Goal: Information Seeking & Learning: Learn about a topic

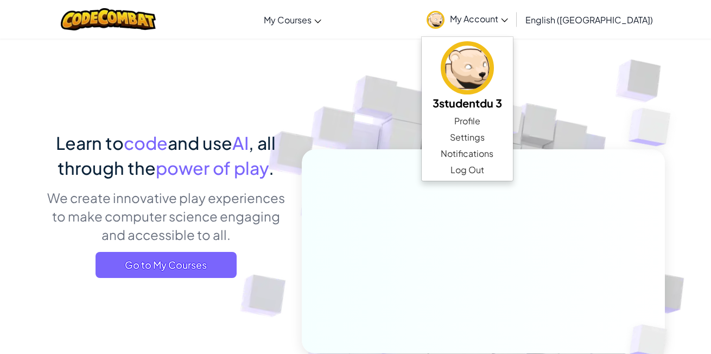
click at [494, 62] on img at bounding box center [467, 67] width 53 height 53
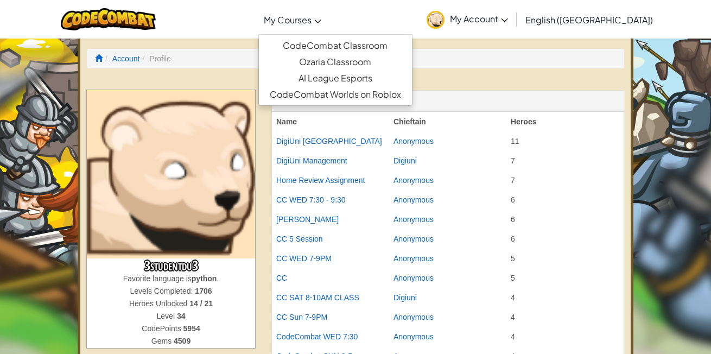
click at [327, 28] on link "My Courses" at bounding box center [292, 19] width 68 height 29
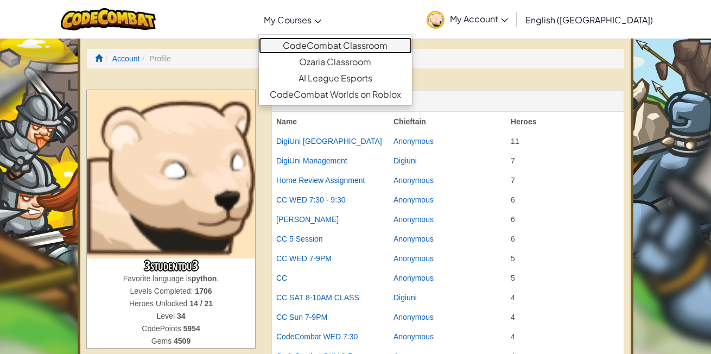
click at [368, 44] on link "CodeCombat Classroom" at bounding box center [335, 45] width 153 height 16
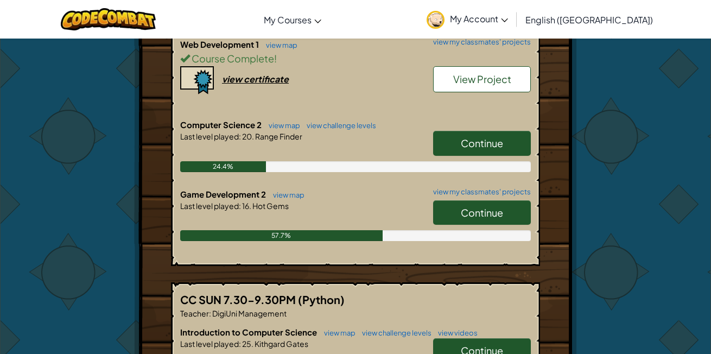
scroll to position [776, 0]
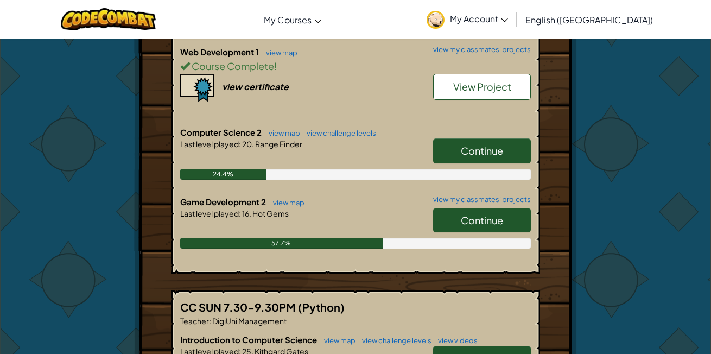
click at [463, 211] on link "Continue" at bounding box center [482, 220] width 98 height 25
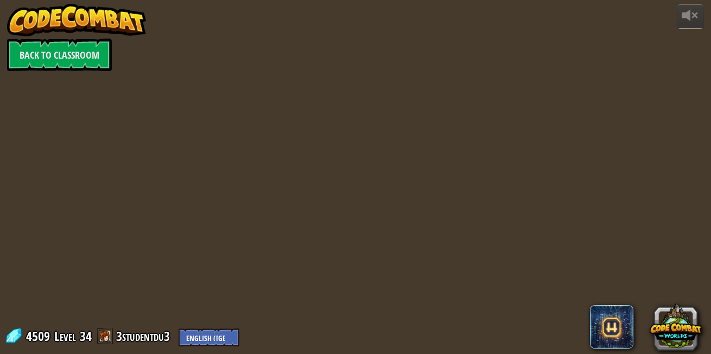
select select "en-[GEOGRAPHIC_DATA]"
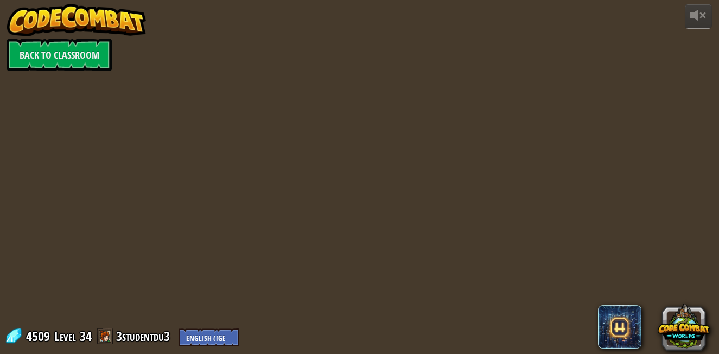
select select "en-[GEOGRAPHIC_DATA]"
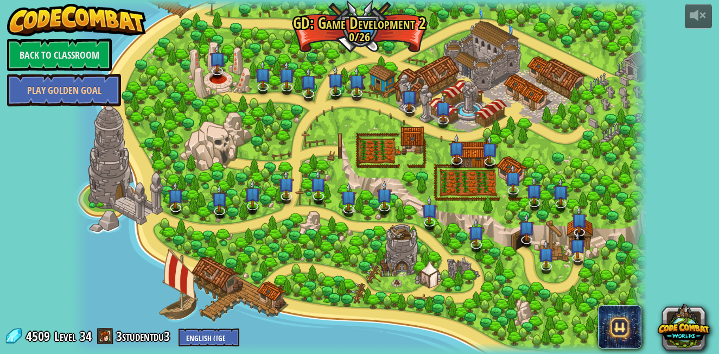
select select "en-[GEOGRAPHIC_DATA]"
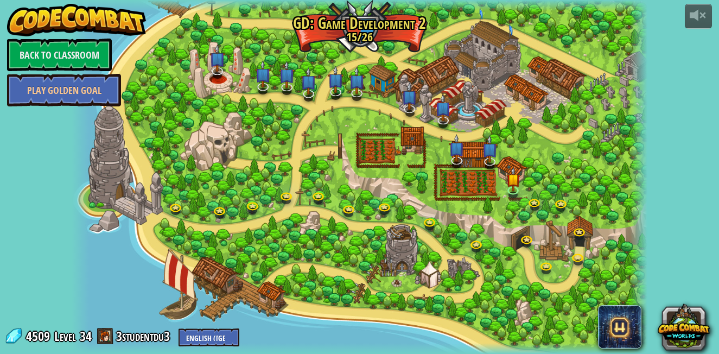
select select "en-[GEOGRAPHIC_DATA]"
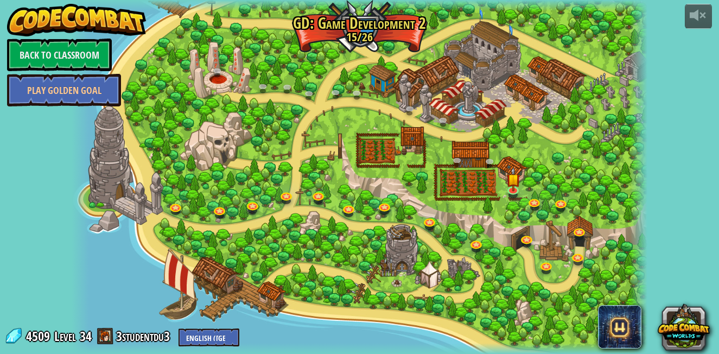
select select "en-[GEOGRAPHIC_DATA]"
click at [507, 187] on img at bounding box center [513, 173] width 14 height 32
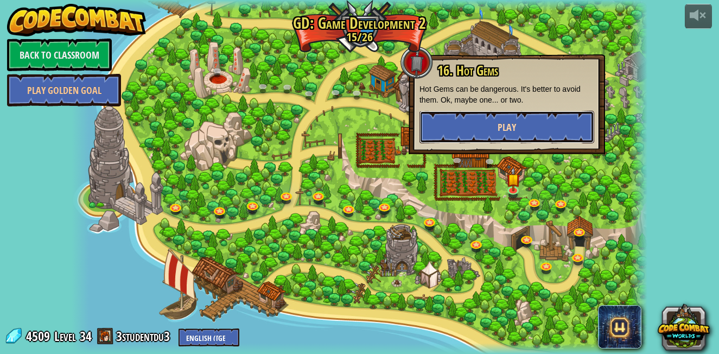
click at [501, 122] on span "Play" at bounding box center [507, 127] width 18 height 14
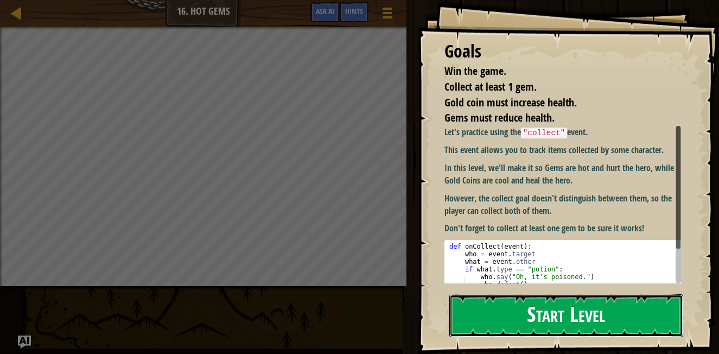
click at [495, 294] on button "Start Level" at bounding box center [566, 315] width 234 height 43
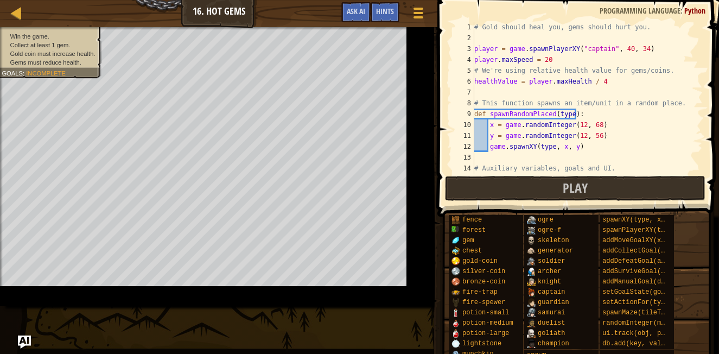
click at [518, 134] on div "# Gold should heal you, gems should hurt you. player = game . spawnPlayerXY ( "…" at bounding box center [603, 109] width 262 height 174
type textarea "y = game.randomInteger(12, 56)"
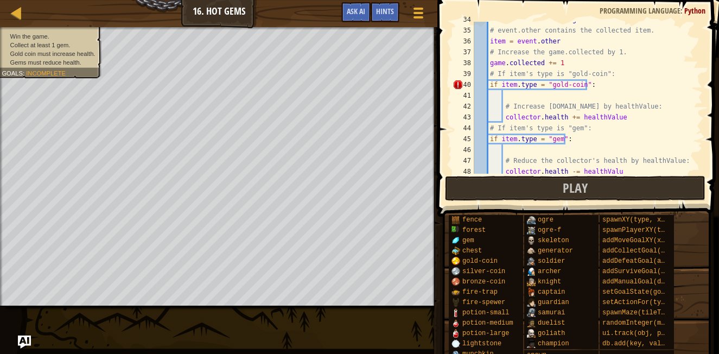
scroll to position [370, 0]
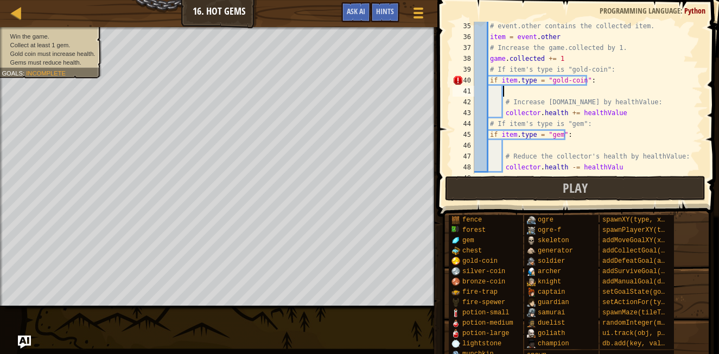
click at [527, 96] on div "# event.other contains the collected item. item = event . other # Increase the …" at bounding box center [583, 108] width 222 height 174
click at [539, 78] on div "# event.other contains the collected item. item = event . other # Increase the …" at bounding box center [583, 108] width 222 height 174
type textarea "if item.type == "gold-coin":"
click at [572, 95] on div "# event.other contains the collected item. item = event . other # Increase the …" at bounding box center [583, 108] width 222 height 174
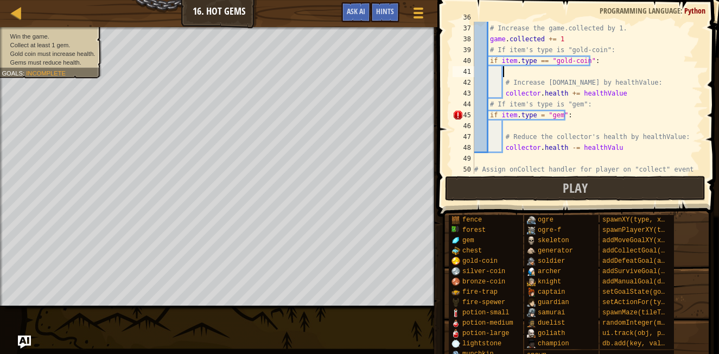
scroll to position [391, 0]
drag, startPoint x: 629, startPoint y: 150, endPoint x: 504, endPoint y: 144, distance: 124.9
click at [504, 144] on div "# Increase the game.collected by 1. game . collected += 1 # If item's type is "…" at bounding box center [583, 109] width 222 height 174
click at [538, 114] on div "# Increase the game.collected by 1. game . collected += 1 # If item's type is "…" at bounding box center [583, 109] width 222 height 174
type textarea "if item.type == "gem":"
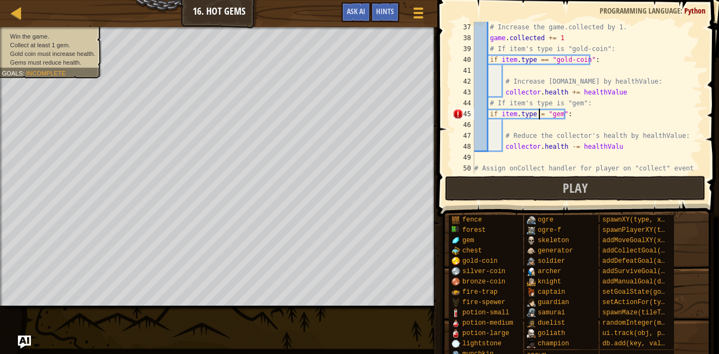
scroll to position [5, 6]
click at [533, 71] on div "# Increase the game.collected by 1. game . collected += 1 # If item's type is "…" at bounding box center [583, 109] width 222 height 174
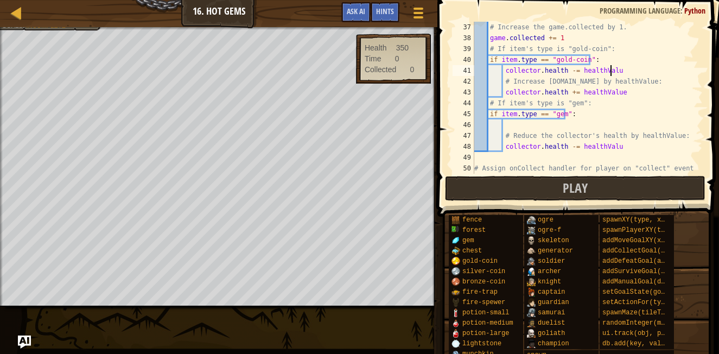
scroll to position [5, 2]
click at [565, 72] on div "# Increase the game.collected by 1. game . collected += 1 # If item's type is "…" at bounding box center [583, 109] width 222 height 174
click at [618, 116] on div "# Increase the game.collected by 1. game . collected += 1 # If item's type is "…" at bounding box center [583, 109] width 222 height 174
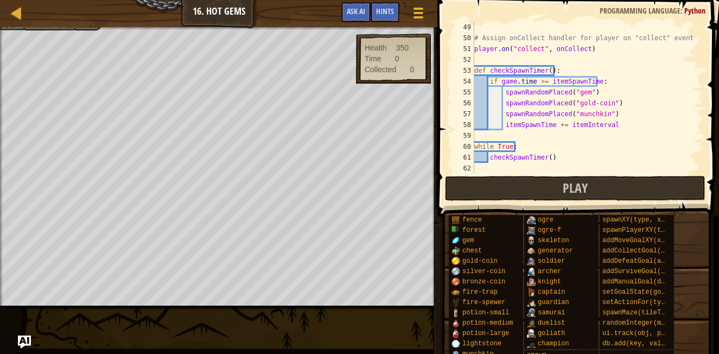
scroll to position [521, 0]
type textarea "if item.type == "gem":"
click at [573, 194] on span "Play" at bounding box center [575, 187] width 25 height 17
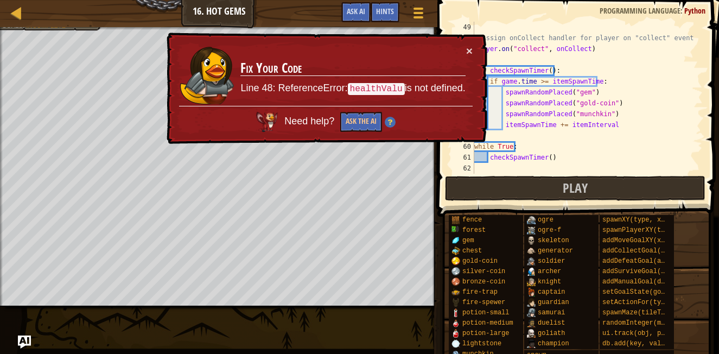
click at [279, 151] on div "Map Game Development 2 16. Hot Gems Game Menu Done Hints Ask AI 1 ההההההההההההה…" at bounding box center [359, 177] width 719 height 354
click at [473, 54] on div "× Fix Your Code Line 48: ReferenceError: healthValu is not defined. Need help? …" at bounding box center [325, 89] width 323 height 112
click at [469, 53] on button "×" at bounding box center [469, 50] width 7 height 11
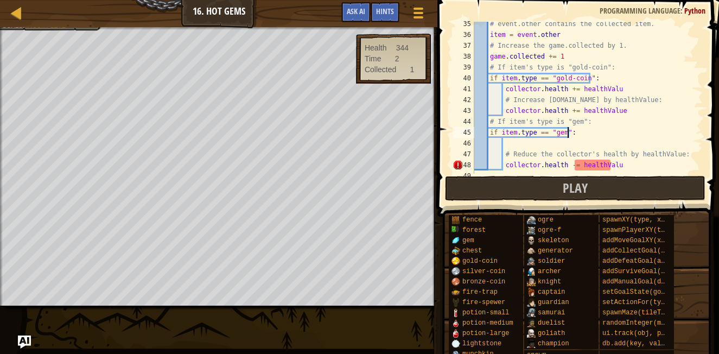
scroll to position [373, 0]
click at [627, 169] on div "# event.other contains the collected item. item = event . other # Increase the …" at bounding box center [583, 104] width 222 height 174
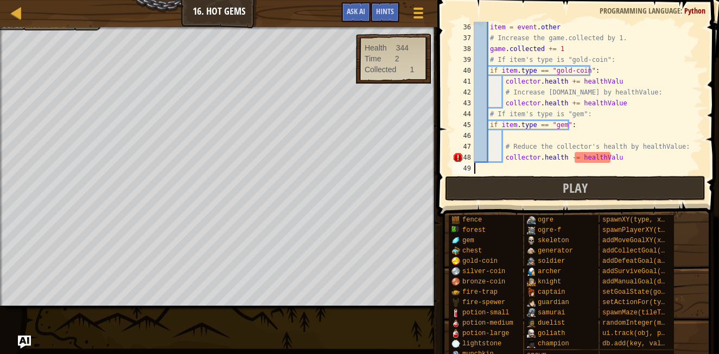
scroll to position [5, 0]
click at [622, 159] on div "item = event . other # Increase the game.collected by 1. game . collected += 1 …" at bounding box center [583, 109] width 222 height 174
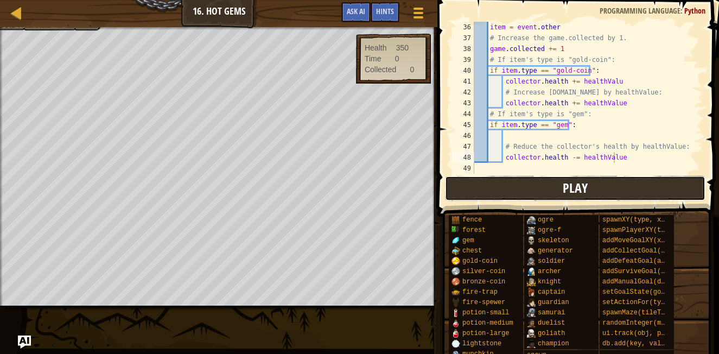
click at [610, 190] on button "Play" at bounding box center [575, 188] width 260 height 25
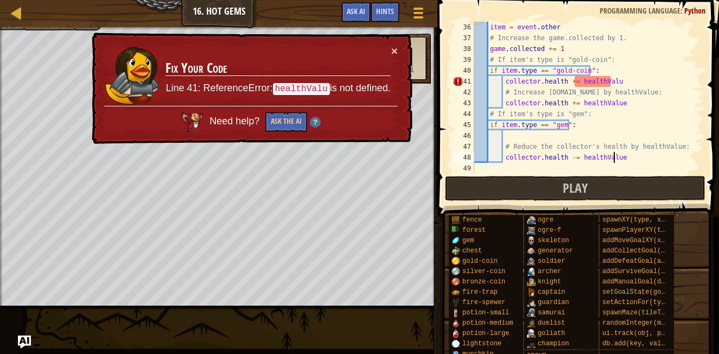
click at [611, 80] on div "item = event . other # Increase the game.collected by 1. game . collected += 1 …" at bounding box center [583, 109] width 222 height 174
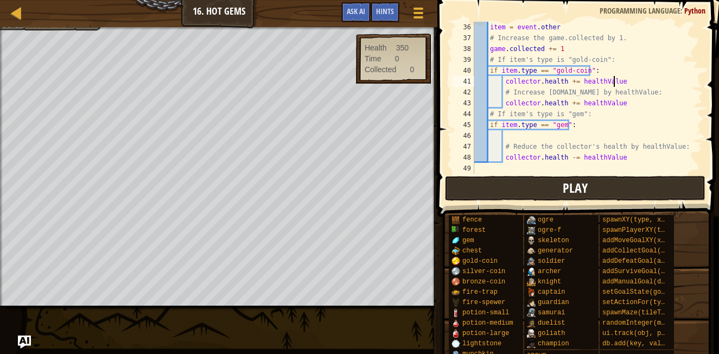
type textarea "collector.health += healthValue"
click at [583, 187] on span "Play" at bounding box center [575, 187] width 25 height 17
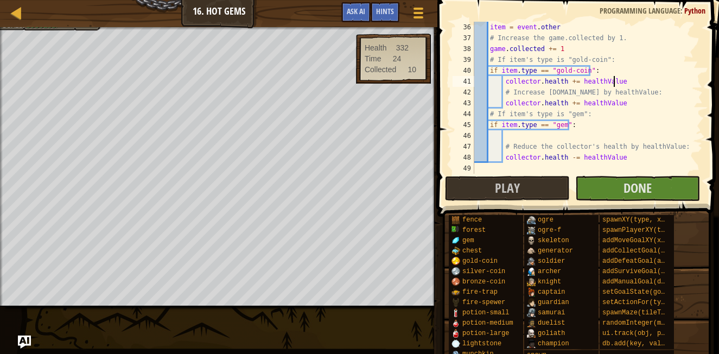
click at [192, 0] on body "Map Game Development 2 16. Hot Gems Game Menu Done Hints Ask AI 1 ההההההההההההה…" at bounding box center [359, 0] width 719 height 0
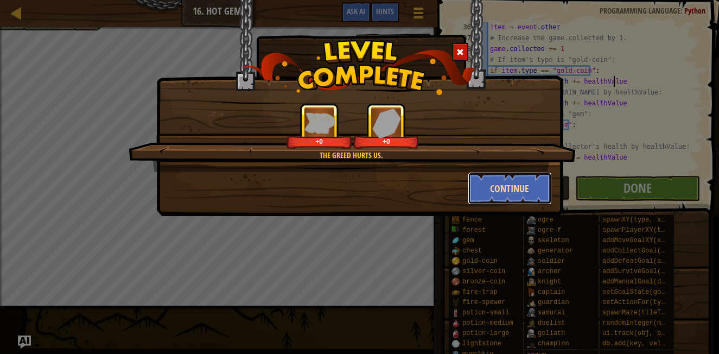
click at [529, 182] on button "Continue" at bounding box center [510, 188] width 84 height 33
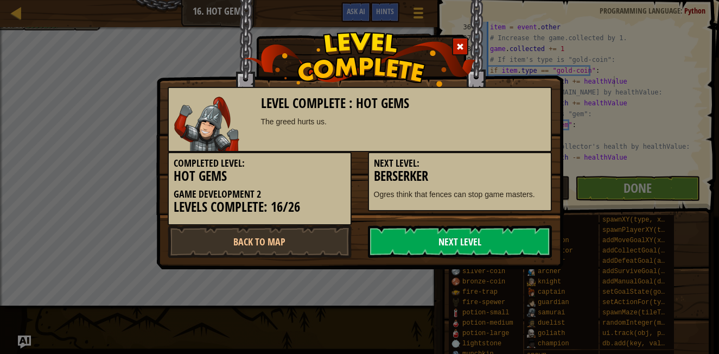
click at [484, 255] on link "Next Level" at bounding box center [460, 241] width 184 height 33
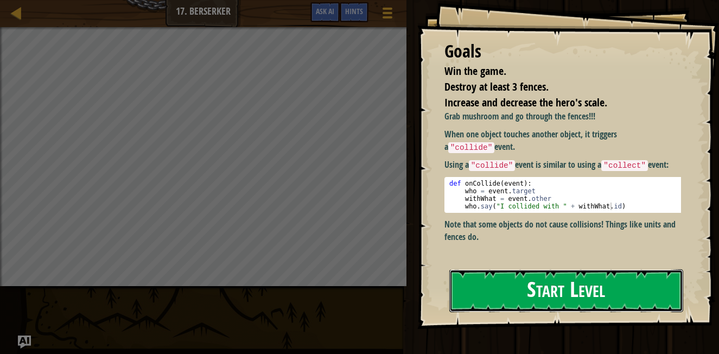
click at [579, 296] on button "Start Level" at bounding box center [566, 290] width 234 height 43
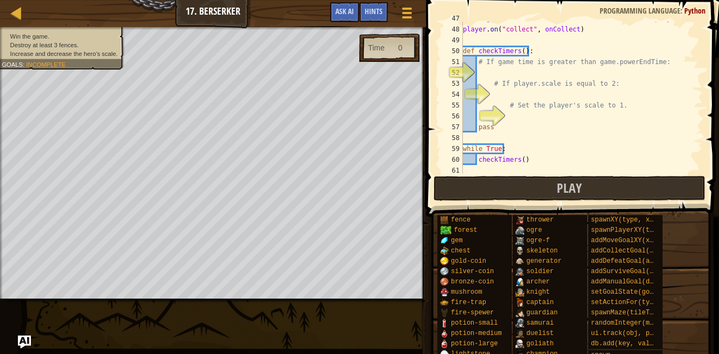
scroll to position [508, 0]
click at [544, 129] on div "# Assign onCollect to the "collect" event on the player. player . on ( "collect…" at bounding box center [578, 100] width 234 height 174
type textarea "pass"
click at [504, 75] on div "# Assign onCollect to the "collect" event on the player. player . on ( "collect…" at bounding box center [578, 100] width 234 height 174
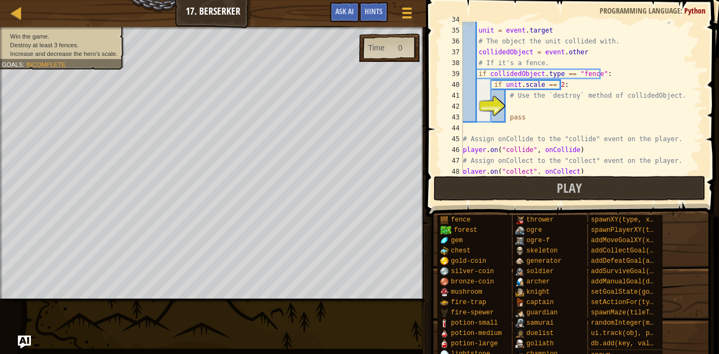
scroll to position [366, 0]
click at [539, 110] on div "# The event owner who has collided with something. unit = event . target # The …" at bounding box center [578, 101] width 234 height 174
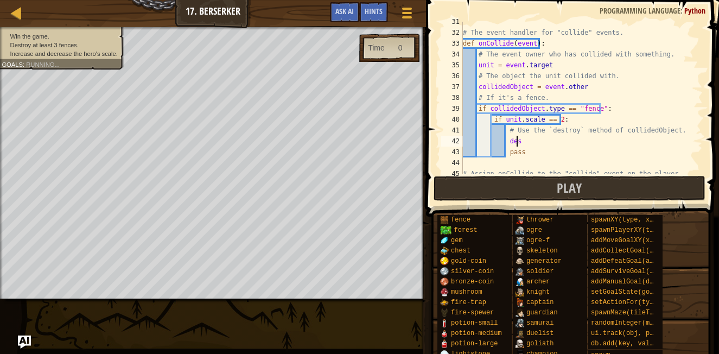
scroll to position [5, 4]
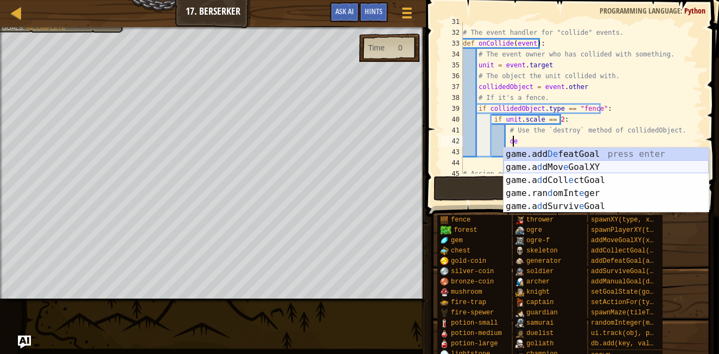
type textarea "d"
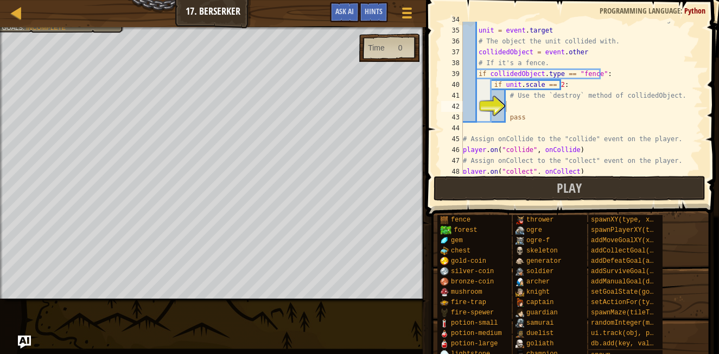
scroll to position [368, 0]
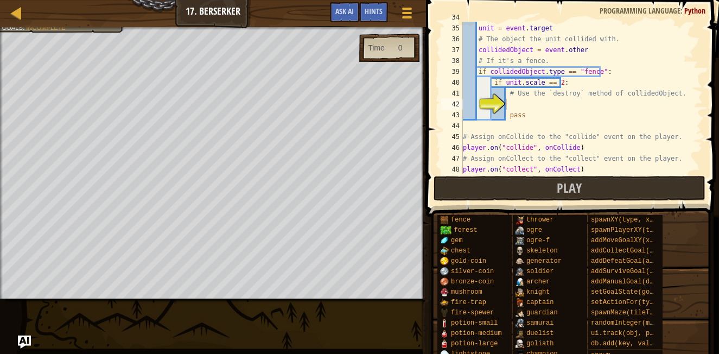
click at [546, 110] on div "# The event owner who has collided with something. unit = event . target # The …" at bounding box center [578, 99] width 234 height 174
type textarea "pass"
click at [600, 112] on div "# The event owner who has collided with something. unit = event . target # The …" at bounding box center [578, 99] width 234 height 174
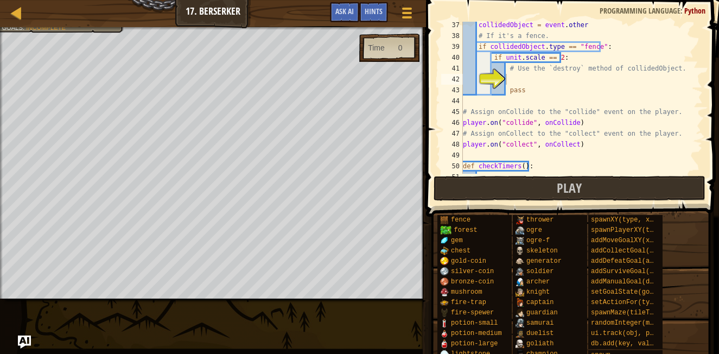
scroll to position [382, 0]
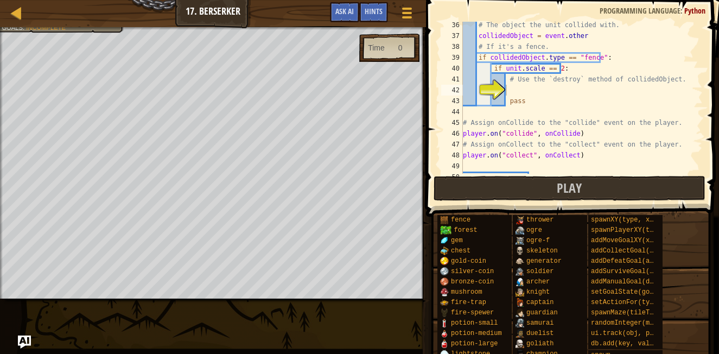
click at [571, 85] on div "# The object the unit collided with. collidedObject = event . other # If it's a…" at bounding box center [578, 107] width 234 height 174
type textarea "# Use the `destroy` method of collidedObject."
click at [570, 90] on div "# The object the unit collided with. collidedObject = event . other # If it's a…" at bounding box center [578, 98] width 234 height 152
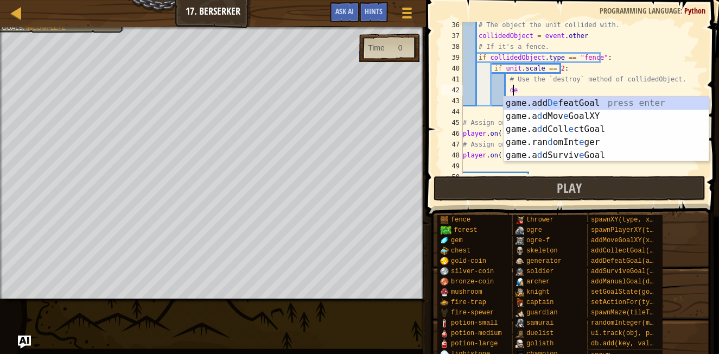
type textarea "d"
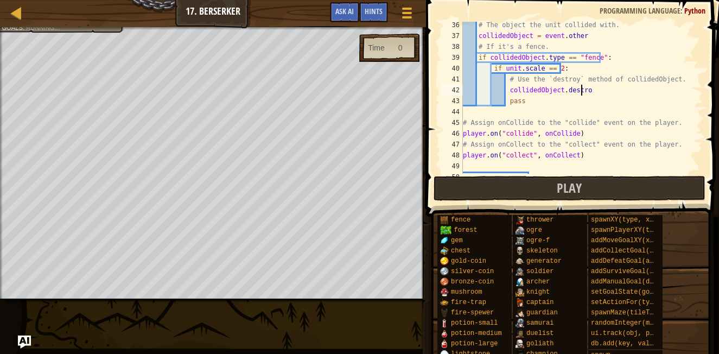
scroll to position [5, 9]
click at [567, 95] on div "# The object the unit collided with. collidedObject = event . other # If it's a…" at bounding box center [578, 107] width 234 height 174
click at [625, 141] on div "# The object the unit collided with. collidedObject = event . other # If it's a…" at bounding box center [578, 107] width 234 height 174
type textarea "# Assign onCollect to the "collect" event on the player."
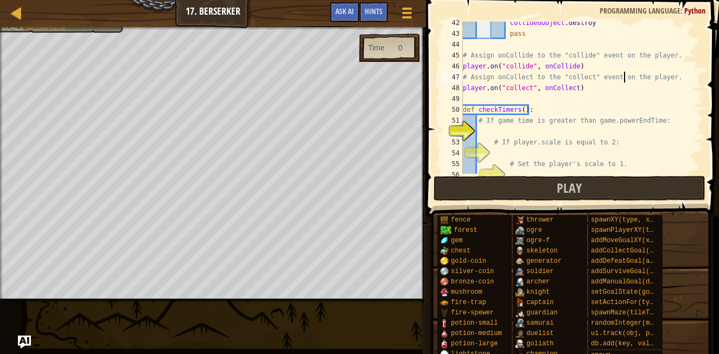
scroll to position [451, 0]
click at [592, 126] on div "collidedObject . destroy pass # Assign onCollide to the "collide" event on the …" at bounding box center [578, 102] width 234 height 174
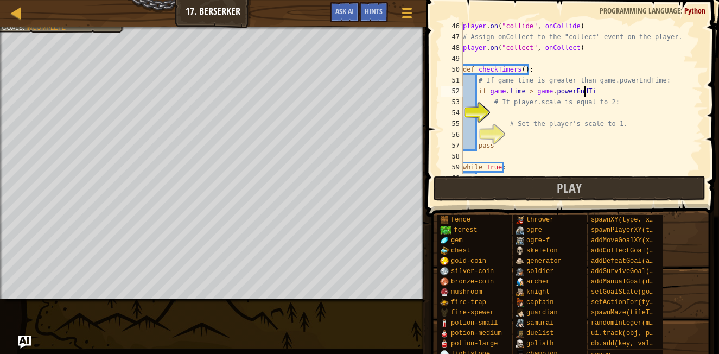
scroll to position [5, 10]
type textarea "if game.time > game.powerEndTime"
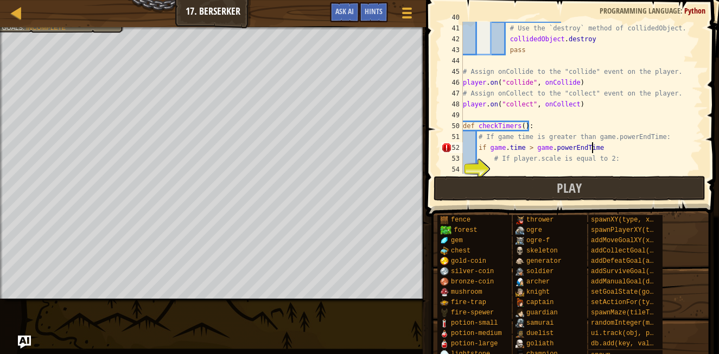
scroll to position [466, 0]
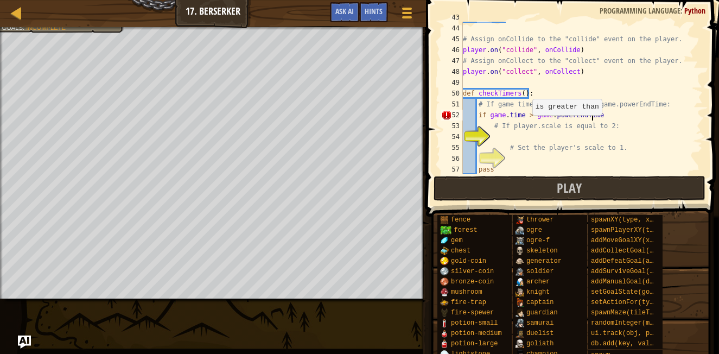
click at [526, 116] on div "pass # Assign onCollide to the "collide" event on the player. player . on ( "co…" at bounding box center [578, 99] width 234 height 174
click at [604, 123] on div "pass # Assign onCollide to the "collide" event on the player. player . on ( "co…" at bounding box center [578, 99] width 234 height 174
click at [603, 110] on div "pass # Assign onCollide to the "collide" event on the player. player . on ( "co…" at bounding box center [578, 99] width 234 height 174
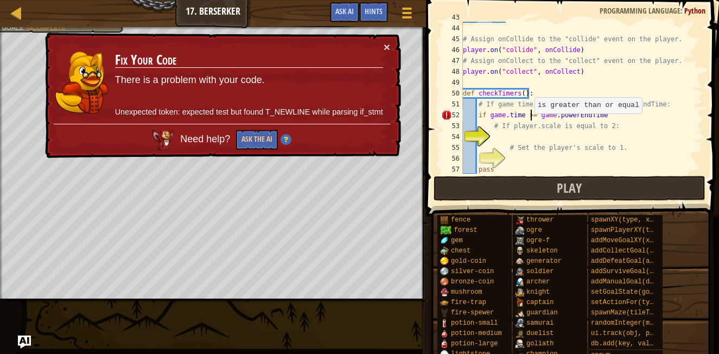
click at [530, 114] on div "pass # Assign onCollide to the "collide" event on the player. player . on ( "co…" at bounding box center [578, 99] width 234 height 174
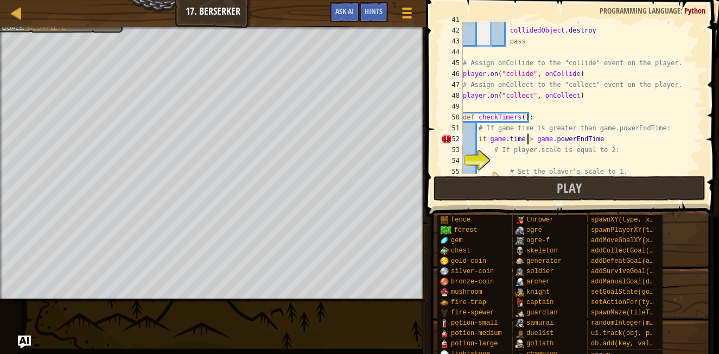
scroll to position [448, 0]
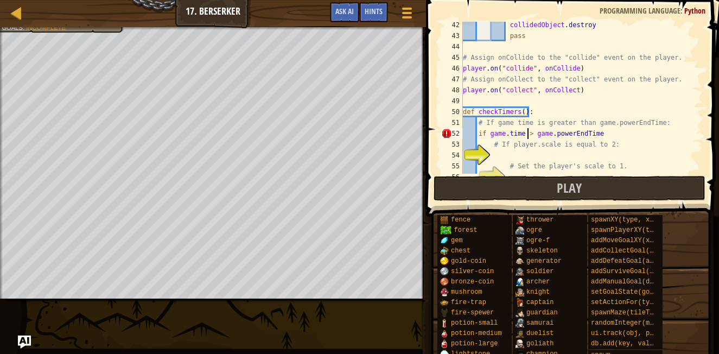
click at [609, 133] on div "collidedObject . destroy pass # Assign onCollide to the "collide" event on the …" at bounding box center [578, 107] width 234 height 174
type textarea "if game.time > game.powerEndTime:"
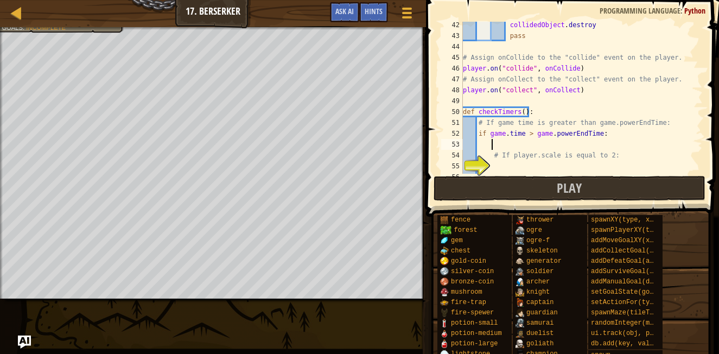
scroll to position [521, 0]
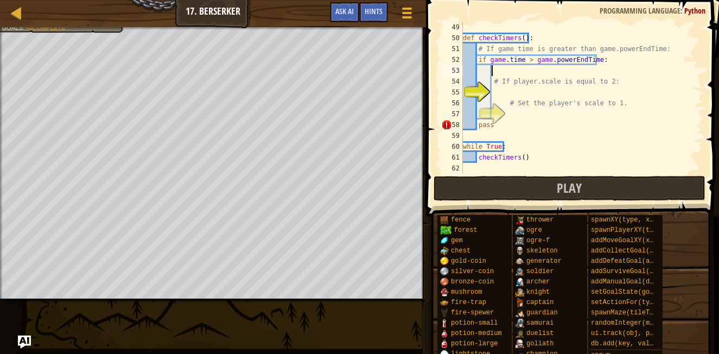
click at [551, 85] on div "def checkTimers ( ) : # If game time is greater than game.powerEndTime: if game…" at bounding box center [578, 109] width 234 height 174
type textarea "# If player.scale is equal to 2:"
click at [551, 93] on div "def checkTimers ( ) : # If game time is greater than game.powerEndTime: if game…" at bounding box center [578, 109] width 234 height 174
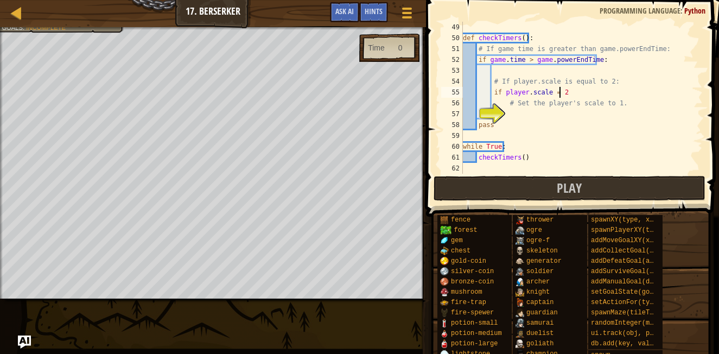
scroll to position [5, 7]
type textarea "if player.scale = 2:"
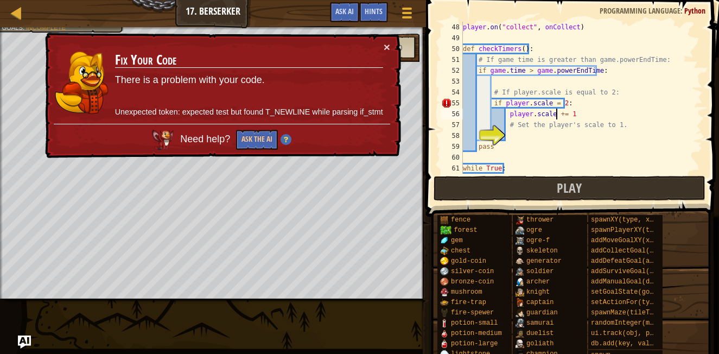
scroll to position [514, 0]
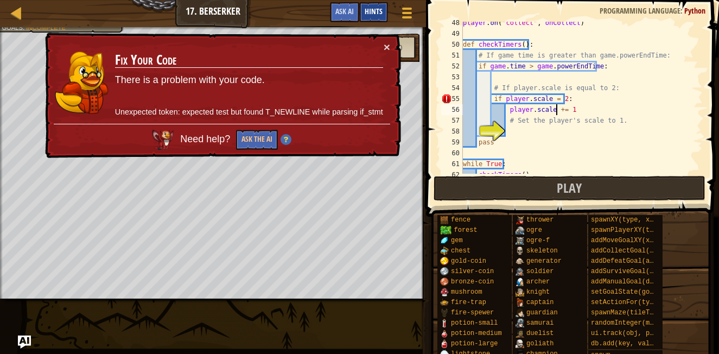
click at [365, 5] on div "Hints" at bounding box center [373, 12] width 29 height 20
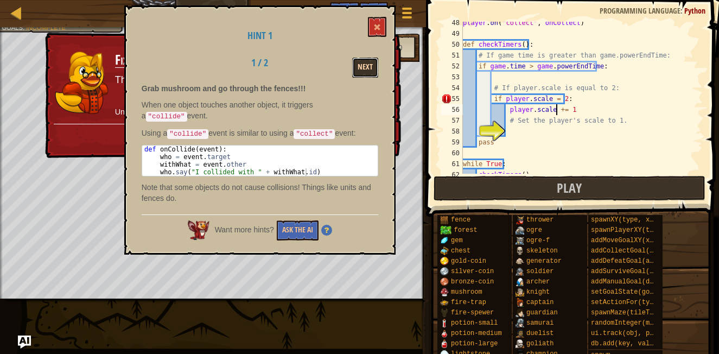
click at [359, 71] on button "Next" at bounding box center [365, 68] width 26 height 20
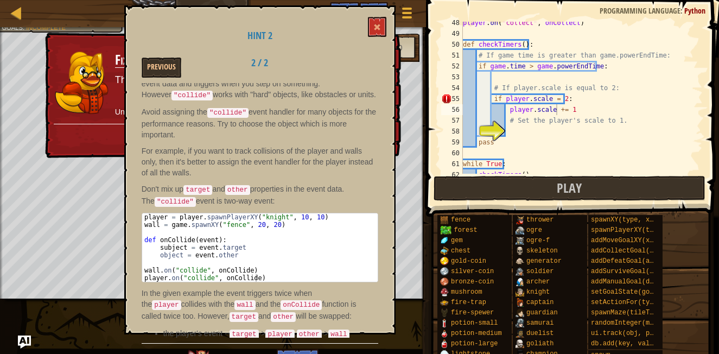
scroll to position [37, 0]
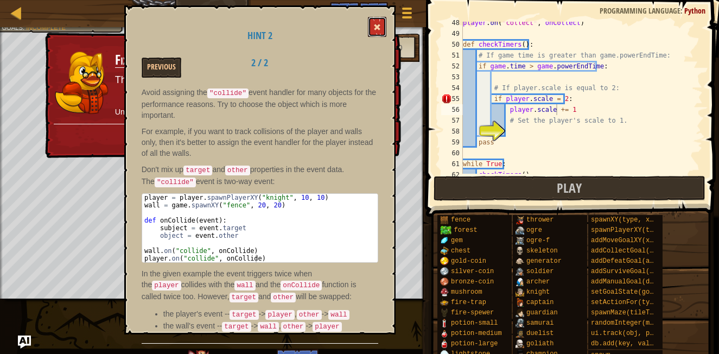
click at [379, 21] on button at bounding box center [377, 27] width 18 height 20
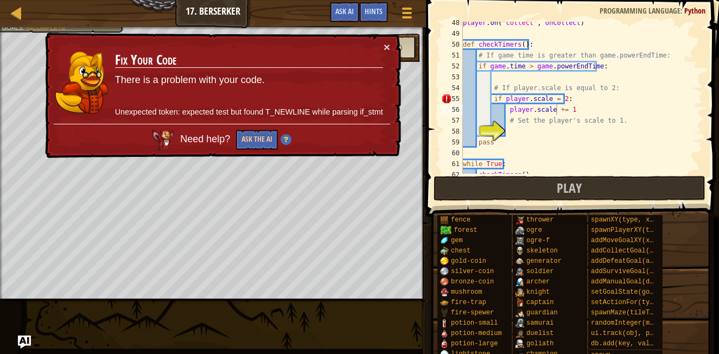
click at [382, 44] on td "Fix Your Code There is a problem with your code. Unexpected token: expected tes…" at bounding box center [248, 82] width 269 height 82
click at [385, 43] on button "×" at bounding box center [387, 46] width 7 height 11
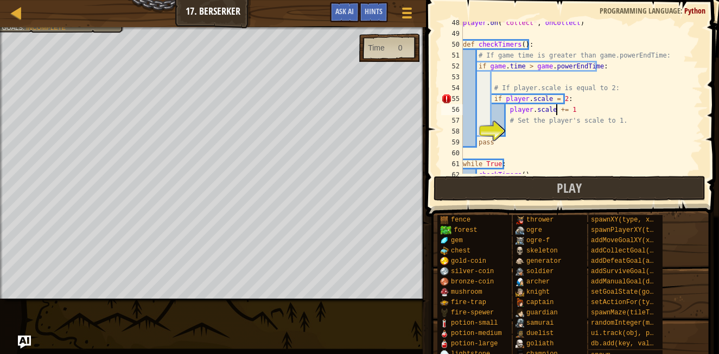
scroll to position [532, 0]
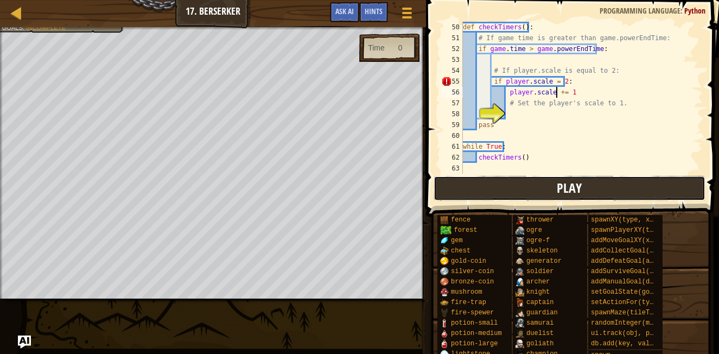
click at [514, 183] on button "Play" at bounding box center [569, 188] width 272 height 25
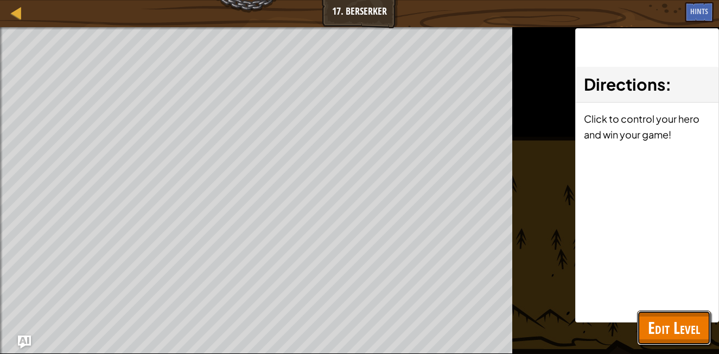
click at [672, 324] on span "Edit Level" at bounding box center [674, 327] width 52 height 22
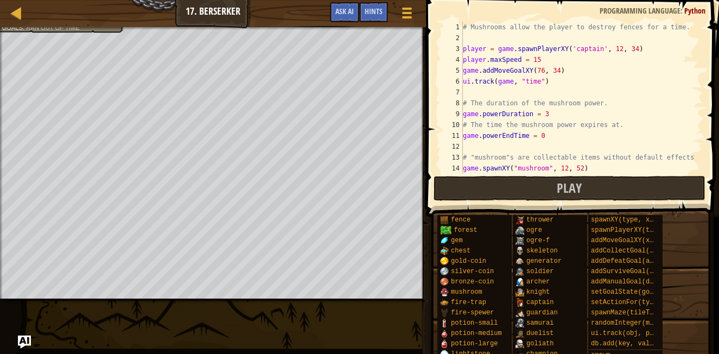
scroll to position [0, 0]
click at [532, 60] on div "# Mushrooms allow the player to destroy fences for a time. player = game . spaw…" at bounding box center [578, 109] width 234 height 174
click at [490, 202] on span at bounding box center [574, 93] width 302 height 248
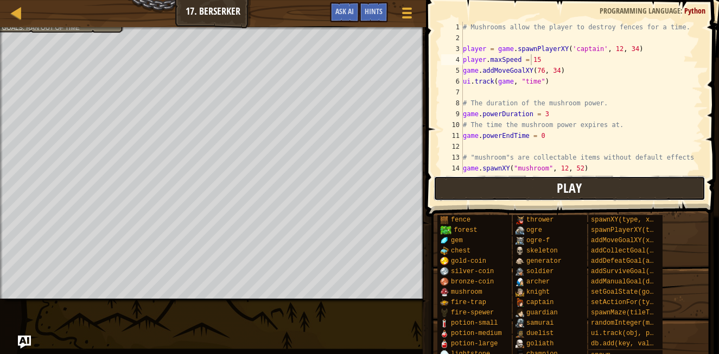
click at [488, 199] on button "Play" at bounding box center [569, 188] width 272 height 25
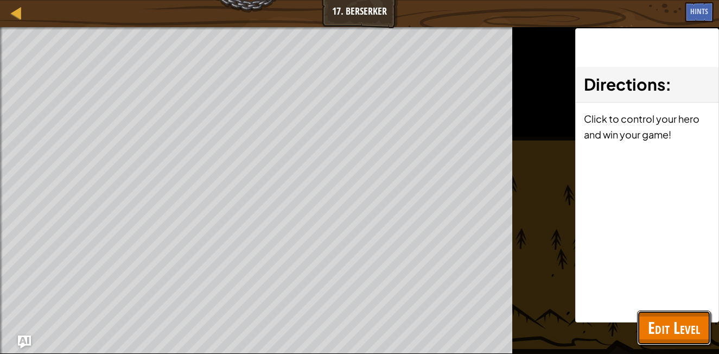
click at [673, 316] on button "Edit Level" at bounding box center [674, 327] width 74 height 35
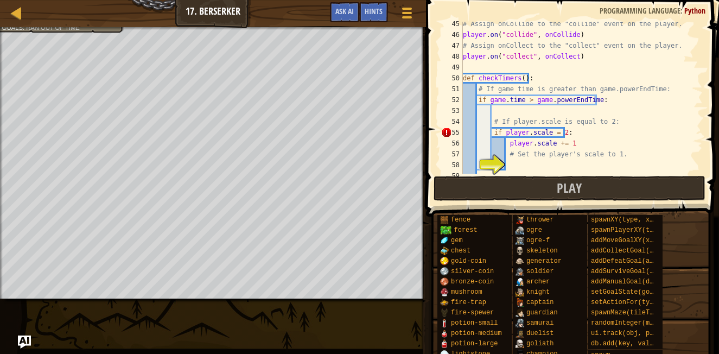
scroll to position [532, 0]
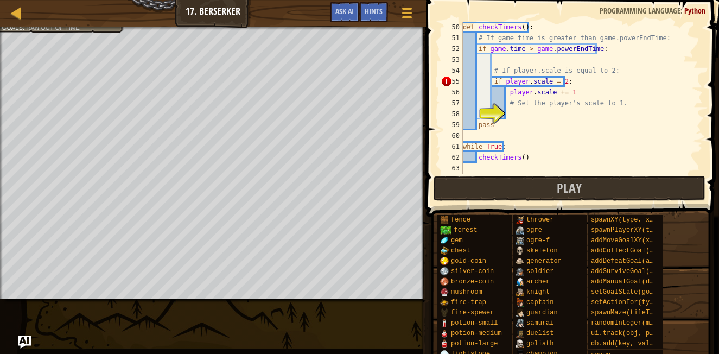
type textarea "player.scale += 1"
drag, startPoint x: 572, startPoint y: 90, endPoint x: 504, endPoint y: 87, distance: 67.9
click at [504, 87] on div "def checkTimers ( ) : # If game time is greater than game.powerEndTime: if game…" at bounding box center [578, 109] width 234 height 174
click at [518, 113] on div "def checkTimers ( ) : # If game time is greater than game.powerEndTime: if game…" at bounding box center [578, 109] width 234 height 174
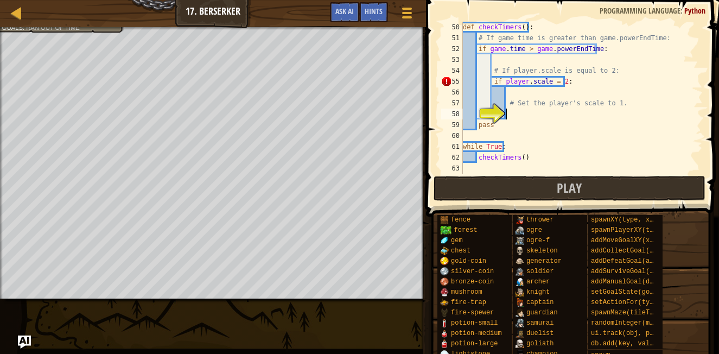
paste textarea "player.scale += 1"
type textarea "player.scale += 1"
click at [489, 138] on div "def checkTimers ( ) : # If game time is greater than game.powerEndTime: if game…" at bounding box center [578, 109] width 234 height 174
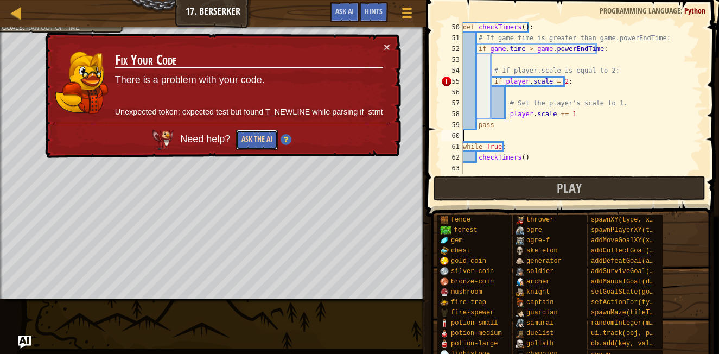
click at [265, 134] on button "Ask the AI" at bounding box center [257, 140] width 42 height 20
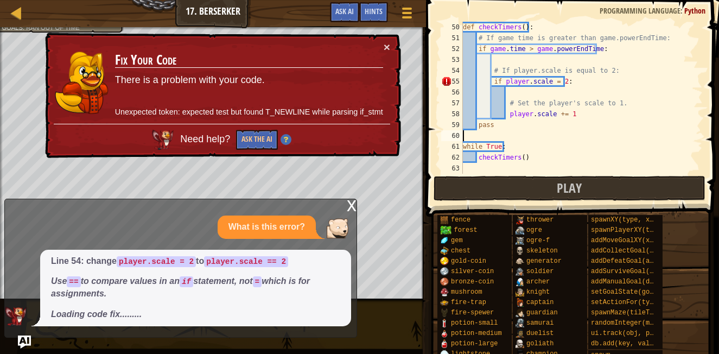
click at [550, 83] on div "def checkTimers ( ) : # If game time is greater than game.powerEndTime: if game…" at bounding box center [578, 109] width 234 height 174
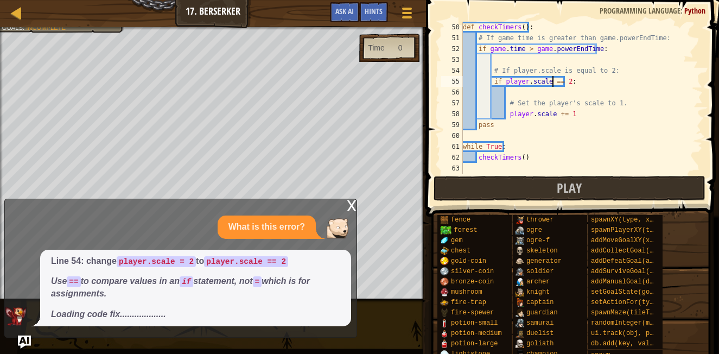
type textarea "if player.scale == 2:"
click at [347, 203] on div "x" at bounding box center [352, 204] width 10 height 11
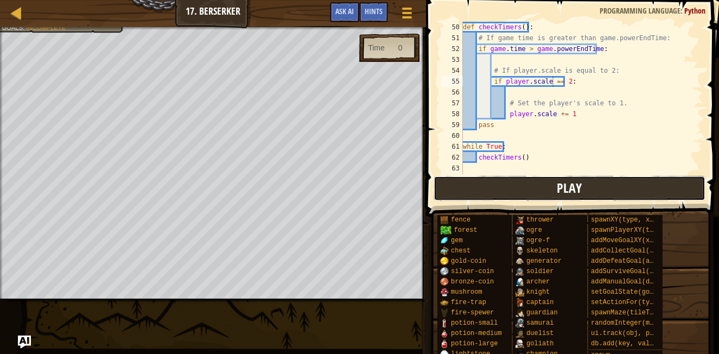
click at [501, 184] on button "Play" at bounding box center [569, 188] width 272 height 25
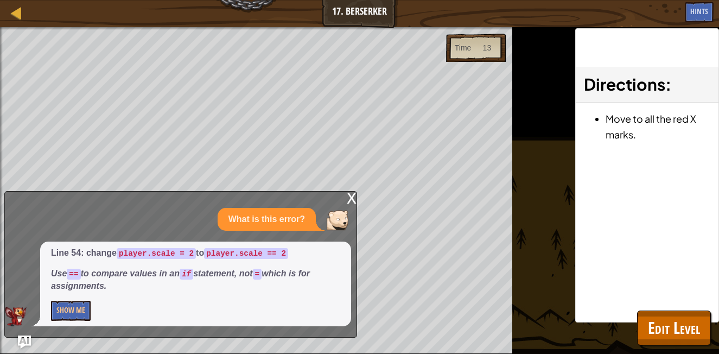
click at [163, 233] on div "Map Game Development 2 17. Berserker Game Menu Done Hints Ask AI 1 2 3 4 5 6 7 …" at bounding box center [359, 177] width 719 height 354
click at [349, 197] on div "x" at bounding box center [352, 197] width 10 height 11
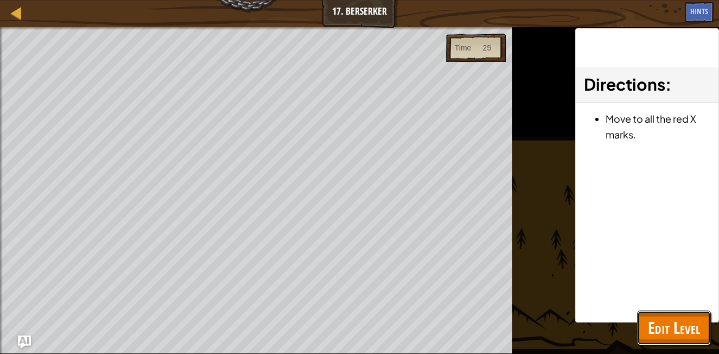
click at [666, 325] on span "Edit Level" at bounding box center [674, 327] width 52 height 22
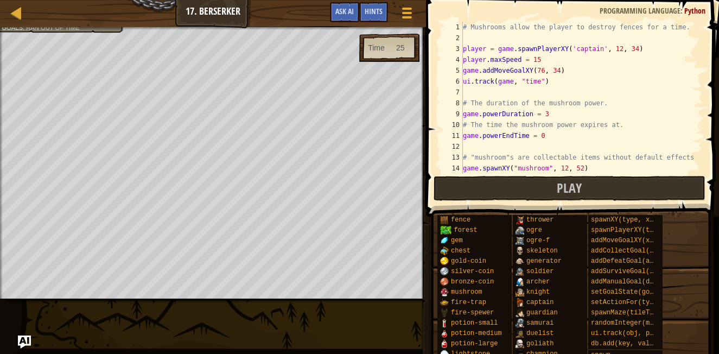
scroll to position [0, 0]
click at [517, 177] on button "Play" at bounding box center [569, 188] width 272 height 25
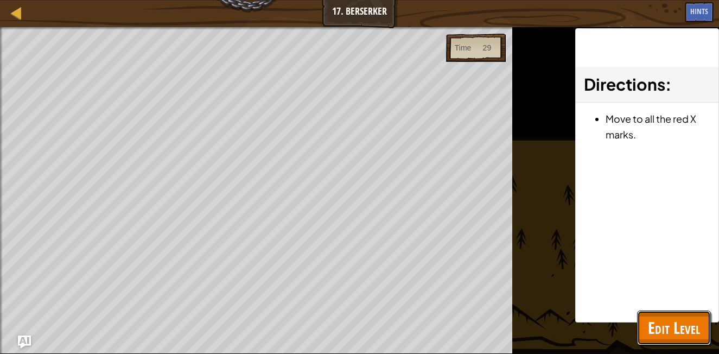
click at [668, 335] on span "Edit Level" at bounding box center [674, 327] width 52 height 22
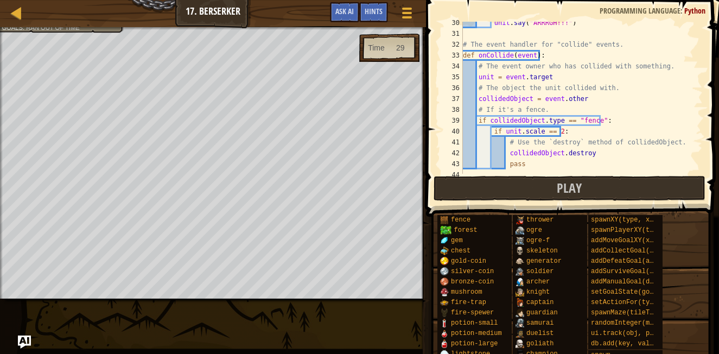
scroll to position [322, 0]
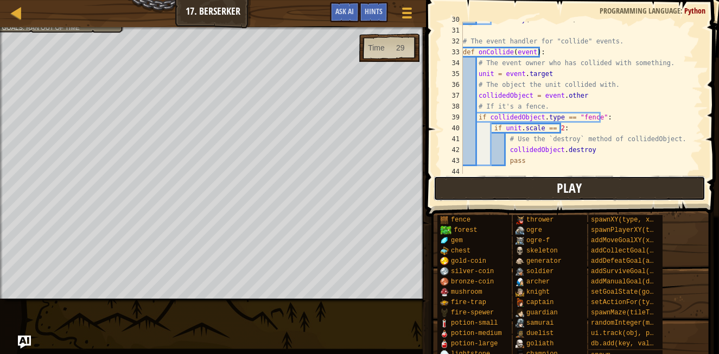
click at [474, 181] on button "Play" at bounding box center [569, 188] width 272 height 25
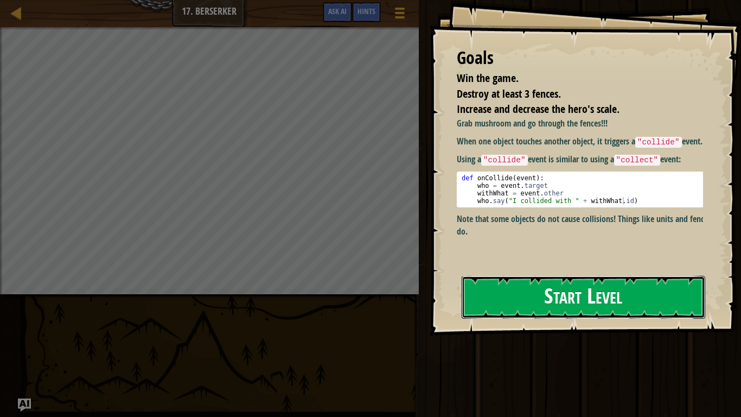
click at [515, 303] on button "Start Level" at bounding box center [584, 297] width 244 height 43
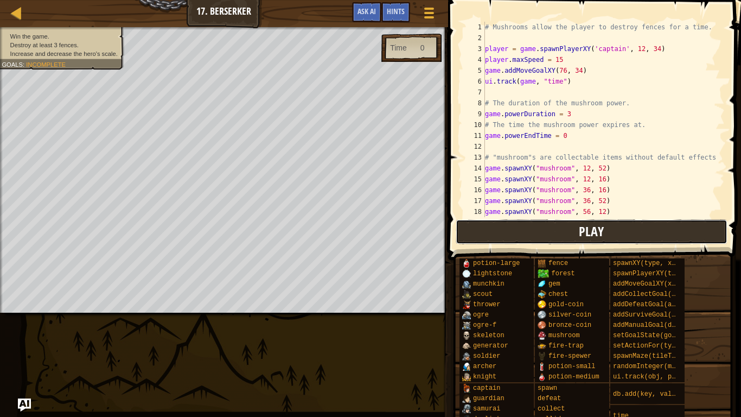
click at [541, 230] on button "Play" at bounding box center [592, 231] width 272 height 25
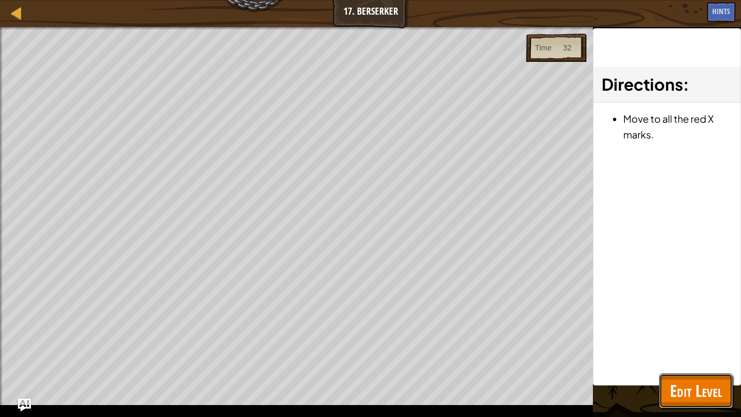
click at [692, 389] on span "Edit Level" at bounding box center [696, 390] width 52 height 22
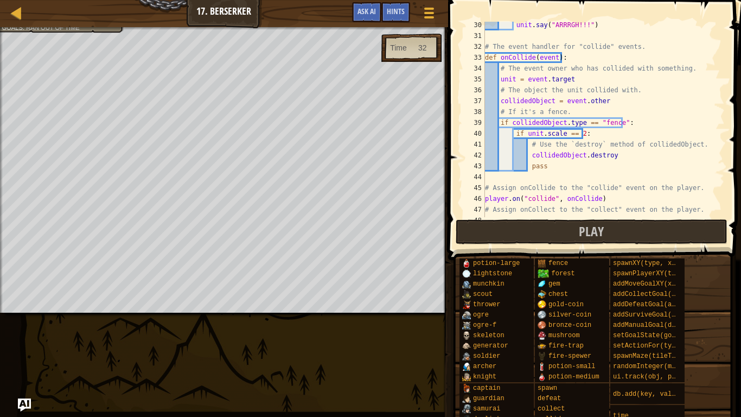
scroll to position [322, 0]
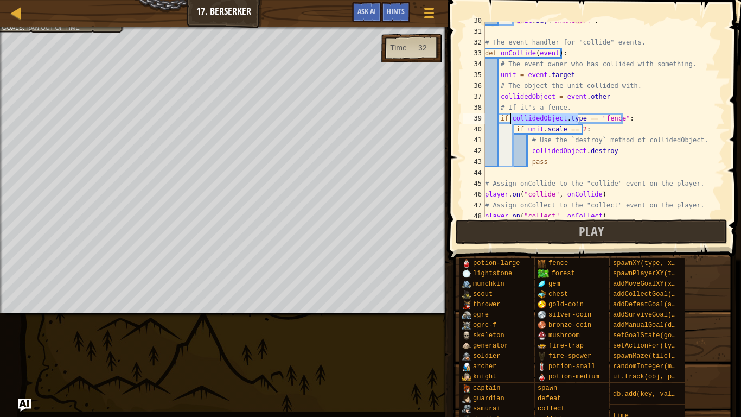
drag, startPoint x: 578, startPoint y: 116, endPoint x: 511, endPoint y: 118, distance: 66.8
click at [511, 118] on div "unit . say ( "ARRRGH!!!" ) # The event handler for "collide" events. def onColl…" at bounding box center [600, 123] width 234 height 217
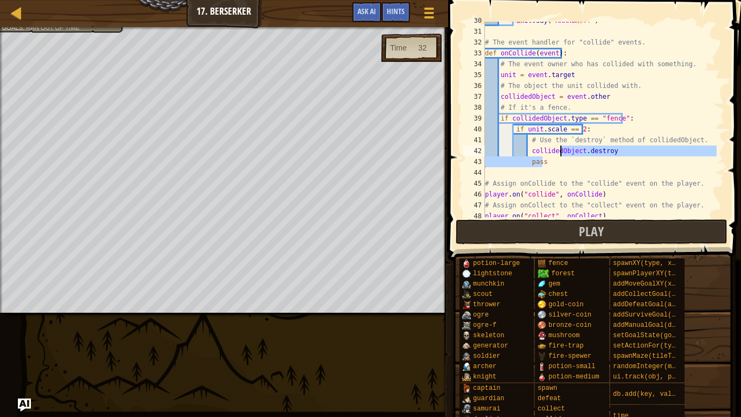
drag, startPoint x: 624, startPoint y: 156, endPoint x: 554, endPoint y: 152, distance: 70.1
click at [554, 152] on div "unit . say ( "ARRRGH!!!" ) # The event handler for "collide" events. def onColl…" at bounding box center [600, 123] width 234 height 217
click at [567, 155] on div "unit . say ( "ARRRGH!!!" ) # The event handler for "collide" events. def onColl…" at bounding box center [600, 119] width 234 height 195
drag, startPoint x: 605, startPoint y: 152, endPoint x: 530, endPoint y: 149, distance: 76.0
click at [530, 149] on div "unit . say ( "ARRRGH!!!" ) # The event handler for "collide" events. def onColl…" at bounding box center [600, 123] width 234 height 217
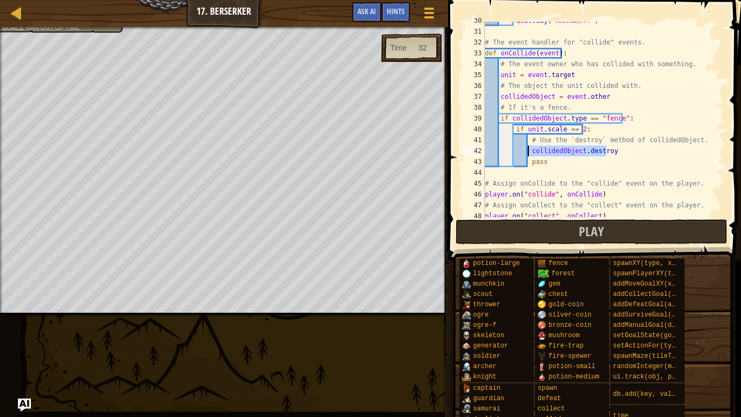
paste textarea "type"
drag, startPoint x: 600, startPoint y: 152, endPoint x: 583, endPoint y: 152, distance: 17.4
click at [583, 152] on div "unit . say ( "ARRRGH!!!" ) # The event handler for "collide" events. def onColl…" at bounding box center [600, 123] width 234 height 217
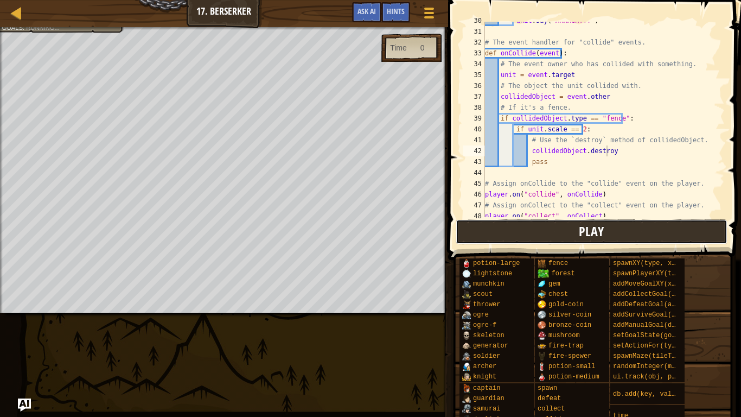
click at [566, 230] on button "Play" at bounding box center [592, 231] width 272 height 25
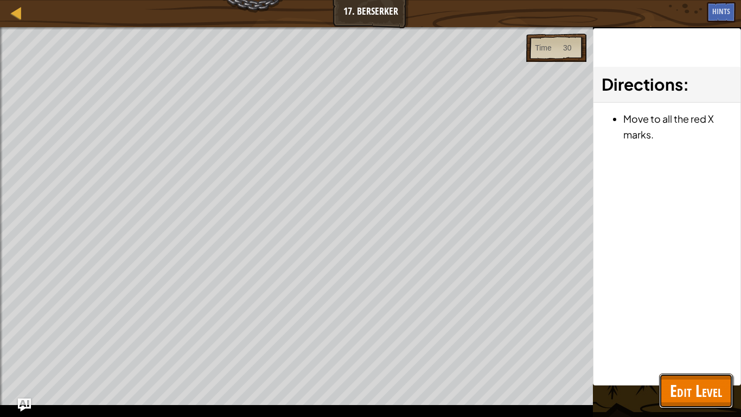
click at [713, 386] on span "Edit Level" at bounding box center [696, 390] width 52 height 22
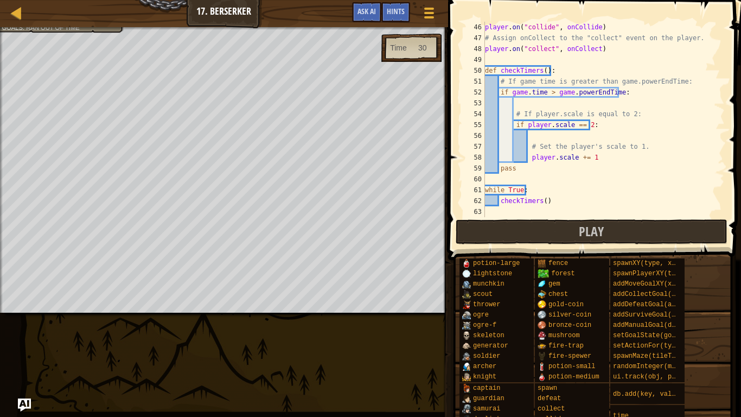
scroll to position [5, 8]
click at [578, 158] on div "player . on ( "collide" , onCollide ) # Assign onCollect to the "collect" event…" at bounding box center [600, 130] width 234 height 217
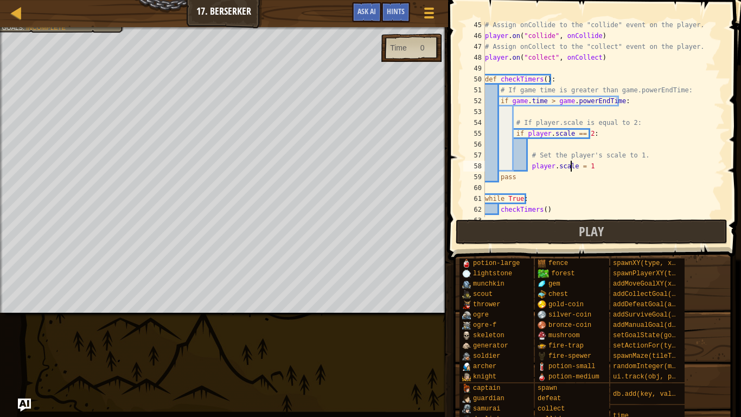
scroll to position [477, 0]
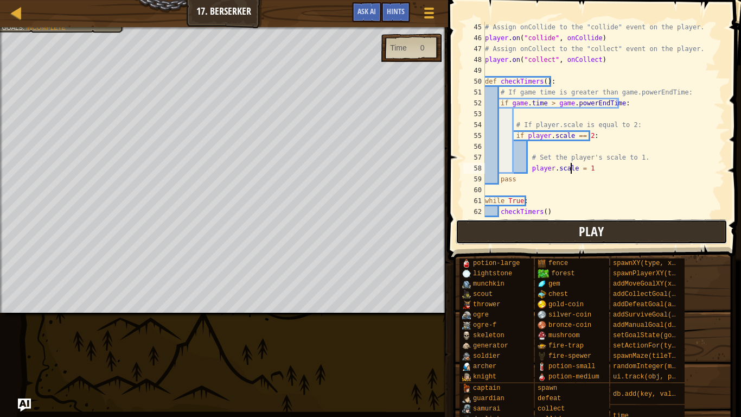
click at [592, 232] on span "Play" at bounding box center [591, 230] width 25 height 17
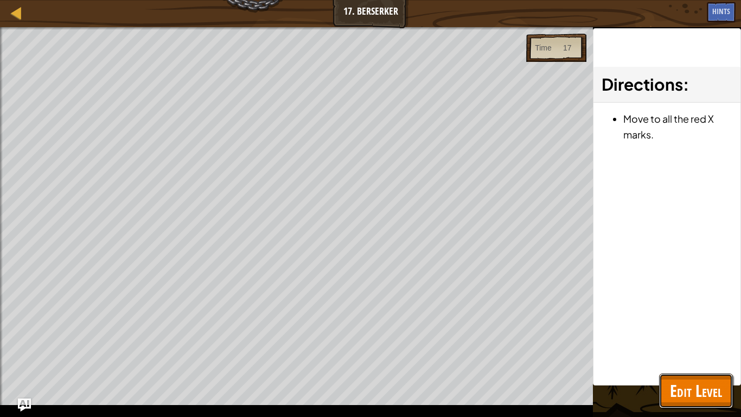
drag, startPoint x: 673, startPoint y: 391, endPoint x: 669, endPoint y: 386, distance: 5.8
click at [672, 390] on span "Edit Level" at bounding box center [696, 390] width 52 height 22
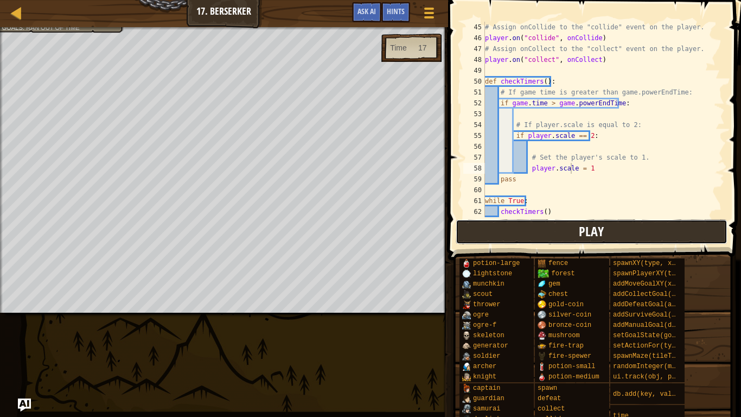
click at [558, 226] on button "Play" at bounding box center [592, 231] width 272 height 25
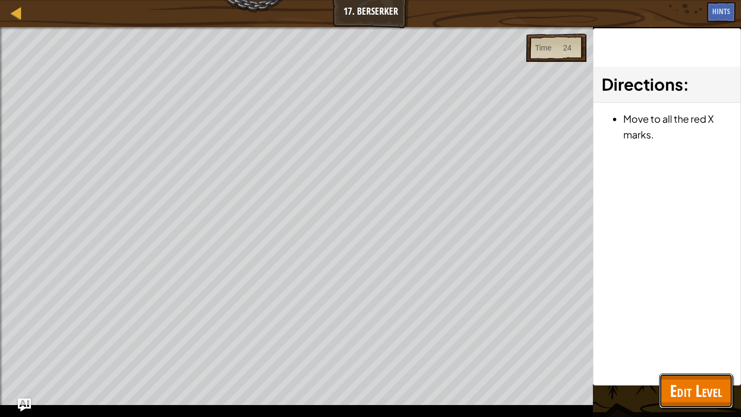
click at [715, 401] on button "Edit Level" at bounding box center [696, 390] width 74 height 35
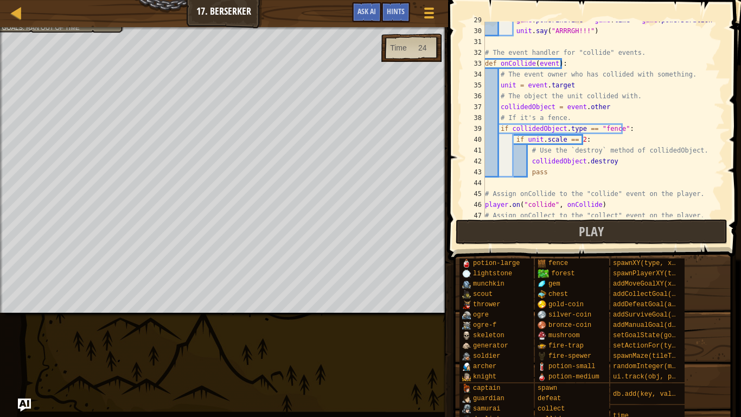
scroll to position [312, 0]
click at [613, 157] on div "game . powerEndTime = game . time + game . powerDuration unit . say ( "ARRRGH!!…" at bounding box center [600, 122] width 234 height 217
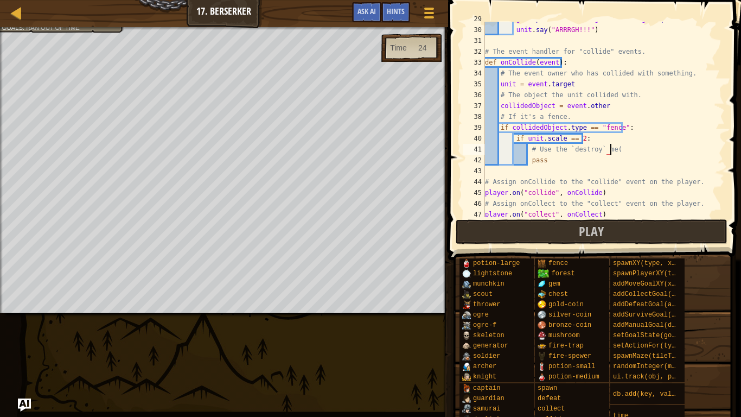
scroll to position [5, 10]
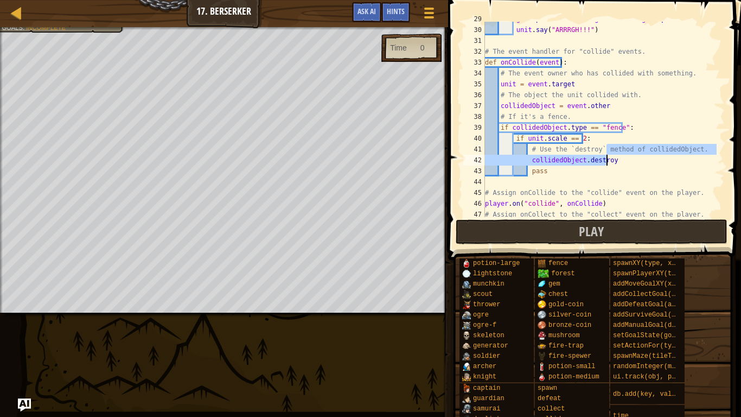
click at [614, 161] on div "game . powerEndTime = game . time + game . powerDuration unit . say ( "ARRRGH!!…" at bounding box center [600, 119] width 234 height 195
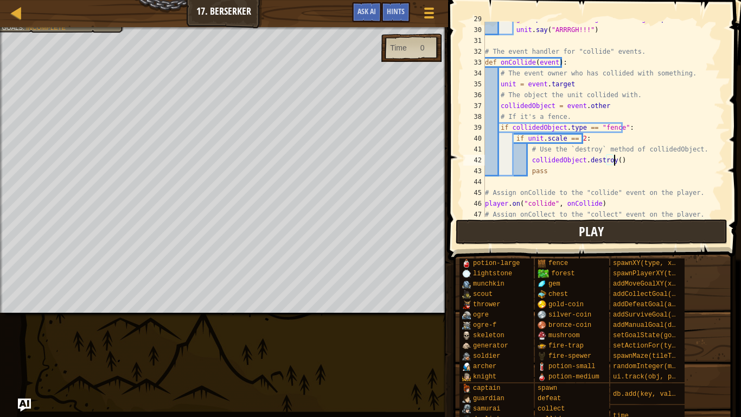
type textarea "collidedObject.destroy()"
click at [585, 235] on span "Play" at bounding box center [591, 230] width 25 height 17
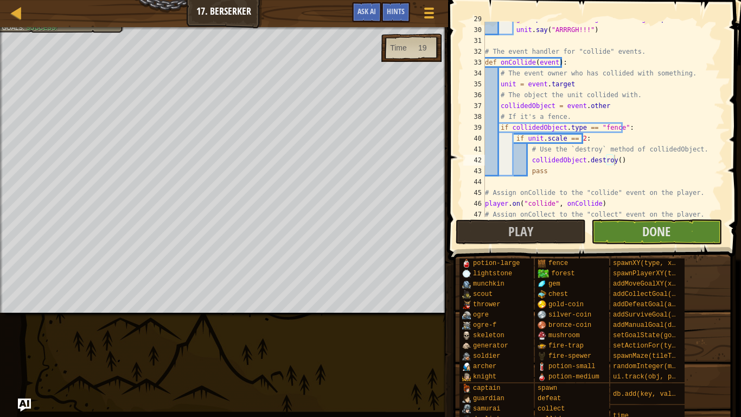
click at [458, 261] on span at bounding box center [592, 407] width 285 height 321
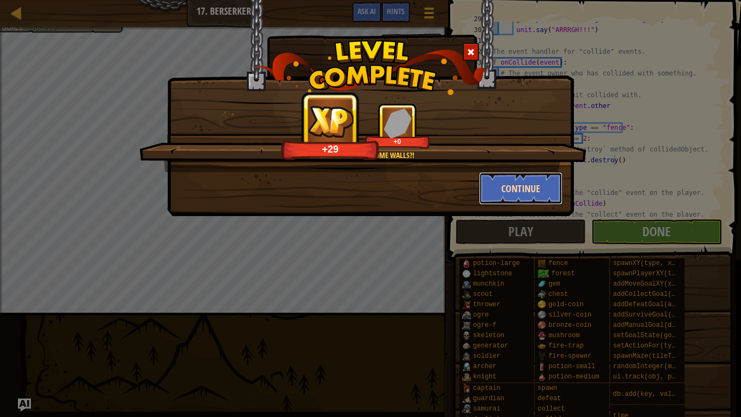
click at [512, 184] on button "Continue" at bounding box center [521, 188] width 84 height 33
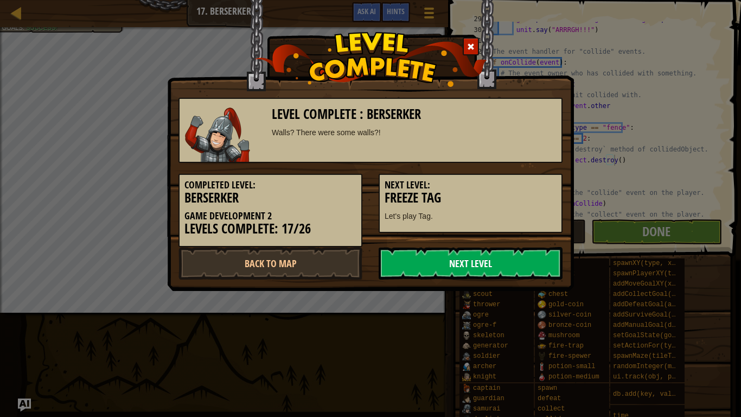
click at [477, 253] on link "Next Level" at bounding box center [471, 263] width 184 height 33
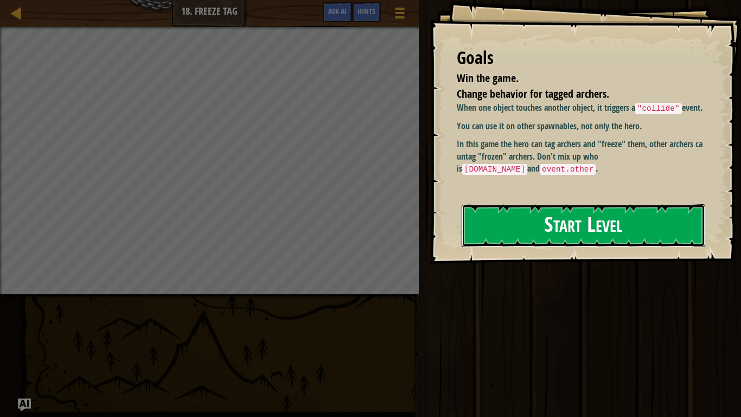
click at [506, 223] on button "Start Level" at bounding box center [584, 225] width 244 height 43
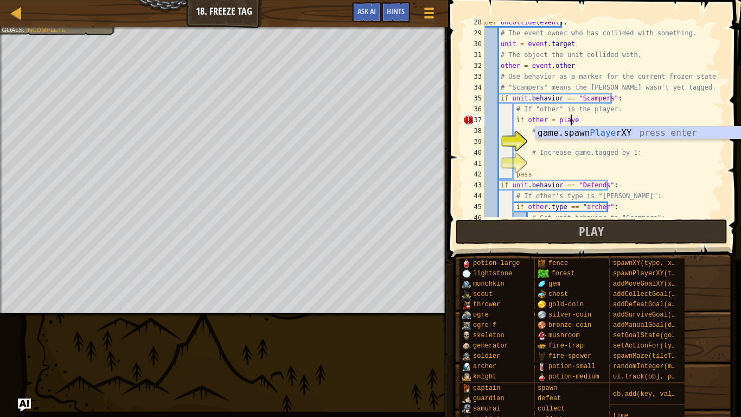
scroll to position [5, 7]
type textarea "if other = player:"
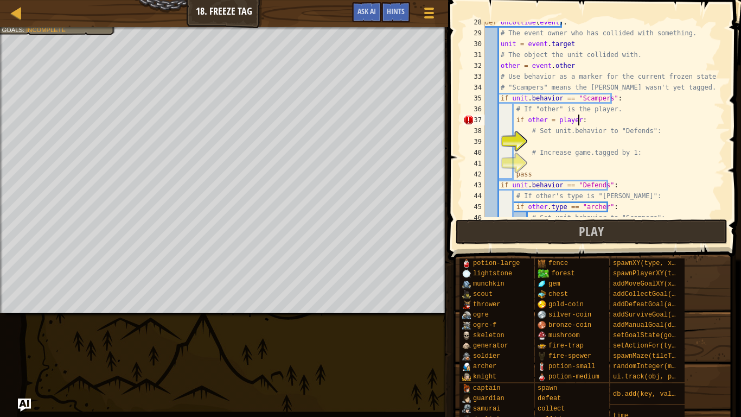
scroll to position [5, 3]
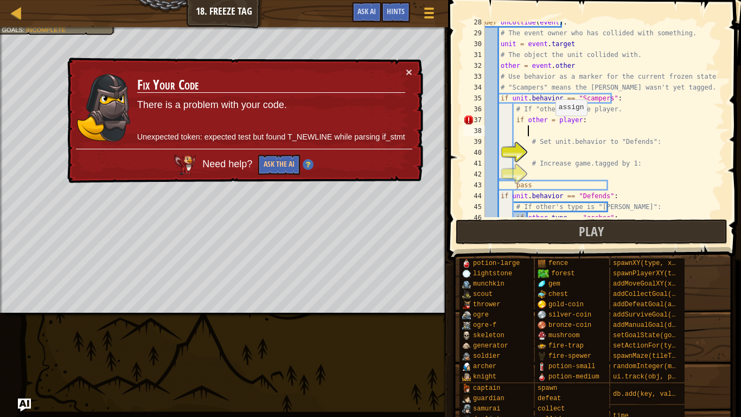
click at [550, 122] on div "def onCollide ( event ) : # The event owner who has collided with something. un…" at bounding box center [600, 125] width 234 height 217
type textarea "if other == player:"
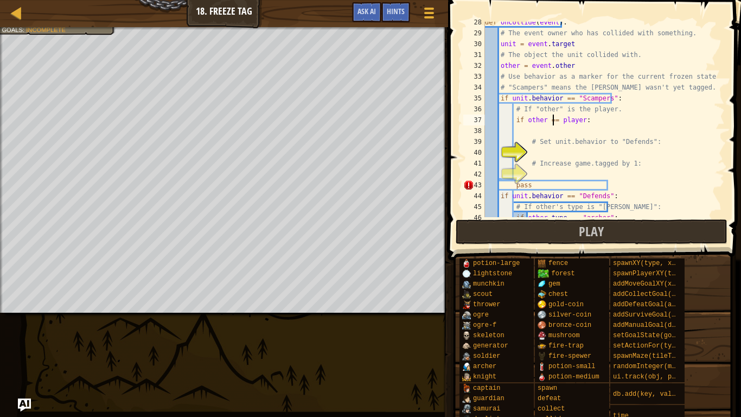
click at [596, 149] on div "def onCollide ( event ) : # The event owner who has collided with something. un…" at bounding box center [600, 125] width 234 height 217
click at [570, 145] on div "def onCollide ( event ) : # The event owner who has collided with something. un…" at bounding box center [600, 125] width 234 height 217
click at [528, 166] on div "def onCollide ( event ) : # The event owner who has collided with something. un…" at bounding box center [600, 125] width 234 height 217
type textarea "# Increase game.tagged by 1:"
click at [540, 152] on div "def onCollide ( event ) : # The event owner who has collided with something. un…" at bounding box center [600, 125] width 234 height 217
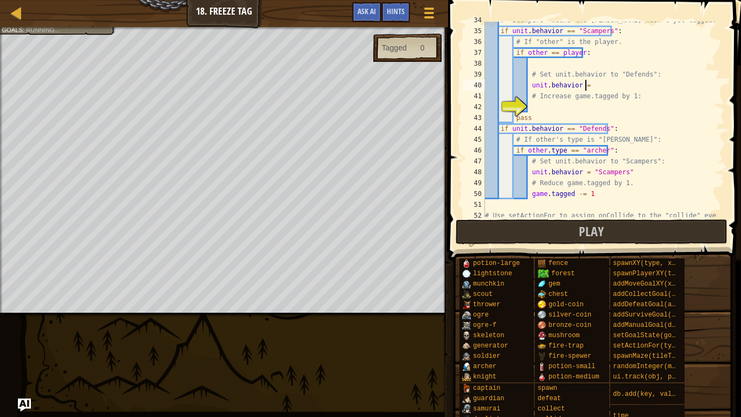
scroll to position [5, 8]
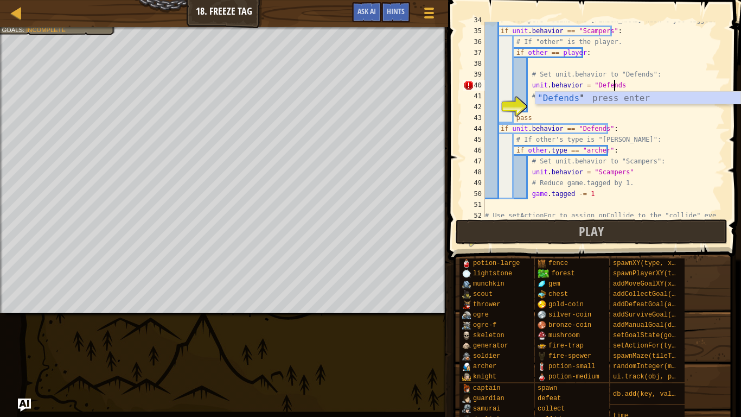
type textarea "unit.behavior = "Defends""
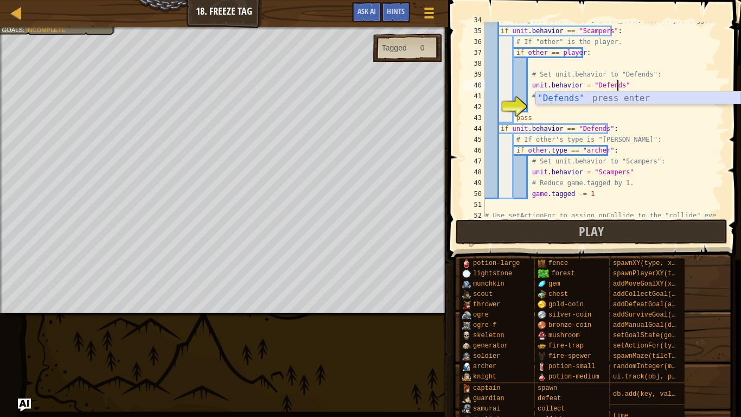
click at [635, 105] on div "# "Scampers" means the archer wasn't yet tagged. if unit . behavior == "Scamper…" at bounding box center [600, 129] width 234 height 228
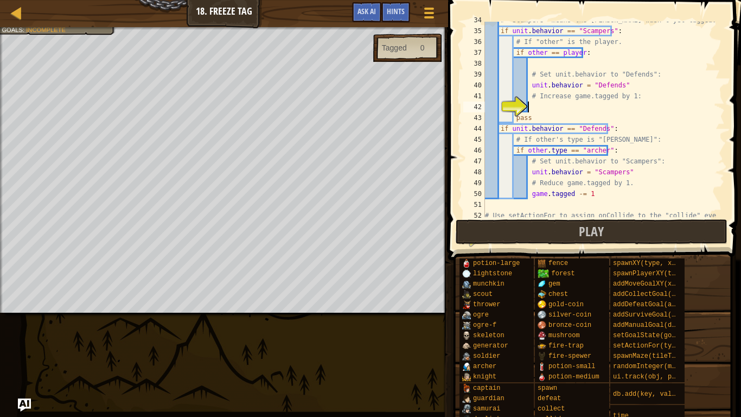
scroll to position [5, 3]
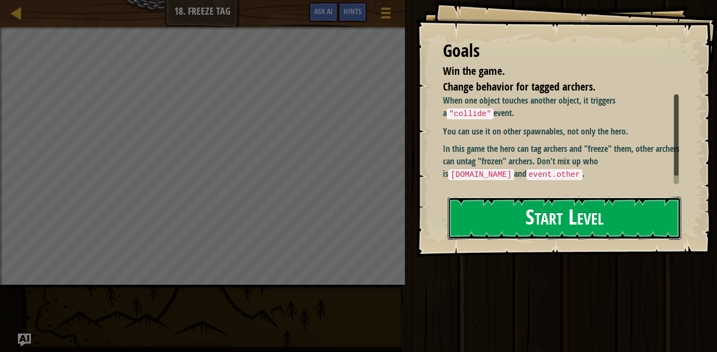
drag, startPoint x: 471, startPoint y: 221, endPoint x: 467, endPoint y: 237, distance: 16.3
click at [471, 221] on button "Start Level" at bounding box center [564, 218] width 233 height 43
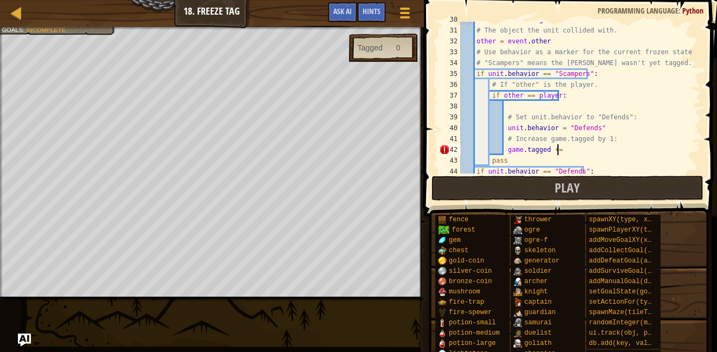
scroll to position [5, 8]
type textarea "game.tagged += 1"
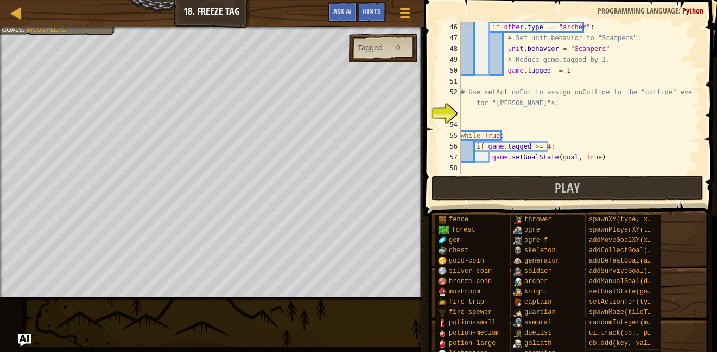
scroll to position [488, 0]
click at [520, 116] on div "if other . type == "archer" : # Set unit.behavior to "Scampers": unit . behavio…" at bounding box center [575, 109] width 234 height 174
click at [372, 13] on span "Hints" at bounding box center [371, 11] width 18 height 10
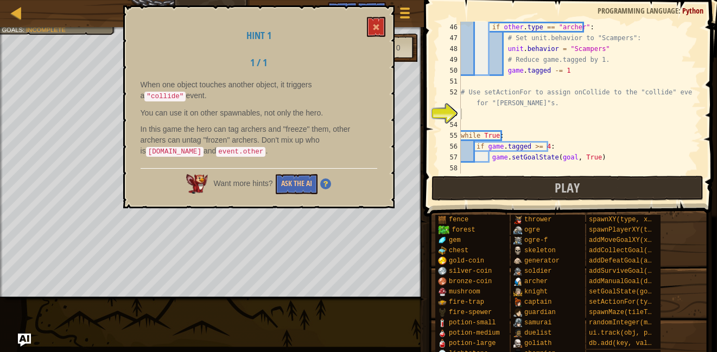
drag, startPoint x: 324, startPoint y: 85, endPoint x: 349, endPoint y: 86, distance: 25.0
click at [186, 92] on code ""collide"" at bounding box center [164, 97] width 41 height 10
click at [317, 119] on div "When one object touches another object, it triggers a "collide" event. You can …" at bounding box center [259, 121] width 237 height 84
click at [373, 28] on span at bounding box center [376, 27] width 8 height 8
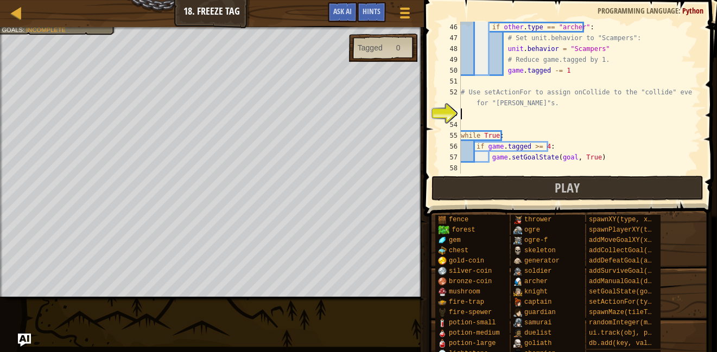
click at [495, 114] on div "if other . type == "archer" : # Set unit.behavior to "Scampers": unit . behavio…" at bounding box center [575, 109] width 234 height 174
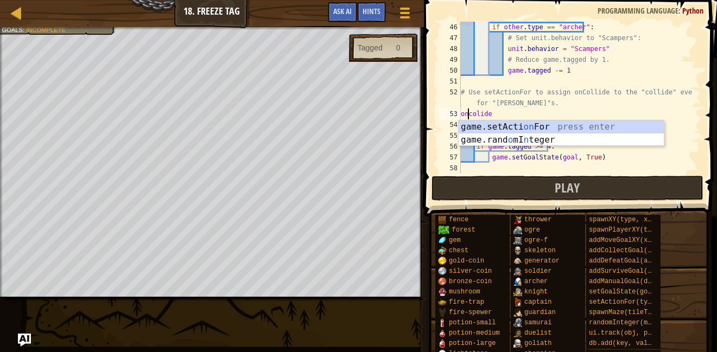
scroll to position [5, 1]
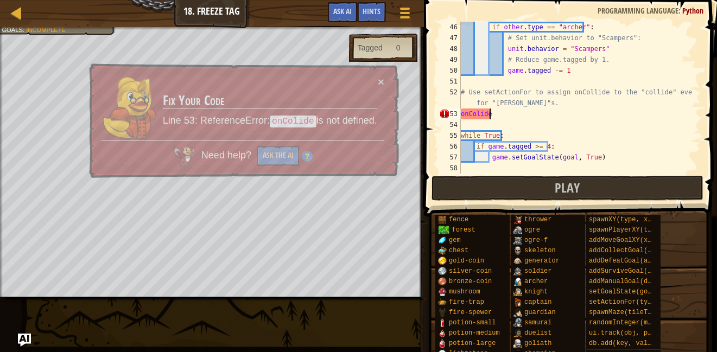
click at [518, 117] on div "if other . type == "archer" : # Set unit.behavior to "Scampers": unit . behavio…" at bounding box center [575, 109] width 234 height 174
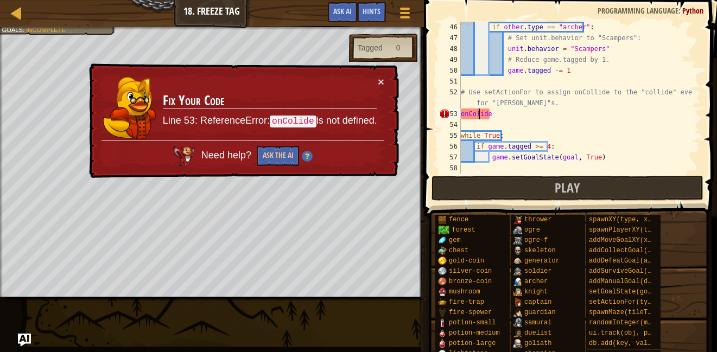
scroll to position [5, 2]
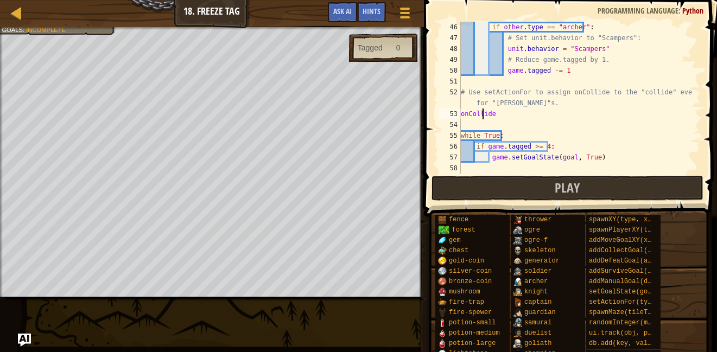
click at [558, 107] on div "if other . type == "archer" : # Set unit.behavior to "Scampers": unit . behavio…" at bounding box center [575, 109] width 234 height 174
type textarea "# Use setActionFor to assign onCollide to the "collide" event for "archer"s."
click at [550, 124] on div "if other . type == "archer" : # Set unit.behavior to "Scampers": unit . behavio…" at bounding box center [575, 109] width 234 height 174
click at [558, 106] on div "if other . type == "archer" : # Set unit.behavior to "Scampers": unit . behavio…" at bounding box center [575, 109] width 234 height 174
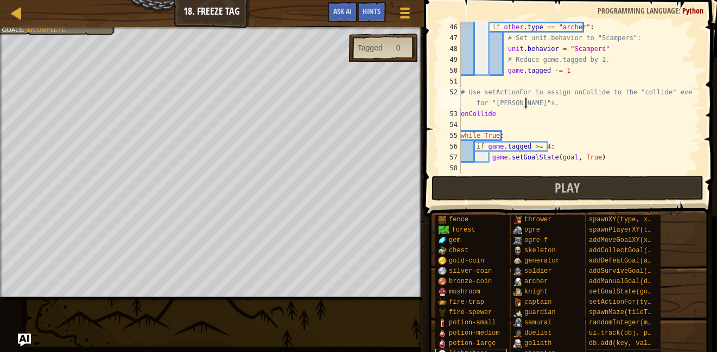
type textarea "# Use setActionFor to assign onCollide to the "collide" event for "archer"s."
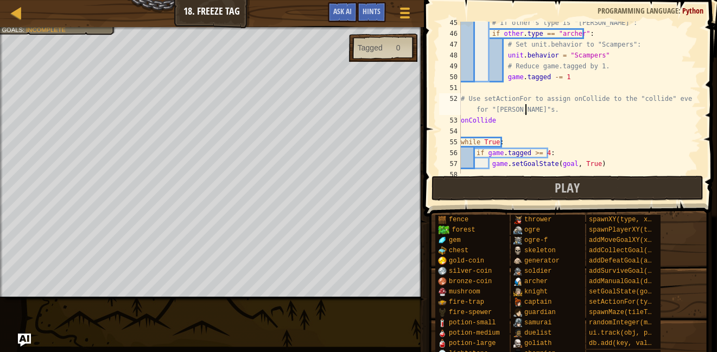
scroll to position [487, 0]
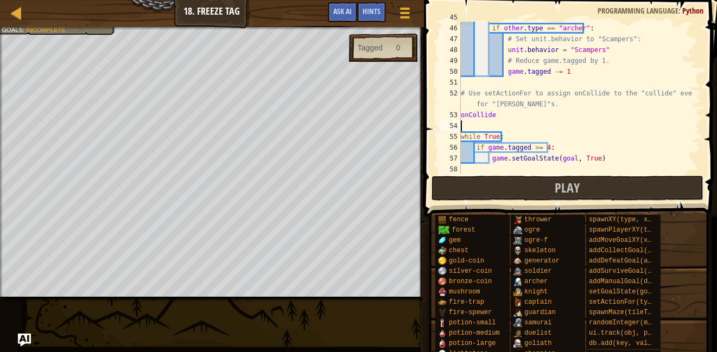
click at [519, 122] on div "# If other's type is "archer": if other . type == "archer" : # Set unit.behavio…" at bounding box center [575, 99] width 234 height 174
click at [524, 113] on div "# If other's type is "archer": if other . type == "archer" : # Set unit.behavio…" at bounding box center [575, 99] width 234 height 174
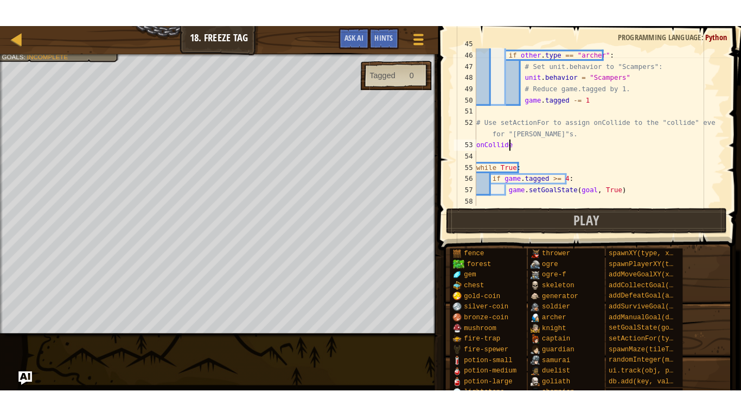
scroll to position [5, 2]
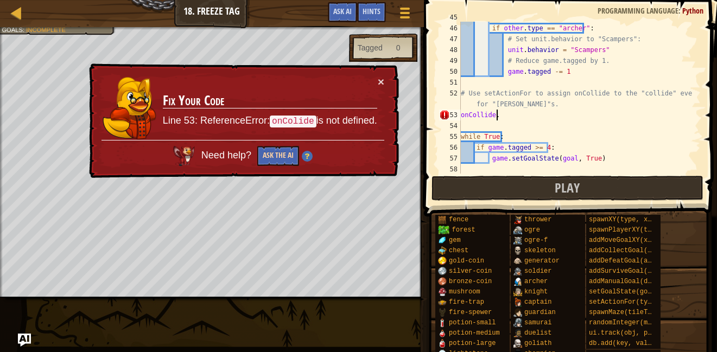
type textarea "onCollide."
click at [268, 156] on button "Ask the AI" at bounding box center [278, 156] width 42 height 20
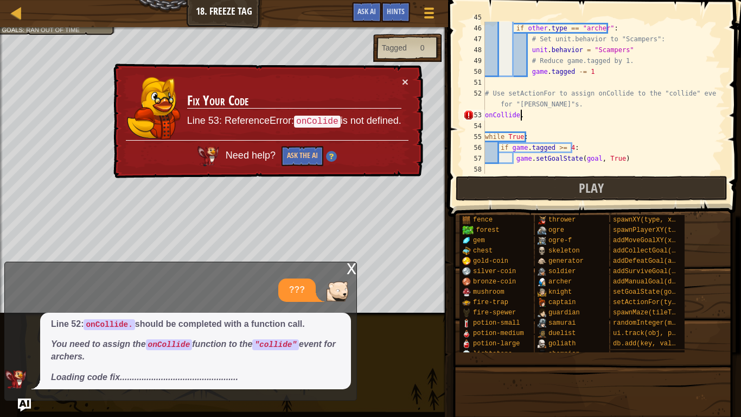
scroll to position [445, 0]
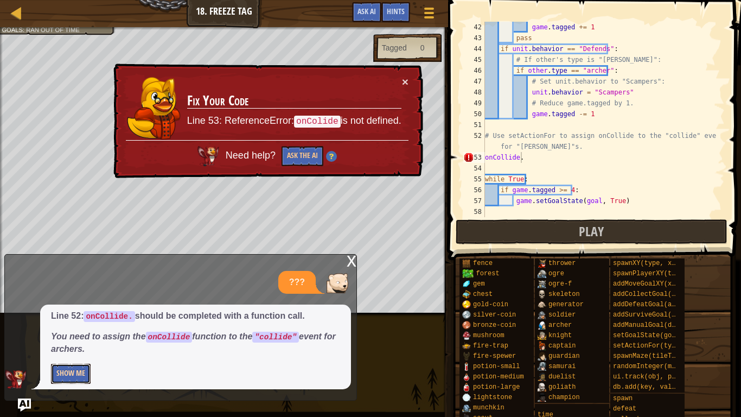
click at [57, 352] on button "Show Me" at bounding box center [71, 373] width 40 height 20
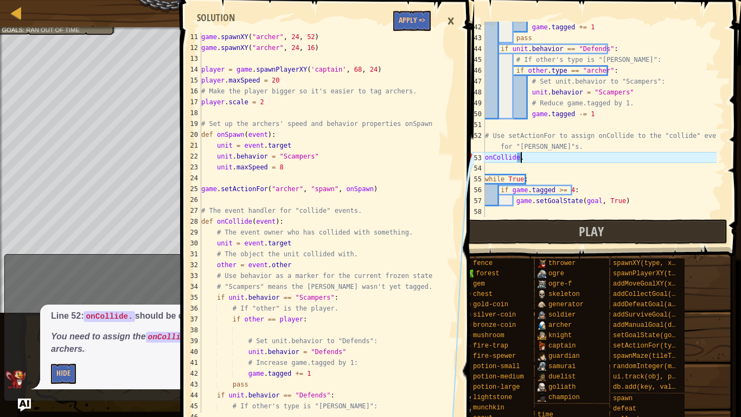
scroll to position [131, 0]
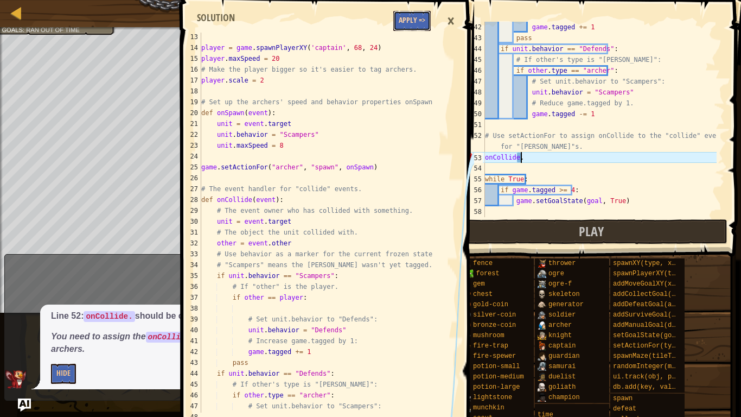
click at [417, 20] on button "Apply =>" at bounding box center [411, 21] width 37 height 20
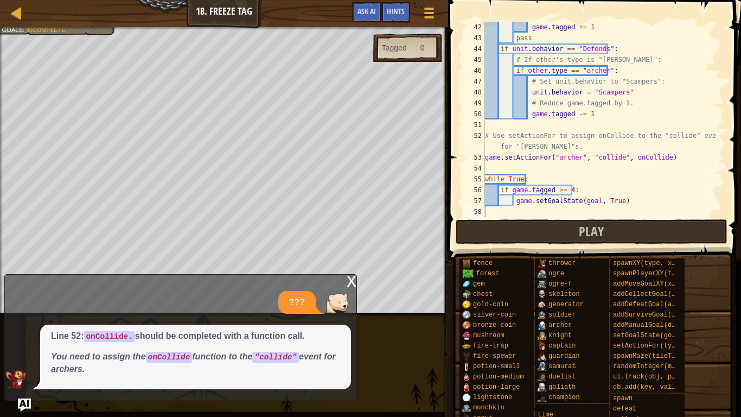
click at [349, 279] on div "x" at bounding box center [352, 280] width 10 height 11
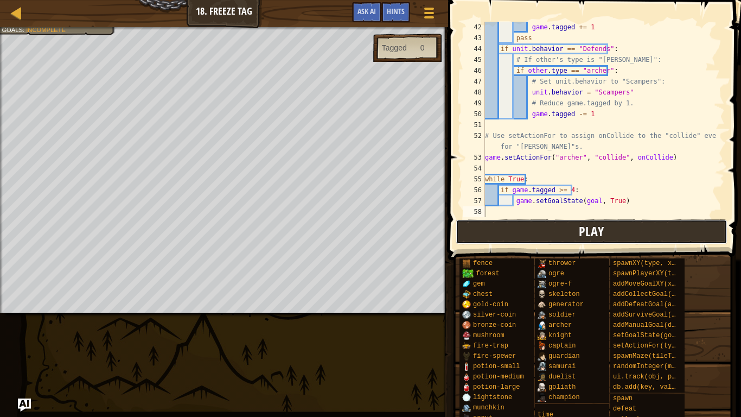
click at [536, 229] on button "Play" at bounding box center [592, 231] width 272 height 25
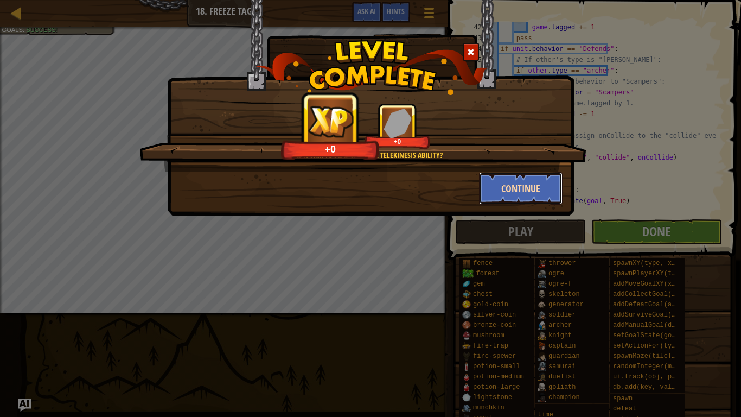
click at [508, 190] on button "Continue" at bounding box center [521, 188] width 84 height 33
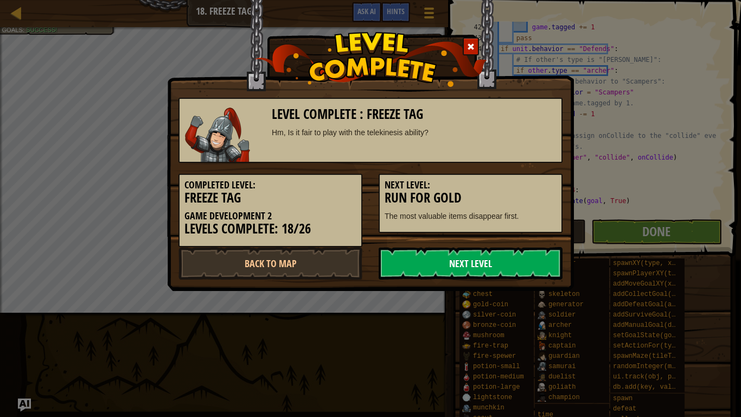
click at [479, 253] on link "Next Level" at bounding box center [471, 263] width 184 height 33
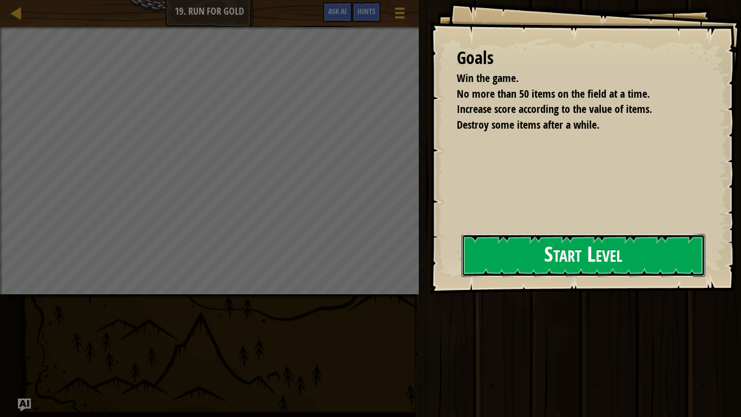
click at [495, 268] on button "Start Level" at bounding box center [584, 255] width 244 height 43
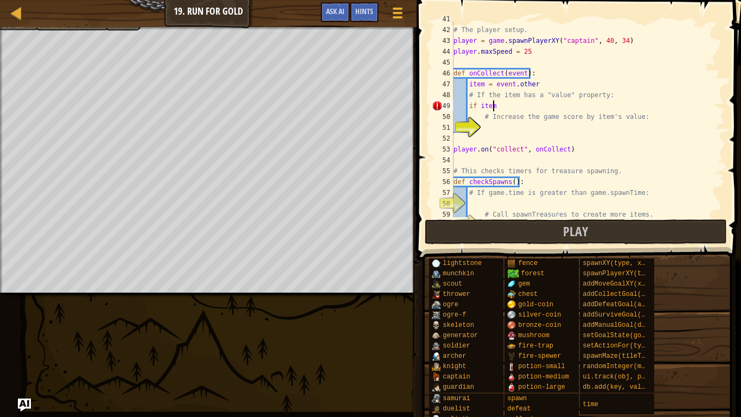
scroll to position [5, 3]
type textarea "if item"
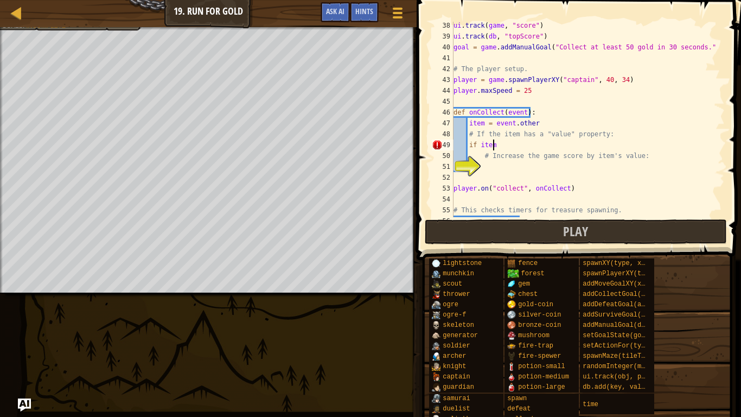
scroll to position [404, 0]
drag, startPoint x: 505, startPoint y: 145, endPoint x: 467, endPoint y: 143, distance: 37.5
click at [467, 143] on div "ui . track ( game , "score" ) ui . track ( db , "topScore" ) goal = game . addM…" at bounding box center [583, 128] width 265 height 217
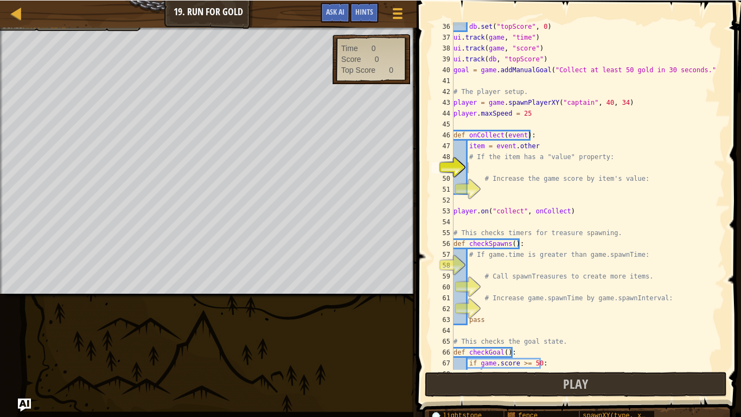
scroll to position [381, 0]
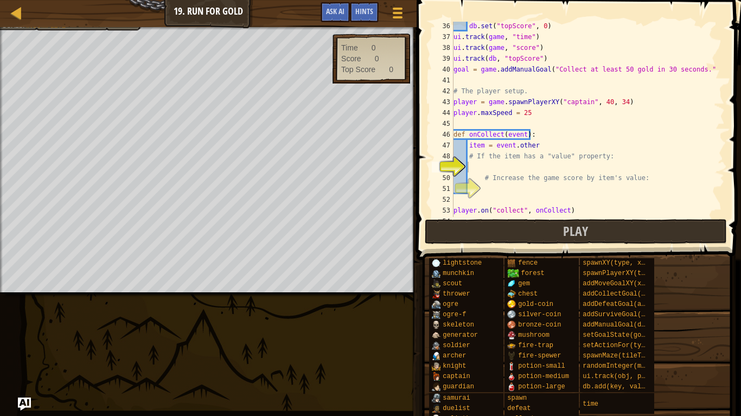
click at [463, 50] on div "db . set ( "topScore" , 0 ) ui . track ( game , "time" ) ui . track ( game , "s…" at bounding box center [583, 129] width 265 height 217
click at [454, 39] on div "db . set ( "topScore" , 0 ) ui . track ( game , "time" ) ui . track ( game , "s…" at bounding box center [583, 129] width 265 height 217
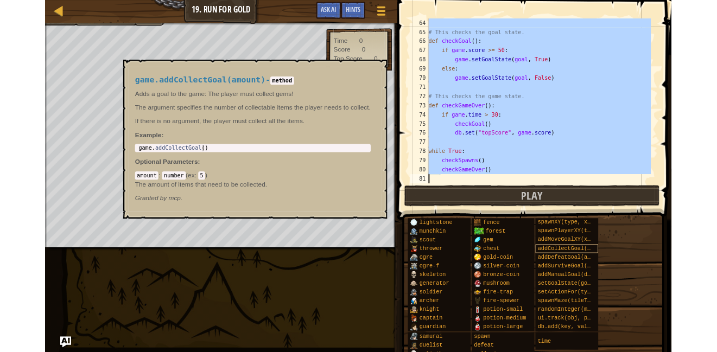
scroll to position [684, 0]
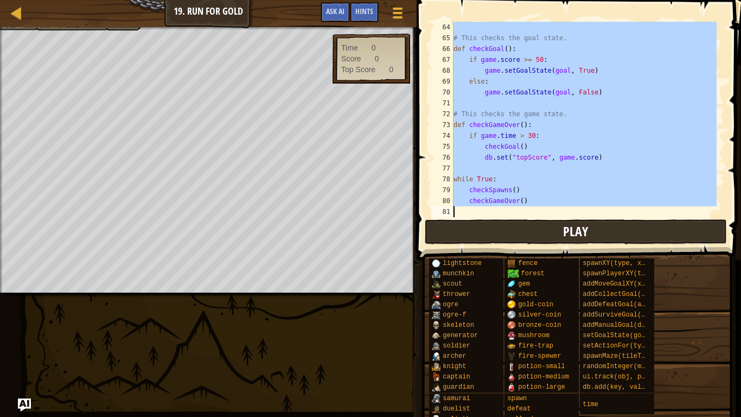
drag, startPoint x: 454, startPoint y: 29, endPoint x: 598, endPoint y: 225, distance: 243.6
click at [598, 225] on div "ui.track(game, "time") 64 65 66 67 68 69 70 71 72 73 74 75 76 77 78 79 80 81 # …" at bounding box center [577, 151] width 328 height 292
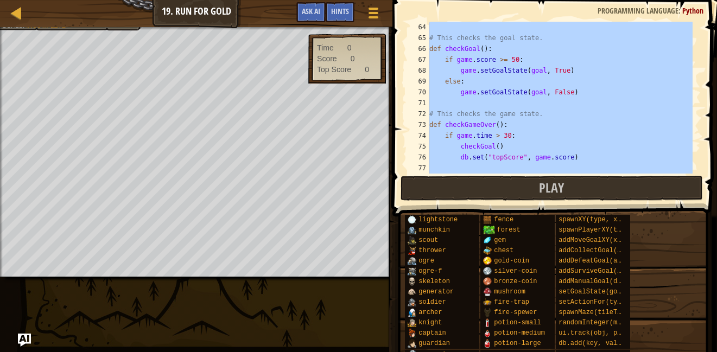
click at [238, 289] on div "Map Game Development 2 19. Run for Gold Game Menu Done Hints Ask AI 1 ההההההההה…" at bounding box center [358, 176] width 717 height 352
click at [509, 155] on div "# This checks the goal state. def checkGoal ( ) : if game . score >= 50 : game …" at bounding box center [559, 98] width 265 height 152
type textarea "db.set("topScore", game.score)"
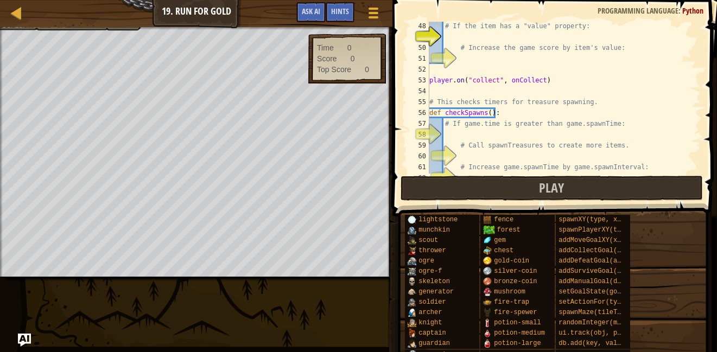
scroll to position [497, 0]
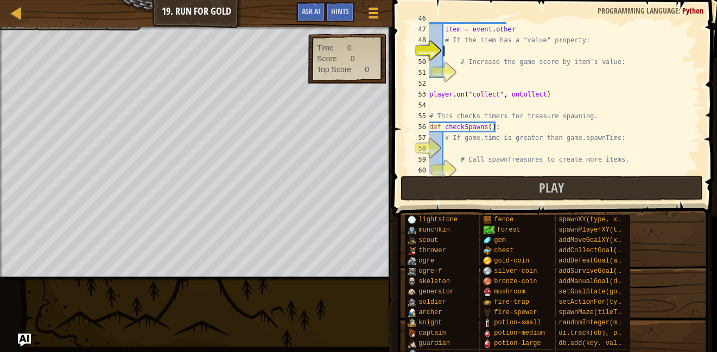
click at [520, 53] on div "def onCollect ( event ) : item = event . other # If the item has a "value" prop…" at bounding box center [559, 100] width 265 height 174
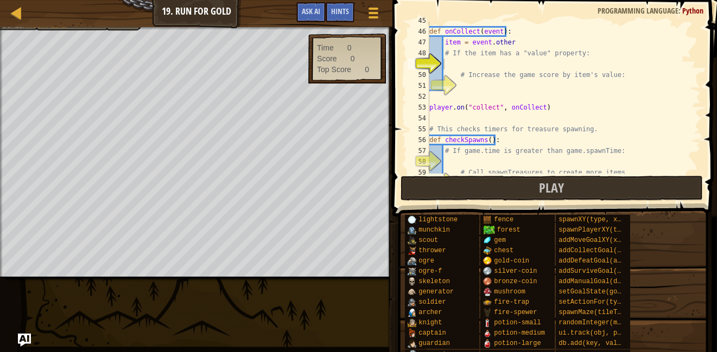
scroll to position [483, 0]
click at [451, 61] on div "def onCollect ( event ) : item = event . other # If the item has a "value" prop…" at bounding box center [559, 103] width 265 height 174
paste textarea "if item and item.value is not None:"
type textarea "if item and item.value is not None:"
click at [535, 87] on div "def onCollect ( event ) : item = event . other # If the item has a "value" prop…" at bounding box center [559, 103] width 265 height 174
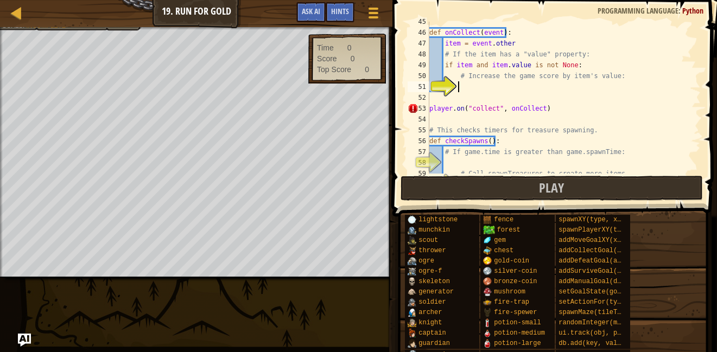
paste textarea "game.score += item.value"
type textarea "game.score += item.value"
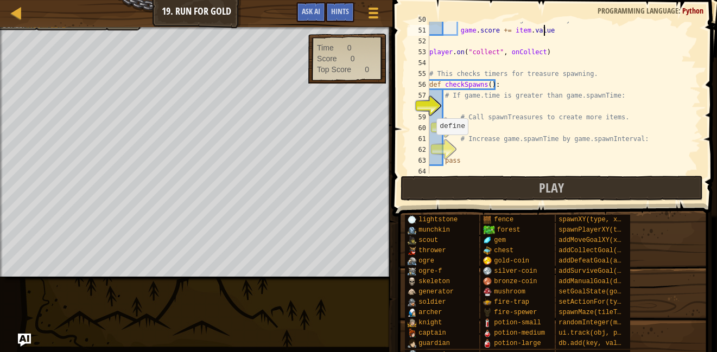
scroll to position [539, 0]
click at [484, 103] on div "# Increase the game score by item's value: game . score += item . value player …" at bounding box center [559, 101] width 265 height 174
click at [452, 109] on div "# Increase the game score by item's value: game . score += item . value player …" at bounding box center [559, 101] width 265 height 174
paste textarea "if game.time > game.spawnTime:"
type textarea "if game.time > game.spawnTime:"
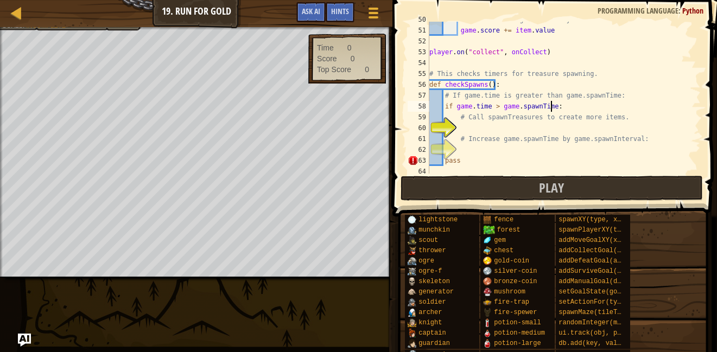
click at [467, 123] on div "# Increase the game score by item's value: game . score += item . value player …" at bounding box center [559, 101] width 265 height 174
click at [469, 132] on div "# Increase the game score by item's value: game . score += item . value player …" at bounding box center [559, 101] width 265 height 174
paste textarea "spawnTreasures()"
type textarea "spawnTreasures()"
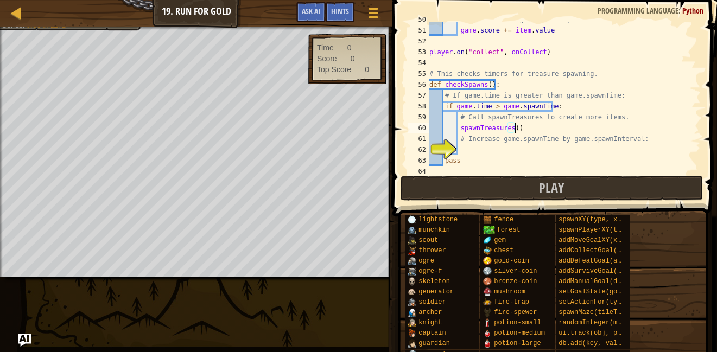
click at [464, 149] on div "# Increase the game score by item's value: game . score += item . value player …" at bounding box center [559, 101] width 265 height 174
paste textarea "game.spawnTime += game.spawnInterval"
type textarea "game.spawnTime += game.spawnInterval"
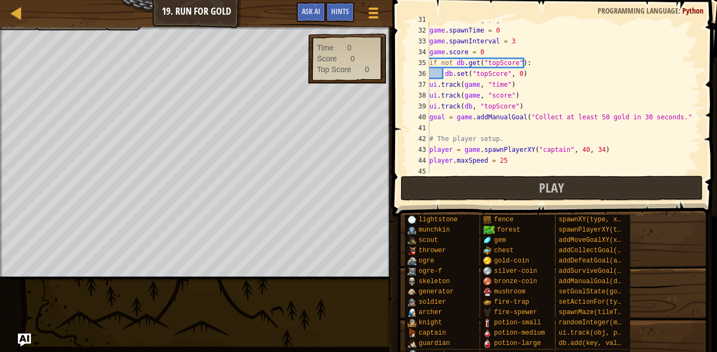
scroll to position [333, 0]
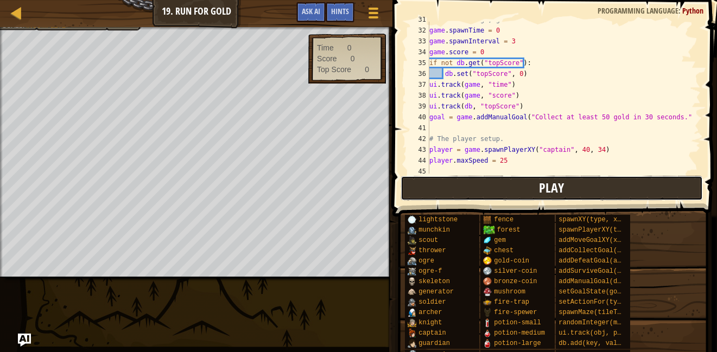
click at [501, 182] on button "Play" at bounding box center [551, 188] width 302 height 25
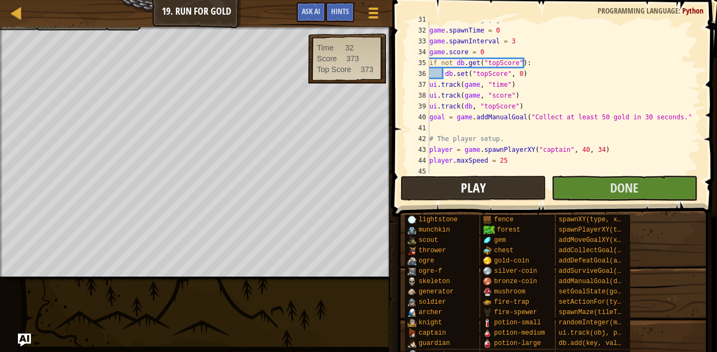
click at [242, 0] on body "Map Game Development 2 19. Run for Gold Game Menu Done Hints Ask AI 1 ההההההההה…" at bounding box center [358, 0] width 717 height 0
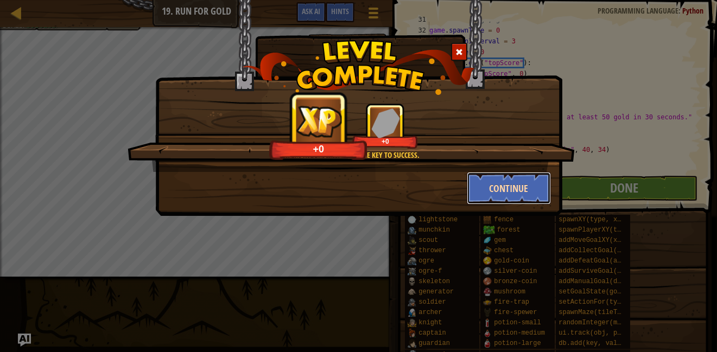
click at [518, 195] on button "Continue" at bounding box center [509, 188] width 84 height 33
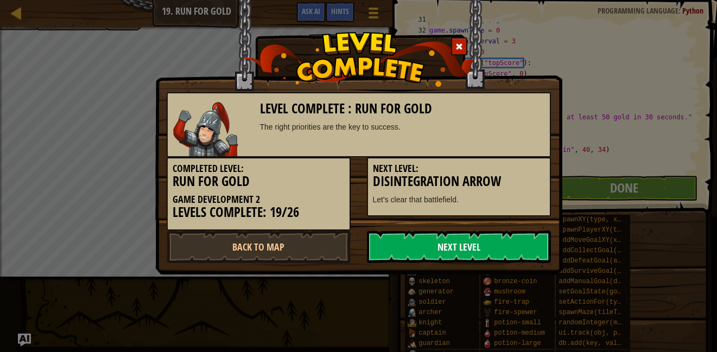
click at [492, 234] on link "Next Level" at bounding box center [459, 247] width 184 height 33
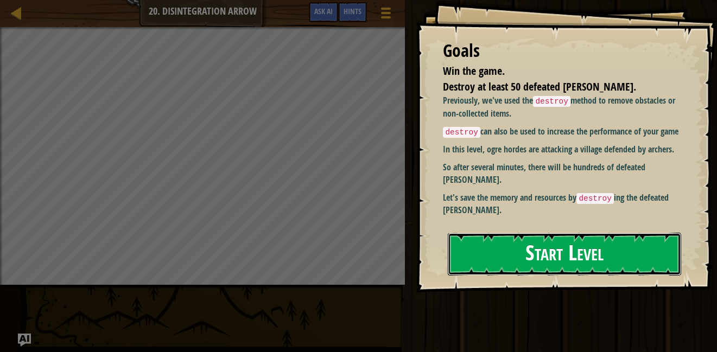
click at [525, 233] on button "Start Level" at bounding box center [564, 254] width 233 height 43
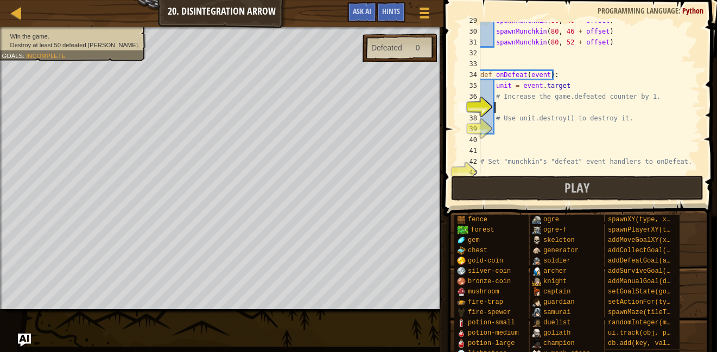
scroll to position [310, 0]
click at [538, 106] on div "spawnMunchkin ( 80 , 40 + offset ) spawnMunchkin ( 80 , 46 + offset ) spawnMunc…" at bounding box center [585, 102] width 214 height 174
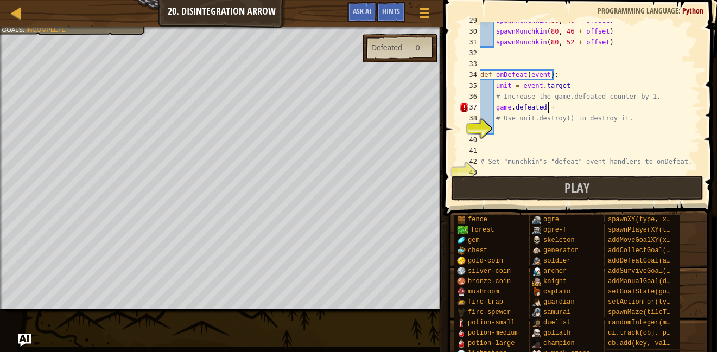
scroll to position [5, 5]
type textarea "game.defeated += 1"
click at [537, 131] on div "spawnMunchkin ( 80 , 40 + offset ) spawnMunchkin ( 80 , 46 + offset ) spawnMunc…" at bounding box center [585, 102] width 214 height 174
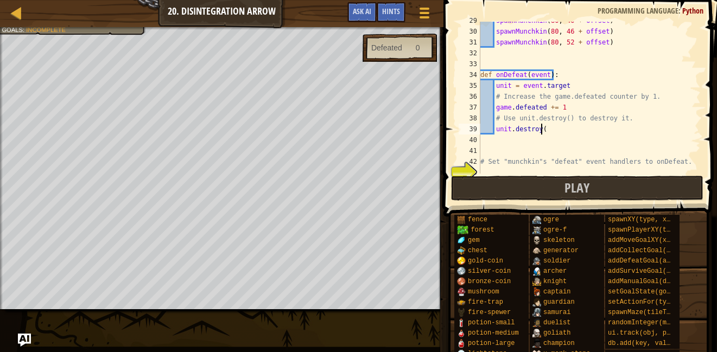
type textarea "unit.destroy()"
click at [550, 156] on div "spawnMunchkin ( 80 , 40 + offset ) spawnMunchkin ( 80 , 46 + offset ) spawnMunc…" at bounding box center [585, 102] width 214 height 174
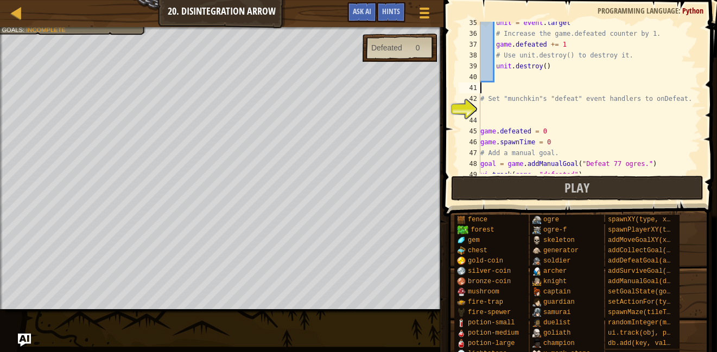
scroll to position [377, 0]
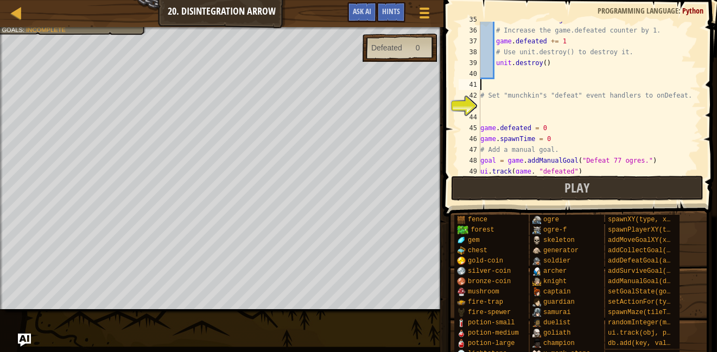
click at [530, 109] on div "unit = event . target # Increase the game.defeated counter by 1. game . defeate…" at bounding box center [585, 101] width 214 height 174
type textarea "m"
type textarea "d"
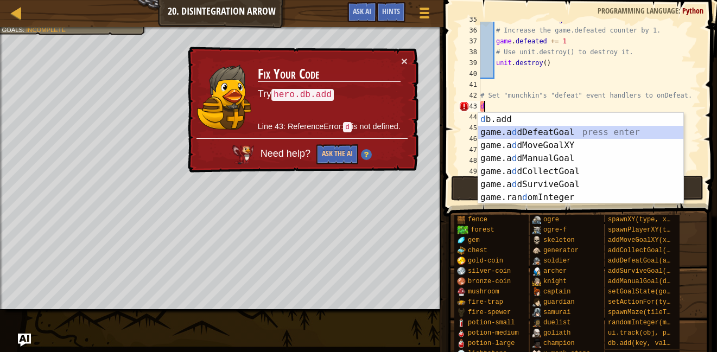
click at [578, 130] on div "d b.add press enter game.a d dDefeatGoal press enter game.a d dMoveGoalXY press…" at bounding box center [580, 171] width 205 height 117
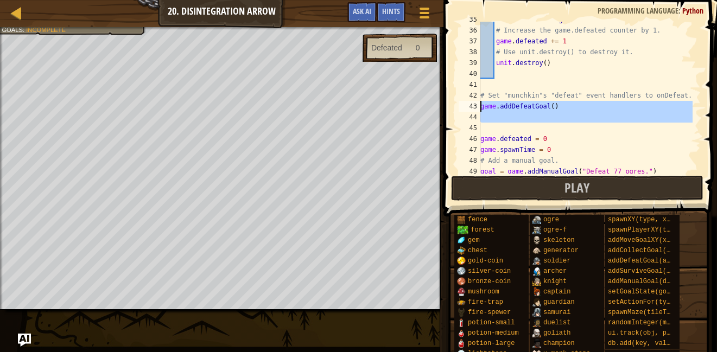
drag, startPoint x: 508, startPoint y: 126, endPoint x: 479, endPoint y: 106, distance: 35.4
click at [479, 106] on div "35 36 37 38 39 40 41 42 43 44 45 46 47 48 49 50 unit = event . target # Increas…" at bounding box center [578, 98] width 244 height 152
type textarea "game.addDefeatGoal()"
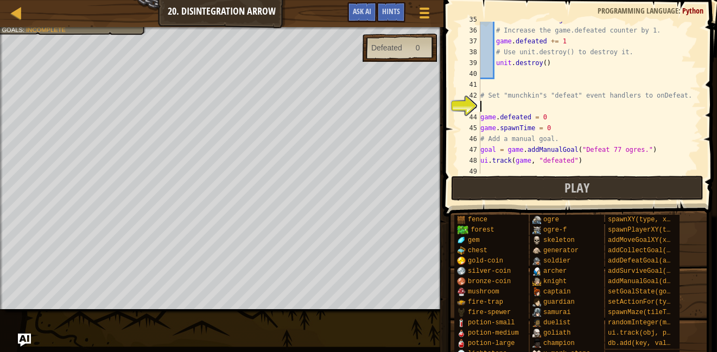
type textarea "\"
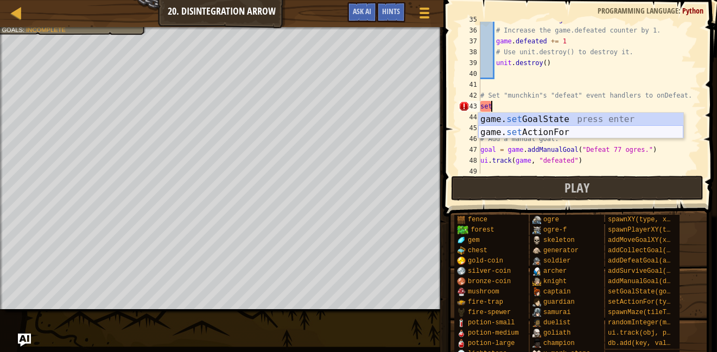
click at [551, 131] on div "game. set GoalState press enter game. set ActionFor press enter" at bounding box center [580, 139] width 205 height 52
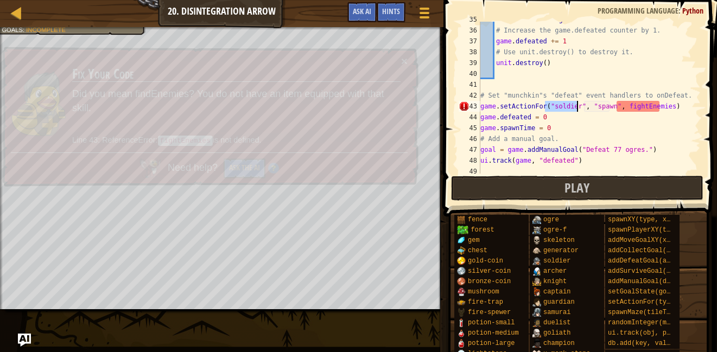
click at [572, 109] on div "unit = event . target # Increase the game.defeated counter by 1. game . defeate…" at bounding box center [585, 98] width 214 height 152
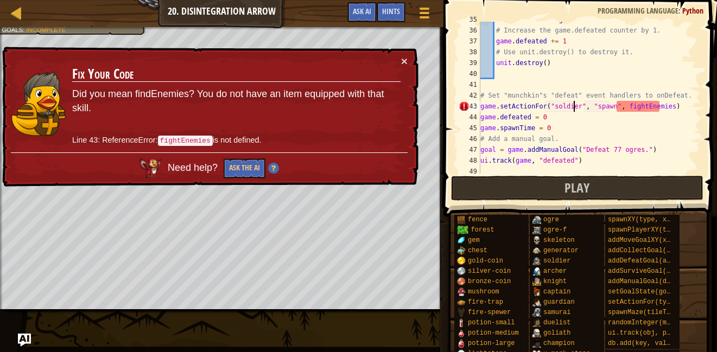
click at [575, 109] on div "unit = event . target # Increase the game.defeated counter by 1. game . defeate…" at bounding box center [585, 101] width 214 height 174
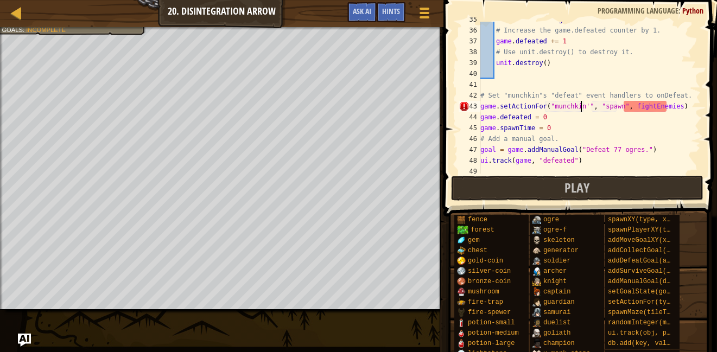
scroll to position [5, 8]
type textarea "game.setActionFor("munchkin's", "spawn", fightEnemies)"
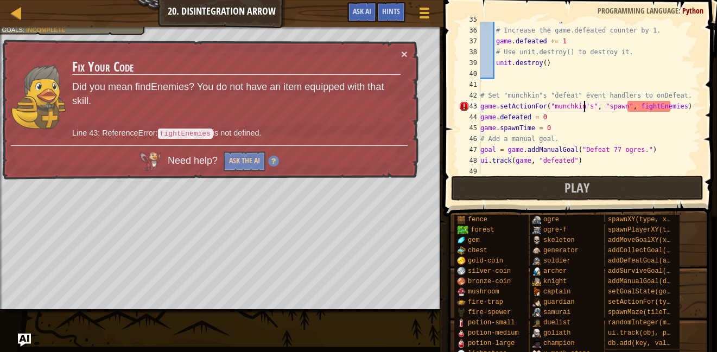
click at [683, 108] on div "unit = event . target # Increase the game.defeated counter by 1. game . defeate…" at bounding box center [585, 101] width 214 height 174
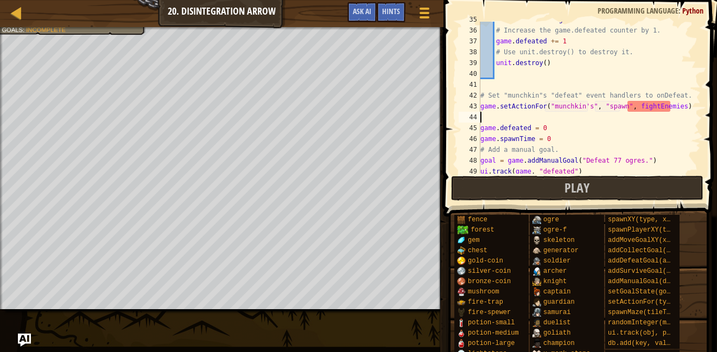
scroll to position [5, 0]
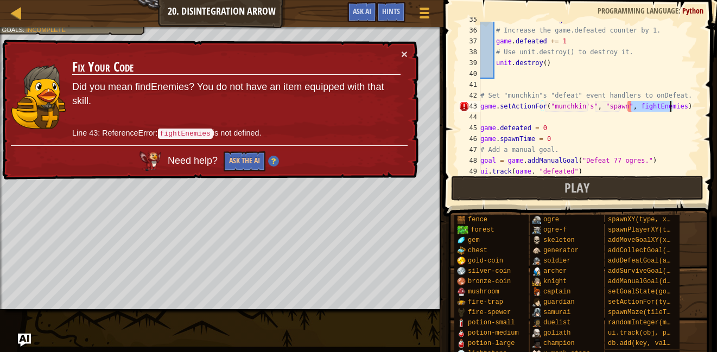
drag, startPoint x: 629, startPoint y: 106, endPoint x: 670, endPoint y: 104, distance: 40.7
click at [670, 104] on div "unit = event . target # Increase the game.defeated counter by 1. game . defeate…" at bounding box center [585, 101] width 214 height 174
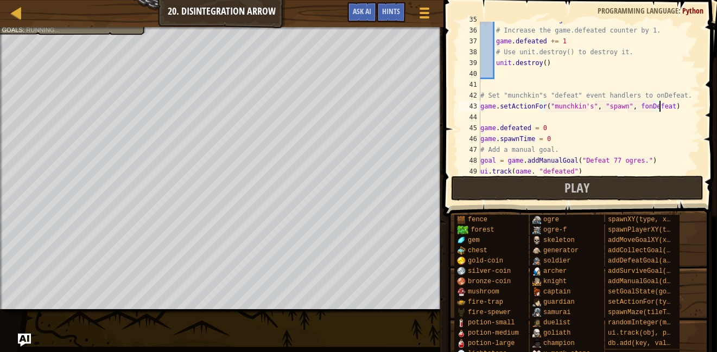
scroll to position [5, 15]
drag, startPoint x: 632, startPoint y: 104, endPoint x: 645, endPoint y: 97, distance: 15.0
click at [632, 104] on div "unit = event . target # Increase the game.defeated counter by 1. game . defeate…" at bounding box center [585, 101] width 214 height 174
click at [602, 105] on div "unit = event . target # Increase the game.defeated counter by 1. game . defeate…" at bounding box center [585, 101] width 214 height 174
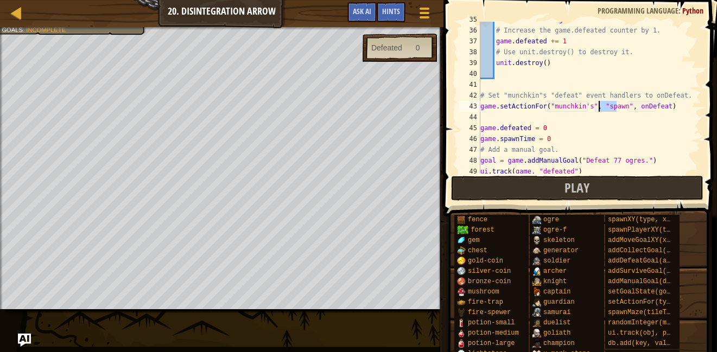
drag, startPoint x: 617, startPoint y: 108, endPoint x: 599, endPoint y: 107, distance: 17.9
click at [599, 107] on div "unit = event . target # Increase the game.defeated counter by 1. game . defeate…" at bounding box center [585, 101] width 214 height 174
click at [627, 155] on div "unit = event . target # Increase the game.defeated counter by 1. game . defeate…" at bounding box center [585, 101] width 214 height 174
type textarea "goal = game.addManualGoal("Defeat 77 ogres.")"
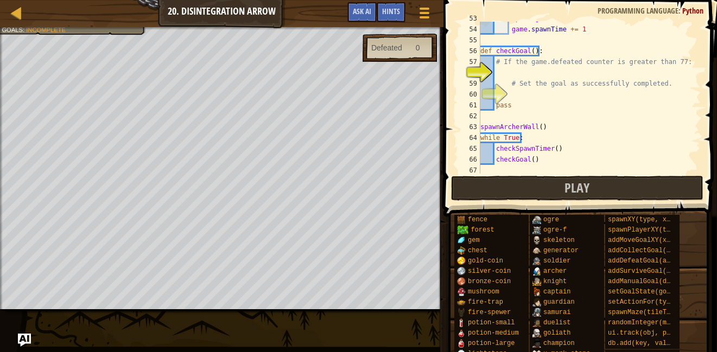
scroll to position [573, 0]
click at [611, 68] on div "spawnOgreWave ( ) game . spawnTime += 1 def checkGoal ( ) : # If the game.defea…" at bounding box center [585, 100] width 214 height 174
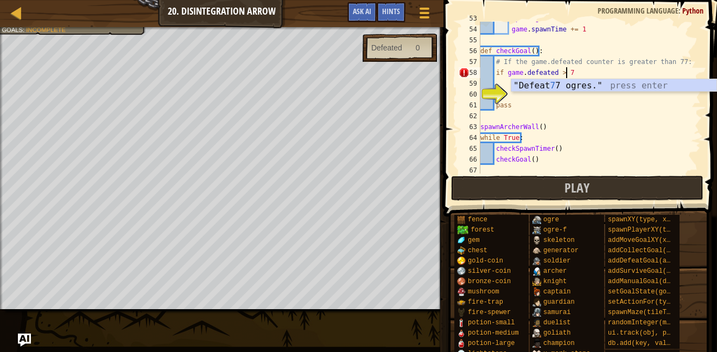
scroll to position [5, 7]
type textarea "if game.defeated > 77:"
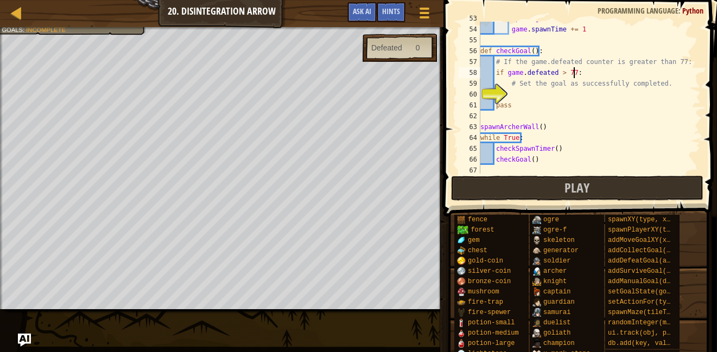
scroll to position [5, 7]
click at [584, 92] on div "spawnOgreWave ( ) game . spawnTime += 1 def checkGoal ( ) : # If the game.defea…" at bounding box center [585, 100] width 214 height 174
click at [595, 71] on div "spawnOgreWave ( ) game . spawnTime += 1 def checkGoal ( ) : # If the game.defea…" at bounding box center [585, 100] width 214 height 174
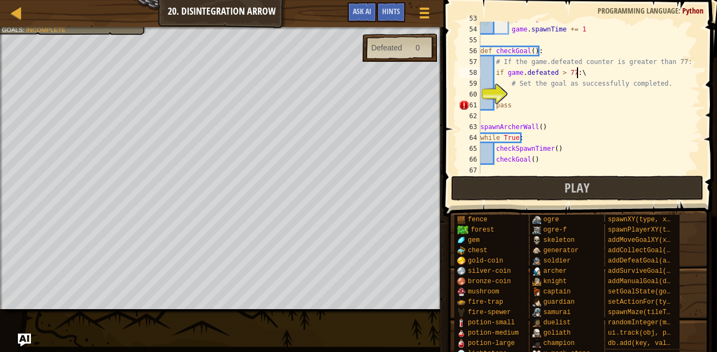
type textarea "if game.defeated > 77:"
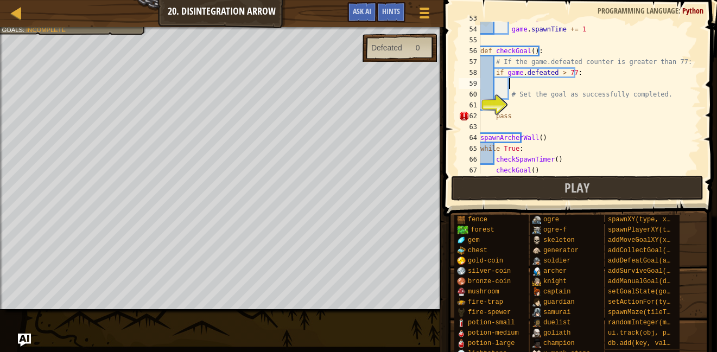
click at [521, 95] on div "spawnOgreWave ( ) game . spawnTime += 1 def checkGoal ( ) : # If the game.defea…" at bounding box center [585, 100] width 214 height 174
type textarea "# Set the goal as successfully completed."
click at [524, 101] on div "spawnOgreWave ( ) game . spawnTime += 1 def checkGoal ( ) : # If the game.defea…" at bounding box center [585, 100] width 214 height 174
click at [509, 92] on div "spawnOgreWave ( ) game . spawnTime += 1 def checkGoal ( ) : # If the game.defea…" at bounding box center [585, 100] width 214 height 174
type textarea "# Set the goal as successfully completed."
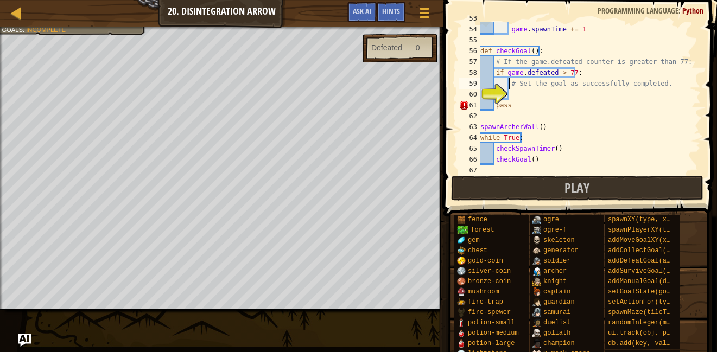
click at [526, 91] on div "spawnOgreWave ( ) game . spawnTime += 1 def checkGoal ( ) : # If the game.defea…" at bounding box center [585, 100] width 214 height 174
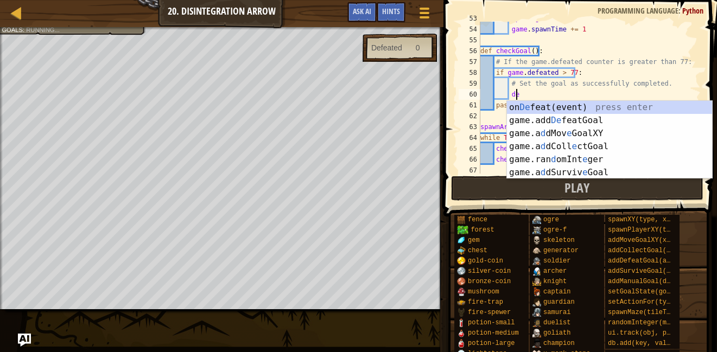
type textarea "d"
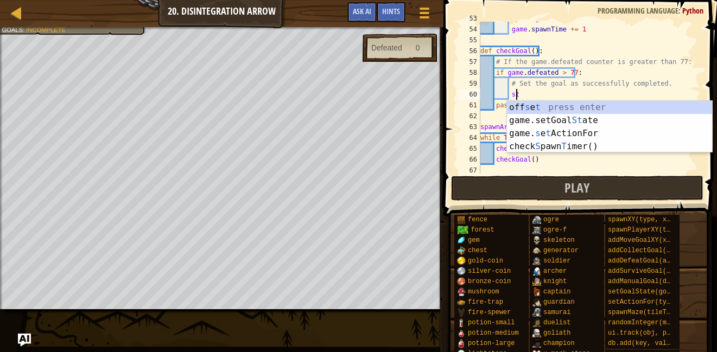
scroll to position [5, 2]
click at [568, 120] on div "off s e t press enter game.setGoal St ate press enter game. s e t ActionFor pre…" at bounding box center [609, 140] width 205 height 78
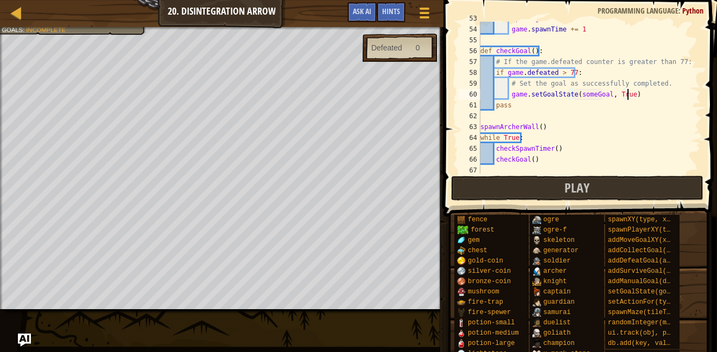
click at [632, 92] on div "spawnOgreWave ( ) game . spawnTime += 1 def checkGoal ( ) : # If the game.defea…" at bounding box center [585, 100] width 214 height 174
drag, startPoint x: 600, startPoint y: 93, endPoint x: 575, endPoint y: 90, distance: 24.6
click at [575, 90] on div "spawnOgreWave ( ) game . spawnTime += 1 def checkGoal ( ) : # If the game.defea…" at bounding box center [585, 100] width 214 height 174
click at [576, 97] on div "spawnOgreWave ( ) game . spawnTime += 1 def checkGoal ( ) : # If the game.defea…" at bounding box center [585, 100] width 214 height 174
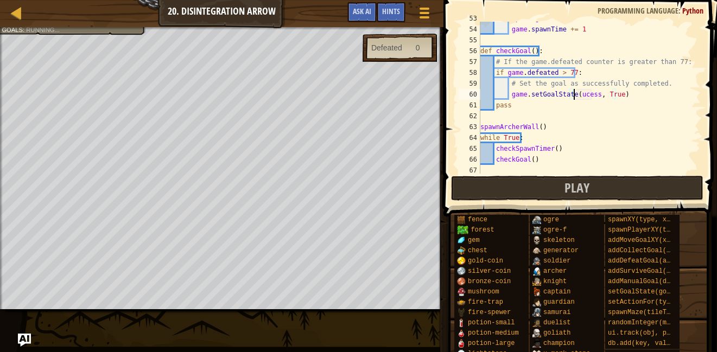
scroll to position [5, 8]
click at [582, 59] on div "spawnOgreWave ( ) game . spawnTime += 1 def checkGoal ( ) : # If the game.defea…" at bounding box center [585, 100] width 214 height 174
click at [550, 143] on div "spawnOgreWave ( ) game . spawnTime += 1 def checkGoal ( ) : # If the game.defea…" at bounding box center [585, 100] width 214 height 174
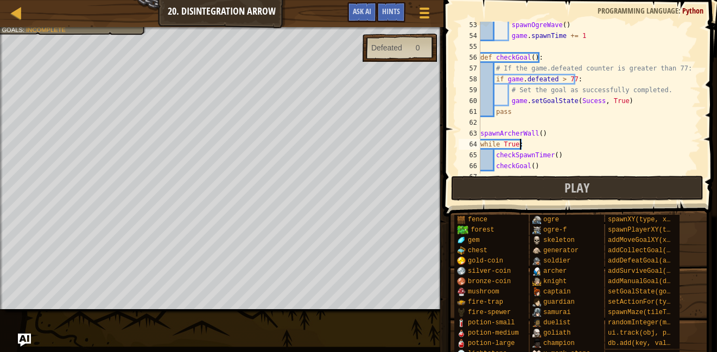
scroll to position [565, 0]
click at [591, 104] on div "spawnOgreWave ( ) game . spawnTime += 1 def checkGoal ( ) : # If the game.defea…" at bounding box center [585, 108] width 214 height 174
drag, startPoint x: 588, startPoint y: 100, endPoint x: 574, endPoint y: 100, distance: 13.6
click at [574, 100] on div "spawnOgreWave ( ) game . spawnTime += 1 def checkGoal ( ) : # If the game.defea…" at bounding box center [585, 108] width 214 height 174
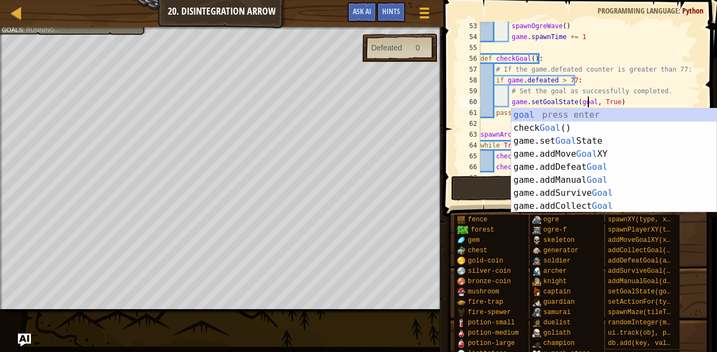
scroll to position [5, 9]
click at [632, 82] on div "spawnOgreWave ( ) game . spawnTime += 1 def checkGoal ( ) : # If the game.defea…" at bounding box center [585, 108] width 214 height 174
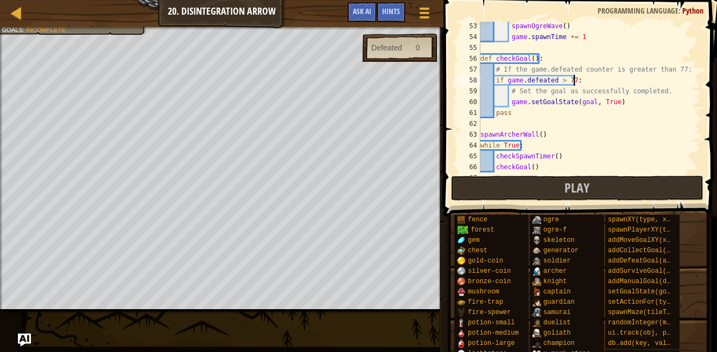
scroll to position [5, 7]
click at [570, 189] on span "Play" at bounding box center [576, 187] width 25 height 17
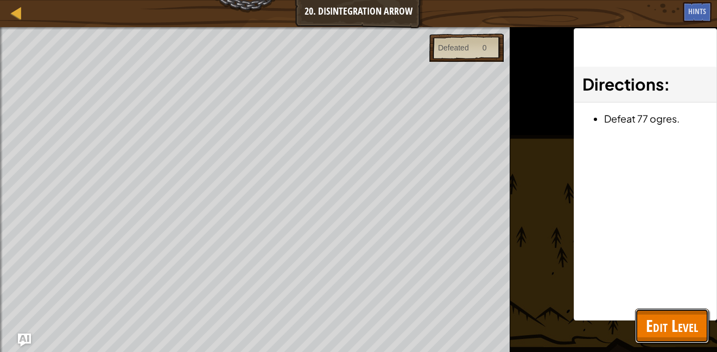
click at [671, 328] on span "Edit Level" at bounding box center [672, 326] width 52 height 22
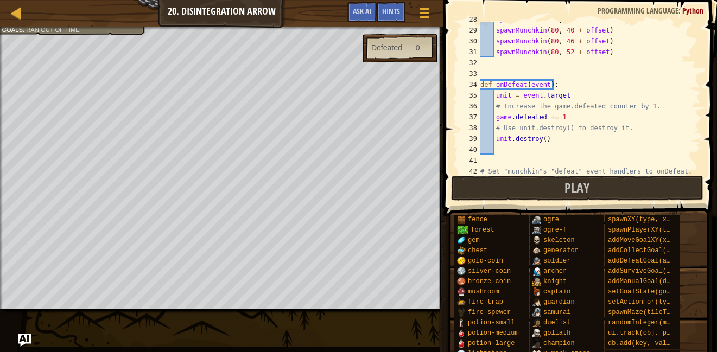
scroll to position [307, 0]
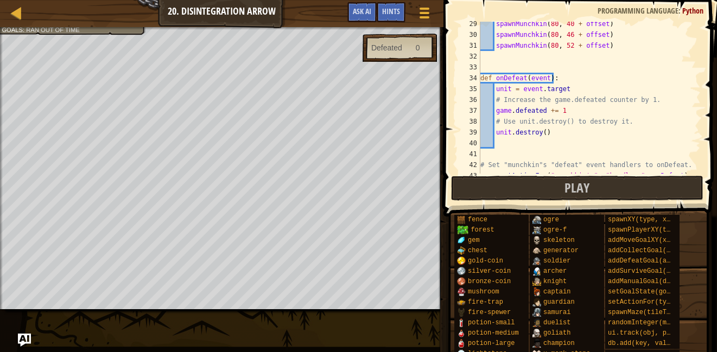
click at [570, 116] on div "spawnMunchkin ( 80 , 40 + offset ) spawnMunchkin ( 80 , 46 + offset ) spawnMunc…" at bounding box center [585, 105] width 214 height 174
click at [585, 111] on div "spawnMunchkin ( 80 , 40 + offset ) spawnMunchkin ( 80 , 46 + offset ) spawnMunc…" at bounding box center [585, 105] width 214 height 174
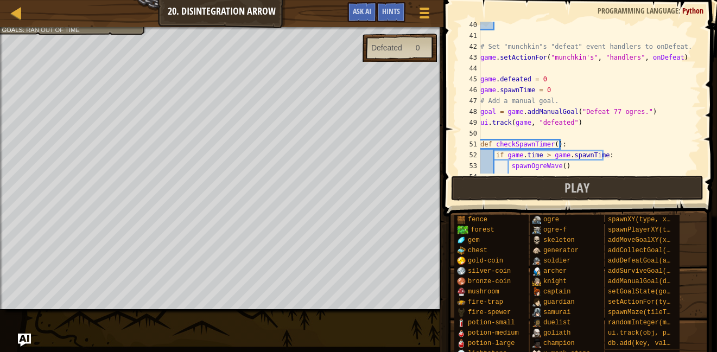
scroll to position [424, 0]
click at [583, 43] on div "# Set "munchkin"s "defeat" event handlers to onDefeat. game . setActionFor ( "m…" at bounding box center [585, 107] width 214 height 174
click at [597, 63] on div "# Set "munchkin"s "defeat" event handlers to onDefeat. game . setActionFor ( "m…" at bounding box center [585, 108] width 214 height 174
click at [603, 61] on div "# Set "munchkin"s "defeat" event handlers to onDefeat. game . setActionFor ( "m…" at bounding box center [585, 108] width 214 height 174
click at [584, 60] on div "# Set "munchkin"s "defeat" event handlers to onDefeat. game . setActionFor ( "m…" at bounding box center [585, 108] width 214 height 174
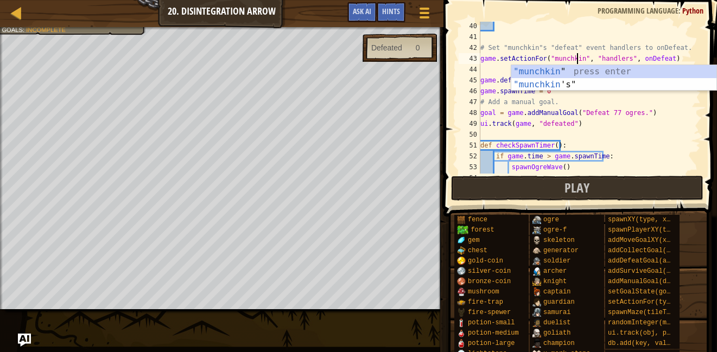
click at [598, 59] on div "# Set "munchkin"s "defeat" event handlers to onDefeat. game . setActionFor ( "m…" at bounding box center [585, 108] width 214 height 174
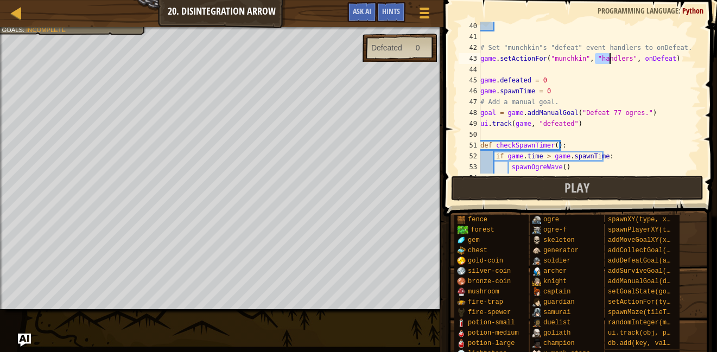
drag, startPoint x: 594, startPoint y: 60, endPoint x: 611, endPoint y: 60, distance: 17.9
click at [611, 60] on div "# Set "munchkin"s "defeat" event handlers to onDefeat. game . setActionFor ( "m…" at bounding box center [585, 108] width 214 height 174
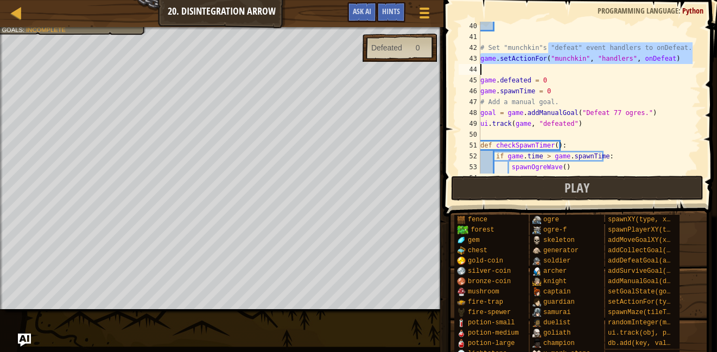
drag, startPoint x: 549, startPoint y: 49, endPoint x: 566, endPoint y: 46, distance: 17.7
click at [568, 49] on div "# Set "munchkin"s "defeat" event handlers to onDefeat. game . setActionFor ( "m…" at bounding box center [585, 108] width 214 height 174
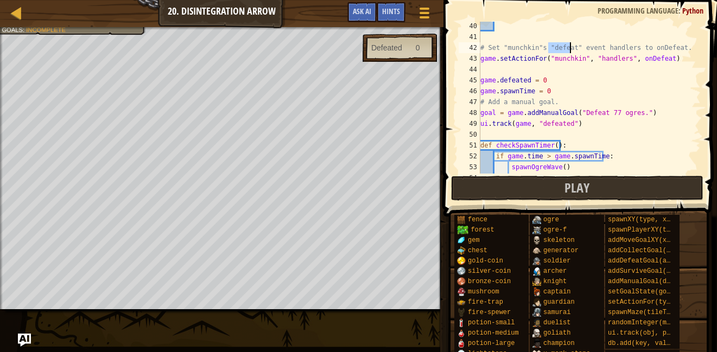
click at [567, 44] on div "# Set "munchkin"s "defeat" event handlers to onDefeat. game . setActionFor ( "m…" at bounding box center [585, 98] width 214 height 152
drag, startPoint x: 590, startPoint y: 59, endPoint x: 620, endPoint y: 59, distance: 29.8
click at [620, 59] on div "# Set "munchkin"s "defeat" event handlers to onDefeat. game . setActionFor ( "m…" at bounding box center [585, 108] width 214 height 174
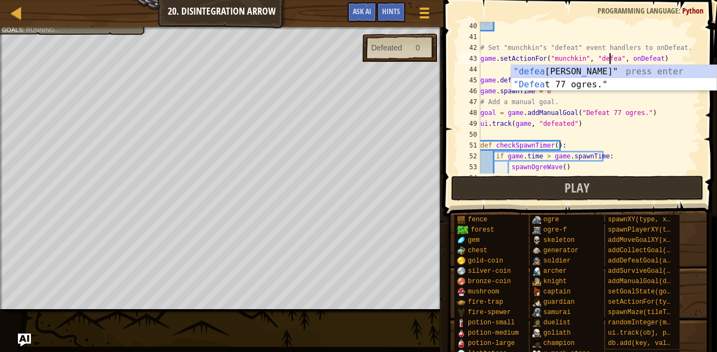
scroll to position [5, 11]
click at [636, 58] on div "# Set "munchkin"s "defeat" event handlers to onDefeat. game . setActionFor ( "m…" at bounding box center [585, 108] width 214 height 174
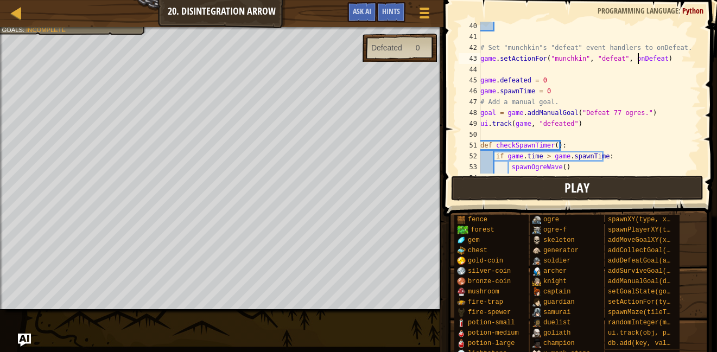
type textarea "game.setActionFor("munchkin", "defeat", onDefeat)"
click at [626, 190] on button "Play" at bounding box center [577, 188] width 253 height 25
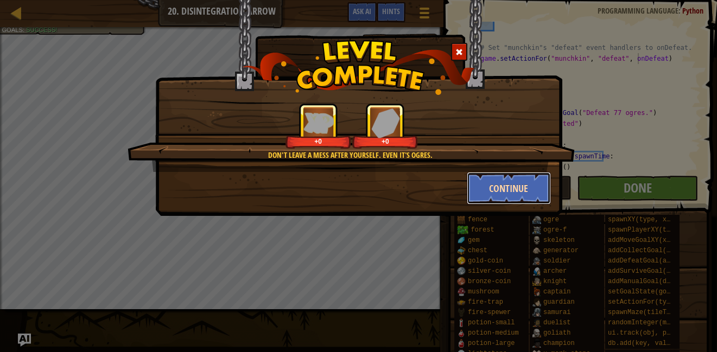
click at [491, 190] on button "Continue" at bounding box center [509, 188] width 84 height 33
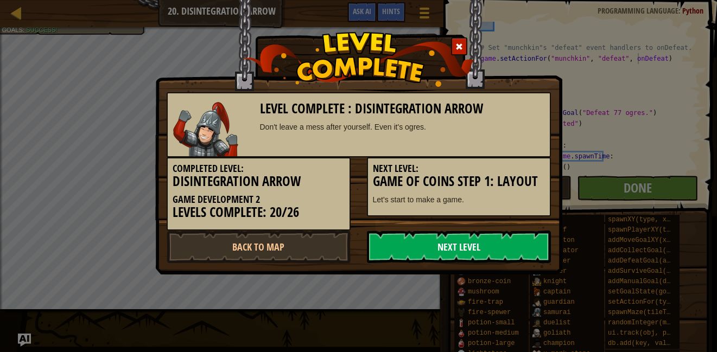
click at [427, 247] on link "Next Level" at bounding box center [459, 247] width 184 height 33
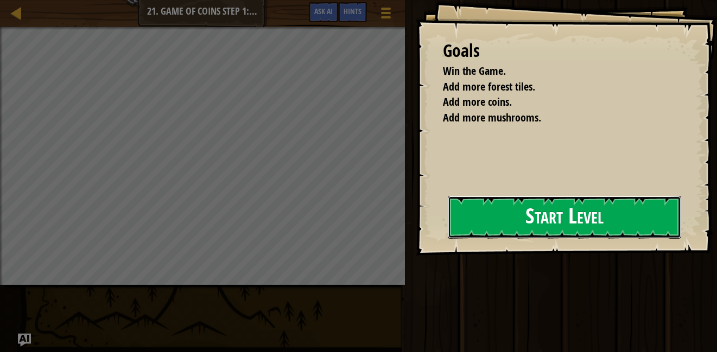
click at [482, 229] on button "Start Level" at bounding box center [564, 217] width 233 height 43
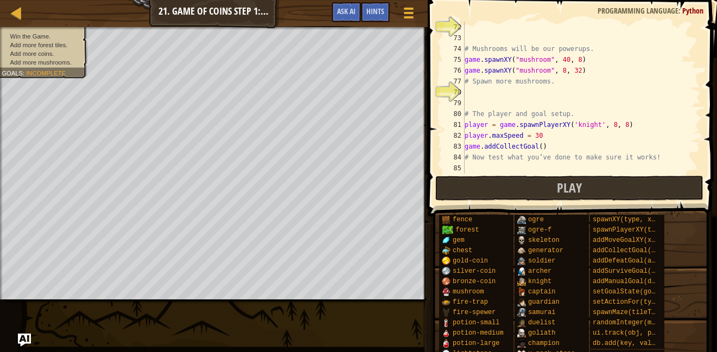
scroll to position [770, 0]
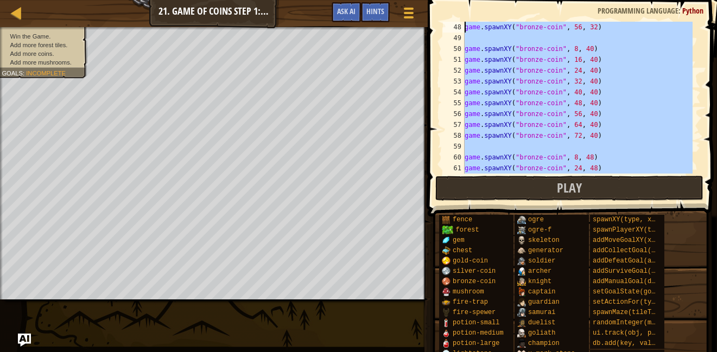
drag, startPoint x: 571, startPoint y: 149, endPoint x: 431, endPoint y: -32, distance: 229.0
click at [431, 0] on html "Map Game Development 2 21. Game of Coins Step 1: Layout Game Menu Done Hints As…" at bounding box center [358, 0] width 717 height 0
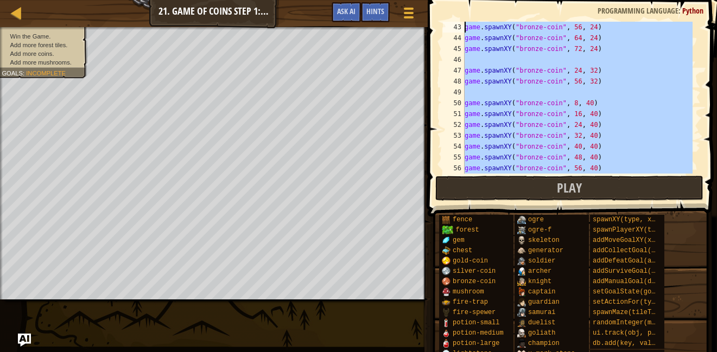
click at [593, 120] on div "game . spawnXY ( "bronze-coin" , 56 , 24 ) game . spawnXY ( "bronze-coin" , 64 …" at bounding box center [577, 98] width 230 height 152
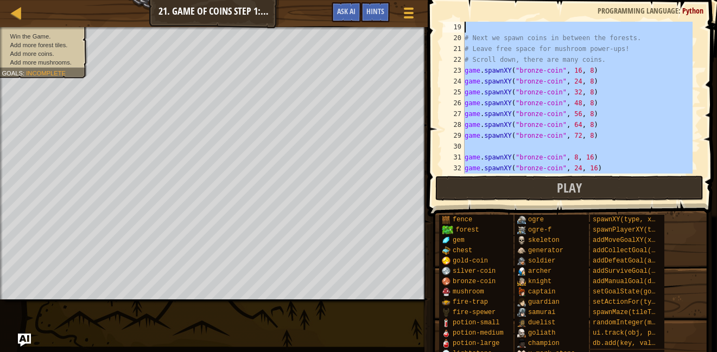
scroll to position [0, 0]
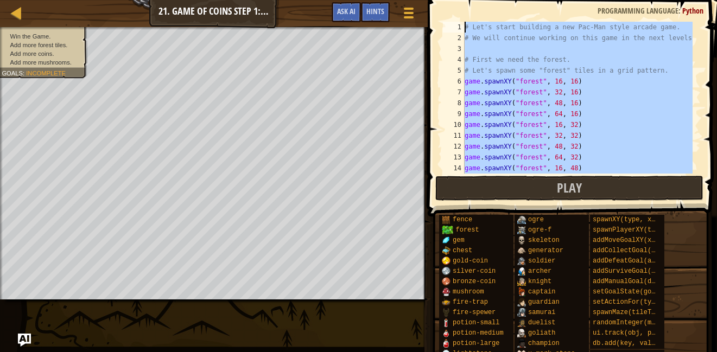
drag, startPoint x: 641, startPoint y: 156, endPoint x: 431, endPoint y: -41, distance: 288.3
click at [431, 0] on html "Map Game Development 2 21. Game of Coins Step 1: Layout Game Menu Done Hints As…" at bounding box center [358, 0] width 717 height 0
type textarea "# Let's start building a new Pac-Man style arcade game. # We will continue work…"
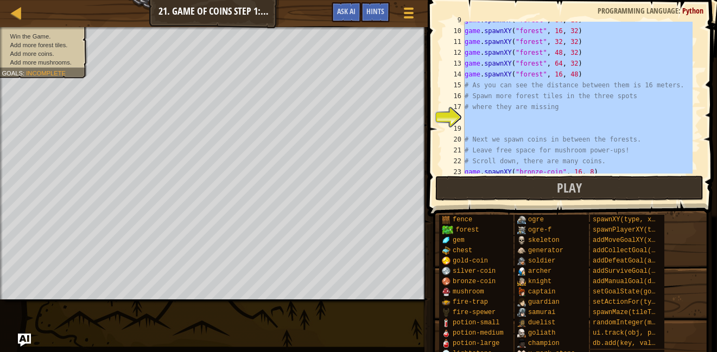
scroll to position [94, 0]
click at [533, 122] on div "game . spawnXY ( "forest" , 64 , 16 ) game . spawnXY ( "forest" , 16 , 32 ) gam…" at bounding box center [577, 98] width 230 height 152
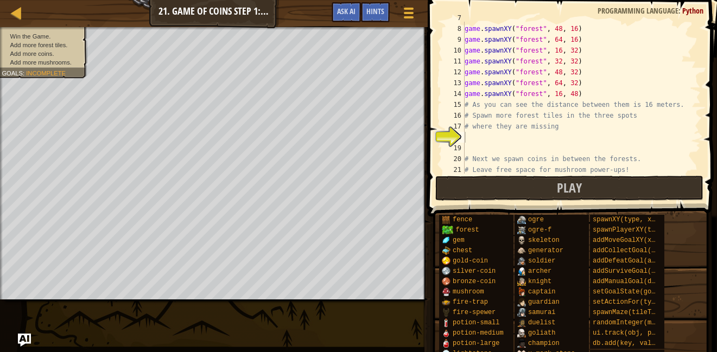
scroll to position [79, 0]
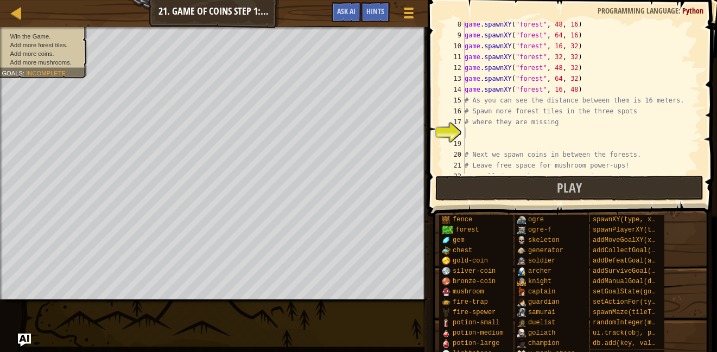
click at [465, 141] on div "game . spawnXY ( "forest" , 48 , 16 ) game . spawnXY ( "forest" , 64 , 16 ) gam…" at bounding box center [577, 106] width 230 height 174
click at [473, 130] on div "game . spawnXY ( "forest" , 48 , 16 ) game . spawnXY ( "forest" , 64 , 16 ) gam…" at bounding box center [577, 106] width 230 height 174
paste textarea "game.spawnXY("forest", 64, 48)"
type textarea "game.spawnXY("forest", 64, 48)"
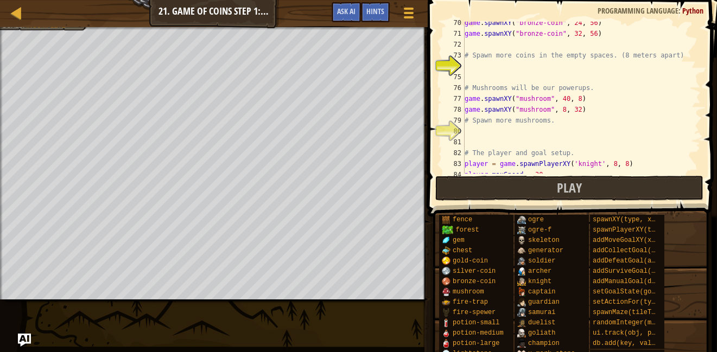
scroll to position [753, 0]
click at [519, 75] on div "game . spawnXY ( "bronze-coin" , 24 , 56 ) game . spawnXY ( "bronze-coin" , 32 …" at bounding box center [577, 104] width 230 height 174
click at [476, 76] on div "game . spawnXY ( "bronze-coin" , 24 , 56 ) game . spawnXY ( "bronze-coin" , 32 …" at bounding box center [577, 104] width 230 height 174
click at [469, 65] on div "game . spawnXY ( "bronze-coin" , 24 , 56 ) game . spawnXY ( "bronze-coin" , 32 …" at bounding box center [577, 104] width 230 height 174
click at [490, 72] on div "game . spawnXY ( "bronze-coin" , 24 , 56 ) game . spawnXY ( "bronze-coin" , 32 …" at bounding box center [577, 104] width 230 height 174
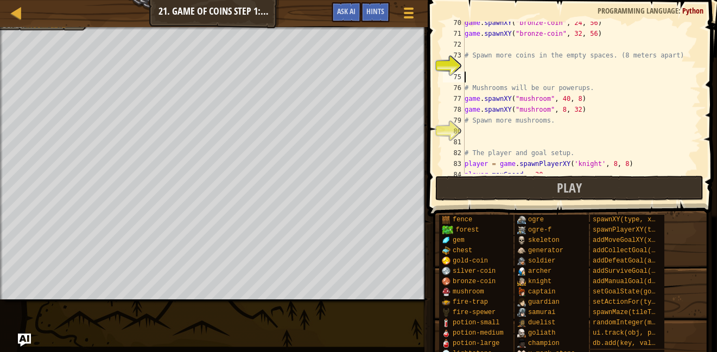
paste textarea "game.spawnXY("bronze-coin", 40, 32)"
type textarea "game.spawnXY("bronze-coin", 40, 32)"
click at [464, 76] on div "game . spawnXY ( "bronze-coin" , 24 , 56 ) game . spawnXY ( "bronze-coin" , 32 …" at bounding box center [577, 104] width 230 height 174
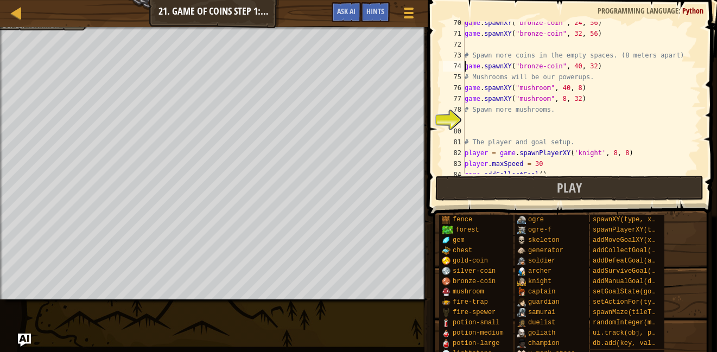
click at [599, 64] on div "game . spawnXY ( "bronze-coin" , 24 , 56 ) game . spawnXY ( "bronze-coin" , 32 …" at bounding box center [577, 104] width 230 height 174
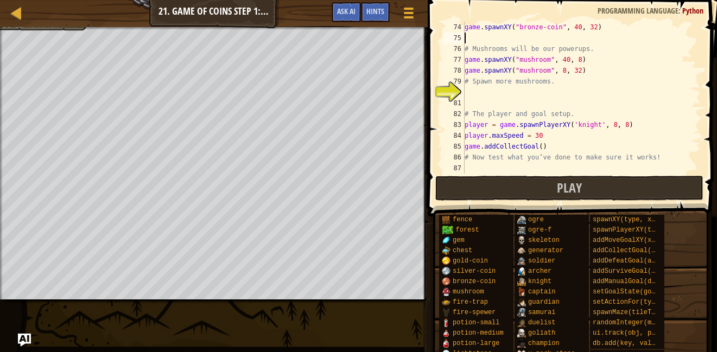
scroll to position [792, 0]
click at [507, 94] on div "game . spawnXY ( "bronze-coin" , 40 , 32 ) # Mushrooms will be our powerups. ga…" at bounding box center [577, 109] width 230 height 174
click at [472, 99] on div "game . spawnXY ( "bronze-coin" , 40 , 32 ) # Mushrooms will be our powerups. ga…" at bounding box center [577, 109] width 230 height 174
click at [471, 98] on div "game . spawnXY ( "bronze-coin" , 40 , 32 ) # Mushrooms will be our powerups. ga…" at bounding box center [577, 109] width 230 height 174
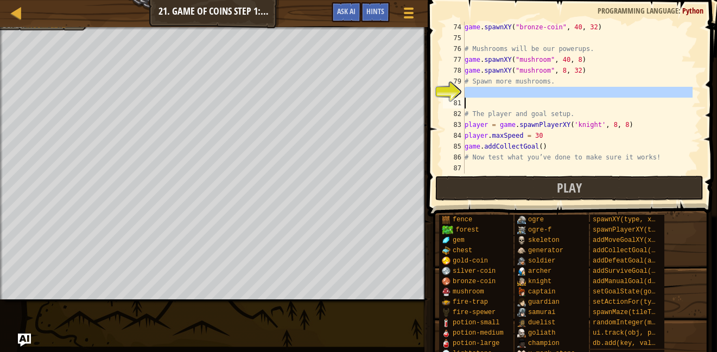
click at [474, 95] on div "game . spawnXY ( "bronze-coin" , 40 , 32 ) # Mushrooms will be our powerups. ga…" at bounding box center [577, 98] width 230 height 152
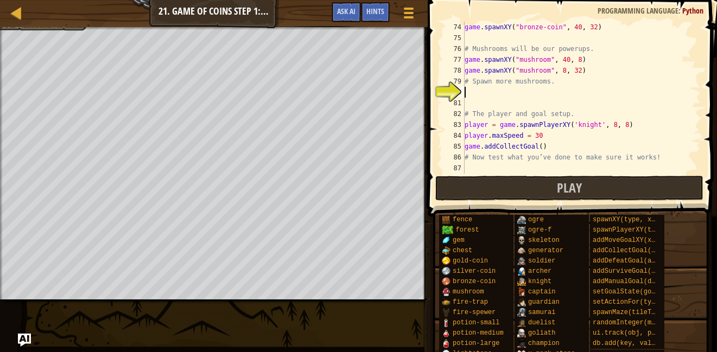
paste textarea "game.spawnXY("mushroom", 40, 56)"
type textarea "game.spawnXY("mushroom", 40, 56)"
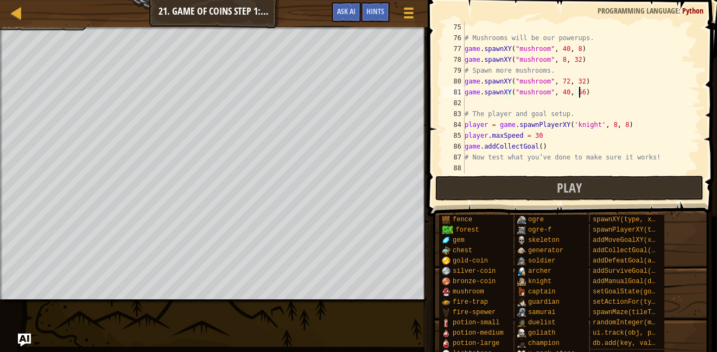
scroll to position [803, 0]
click at [581, 189] on span "Play" at bounding box center [569, 187] width 25 height 17
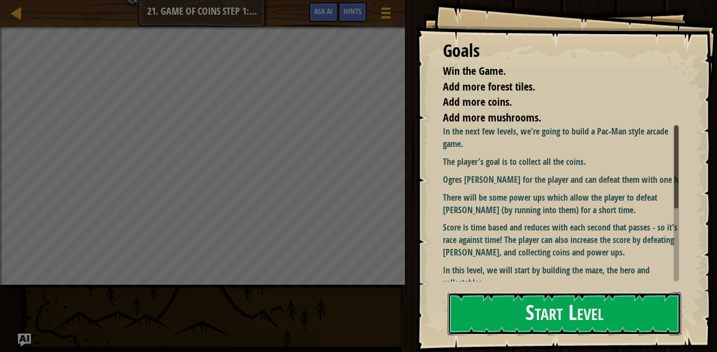
drag, startPoint x: 581, startPoint y: 307, endPoint x: 369, endPoint y: 302, distance: 211.7
click at [581, 307] on button "Start Level" at bounding box center [564, 313] width 233 height 43
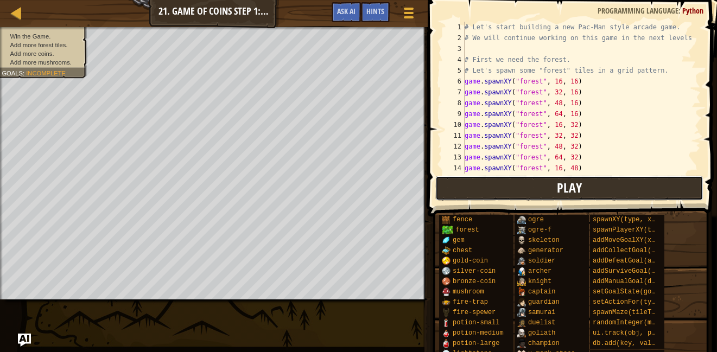
click at [467, 186] on button "Play" at bounding box center [569, 188] width 268 height 25
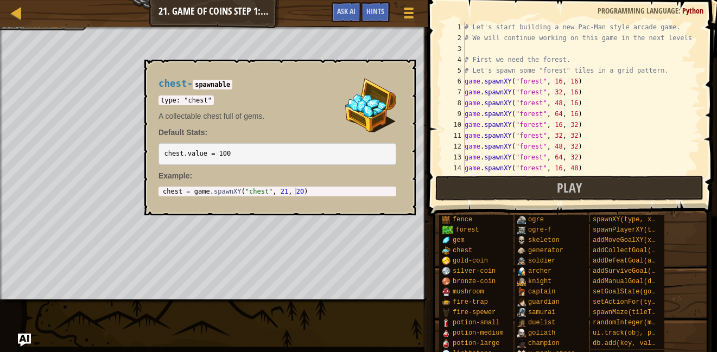
click at [469, 253] on div "Map Game Development 2 21. Game of Coins Step 1: Layout Game Menu Done Hints As…" at bounding box center [358, 176] width 717 height 352
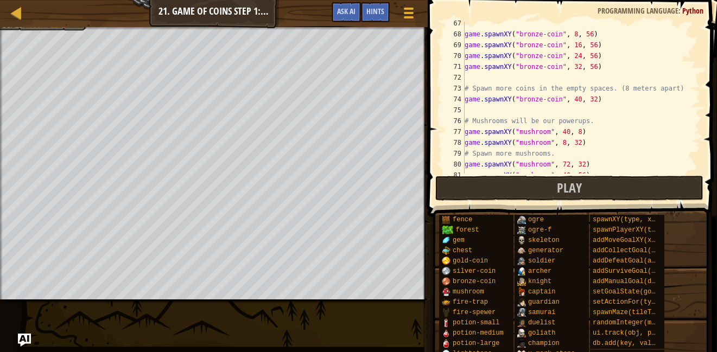
scroll to position [726, 0]
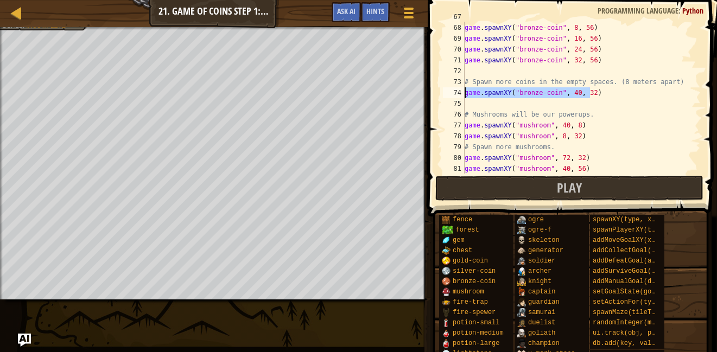
drag, startPoint x: 605, startPoint y: 96, endPoint x: 463, endPoint y: 91, distance: 142.2
click at [463, 91] on div "67 68 69 70 71 72 73 74 75 76 77 78 79 80 81 82 game . spawnXY ( "bronze-coin" …" at bounding box center [571, 98] width 260 height 152
type textarea "game.spawnXY("bronze-coin", 40, 32)"
click at [499, 107] on div "game . spawnXY ( "bronze-coin" , 8 , 56 ) game . spawnXY ( "bronze-coin" , 16 ,…" at bounding box center [577, 98] width 230 height 174
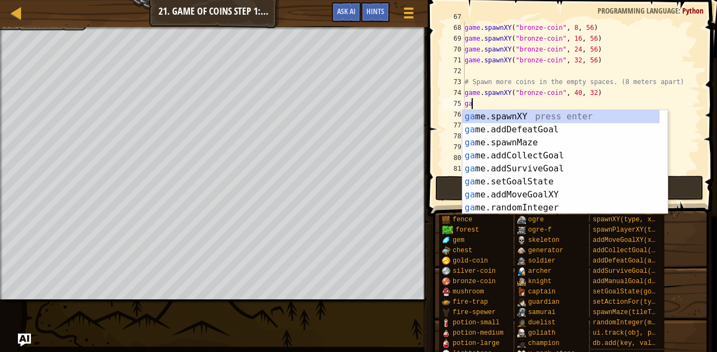
scroll to position [5, 0]
type textarea "g"
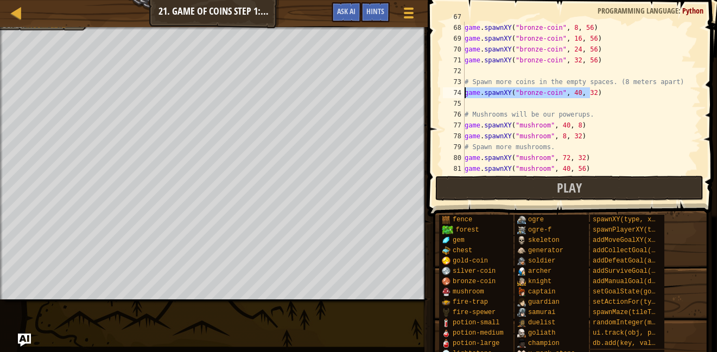
drag, startPoint x: 576, startPoint y: 92, endPoint x: 462, endPoint y: 92, distance: 113.9
click at [462, 92] on div "67 68 69 70 71 72 73 74 75 76 77 78 79 80 81 82 game . spawnXY ( "bronze-coin" …" at bounding box center [571, 98] width 260 height 152
type textarea "game.spawnXY("bronze-coin", 40, 32)"
click at [477, 106] on div "game . spawnXY ( "bronze-coin" , 8 , 56 ) game . spawnXY ( "bronze-coin" , 16 ,…" at bounding box center [577, 98] width 230 height 174
paste textarea "game.spawnXY("bronze-coin", 40, 32)"
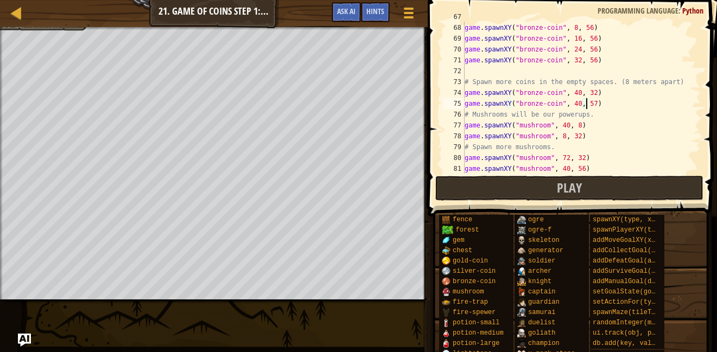
scroll to position [5, 10]
type textarea "game.spawnXY("bronze-coin", 48, 57)"
click at [605, 100] on div "game . spawnXY ( "bronze-coin" , 8 , 56 ) game . spawnXY ( "bronze-coin" , 16 ,…" at bounding box center [577, 98] width 230 height 174
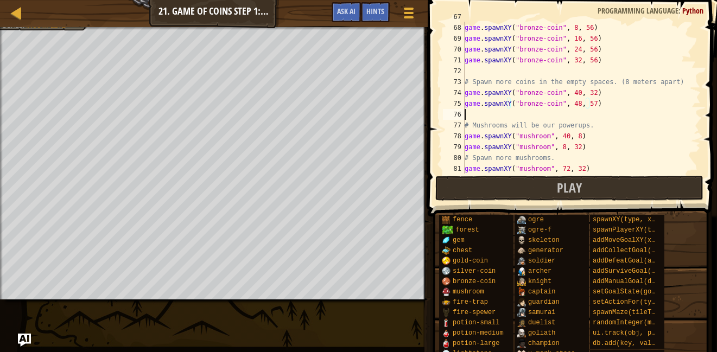
scroll to position [5, 0]
paste textarea "game.spawnXY("bronze-coin", 40, 32)"
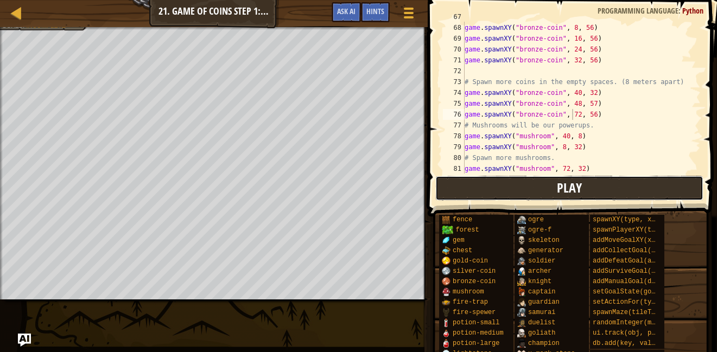
click at [526, 187] on button "Play" at bounding box center [569, 188] width 268 height 25
click at [586, 104] on div "game . spawnXY ( "bronze-coin" , 8 , 56 ) game . spawnXY ( "bronze-coin" , 16 ,…" at bounding box center [577, 98] width 230 height 174
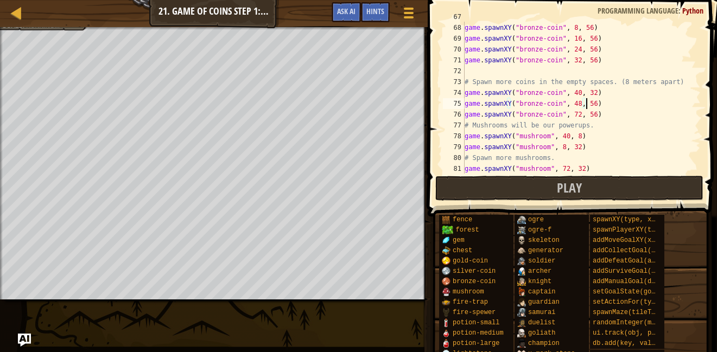
scroll to position [5, 10]
click at [588, 112] on div "game . spawnXY ( "bronze-coin" , 8 , 56 ) game . spawnXY ( "bronze-coin" , 16 ,…" at bounding box center [577, 98] width 230 height 174
drag, startPoint x: 602, startPoint y: 118, endPoint x: 447, endPoint y: 113, distance: 155.8
click at [447, 113] on div "game.spawnXY("bronze-coin", 72, 56) 67 68 69 70 71 72 73 74 75 76 77 78 79 80 8…" at bounding box center [571, 98] width 260 height 152
type textarea "game.spawnXY("bronze-coin", 72, 56)"
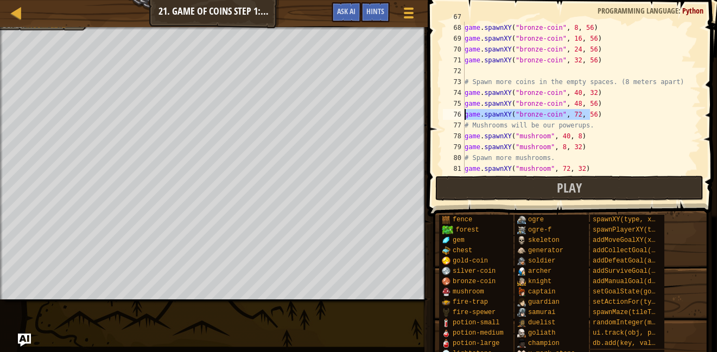
click at [604, 111] on div "game . spawnXY ( "bronze-coin" , 8 , 56 ) game . spawnXY ( "bronze-coin" , 16 ,…" at bounding box center [577, 98] width 230 height 152
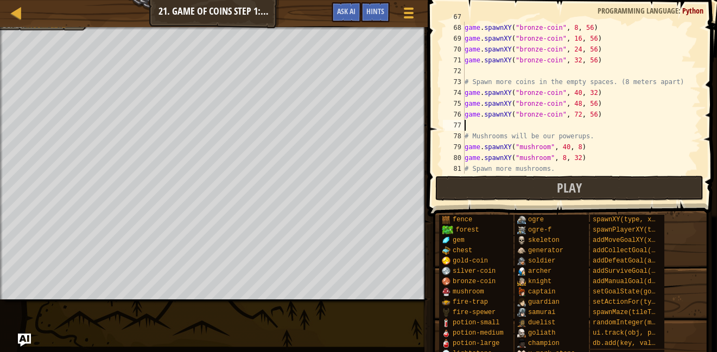
scroll to position [5, 0]
paste textarea "game.spawnXY("bronze-coin", 72, 56)"
click at [570, 127] on div "game . spawnXY ( "bronze-coin" , 8 , 56 ) game . spawnXY ( "bronze-coin" , 16 ,…" at bounding box center [577, 98] width 230 height 174
type textarea "game.spawnXY("bronze-coin", 56, 56)"
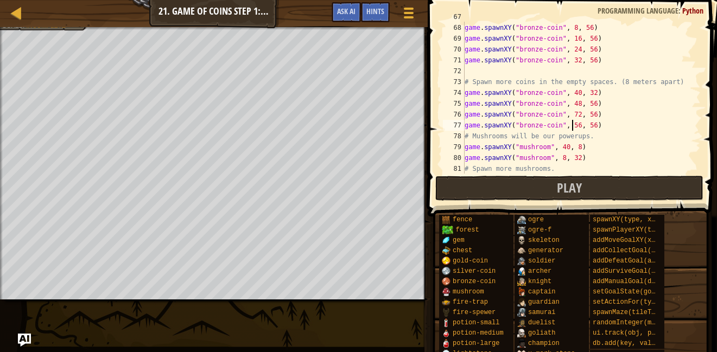
click at [598, 127] on div "game . spawnXY ( "bronze-coin" , 8 , 56 ) game . spawnXY ( "bronze-coin" , 16 ,…" at bounding box center [577, 98] width 230 height 174
paste textarea "game.spawnXY("bronze-coin", 72, 56)"
type textarea "game.spawnXY("bronze-coin", 64, 56)"
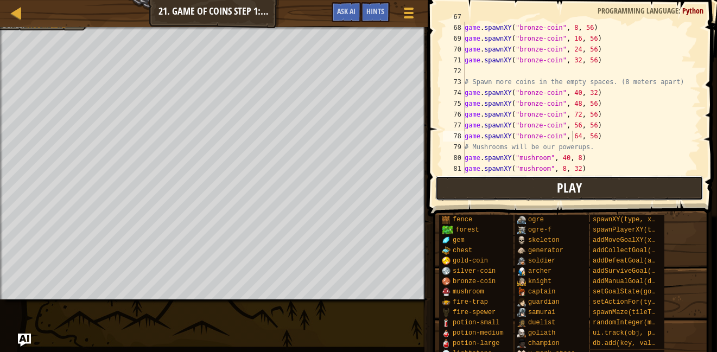
click at [465, 195] on button "Play" at bounding box center [569, 188] width 268 height 25
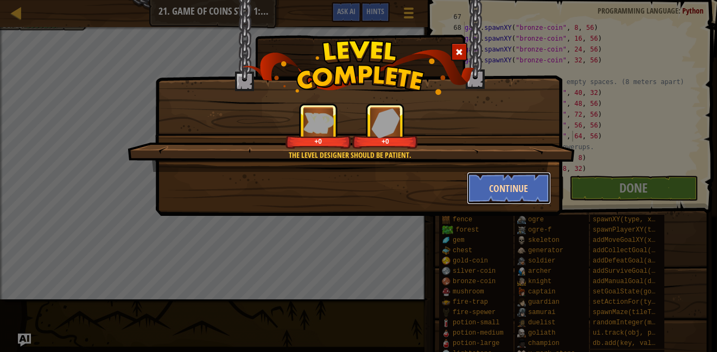
click at [479, 191] on button "Continue" at bounding box center [509, 188] width 84 height 33
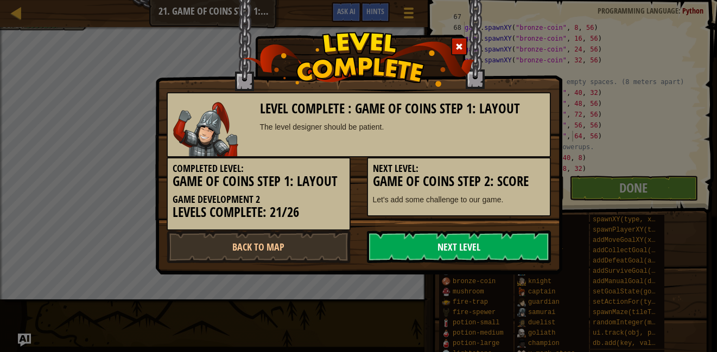
click at [441, 245] on link "Next Level" at bounding box center [459, 247] width 184 height 33
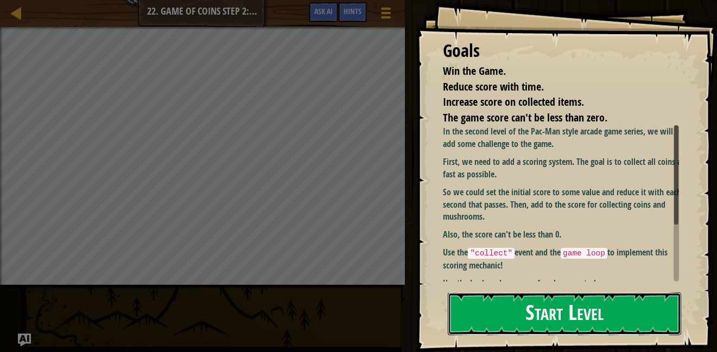
click at [524, 308] on button "Start Level" at bounding box center [564, 313] width 233 height 43
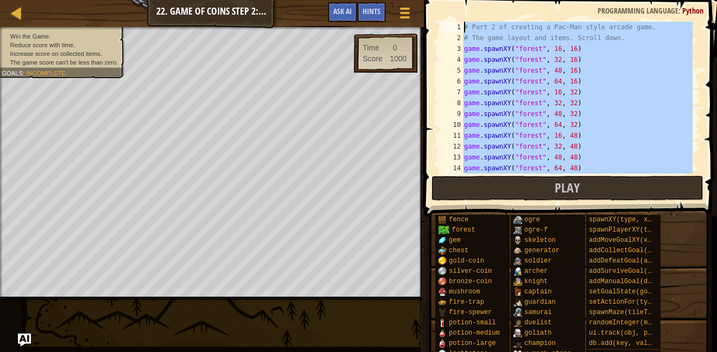
drag, startPoint x: 531, startPoint y: 156, endPoint x: 449, endPoint y: -41, distance: 213.5
click at [449, 0] on html "Map Game Development 2 22. Game of Coins Step 2: Score Game Menu Done Hints Ask…" at bounding box center [358, 0] width 717 height 0
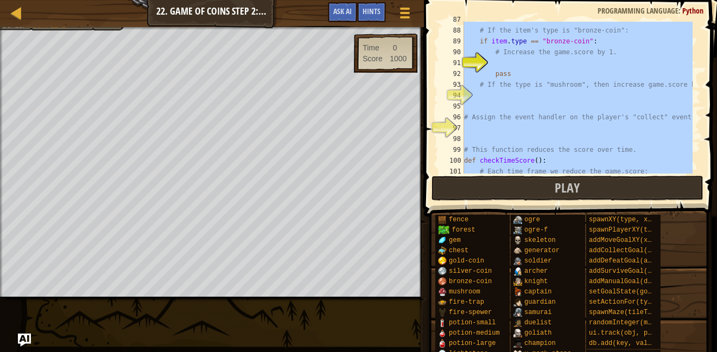
scroll to position [941, 0]
click at [591, 85] on div "item = event . other # If the item's type is "bronze-coin": if item . type == "…" at bounding box center [577, 98] width 231 height 152
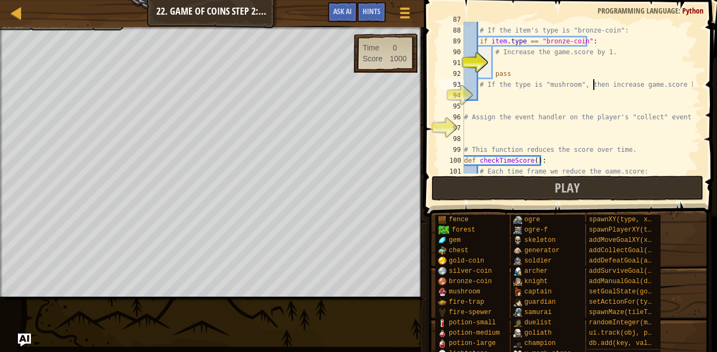
click at [555, 74] on div "item = event . other # If the item's type is "bronze-coin": if item . type == "…" at bounding box center [577, 101] width 231 height 174
type textarea "pass"
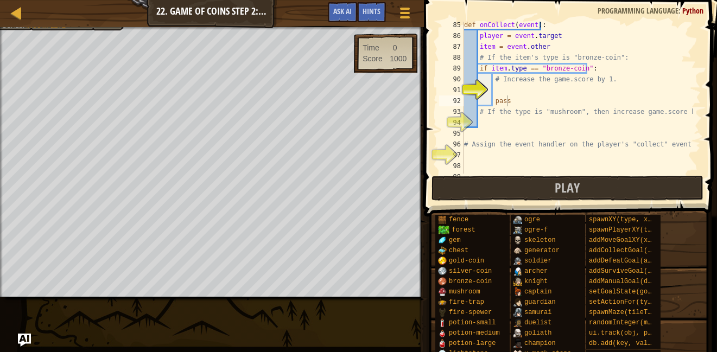
scroll to position [919, 0]
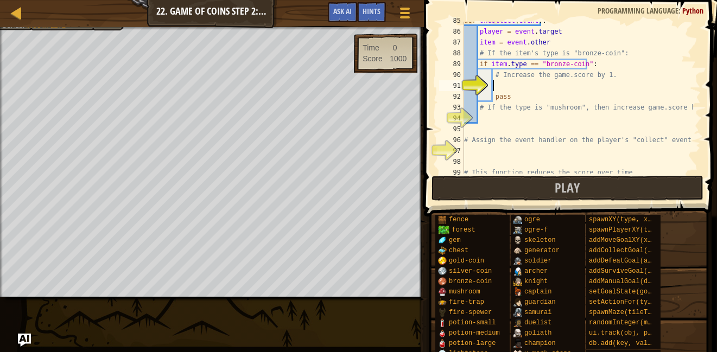
click at [552, 84] on div "def onCollect ( event ) : player = event . target item = event . other # If the…" at bounding box center [577, 102] width 231 height 174
paste textarea "game.score += 1"
click at [483, 110] on div "def onCollect ( event ) : player = event . target item = event . other # If the…" at bounding box center [577, 102] width 231 height 174
type textarea "# If the type is "mushroom", then increase game.score by 5."
click at [486, 114] on div "def onCollect ( event ) : player = event . target item = event . other # If the…" at bounding box center [577, 102] width 231 height 174
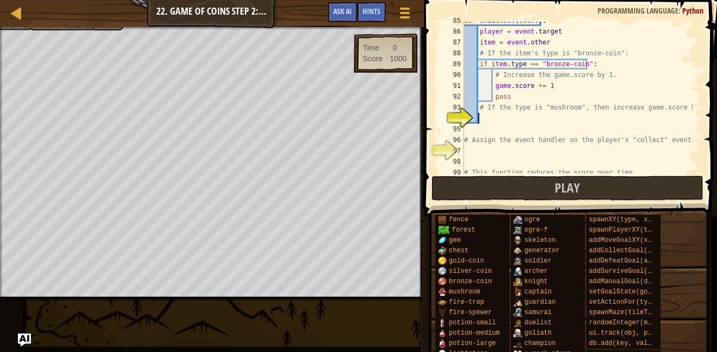
paste textarea "game.score += 5"
type textarea "game.score += 5"
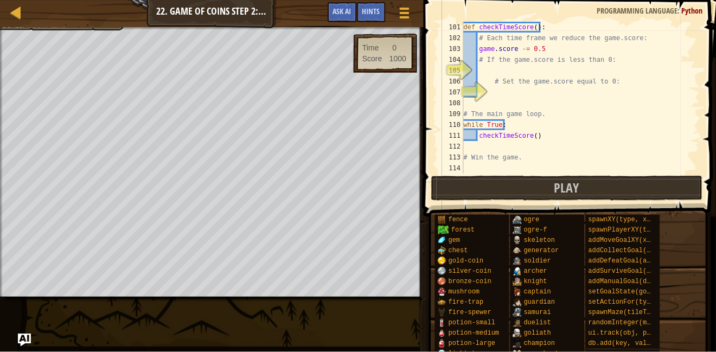
scroll to position [1085, 0]
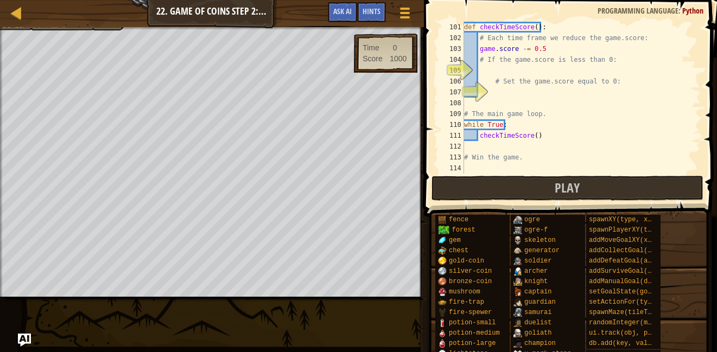
click at [525, 71] on div "def checkTimeScore ( ) : # Each time frame we reduce the game.score: game . sco…" at bounding box center [577, 109] width 231 height 174
click at [512, 66] on div "def checkTimeScore ( ) : # Each time frame we reduce the game.score: game . sco…" at bounding box center [576, 109] width 231 height 174
paste textarea "if game.score < 0:"
click at [509, 86] on div "def checkTimeScore ( ) : # Each time frame we reduce the game.score: game . sco…" at bounding box center [576, 109] width 231 height 174
type textarea "# Set the game.score equal to 0:"
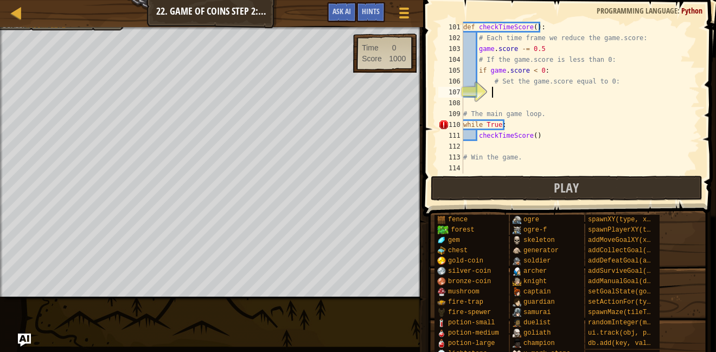
click at [510, 94] on div "def checkTimeScore ( ) : # Each time frame we reduce the game.score: game . sco…" at bounding box center [576, 109] width 231 height 174
paste textarea
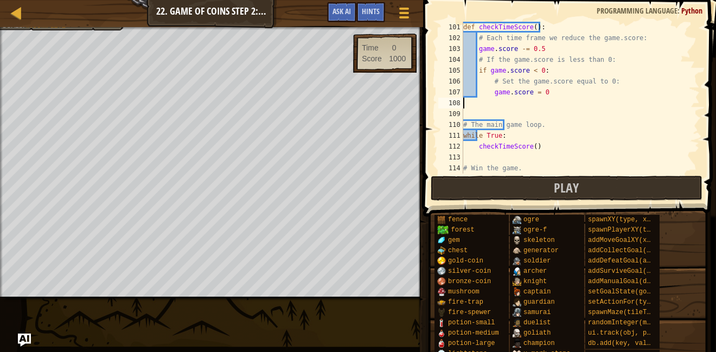
scroll to position [1096, 0]
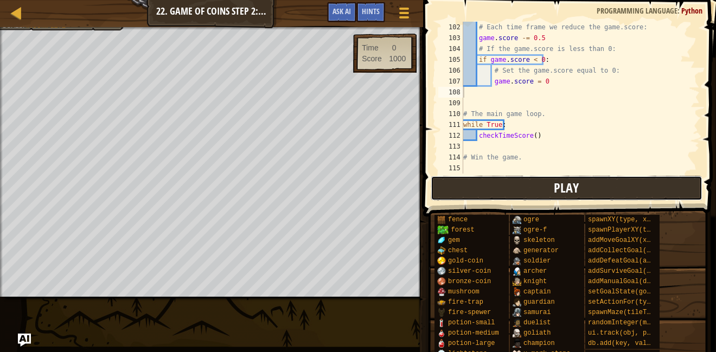
click at [518, 190] on button "Play" at bounding box center [567, 188] width 272 height 25
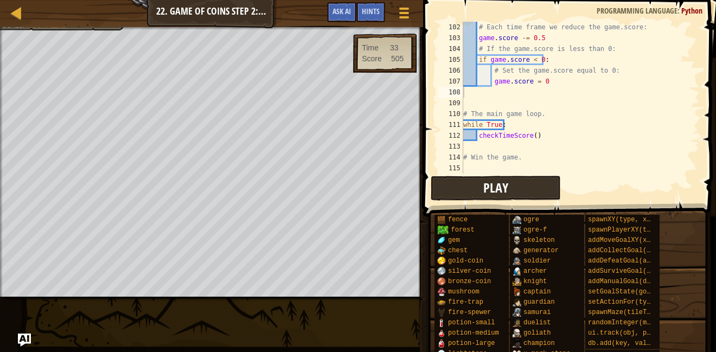
click at [213, 307] on div "Map Game Development 2 22. Game of Coins Step 2: Score Game Menu Done Hints Ask…" at bounding box center [358, 176] width 716 height 352
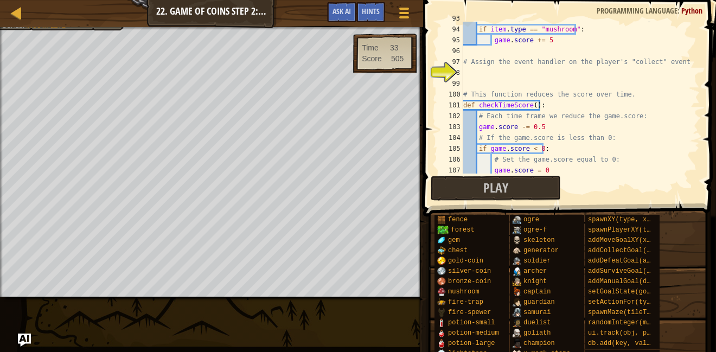
scroll to position [1007, 0]
click at [574, 82] on div "# If the type is "mushroom", then increase game.score by 5. if item . type == "…" at bounding box center [576, 100] width 231 height 174
click div "# If the type is "mushroom", then increase game.score by 5. if item . type == "…"
paste textarea "player.on("collect", onCollect)"
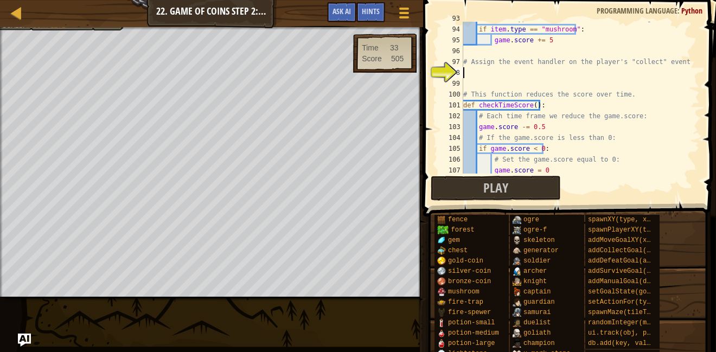
type textarea "player.on("collect", onCollect)"
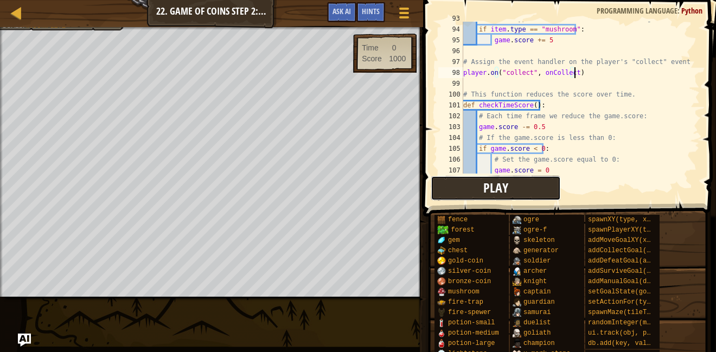
click button "Play"
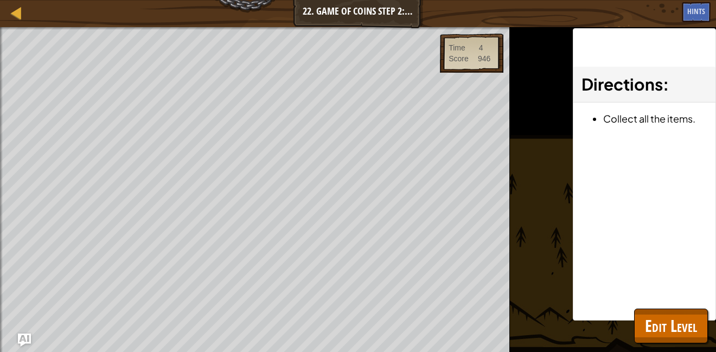
click div "Win the Game. Reduce score with time. Increase score on collected items. The ga…"
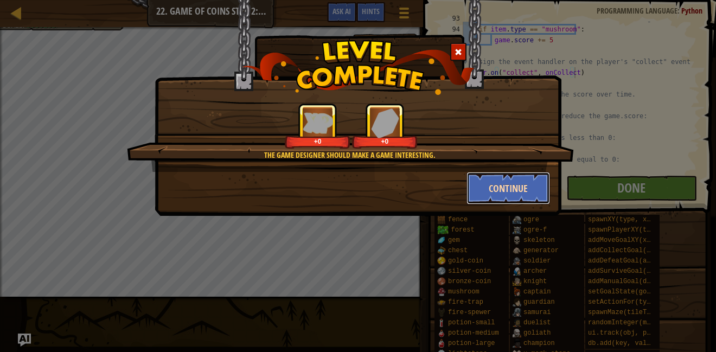
click button "Continue"
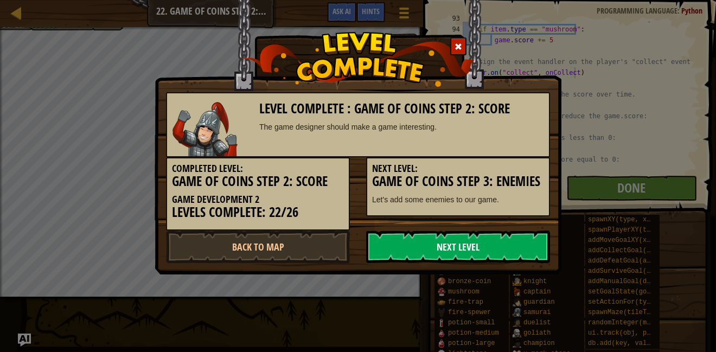
click link "Next Level"
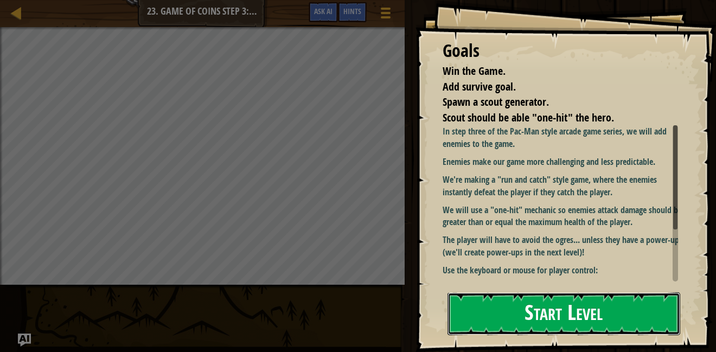
click button "Start Level"
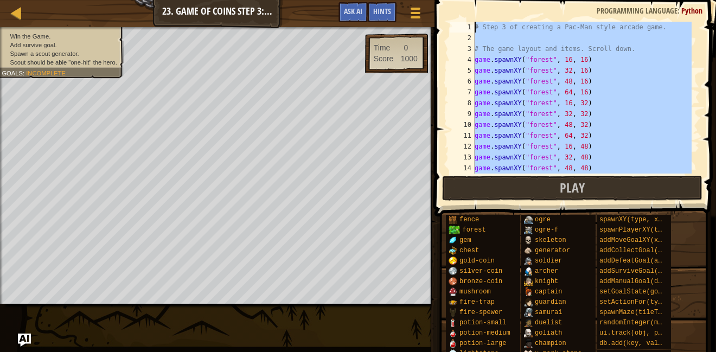
drag, startPoint x: 544, startPoint y: 162, endPoint x: 470, endPoint y: -40, distance: 214.6
click html "Map Game Development 2 23. Game of Coins Step 3: Enemies Game Menu Done Hints A…"
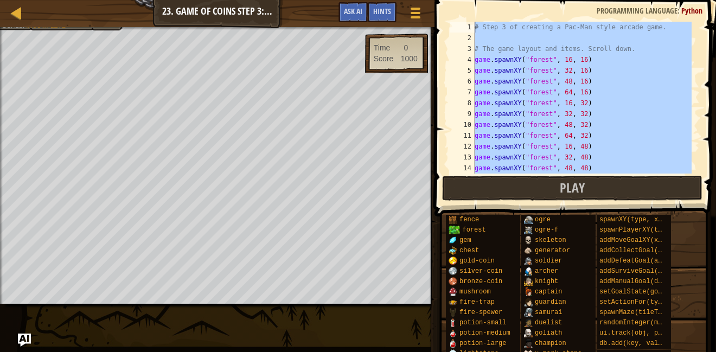
click div "Map Game Development 2 23. Game of Coins Step 3: Enemies Game Menu Done Hints A…"
click div "# Step 3 of creating a Pac-Man style arcade game. # The game layout and items. …"
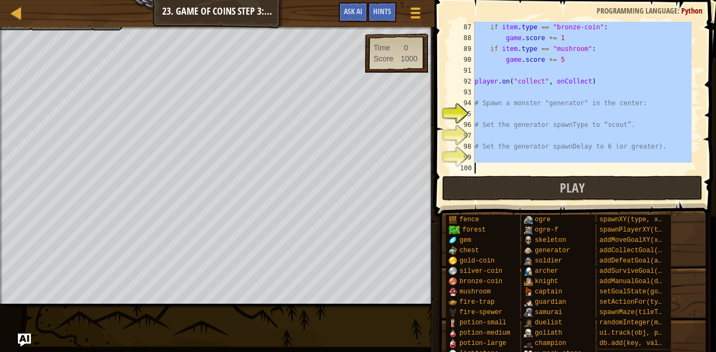
scroll to position [1161, 0]
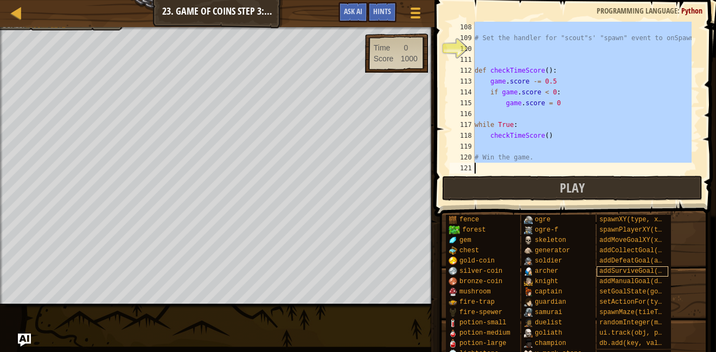
drag, startPoint x: 475, startPoint y: 28, endPoint x: 648, endPoint y: 269, distance: 296.6
click div "Hints game.spawnXY("forest", 32, 32) 108 109 110 111 112 113 114 115 116 117 11…"
type textarea "# Win the game."
paste textarea
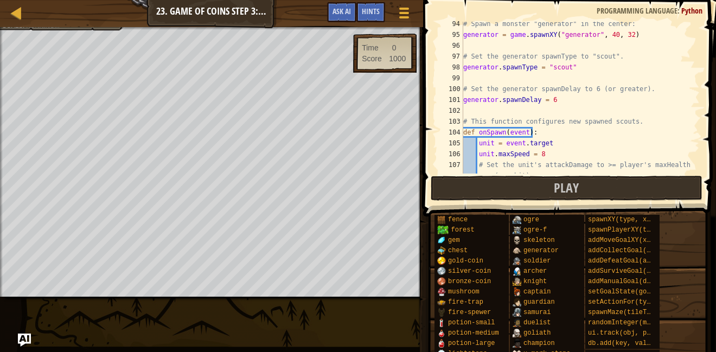
scroll to position [936, 0]
click button "Play"
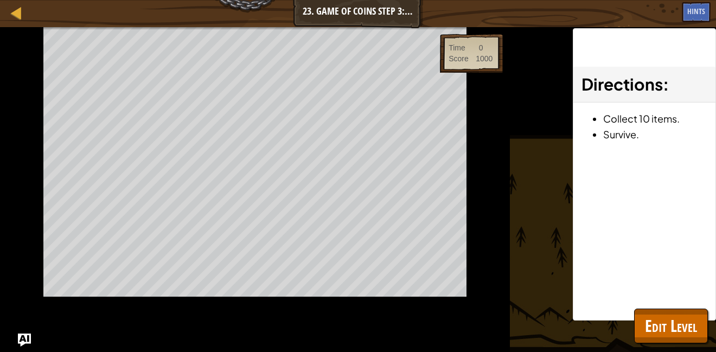
scroll to position [0, 0]
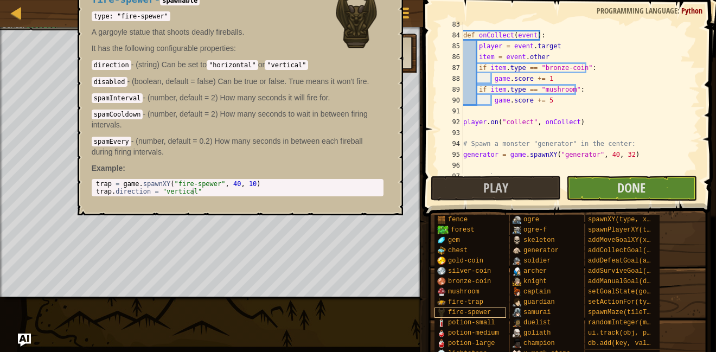
click body "Map Game Development 2 23. Game of Coins Step 3: Enemies Game Menu Done Hints A…"
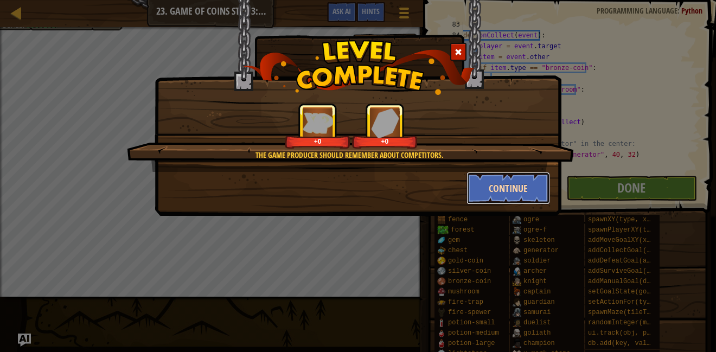
click button "Continue"
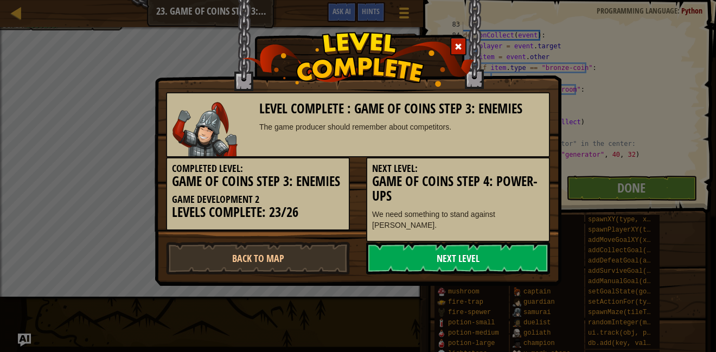
click link "Next Level"
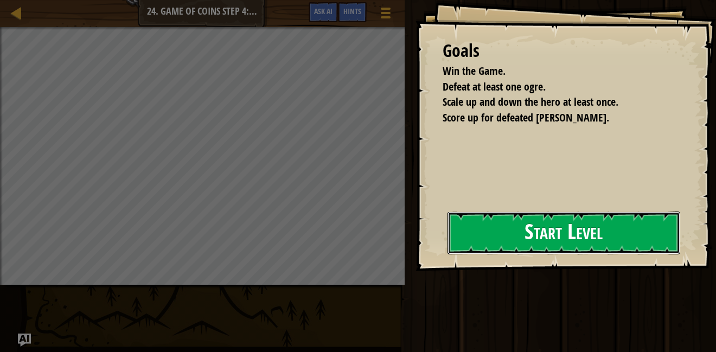
click button "Start Level"
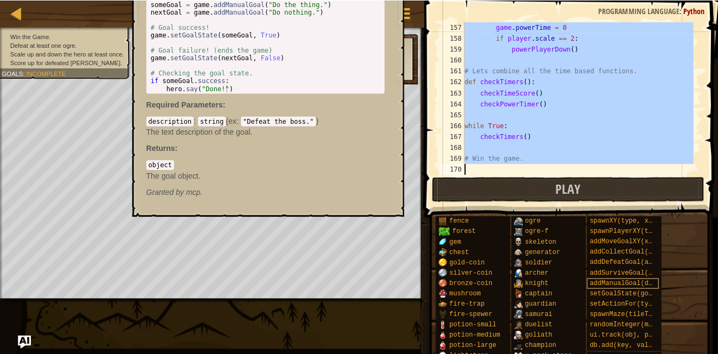
scroll to position [1693, 0]
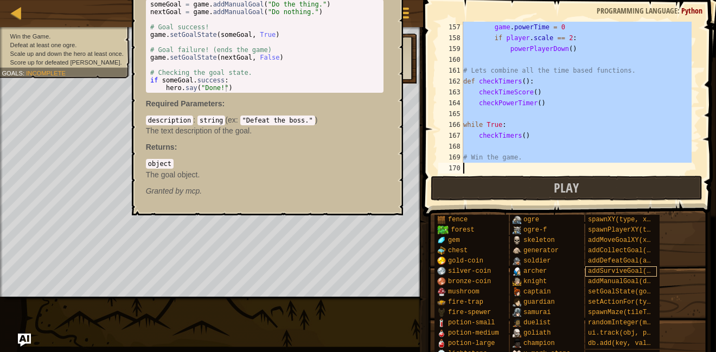
drag, startPoint x: 463, startPoint y: 28, endPoint x: 620, endPoint y: 271, distance: 288.5
click div "Hints 157 158 159 160 161 162 163 164 165 166 167 168 169 170 game . powerTime …"
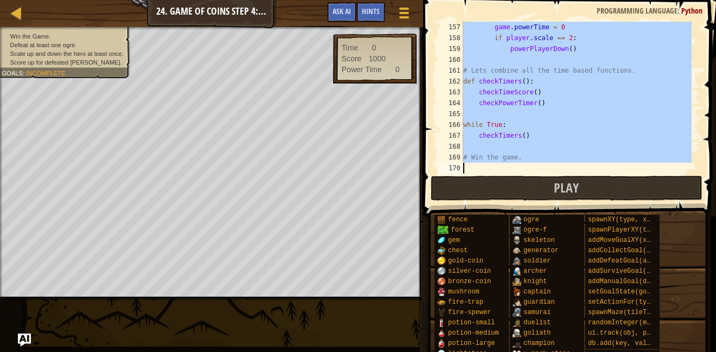
click div "game . powerTime = 0 if player . scale == 2 : powerPlayerDown ( ) # Lets combin…"
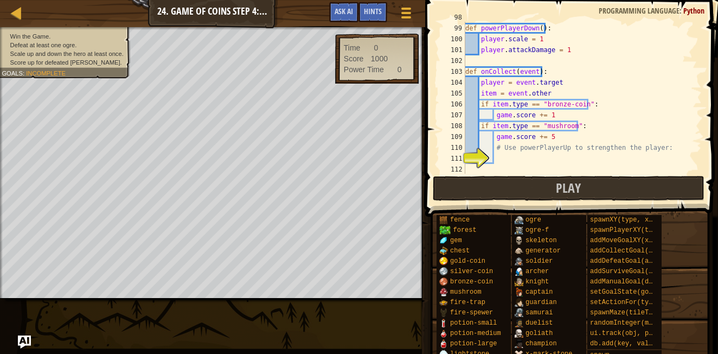
scroll to position [1062, 0]
click div "# The function return the player in the normal state. def powerPlayerDown ( ) :…"
type textarea "# Use powerPlayerUp to strengthen the player:"
click div "# The function return the player in the normal state. def powerPlayerDown ( ) :…"
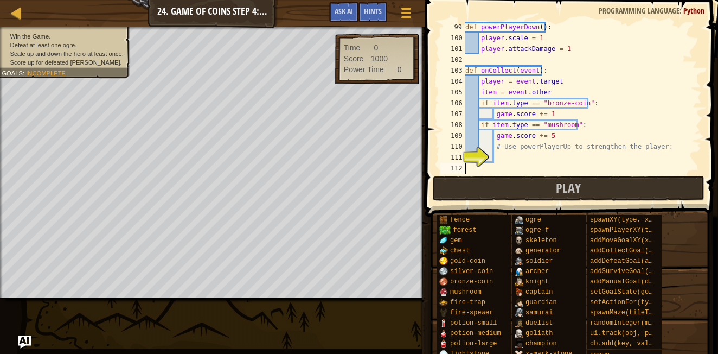
click div "def powerPlayerDown ( ) : player . scale = 1 player . attackDamage = 1 def onCo…"
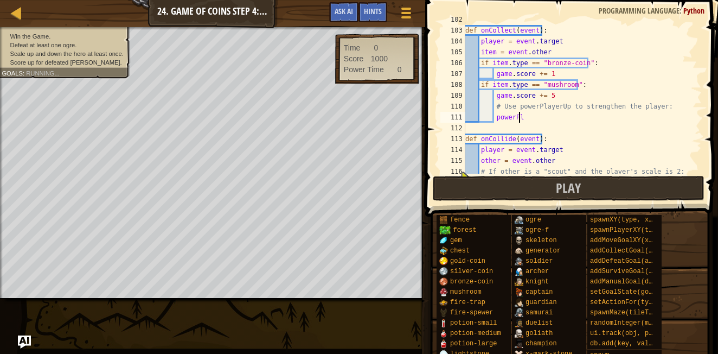
scroll to position [5, 4]
drag, startPoint x: 536, startPoint y: 114, endPoint x: 529, endPoint y: 114, distance: 7.1
click div "def onCollect ( event ) : player = event . target item = event . other if item …"
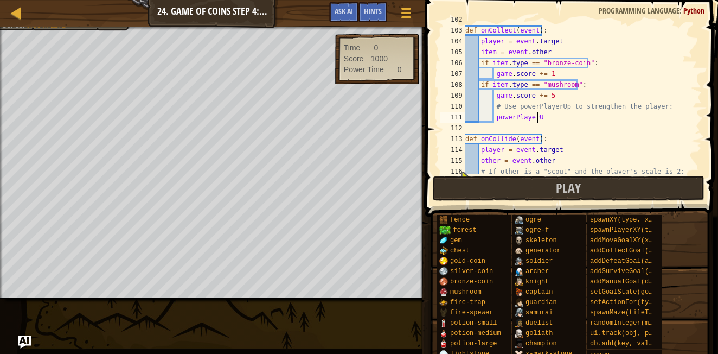
scroll to position [5, 5]
type textarea "powerPlayerUp()"
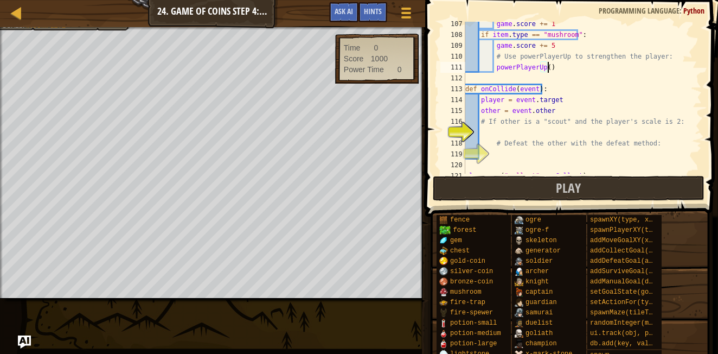
scroll to position [1159, 0]
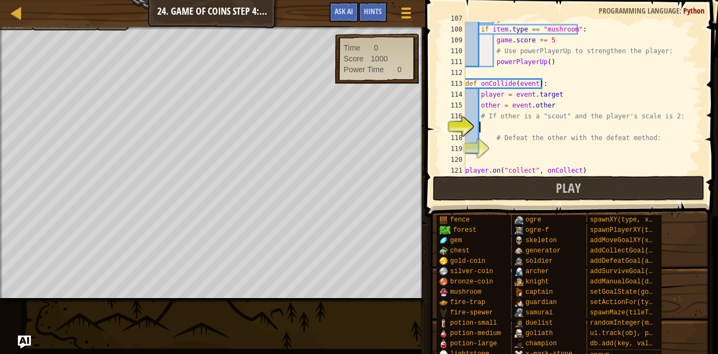
click div "game . score += 1 if item . type == "mushroom" : game . score += 5 # Use powerP…"
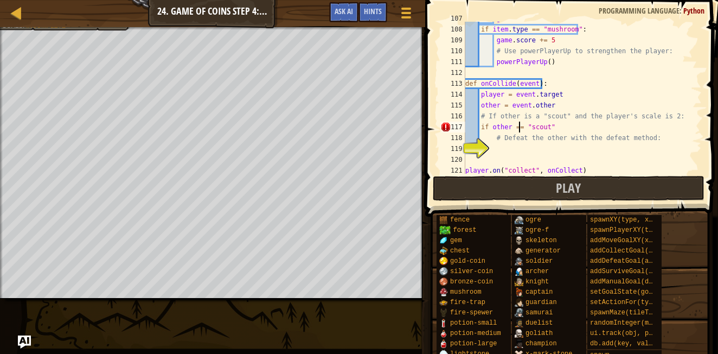
scroll to position [5, 4]
click div "game . score += 1 if item . type == "mushroom" : game . score += 5 # Use powerP…"
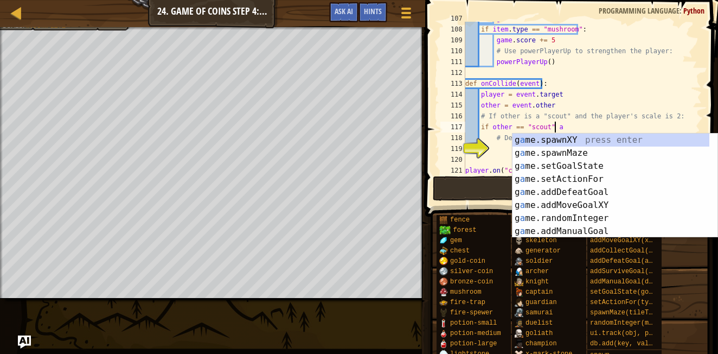
scroll to position [5, 7]
type textarea "if other == "scout" and"
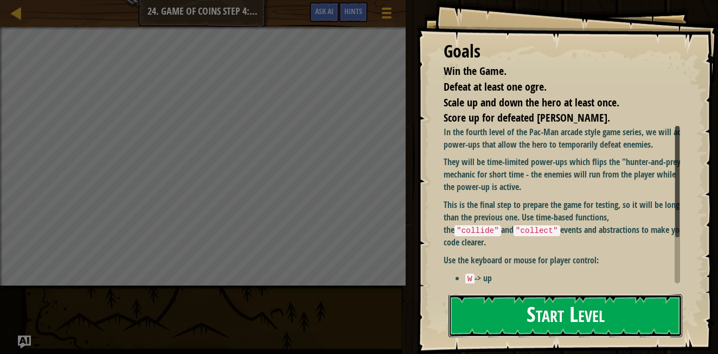
click at [499, 311] on button "Start Level" at bounding box center [566, 315] width 234 height 43
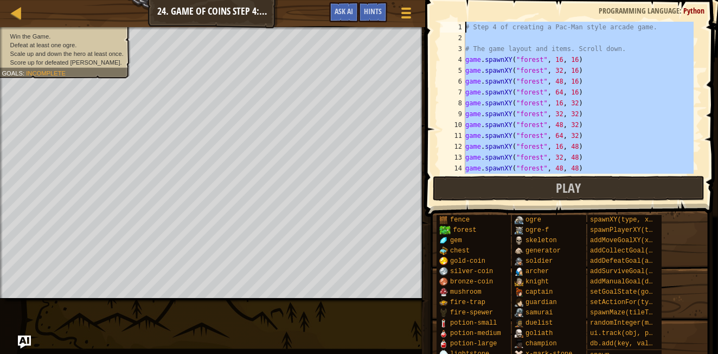
drag, startPoint x: 522, startPoint y: 133, endPoint x: 443, endPoint y: -41, distance: 191.1
click at [443, 0] on html "Map Game Development 2 24. Game of Coins Step 4: Power-Ups Game Menu Done Hints…" at bounding box center [359, 0] width 718 height 0
type textarea "# Step 4 of creating a Pac-Man style arcade game."
paste textarea
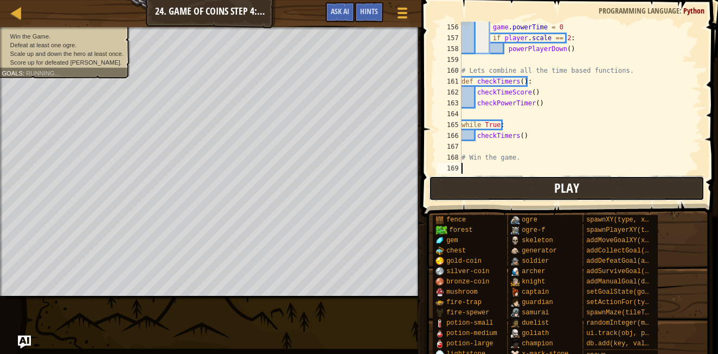
click at [628, 183] on button "Play" at bounding box center [567, 188] width 276 height 25
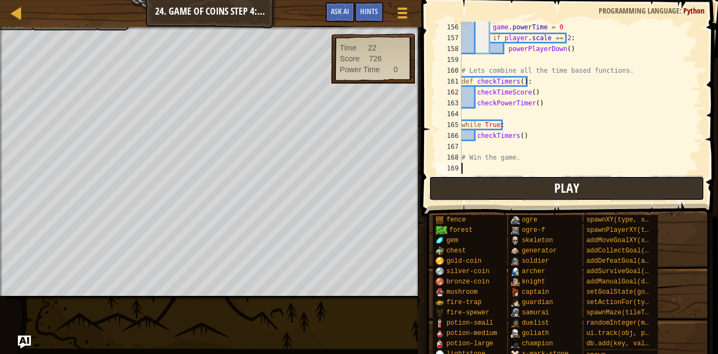
click at [495, 184] on button "Play" at bounding box center [567, 188] width 276 height 25
click at [475, 176] on button "Play" at bounding box center [567, 188] width 276 height 25
click at [501, 183] on button "Play" at bounding box center [567, 188] width 276 height 25
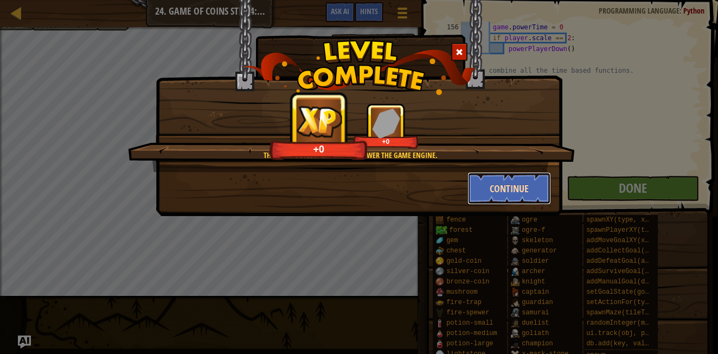
click at [493, 184] on button "Continue" at bounding box center [510, 188] width 84 height 33
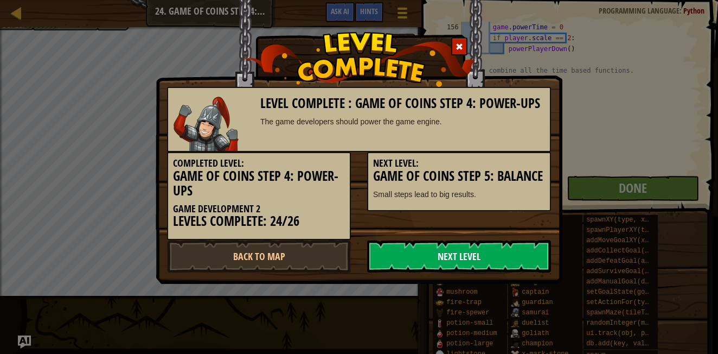
click at [423, 255] on link "Next Level" at bounding box center [459, 256] width 184 height 33
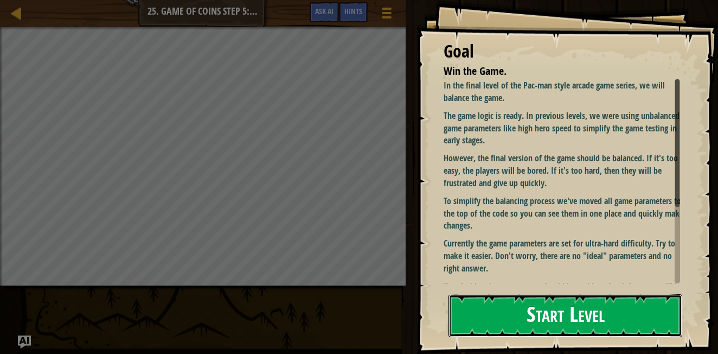
click at [528, 309] on button "Start Level" at bounding box center [566, 315] width 234 height 43
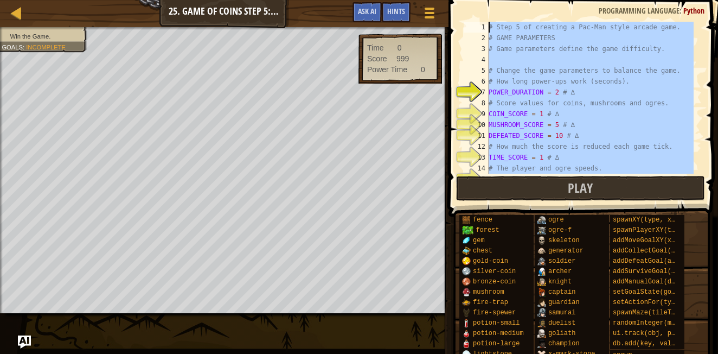
drag, startPoint x: 545, startPoint y: 158, endPoint x: 479, endPoint y: -40, distance: 209.3
click at [479, 0] on html "Map Game Development 2 25. Game of Coins Step 5: Balance Game Menu Done Hints A…" at bounding box center [359, 0] width 718 height 0
click at [535, 100] on div "# Step 5 of creating a Pac-Man style arcade game. # GAME PARAMETERS # Game para…" at bounding box center [590, 98] width 207 height 152
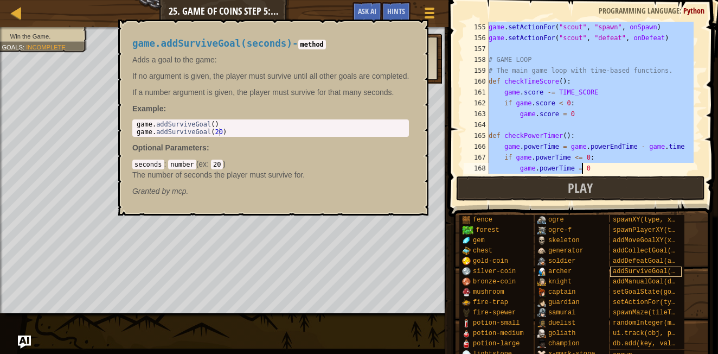
scroll to position [1801, 0]
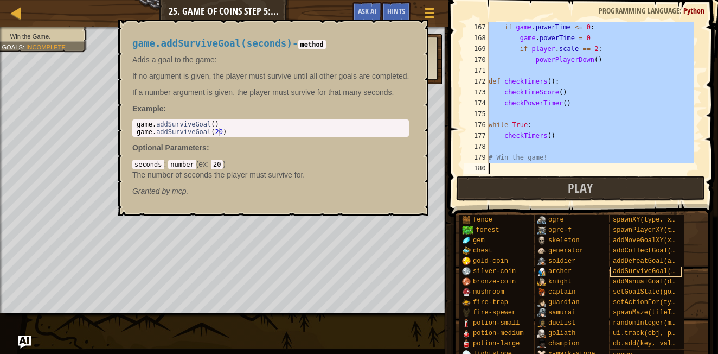
drag, startPoint x: 490, startPoint y: 28, endPoint x: 675, endPoint y: 272, distance: 306.6
click at [675, 272] on div "Hints # Score values for coins, mushrooms and ogres. 167 168 169 170 171 172 17…" at bounding box center [581, 174] width 273 height 348
type textarea "# Win the game!"
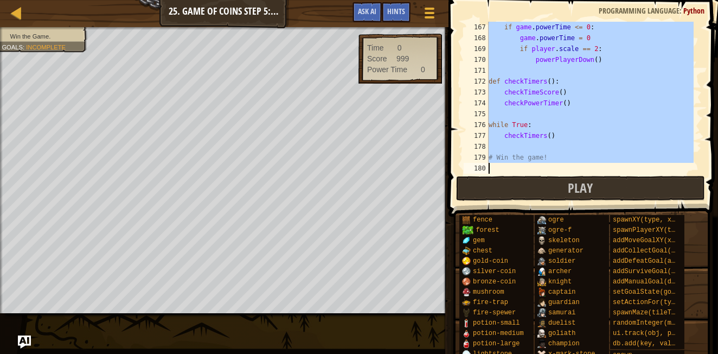
paste textarea
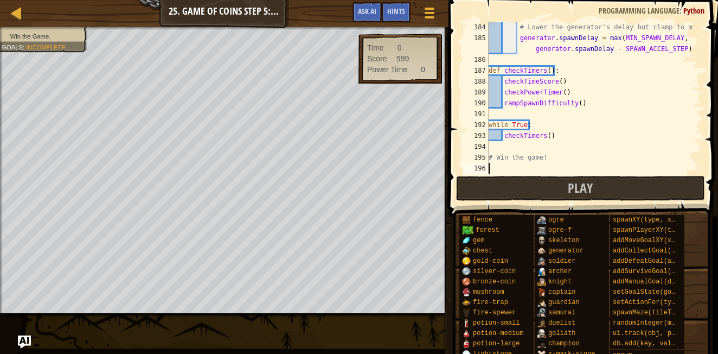
scroll to position [2116, 0]
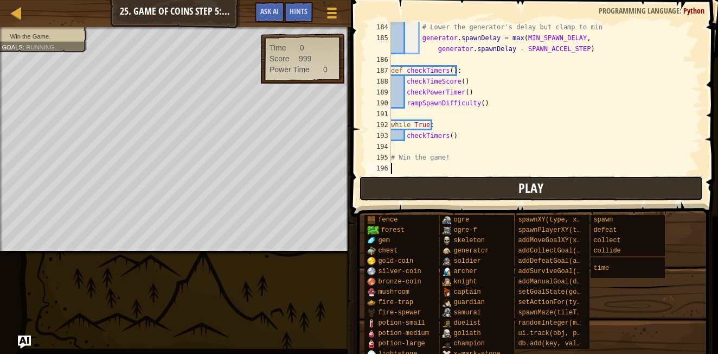
click at [609, 182] on button "Play" at bounding box center [531, 188] width 344 height 25
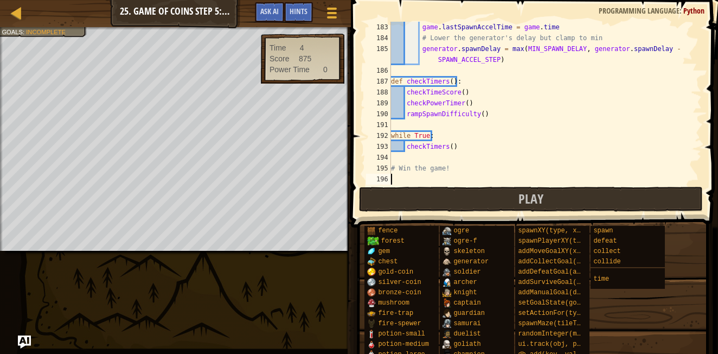
scroll to position [1986, 0]
click at [488, 196] on button "Play" at bounding box center [531, 199] width 344 height 25
click at [268, 307] on div "Map Game Development 2 25. Game of Coins Step 5: Balance Game Menu Done Hints A…" at bounding box center [359, 177] width 718 height 354
click at [425, 203] on button "Play" at bounding box center [531, 199] width 344 height 25
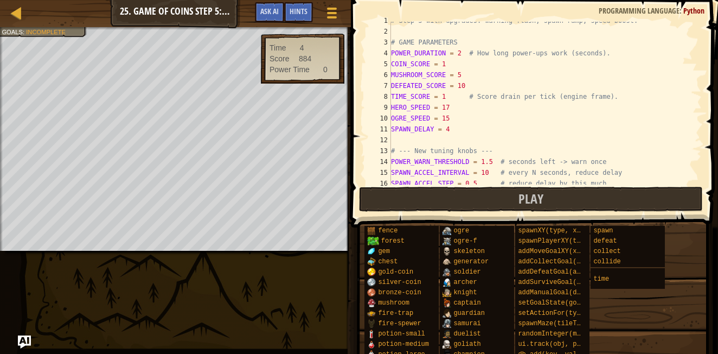
scroll to position [0, 0]
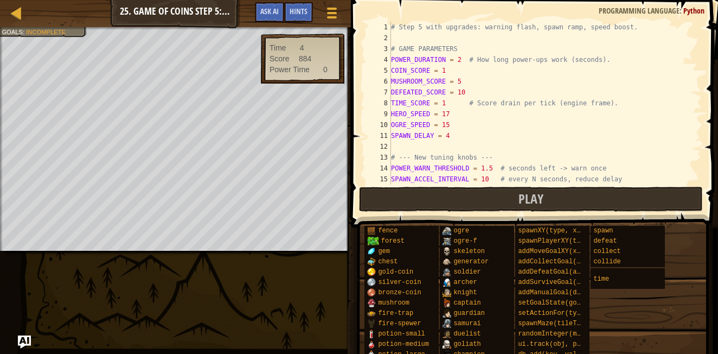
click at [447, 113] on div "# Step 5 with upgrades: warning flash, spawn ramp, speed boost. # GAME PARAMETE…" at bounding box center [541, 114] width 305 height 184
click at [452, 124] on div "# Step 5 with upgrades: warning flash, spawn ramp, speed boost. # GAME PARAMETE…" at bounding box center [541, 114] width 305 height 184
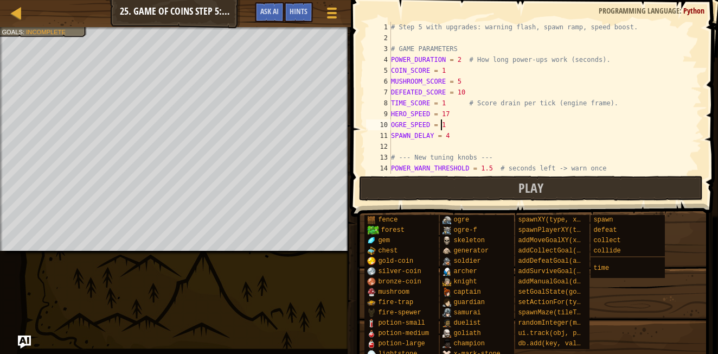
scroll to position [5, 3]
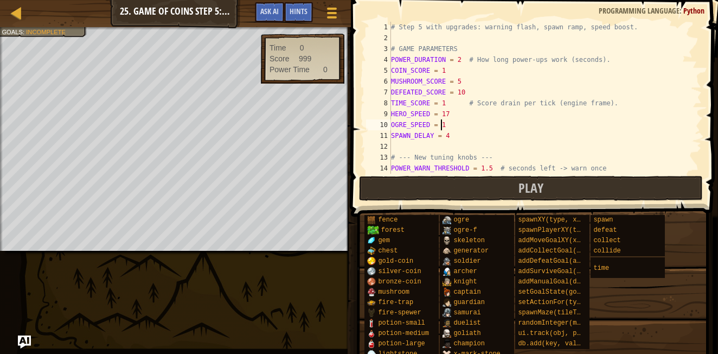
click at [481, 87] on div "# Step 5 with upgrades: warning flash, spawn ramp, speed boost. # GAME PARAMETE…" at bounding box center [541, 109] width 305 height 174
click at [454, 57] on div "# Step 5 with upgrades: warning flash, spawn ramp, speed boost. # GAME PARAMETE…" at bounding box center [541, 107] width 305 height 174
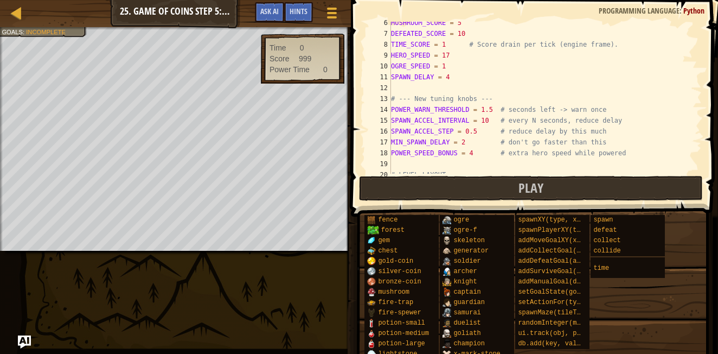
scroll to position [71, 0]
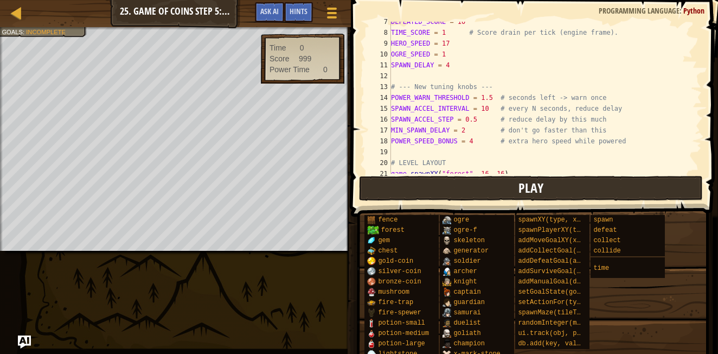
type textarea "POWER_DURATION = 20 # How long power-ups work (seconds)."
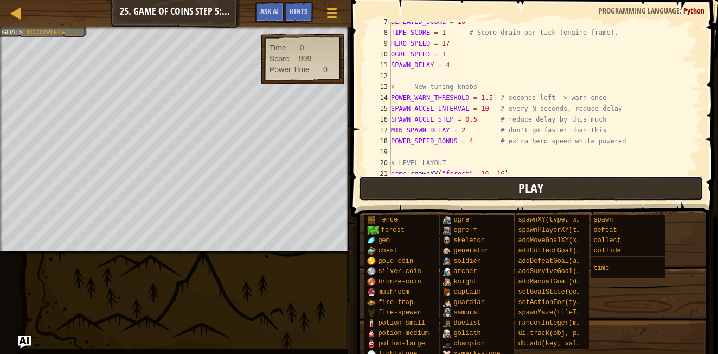
click at [463, 185] on button "Play" at bounding box center [531, 188] width 344 height 25
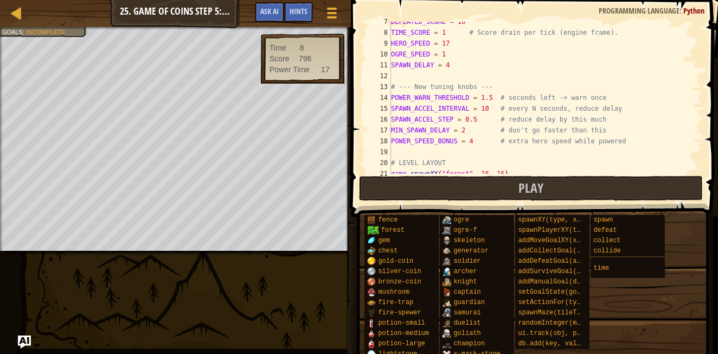
click at [263, 271] on div "Map Game Development 2 25. Game of Coins Step 5: Balance Game Menu Done Hints A…" at bounding box center [359, 177] width 718 height 354
click at [315, 249] on div "Map Game Development 2 25. Game of Coins Step 5: Balance Game Menu Done Hints A…" at bounding box center [359, 177] width 718 height 354
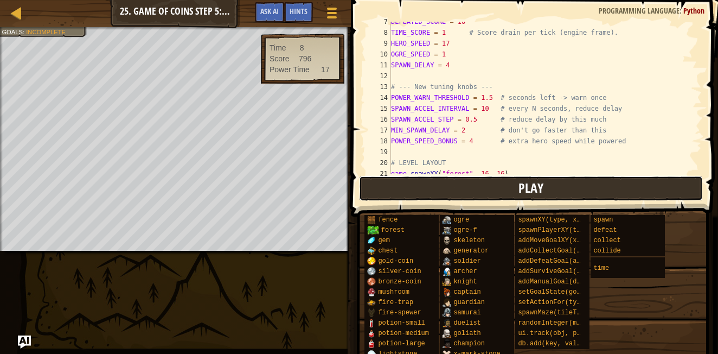
click at [401, 191] on button "Play" at bounding box center [531, 188] width 344 height 25
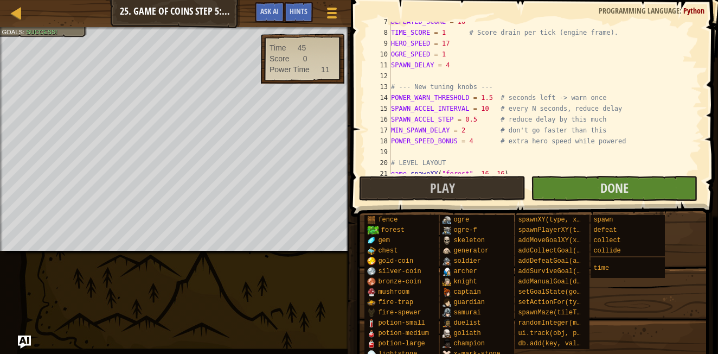
click at [349, 129] on span at bounding box center [536, 93] width 376 height 248
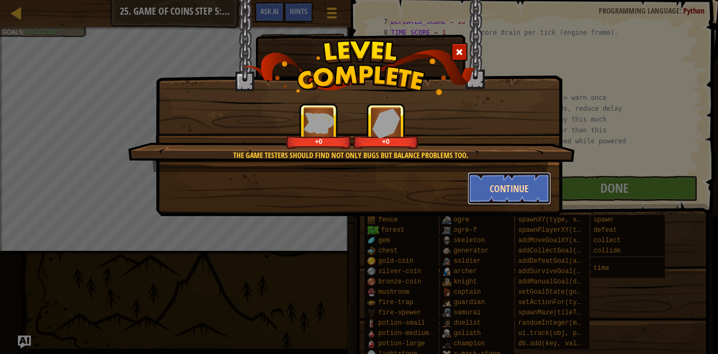
click at [479, 183] on button "Continue" at bounding box center [510, 188] width 84 height 33
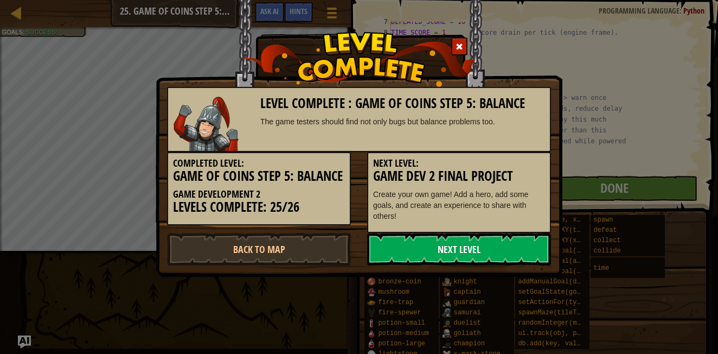
click at [484, 246] on link "Next Level" at bounding box center [459, 249] width 184 height 33
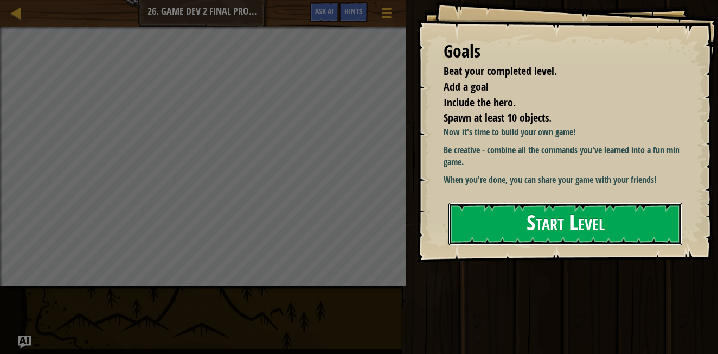
click at [524, 218] on button "Start Level" at bounding box center [566, 223] width 234 height 43
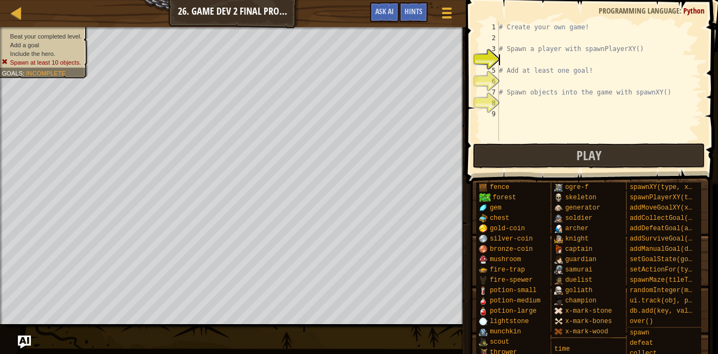
click at [546, 102] on div "# Create your own game! # Spawn a player with spawnPlayerXY() # Add at least on…" at bounding box center [599, 92] width 205 height 141
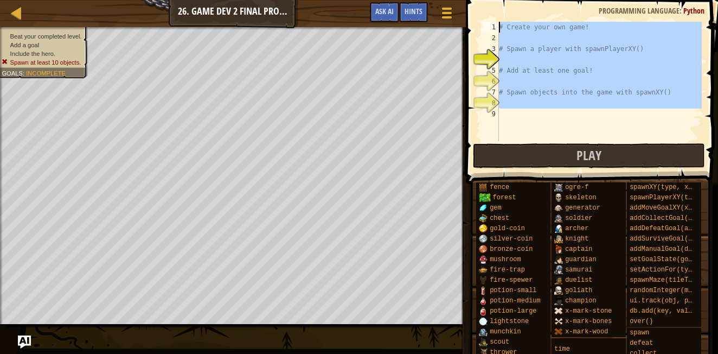
drag, startPoint x: 544, startPoint y: 112, endPoint x: 502, endPoint y: 14, distance: 106.7
click at [502, 14] on div "1 2 3 4 5 6 7 8 9 # Create your own game! # Spawn a player with spawnPlayerXY()…" at bounding box center [591, 113] width 256 height 216
click at [507, 49] on div "# Create your own game! # Spawn a player with spawnPlayerXY() # Add at least on…" at bounding box center [599, 81] width 205 height 119
type textarea "# Spawn a player with spawnPlayerXY()"
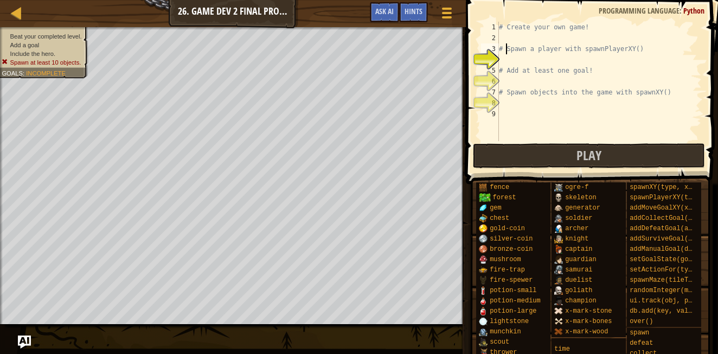
click at [530, 35] on div "# Create your own game! # Spawn a player with spawnPlayerXY() # Add at least on…" at bounding box center [599, 92] width 205 height 141
click at [523, 62] on div "# Create your own game! # Spawn a player with spawnPlayerXY() # Add at least on…" at bounding box center [599, 92] width 205 height 141
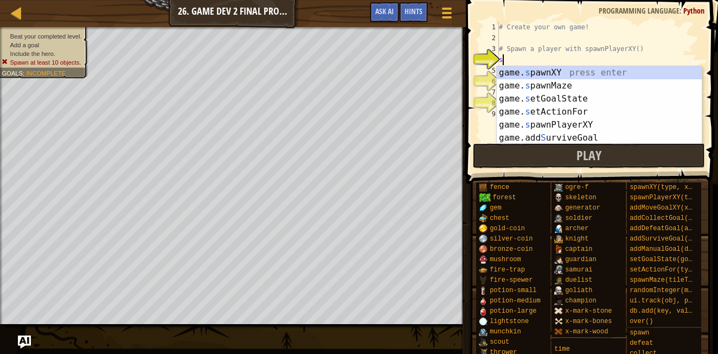
scroll to position [5, 0]
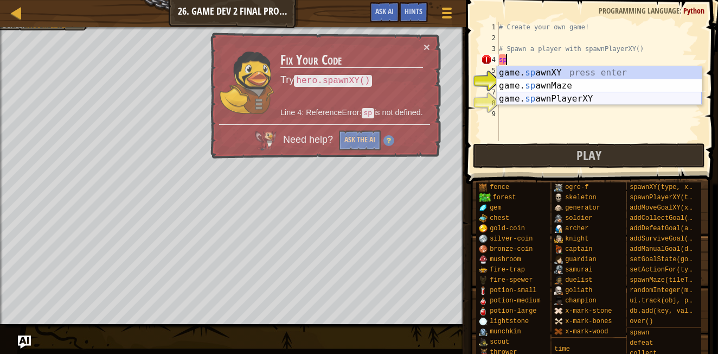
click at [556, 97] on div "game. sp awnXY press enter game. sp awnMaze press enter game. sp awnPlayerXY pr…" at bounding box center [599, 98] width 205 height 65
type textarea "player = game.spawnPlayerXY("captain", 36, 30)"
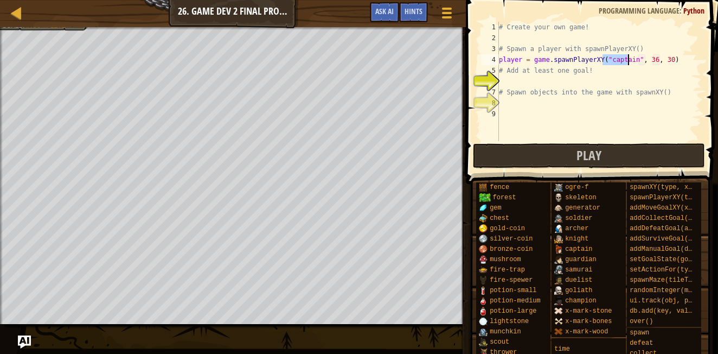
click at [594, 86] on div "# Create your own game! # Spawn a player with spawnPlayerXY() player = game . s…" at bounding box center [599, 92] width 205 height 141
type textarea "c"
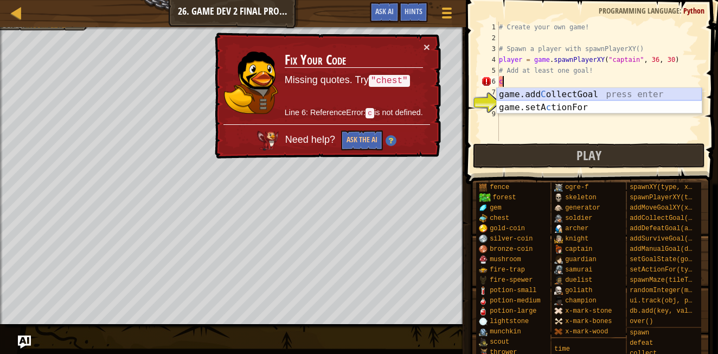
click at [599, 94] on div "game.add C ollectGoal press enter game.setA c tionFor press enter" at bounding box center [599, 114] width 205 height 52
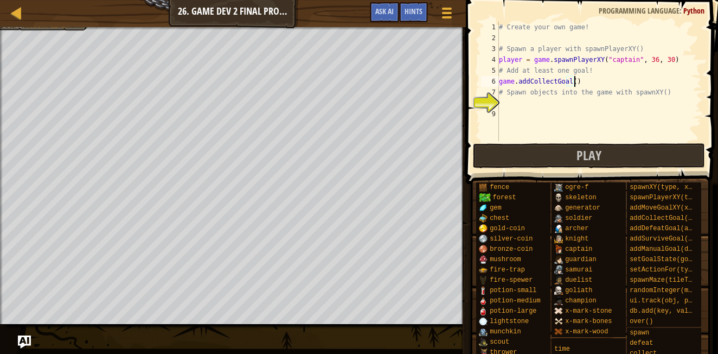
click at [570, 86] on div "# Create your own game! # Spawn a player with spawnPlayerXY() player = game . s…" at bounding box center [599, 92] width 205 height 141
type textarea "game.addCollectGoal(10)"
click at [591, 104] on div "# Create your own game! # Spawn a player with spawnPlayerXY() player = game . s…" at bounding box center [599, 92] width 205 height 141
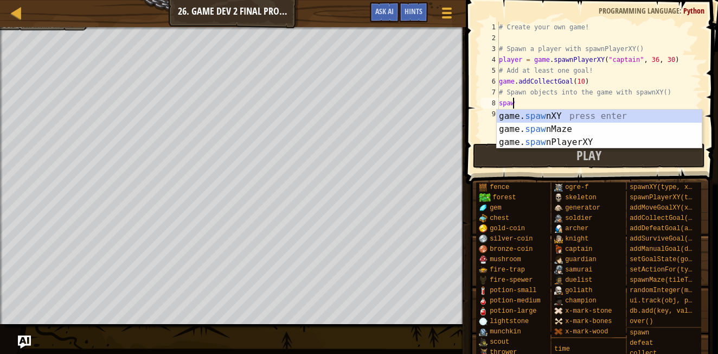
scroll to position [5, 1]
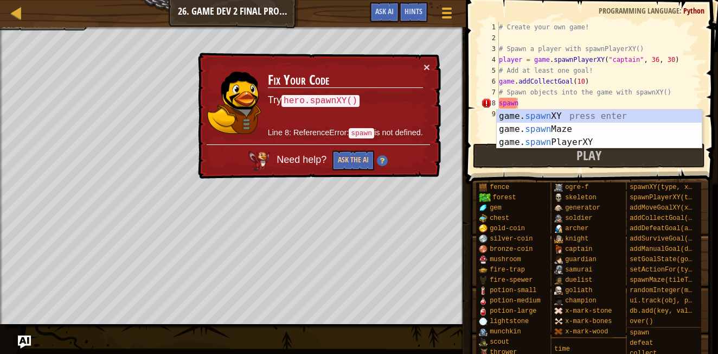
click at [525, 103] on div "# Create your own game! # Spawn a player with spawnPlayerXY() player = game . s…" at bounding box center [599, 92] width 205 height 141
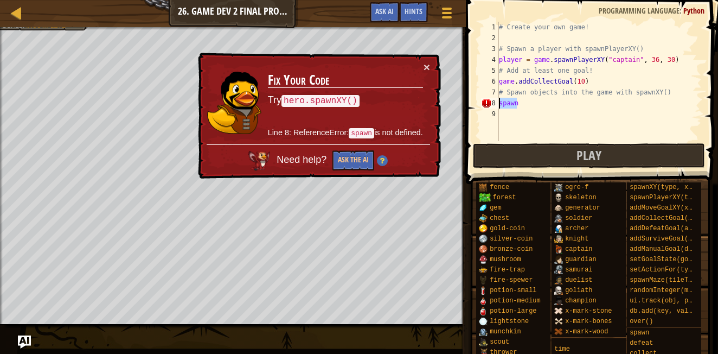
drag, startPoint x: 525, startPoint y: 103, endPoint x: 503, endPoint y: 102, distance: 21.2
click at [503, 102] on div "# Create your own game! # Spawn a player with spawnPlayerXY() player = game . s…" at bounding box center [599, 92] width 205 height 141
click at [528, 104] on div "# Create your own game! # Spawn a player with spawnPlayerXY() player = game . s…" at bounding box center [599, 92] width 205 height 141
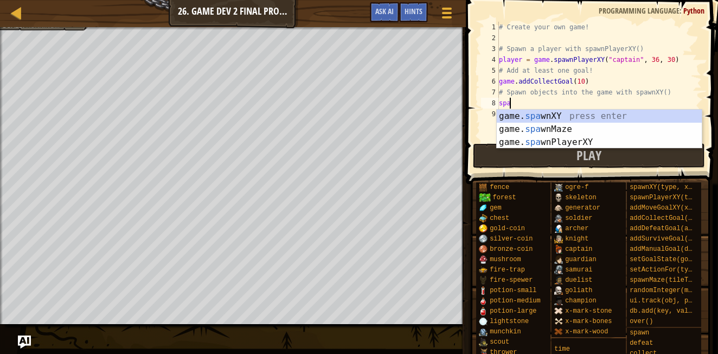
scroll to position [5, 0]
type textarea "s"
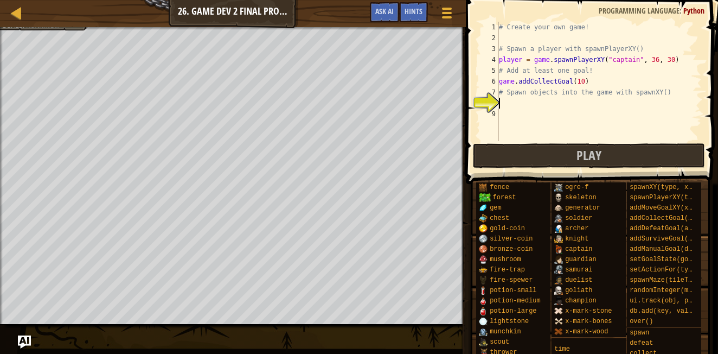
paste textarea "game.spawnXY("bronze-coin", 72, 40)"
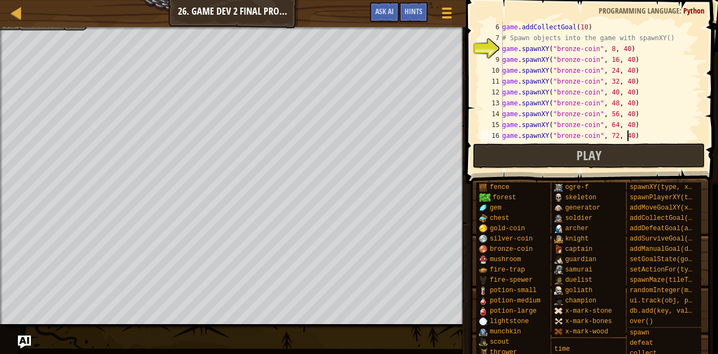
type textarea "game.spawnXY("bronze-coin", 72, 40)"
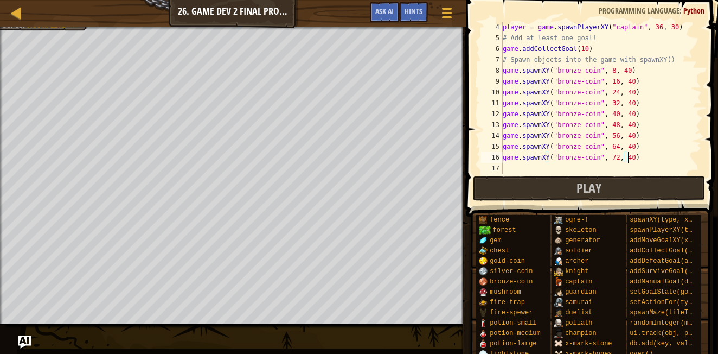
scroll to position [33, 0]
drag, startPoint x: 540, startPoint y: 154, endPoint x: 496, endPoint y: 152, distance: 44.0
click at [496, 152] on div "game.spawnXY("bronze-coin", 72, 40) 4 5 6 7 8 9 10 11 12 13 14 15 16 17 player …" at bounding box center [590, 98] width 223 height 152
click at [641, 155] on div "player = game . spawnPlayerXY ( "captain" , 36 , 30 ) # Add at least one goal! …" at bounding box center [597, 98] width 193 height 152
paste textarea "game.spawnXY("bronze-coin", 72, 40)"
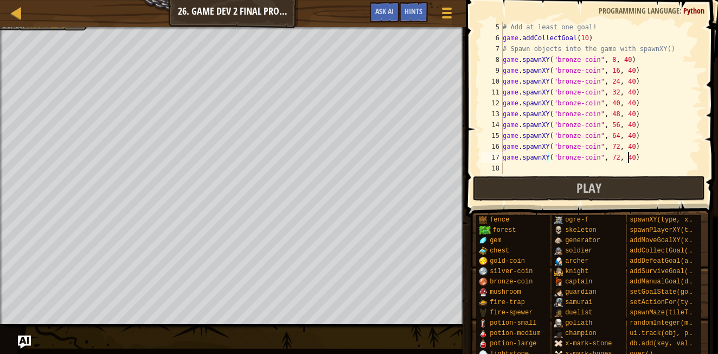
scroll to position [43, 0]
click at [609, 155] on div "# Add at least one goal! game . addCollectGoal ( 10 ) # Spawn objects into the …" at bounding box center [597, 109] width 193 height 174
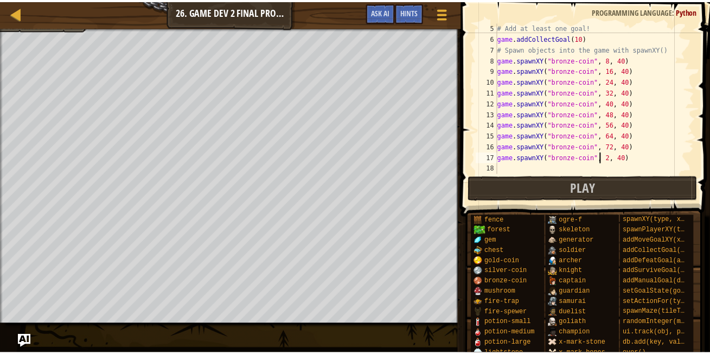
scroll to position [5, 8]
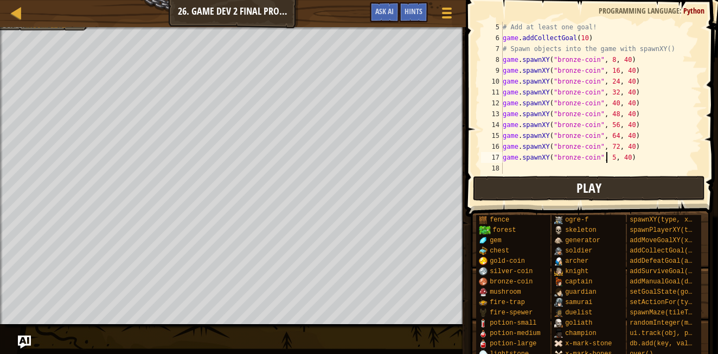
type textarea "game.spawnXY("bronze-coin", 5, 40)"
click at [636, 184] on button "Play" at bounding box center [589, 188] width 232 height 25
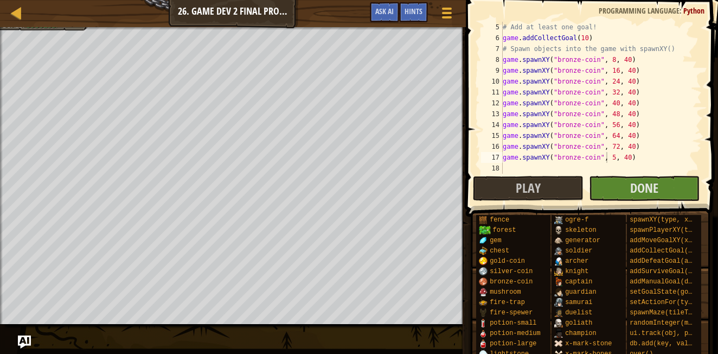
click at [475, 233] on div "Map Game Development 2 26. Game Dev 2 Final Project Game Menu Done Hints Ask AI…" at bounding box center [359, 177] width 718 height 354
click at [652, 187] on span "Done" at bounding box center [644, 187] width 28 height 17
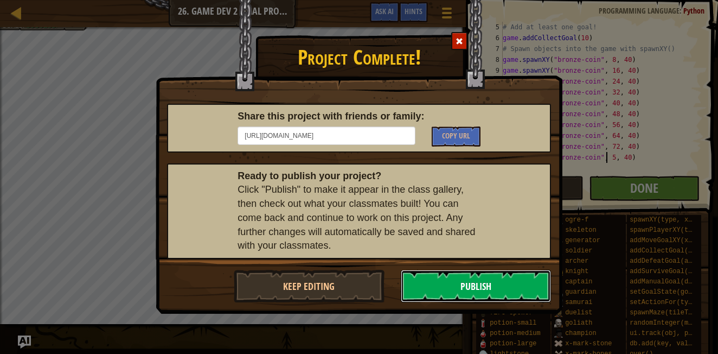
click at [510, 284] on button "Publish" at bounding box center [476, 286] width 151 height 33
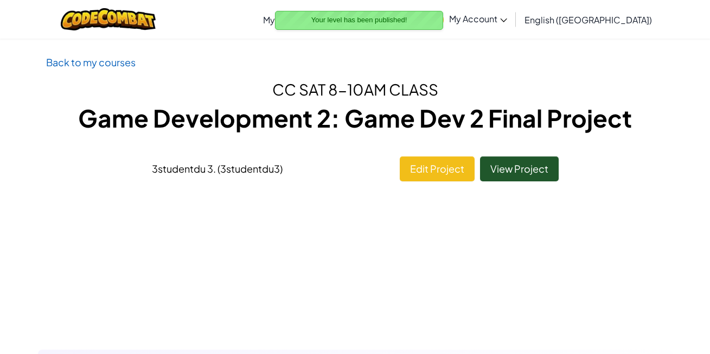
click at [512, 17] on link "My Account" at bounding box center [466, 19] width 92 height 34
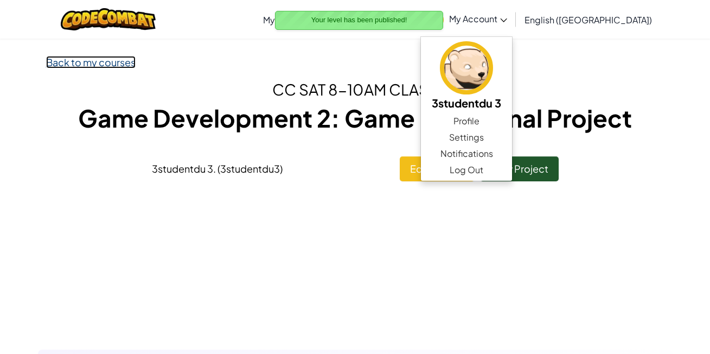
click at [98, 66] on link "Back to my courses" at bounding box center [91, 62] width 90 height 12
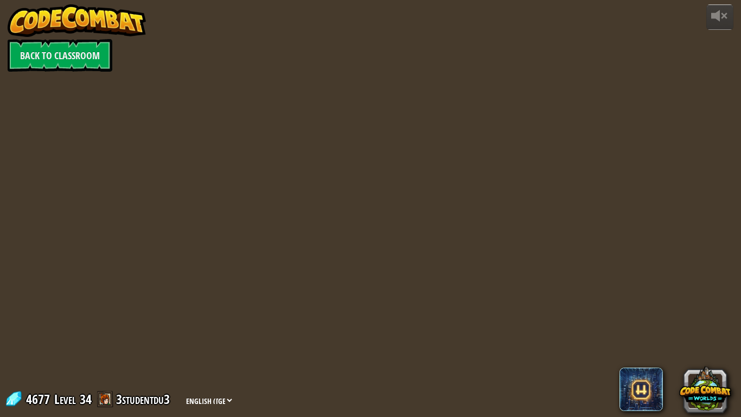
select select "en-[GEOGRAPHIC_DATA]"
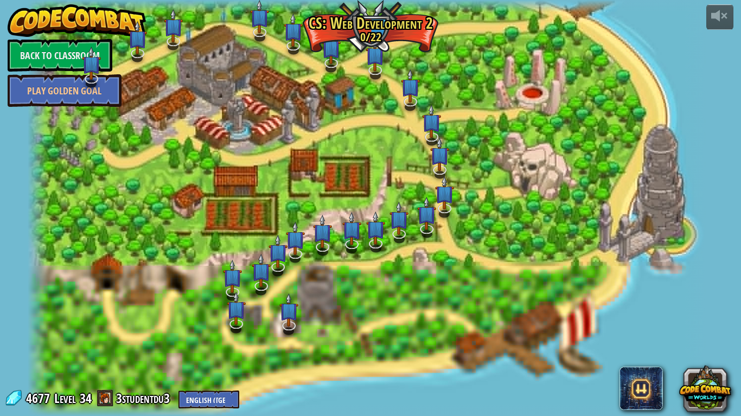
select select "en-[GEOGRAPHIC_DATA]"
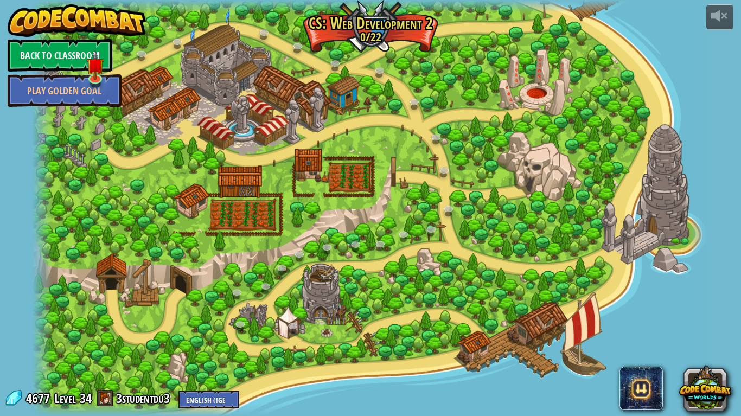
select select "en-[GEOGRAPHIC_DATA]"
click at [92, 76] on img at bounding box center [94, 57] width 17 height 40
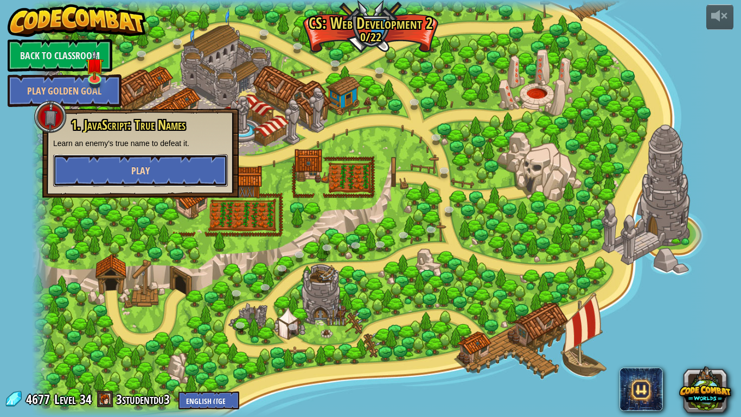
click at [142, 164] on span "Play" at bounding box center [140, 171] width 18 height 14
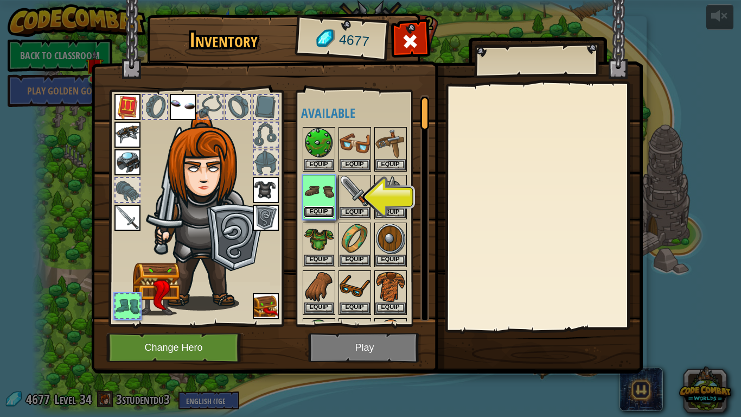
click at [325, 209] on button "Equip" at bounding box center [319, 211] width 30 height 11
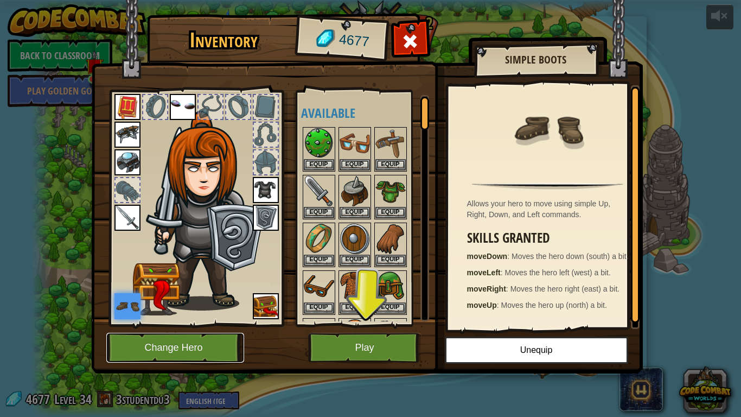
click at [195, 353] on button "Change Hero" at bounding box center [175, 348] width 138 height 30
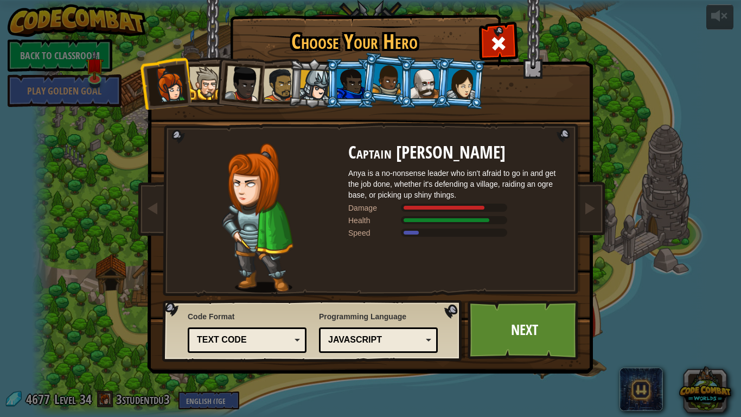
click at [366, 95] on li at bounding box center [387, 79] width 54 height 54
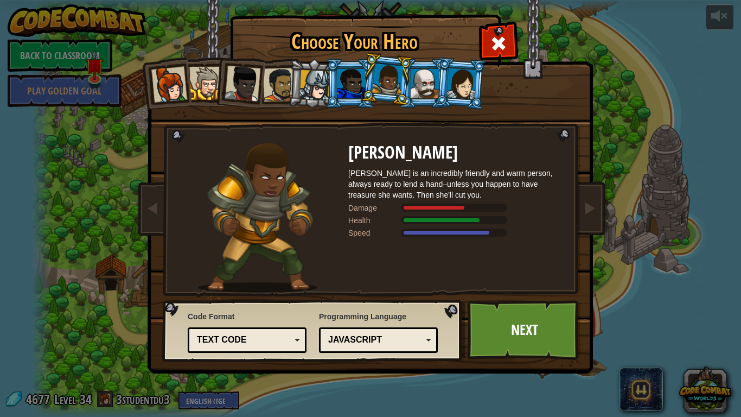
click at [393, 98] on li at bounding box center [387, 79] width 54 height 54
click at [356, 67] on li at bounding box center [350, 83] width 49 height 49
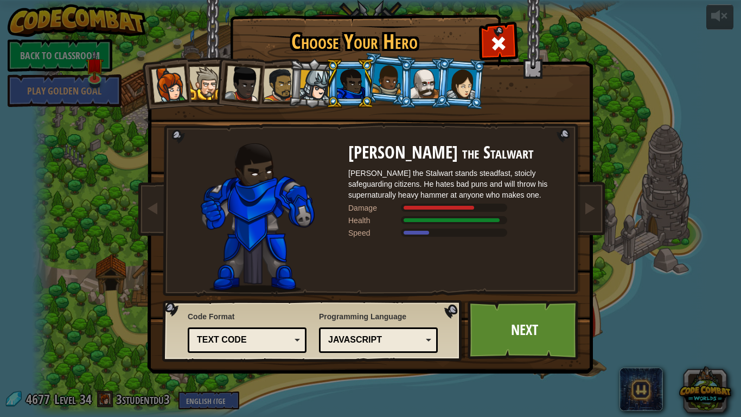
click at [382, 75] on div at bounding box center [387, 79] width 31 height 32
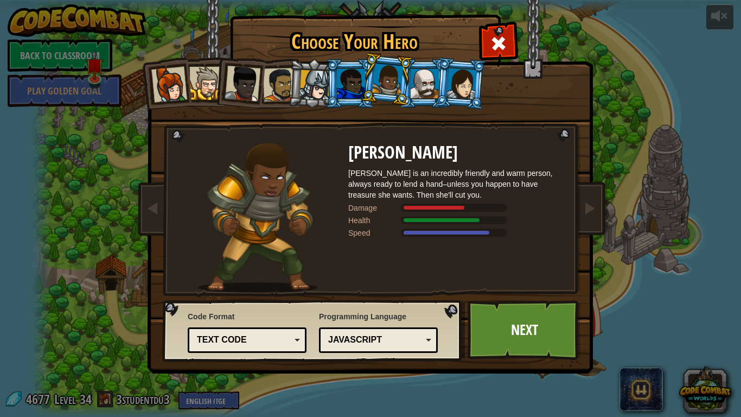
click at [417, 79] on div at bounding box center [425, 83] width 28 height 29
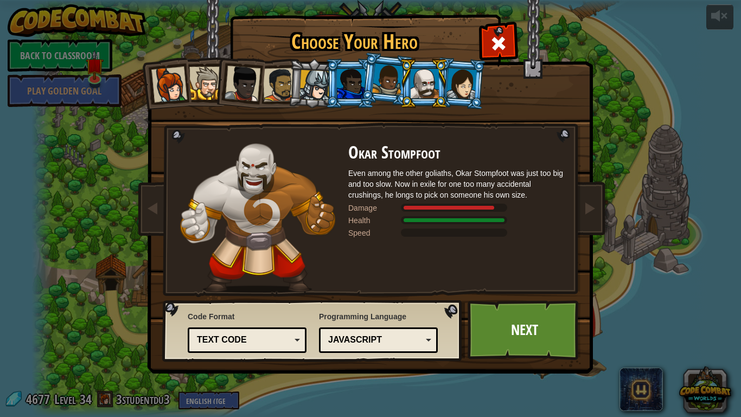
click at [360, 80] on div at bounding box center [351, 83] width 28 height 29
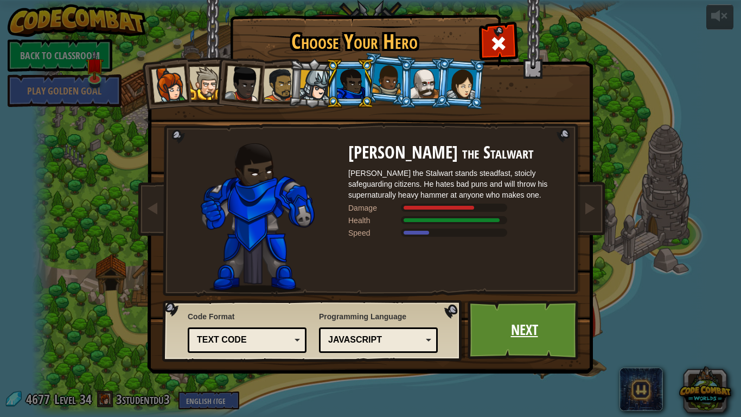
click at [500, 329] on link "Next" at bounding box center [524, 330] width 113 height 60
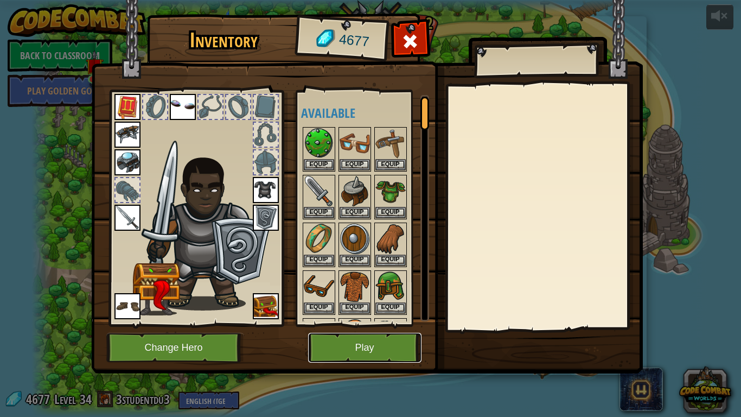
click at [360, 348] on button "Play" at bounding box center [364, 348] width 113 height 30
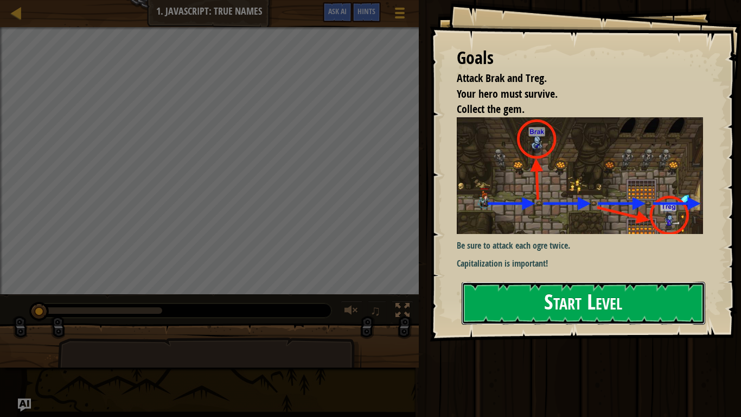
click at [540, 307] on button "Start Level" at bounding box center [584, 303] width 244 height 43
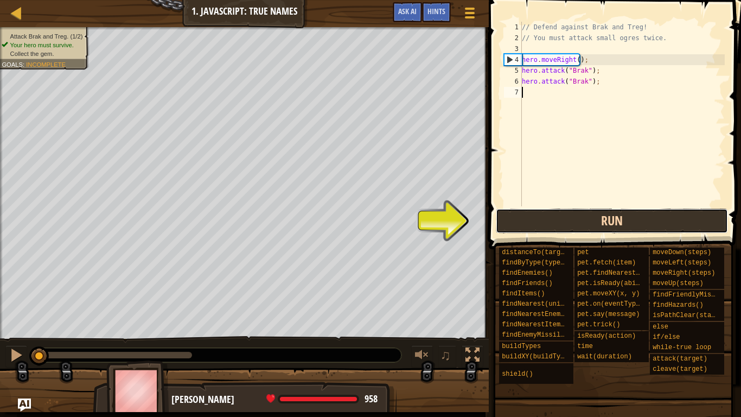
click at [530, 227] on button "Run" at bounding box center [612, 220] width 232 height 25
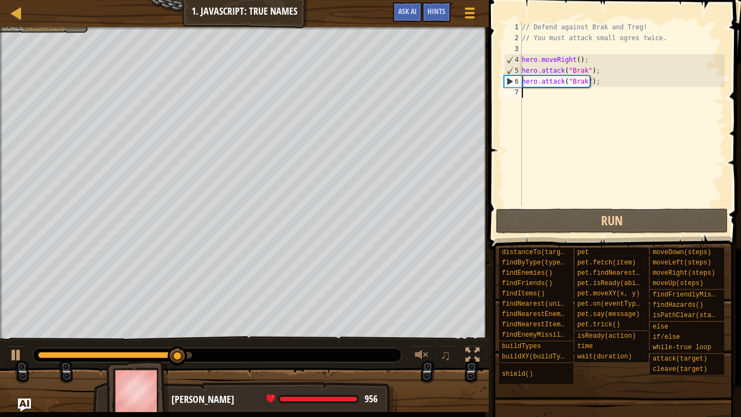
click at [551, 97] on div "// Defend against Brak and Treg! // You must attack small ogres twice. hero . m…" at bounding box center [622, 125] width 205 height 206
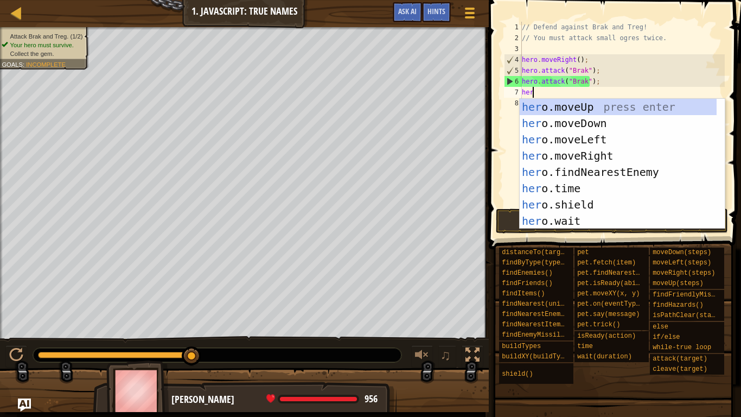
type textarea "hero"
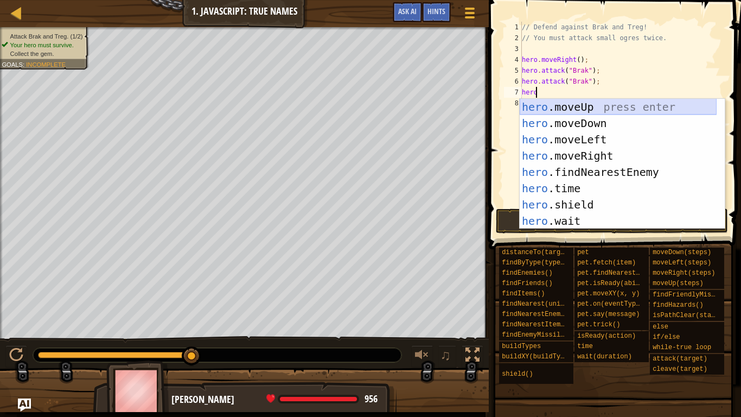
click at [595, 109] on div "hero .moveUp press enter hero .moveDown press enter hero .moveLeft press enter …" at bounding box center [618, 180] width 197 height 163
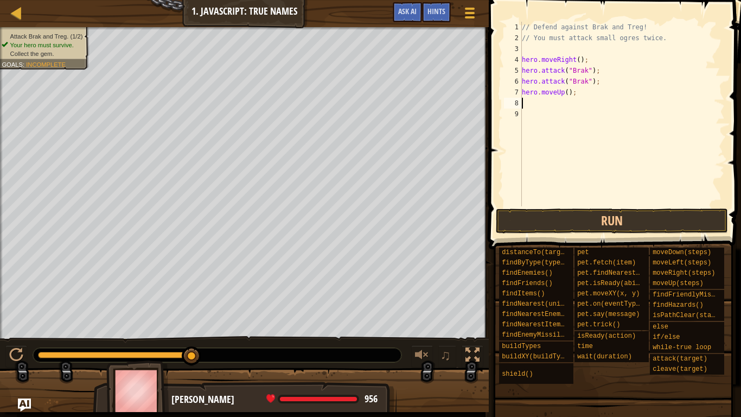
click at [565, 96] on div "// Defend against Brak and Treg! // You must attack small ogres twice. hero . m…" at bounding box center [622, 125] width 205 height 206
type textarea "hero.moveUp(2);"
click at [569, 90] on div "// Defend against Brak and Treg! // You must attack small ogres twice. hero . m…" at bounding box center [622, 125] width 205 height 206
type textarea "hero.moveUp();"
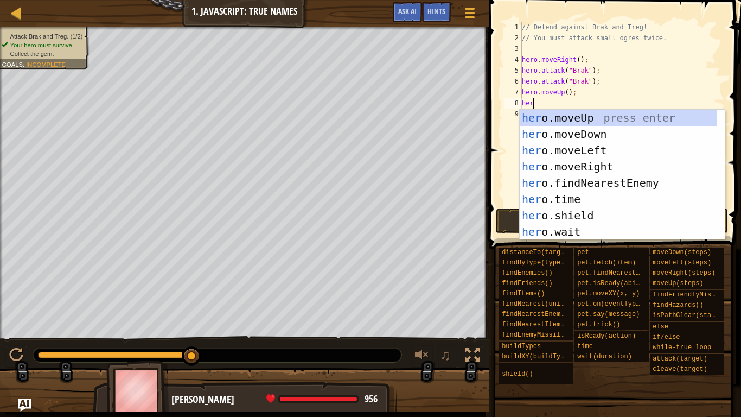
type textarea "hero"
click at [615, 145] on div "hero .moveUp press enter hero .moveDown press enter hero .moveLeft press enter …" at bounding box center [618, 191] width 197 height 163
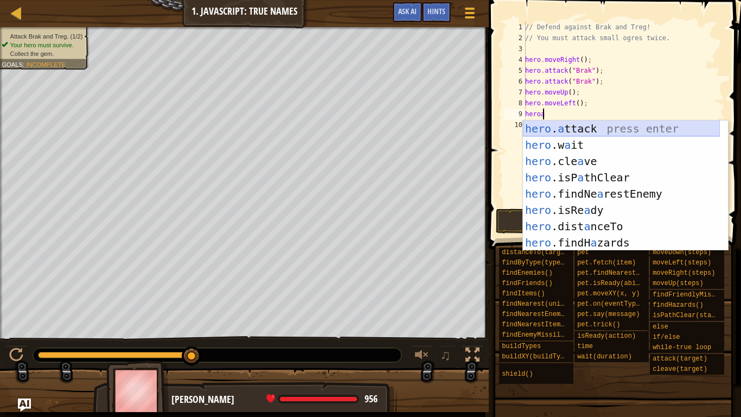
click at [603, 129] on div "hero . a ttack press enter hero .w a it press enter hero .cle a ve press enter …" at bounding box center [621, 201] width 197 height 163
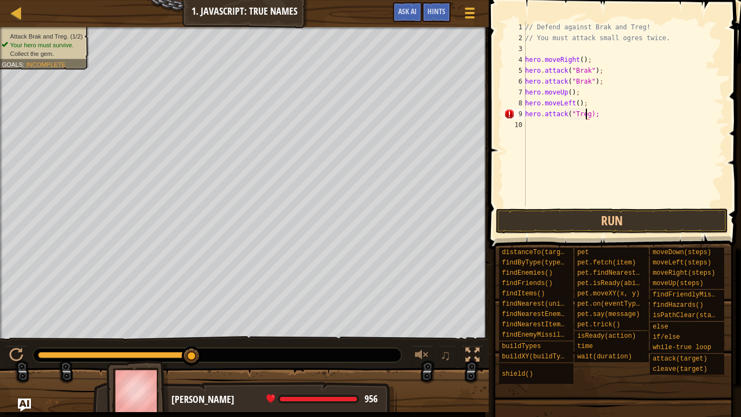
scroll to position [5, 5]
type textarea "hero.attack("Treg");"
drag, startPoint x: 594, startPoint y: 110, endPoint x: 600, endPoint y: 111, distance: 6.1
click at [600, 111] on div "// Defend against Brak and Treg! // You must attack small ogres twice. hero . m…" at bounding box center [624, 125] width 202 height 206
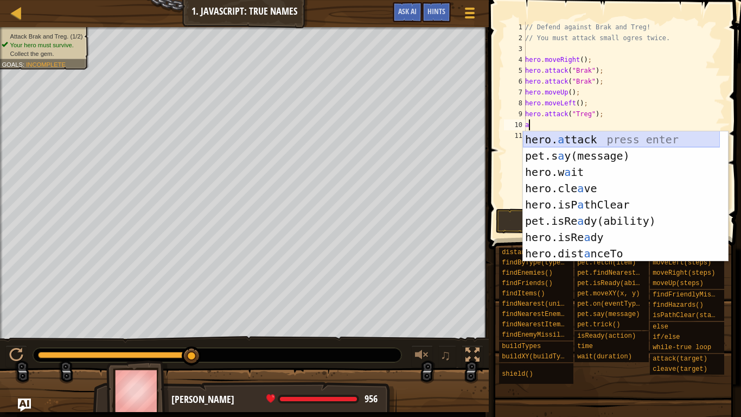
click at [610, 136] on div "hero. a ttack press enter pet.s a y(message) press enter hero.w a it press ente…" at bounding box center [621, 212] width 197 height 163
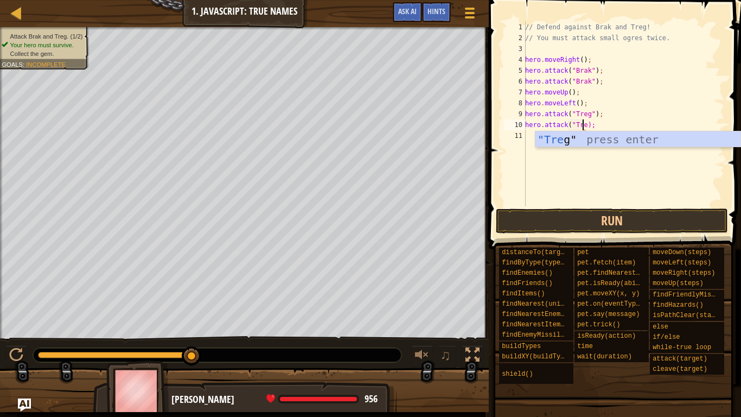
scroll to position [5, 5]
click at [581, 218] on button "Run" at bounding box center [612, 220] width 232 height 25
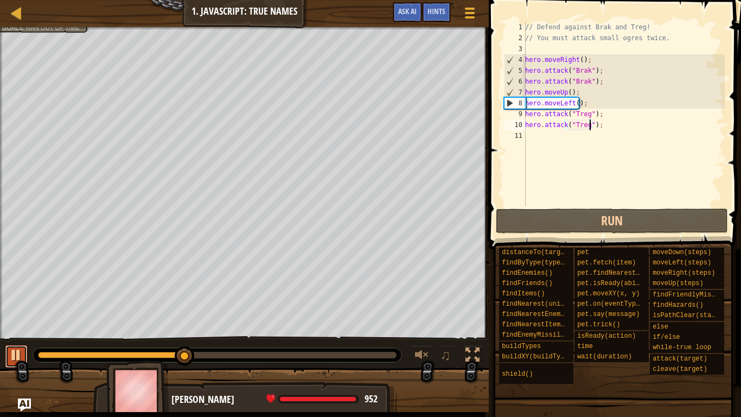
click at [20, 353] on div at bounding box center [16, 355] width 14 height 14
click at [584, 104] on div "// Defend against Brak and Treg! // You must attack small ogres twice. hero . m…" at bounding box center [624, 125] width 202 height 206
click at [569, 102] on div "// Defend against Brak and Treg! // You must attack small ogres twice. hero . m…" at bounding box center [624, 125] width 202 height 206
drag, startPoint x: 564, startPoint y: 94, endPoint x: 570, endPoint y: 92, distance: 6.2
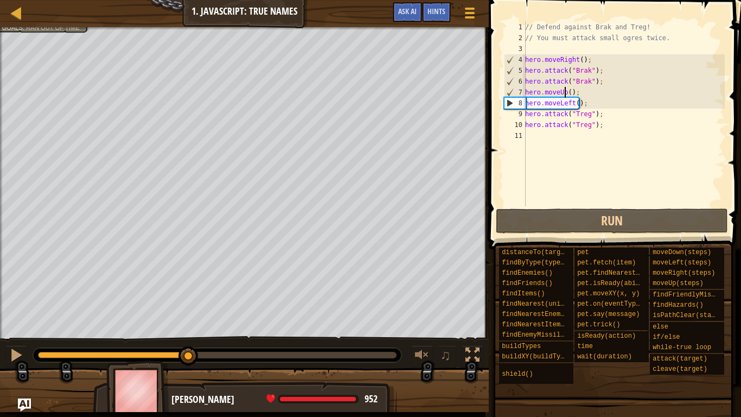
click at [564, 93] on div "// Defend against Brak and Treg! // You must attack small ogres twice. hero . m…" at bounding box center [624, 125] width 202 height 206
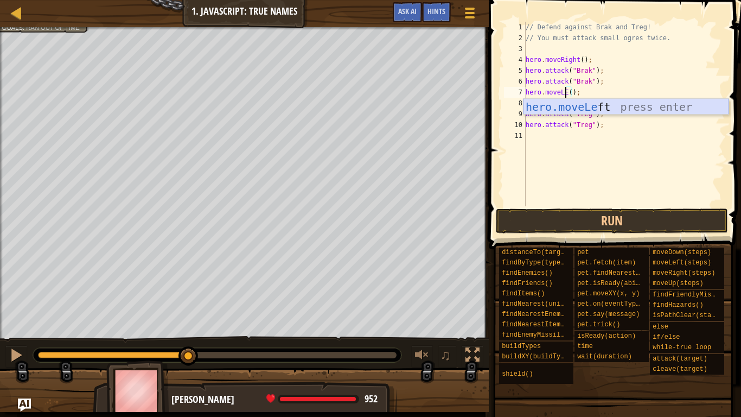
click at [594, 108] on div "hero.moveLe ft press enter" at bounding box center [626, 123] width 205 height 49
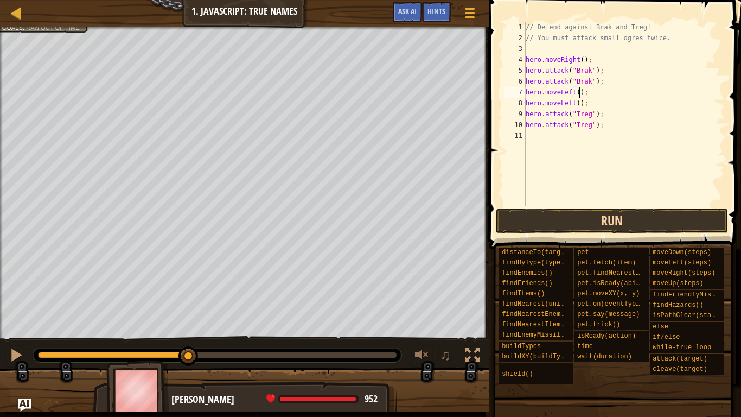
type textarea "hero.moveLeft();"
click at [608, 222] on button "Run" at bounding box center [612, 220] width 232 height 25
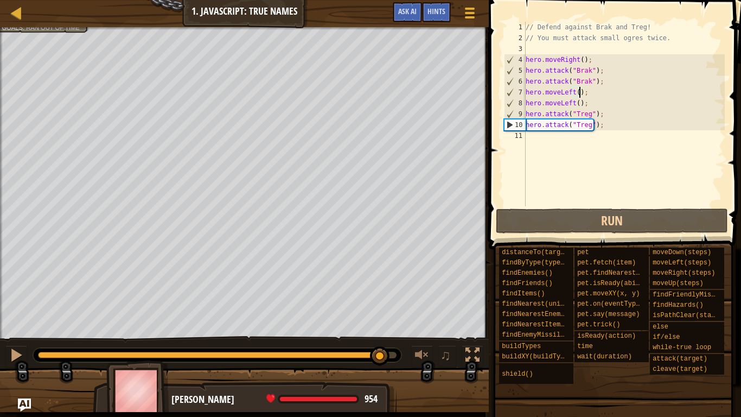
drag, startPoint x: 161, startPoint y: 354, endPoint x: 381, endPoint y: 346, distance: 219.9
click at [381, 346] on div "♫" at bounding box center [244, 352] width 489 height 33
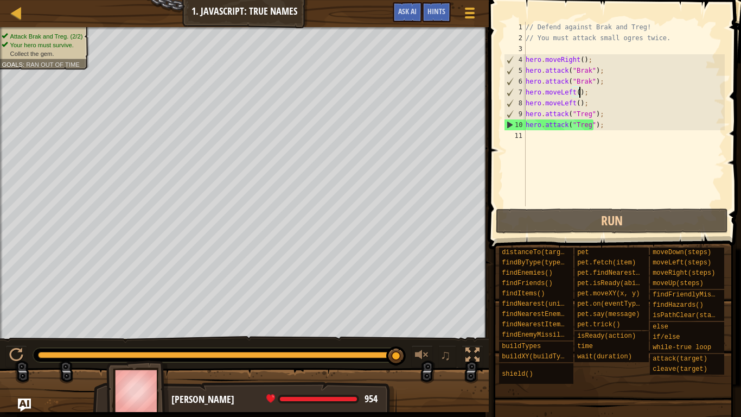
click at [559, 150] on div "// Defend against Brak and Treg! // You must attack small ogres twice. hero . m…" at bounding box center [624, 125] width 201 height 206
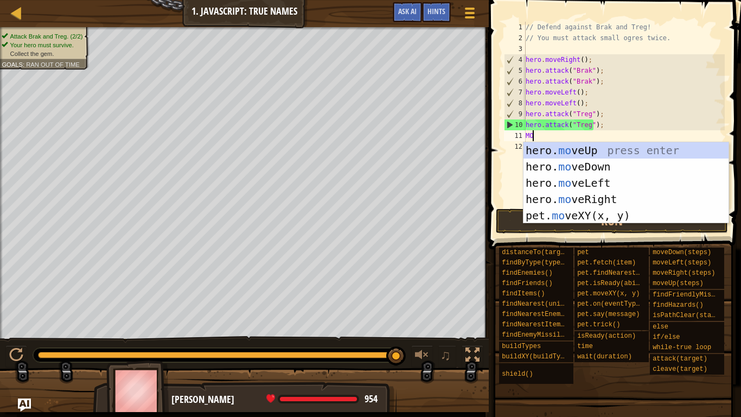
type textarea "MOVE"
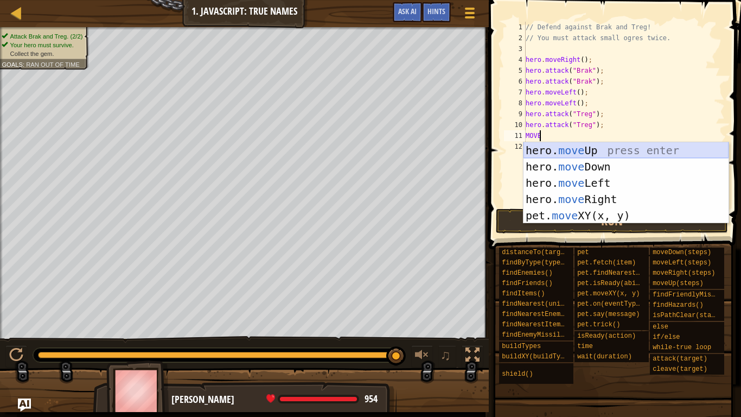
click at [584, 152] on div "hero. move Up press enter hero. move Down press enter hero. move Left press ent…" at bounding box center [626, 199] width 205 height 114
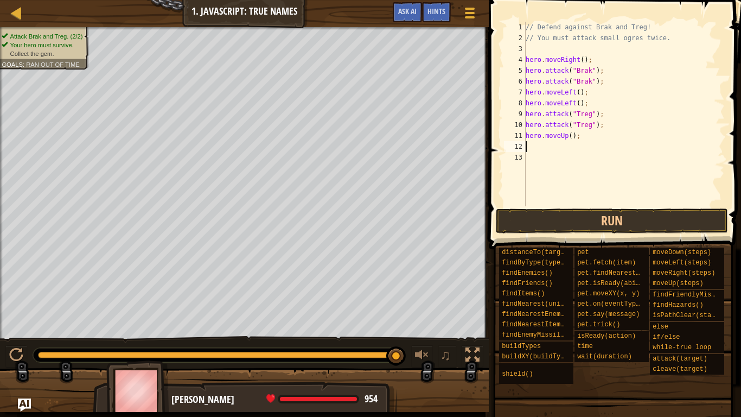
scroll to position [5, 0]
type textarea "c"
type textarea "h"
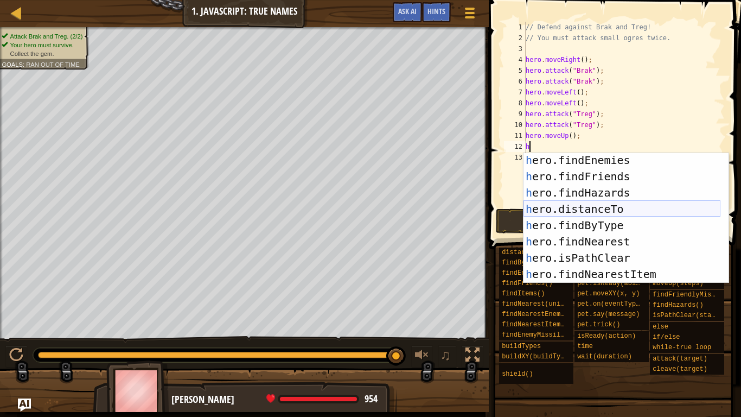
scroll to position [326, 0]
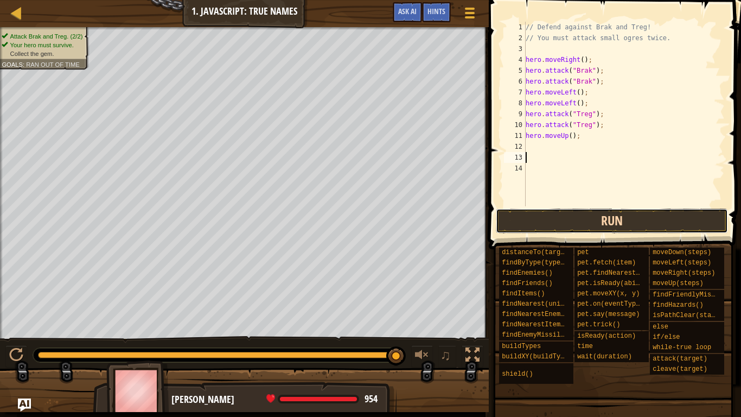
click at [575, 208] on button "Run" at bounding box center [612, 220] width 232 height 25
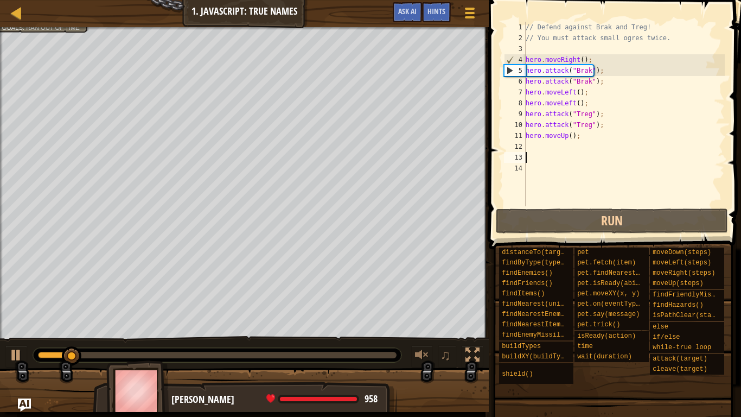
click at [205, 353] on div at bounding box center [217, 355] width 359 height 7
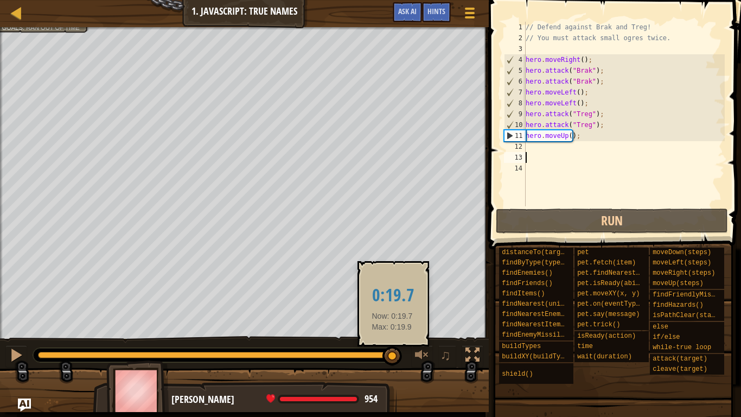
drag, startPoint x: 278, startPoint y: 355, endPoint x: 393, endPoint y: 353, distance: 115.6
click at [393, 353] on div at bounding box center [217, 355] width 359 height 7
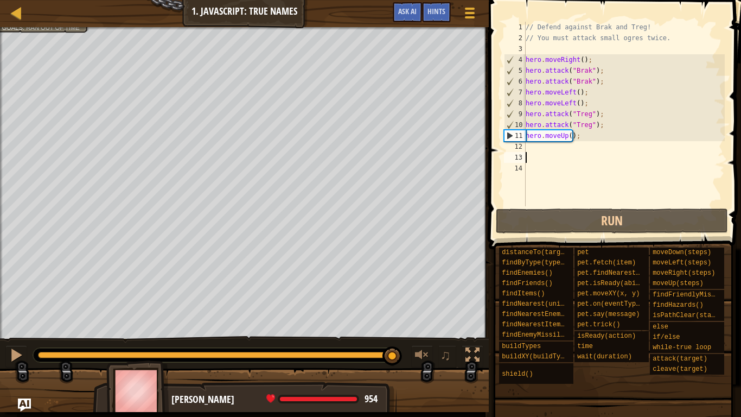
click at [563, 137] on div "// Defend against Brak and Treg! // You must attack small ogres twice. hero . m…" at bounding box center [624, 125] width 201 height 206
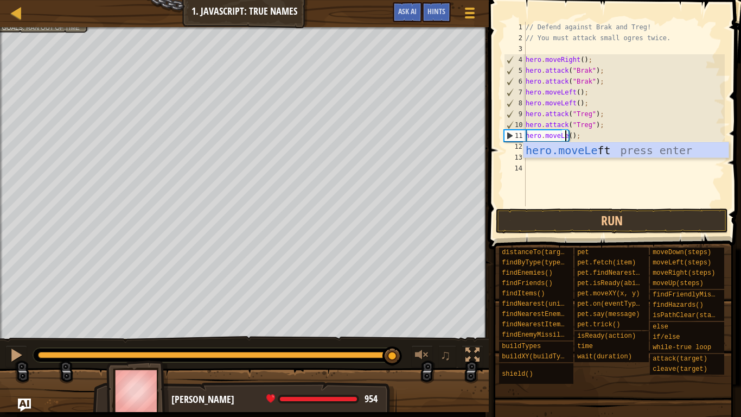
scroll to position [5, 3]
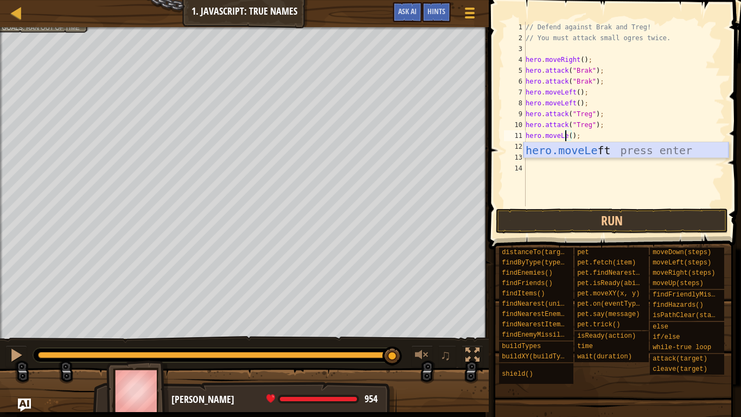
click at [594, 145] on div "hero.moveLe ft press enter" at bounding box center [626, 166] width 205 height 49
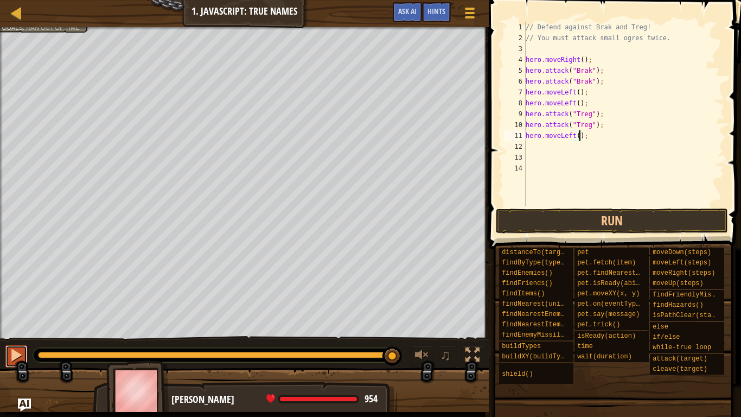
click at [18, 353] on div at bounding box center [16, 355] width 14 height 14
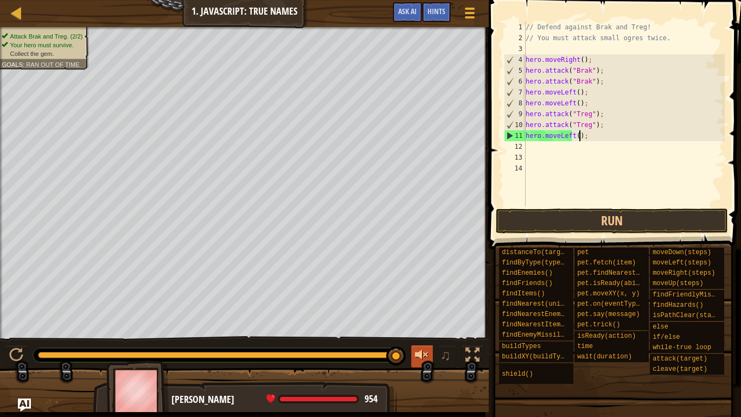
drag, startPoint x: 52, startPoint y: 354, endPoint x: 417, endPoint y: 356, distance: 364.6
click at [417, 353] on div "♫" at bounding box center [244, 352] width 489 height 33
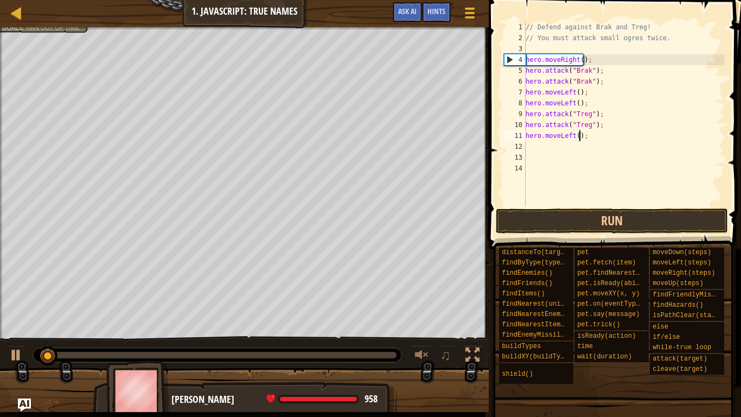
click at [364, 353] on div at bounding box center [217, 355] width 359 height 7
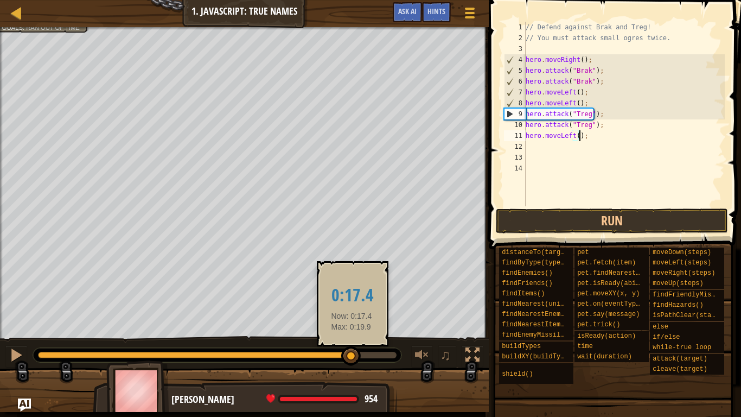
drag, startPoint x: 364, startPoint y: 355, endPoint x: 352, endPoint y: 349, distance: 13.8
click at [352, 349] on div at bounding box center [351, 356] width 20 height 20
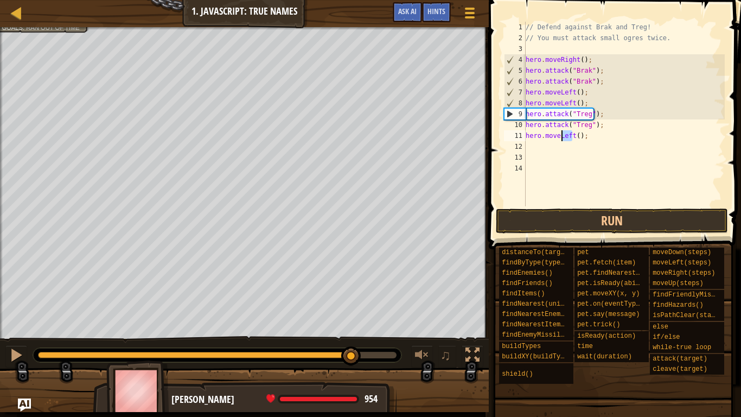
drag, startPoint x: 572, startPoint y: 136, endPoint x: 562, endPoint y: 136, distance: 9.8
click at [562, 136] on div "// Defend against Brak and Treg! // You must attack small ogres twice. hero . m…" at bounding box center [624, 125] width 201 height 206
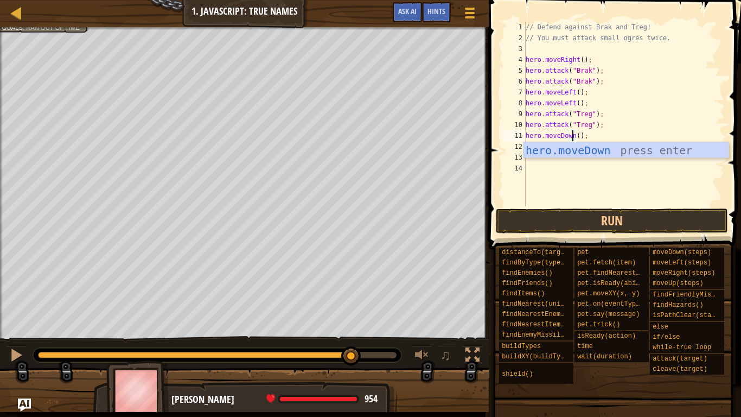
scroll to position [5, 4]
click at [18, 353] on div at bounding box center [16, 355] width 14 height 14
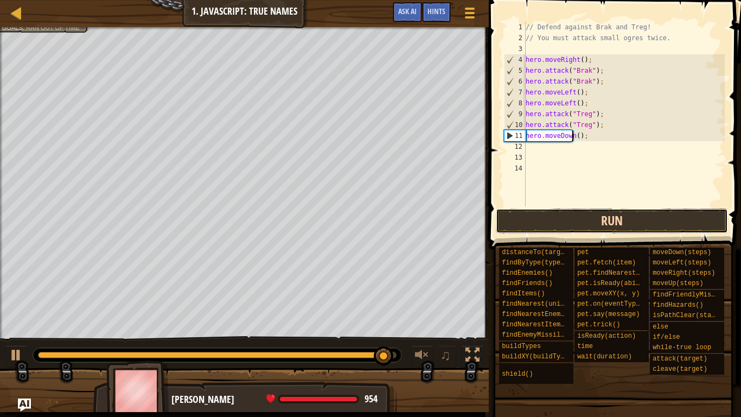
click at [562, 216] on button "Run" at bounding box center [612, 220] width 232 height 25
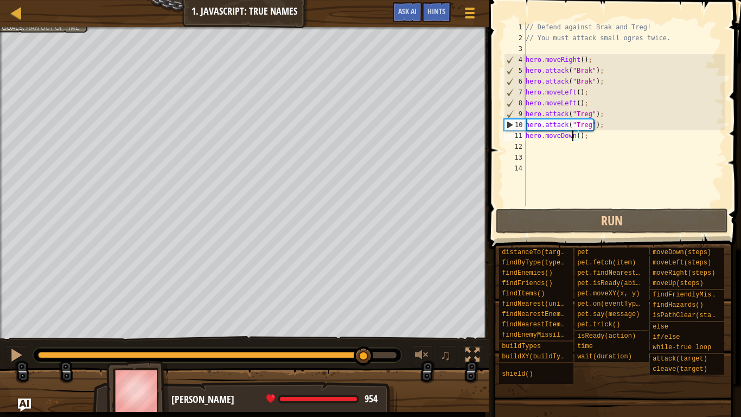
drag, startPoint x: 100, startPoint y: 354, endPoint x: 365, endPoint y: 344, distance: 265.0
click at [365, 344] on div "♫" at bounding box center [244, 352] width 489 height 33
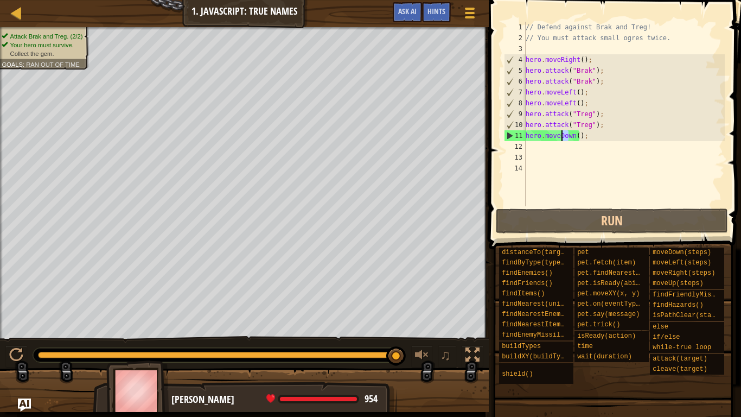
drag, startPoint x: 570, startPoint y: 137, endPoint x: 560, endPoint y: 134, distance: 10.1
click at [560, 134] on div "// Defend against Brak and Treg! // You must attack small ogres twice. hero . m…" at bounding box center [624, 125] width 201 height 206
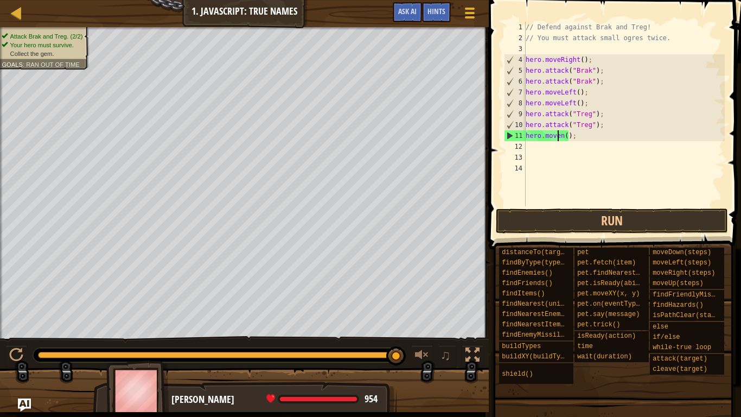
scroll to position [5, 3]
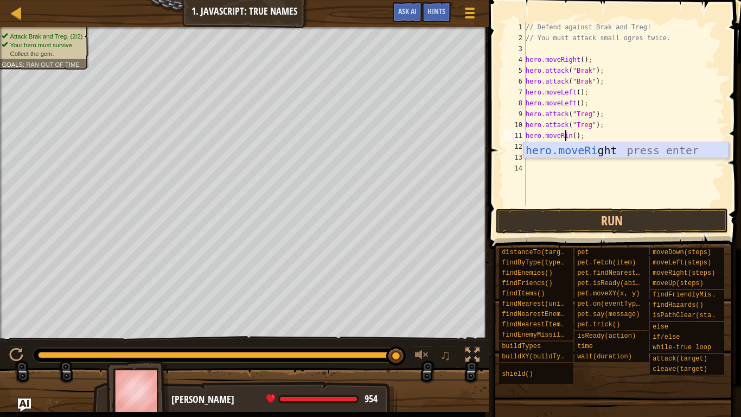
click at [586, 155] on div "hero.moveRi ght press enter" at bounding box center [626, 166] width 205 height 49
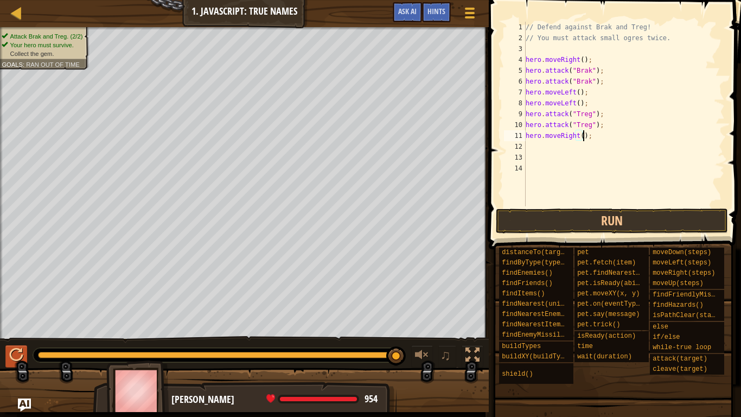
type textarea "hero.moveRight();"
click at [12, 353] on div at bounding box center [16, 355] width 14 height 14
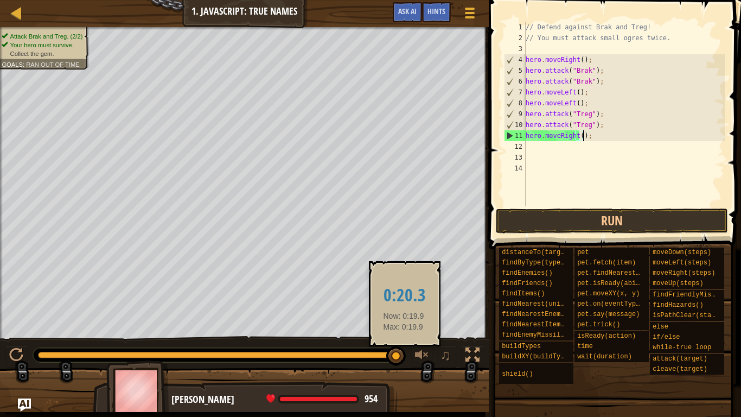
drag, startPoint x: 52, startPoint y: 354, endPoint x: 388, endPoint y: 355, distance: 335.8
click at [388, 353] on div at bounding box center [396, 356] width 20 height 20
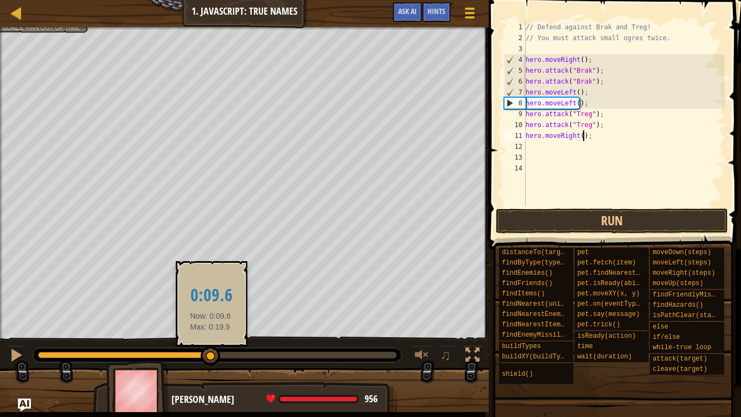
drag, startPoint x: 388, startPoint y: 355, endPoint x: 211, endPoint y: 357, distance: 178.0
click at [211, 353] on div at bounding box center [211, 356] width 20 height 20
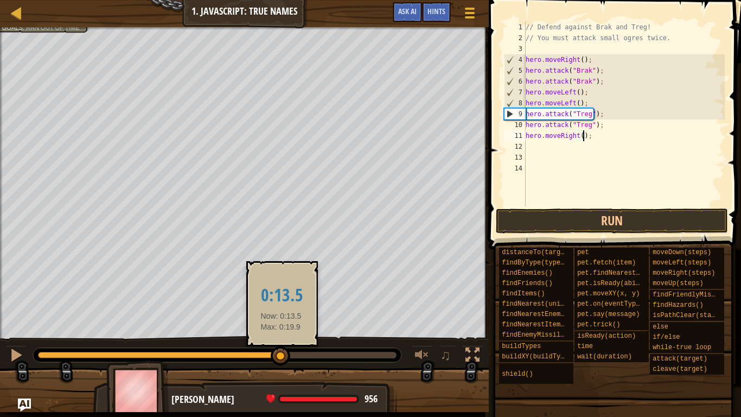
drag, startPoint x: 211, startPoint y: 357, endPoint x: 280, endPoint y: 349, distance: 69.3
click at [282, 350] on div at bounding box center [281, 356] width 20 height 20
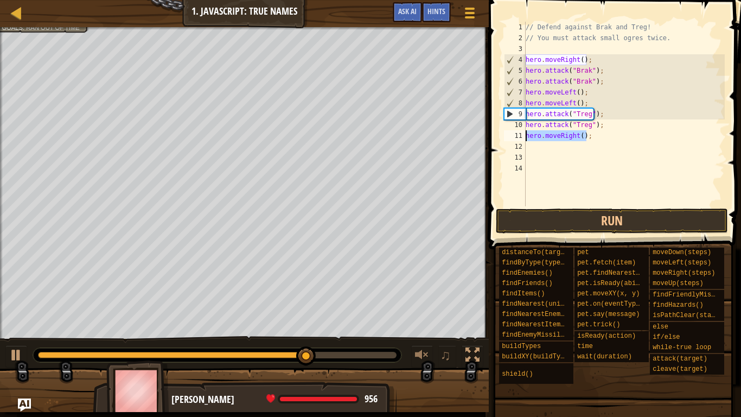
drag, startPoint x: 589, startPoint y: 140, endPoint x: 525, endPoint y: 136, distance: 64.2
click at [525, 136] on div "hero.moveRight(); 1 2 3 4 5 6 7 8 9 10 11 12 13 14 // Defend against Brak and T…" at bounding box center [613, 114] width 223 height 184
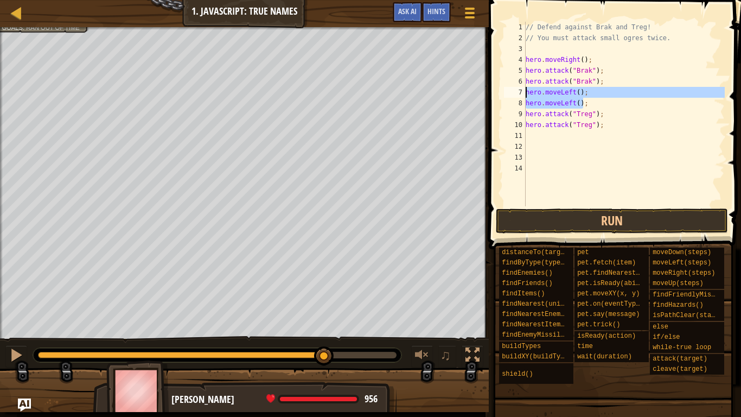
drag, startPoint x: 590, startPoint y: 99, endPoint x: 522, endPoint y: 91, distance: 68.2
click at [522, 91] on div "1 2 3 4 5 6 7 8 9 10 11 12 13 14 // Defend against Brak and Treg! // You must a…" at bounding box center [613, 114] width 223 height 184
type textarea "hero.moveLeft(); hero.moveLeft();"
click at [532, 137] on div "// Defend against Brak and Treg! // You must attack small ogres twice. hero . m…" at bounding box center [624, 125] width 201 height 206
paste textarea "hero.moveLeft();"
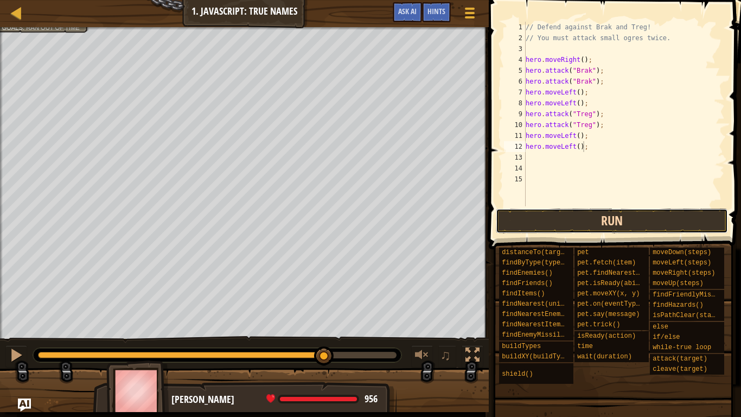
click at [524, 228] on button "Run" at bounding box center [612, 220] width 232 height 25
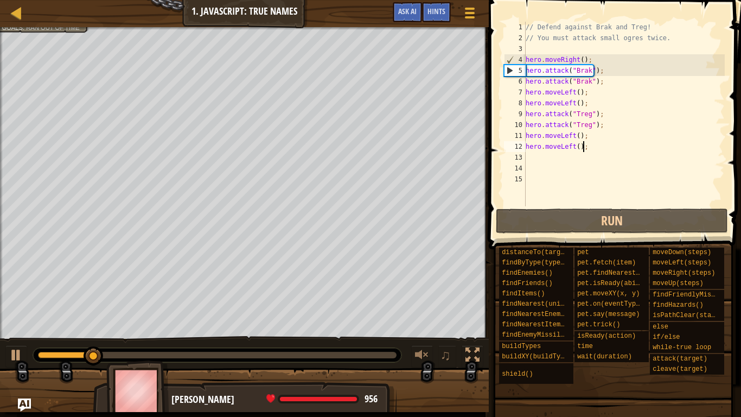
click at [229, 353] on div at bounding box center [217, 355] width 359 height 7
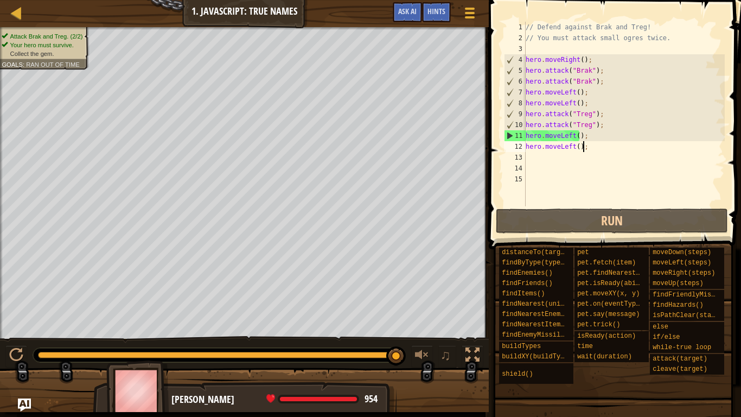
drag, startPoint x: 229, startPoint y: 353, endPoint x: 405, endPoint y: 339, distance: 176.8
click at [370, 352] on div at bounding box center [217, 355] width 359 height 7
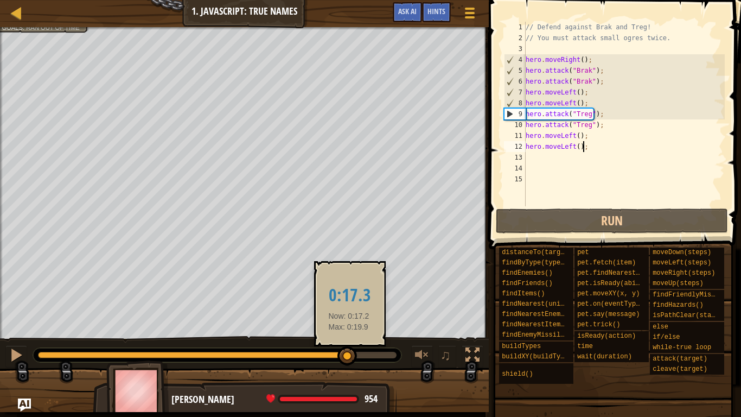
drag, startPoint x: 366, startPoint y: 353, endPoint x: 349, endPoint y: 349, distance: 17.9
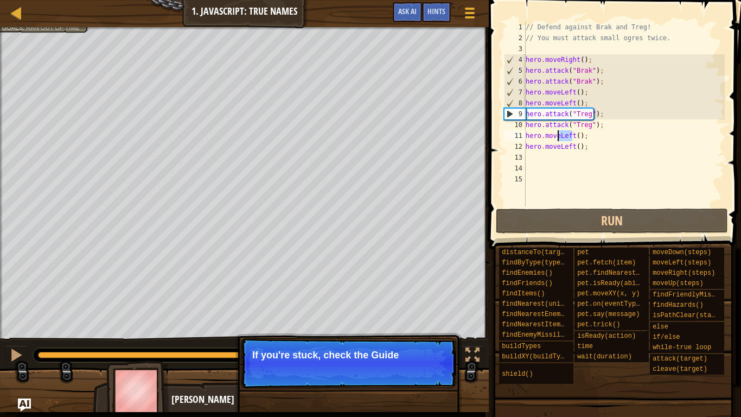
drag, startPoint x: 571, startPoint y: 131, endPoint x: 558, endPoint y: 131, distance: 12.5
click at [558, 131] on div "// Defend against Brak and Treg! // You must attack small ogres twice. hero . m…" at bounding box center [624, 125] width 201 height 206
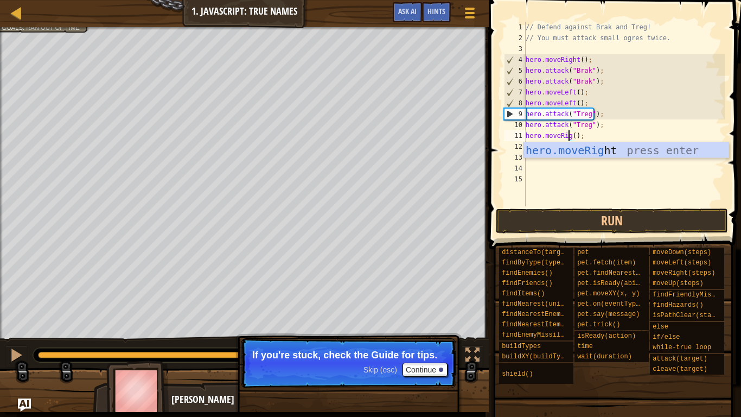
scroll to position [5, 4]
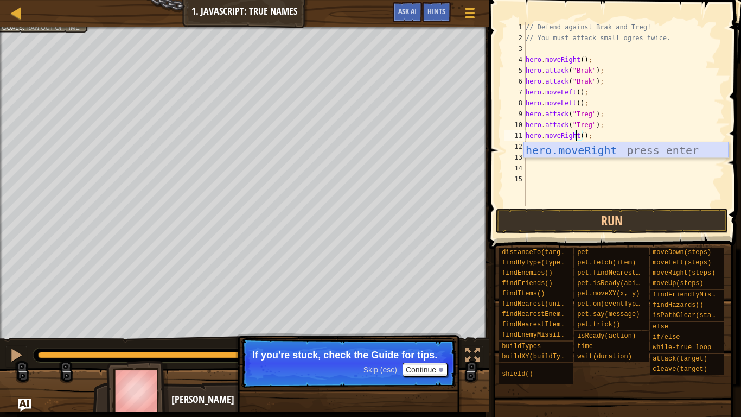
click at [571, 149] on div "hero.moveRight press enter" at bounding box center [626, 166] width 205 height 49
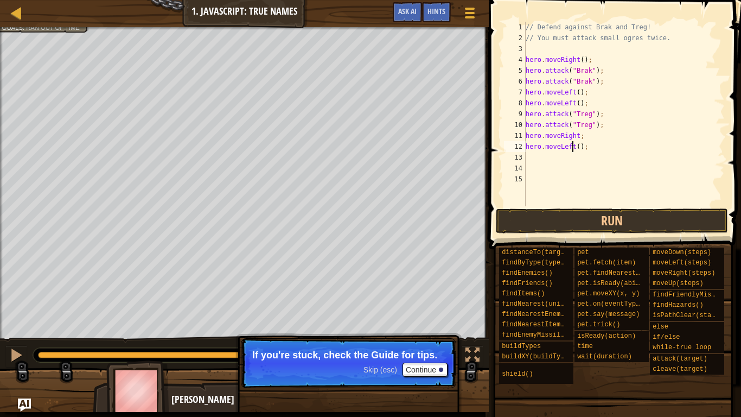
click at [571, 149] on div "// Defend against Brak and Treg! // You must attack small ogres twice. hero . m…" at bounding box center [624, 125] width 201 height 206
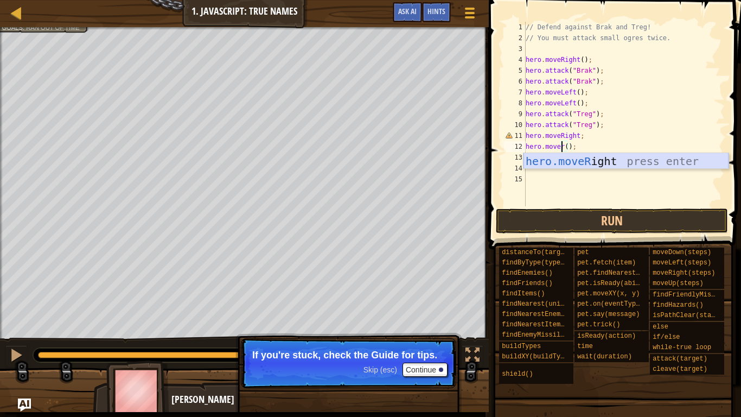
click at [602, 162] on div "hero.moveR ight press enter" at bounding box center [626, 177] width 205 height 49
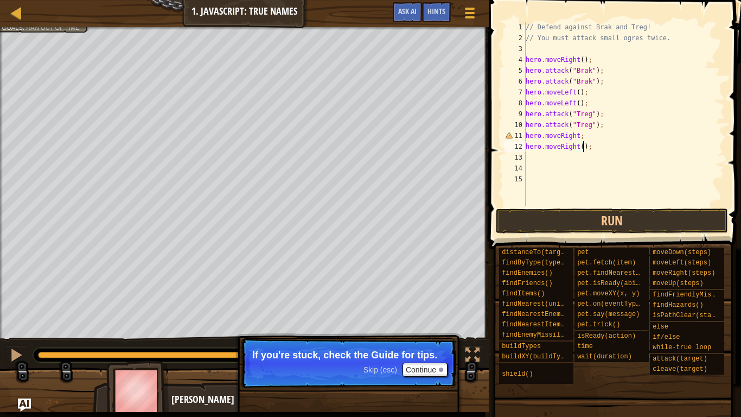
type textarea "hero.moveRight();"
click at [4, 353] on div "♫" at bounding box center [244, 352] width 489 height 33
click at [8, 353] on button at bounding box center [16, 356] width 22 height 22
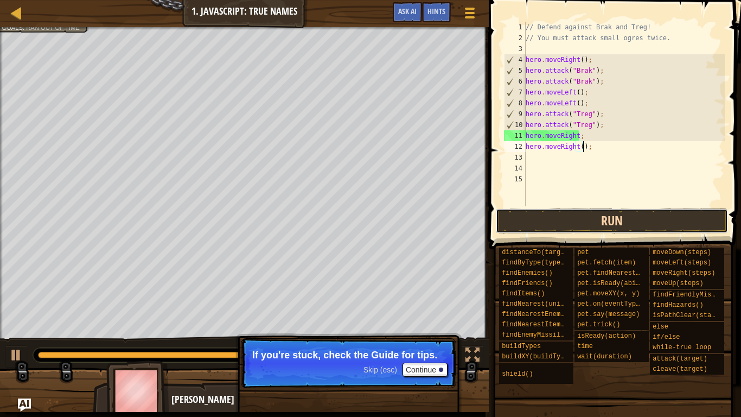
click at [565, 221] on button "Run" at bounding box center [612, 220] width 232 height 25
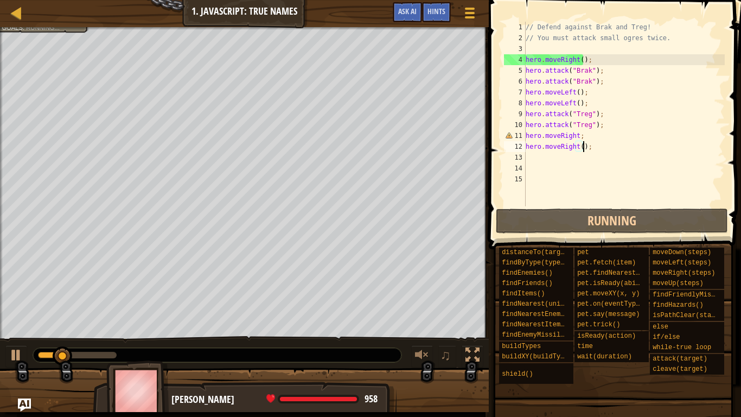
click at [275, 353] on div at bounding box center [217, 355] width 368 height 14
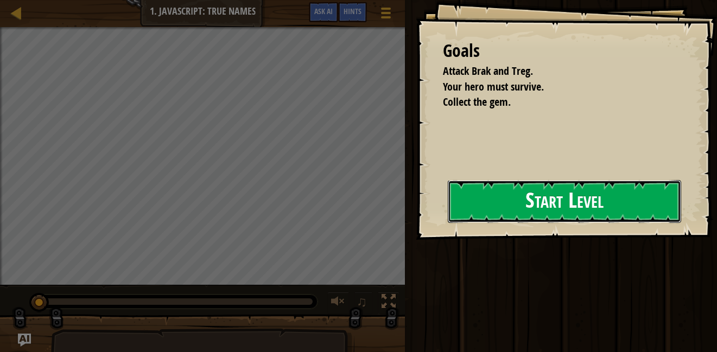
click at [530, 208] on button "Start Level" at bounding box center [564, 201] width 233 height 43
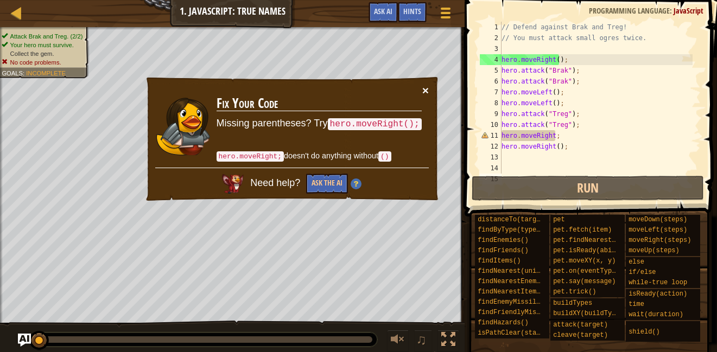
click at [426, 90] on button "×" at bounding box center [425, 90] width 7 height 11
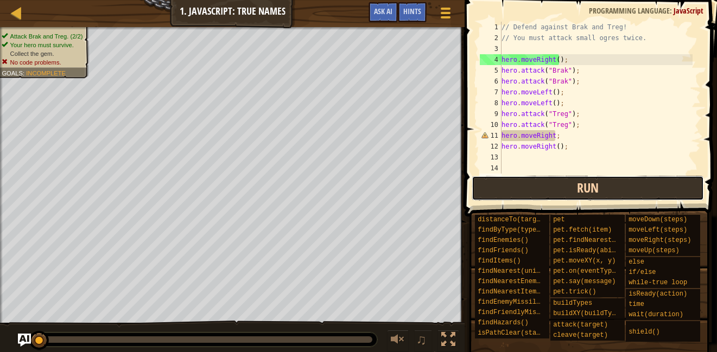
click at [527, 186] on button "Run" at bounding box center [587, 188] width 232 height 25
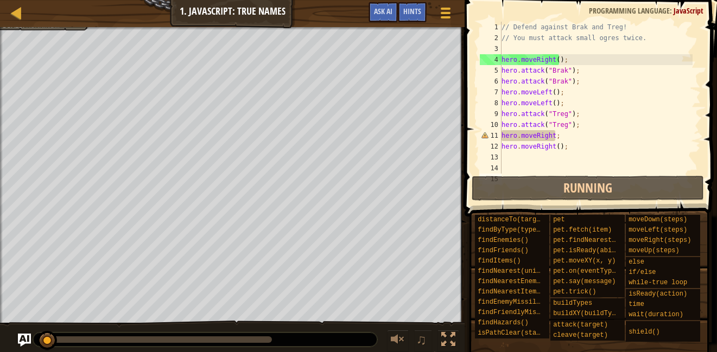
click at [552, 137] on div "// Defend against Brak and Treg! // You must attack small ogres twice. hero . m…" at bounding box center [595, 109] width 193 height 174
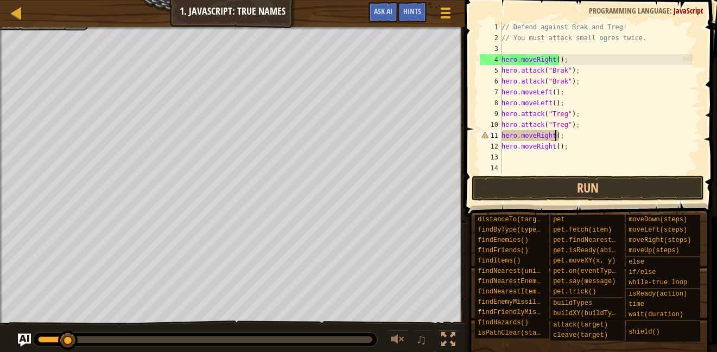
scroll to position [5, 4]
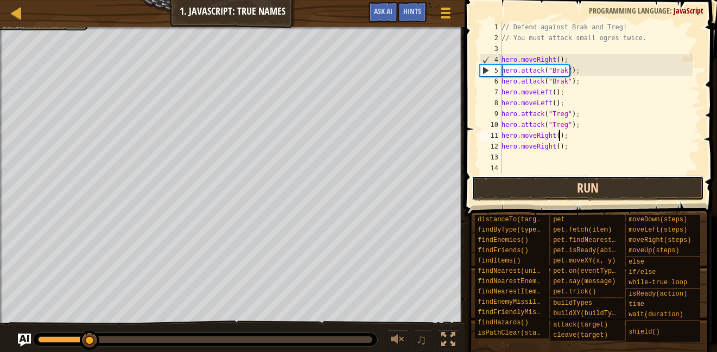
click at [536, 177] on button "Run" at bounding box center [587, 188] width 232 height 25
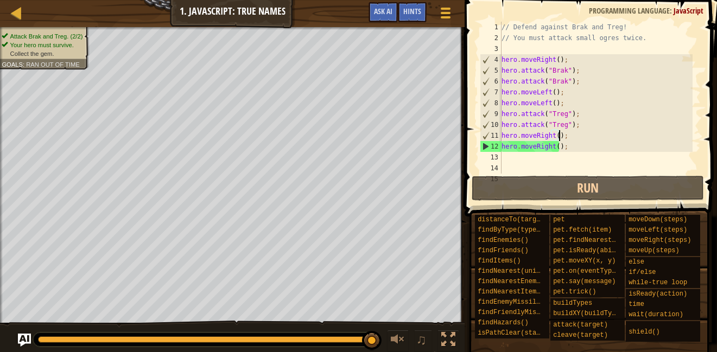
drag, startPoint x: 215, startPoint y: 328, endPoint x: 384, endPoint y: 324, distance: 168.2
click at [384, 324] on div "♫" at bounding box center [232, 337] width 464 height 33
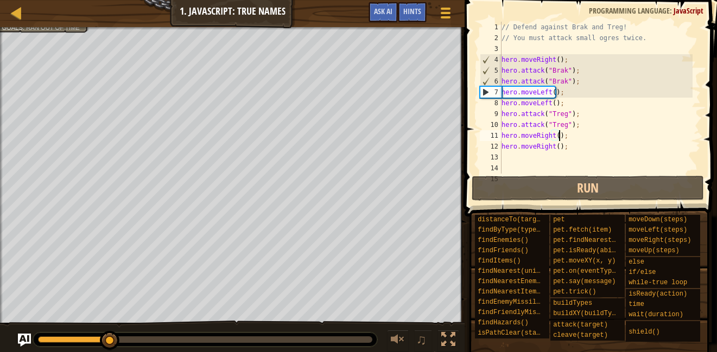
click at [484, 91] on div "7" at bounding box center [490, 92] width 21 height 11
click at [485, 95] on div "7" at bounding box center [490, 92] width 21 height 11
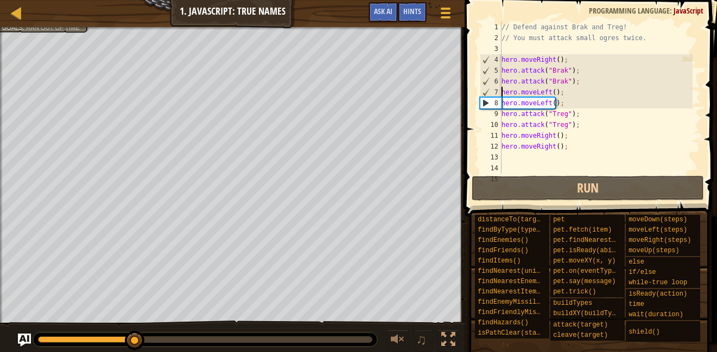
click at [556, 137] on div "// Defend against Brak and Treg! // You must attack small ogres twice. hero . m…" at bounding box center [595, 109] width 193 height 174
type textarea "hero.moveRight();"
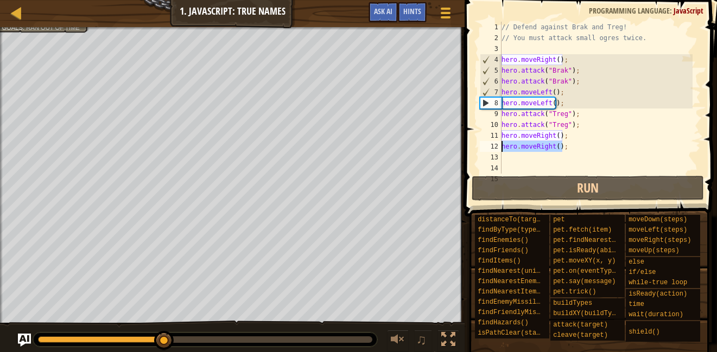
drag, startPoint x: 563, startPoint y: 146, endPoint x: 501, endPoint y: 143, distance: 62.5
click at [501, 143] on div "hero.moveRight(); 1 2 3 4 5 6 7 8 9 10 11 12 13 14 15 // Defend against Brak an…" at bounding box center [588, 98] width 223 height 152
click at [591, 146] on div "// Defend against Brak and Treg! // You must attack small ogres twice. hero . m…" at bounding box center [595, 98] width 193 height 152
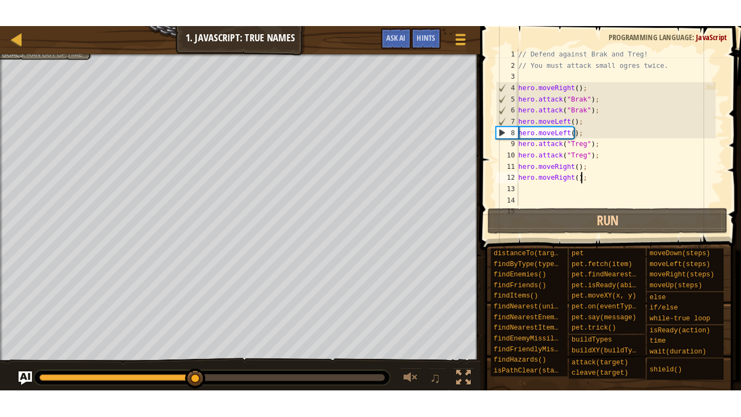
scroll to position [5, 0]
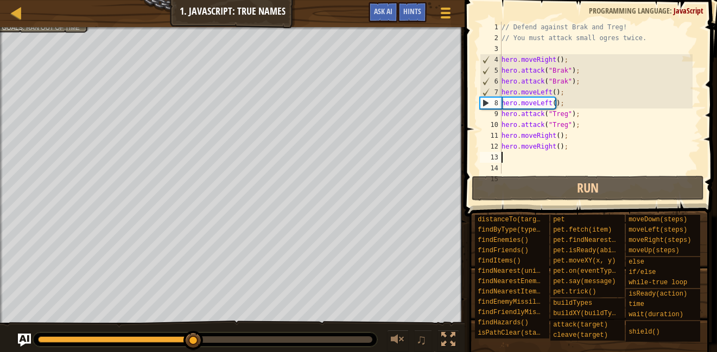
paste textarea "hero.moveRight();"
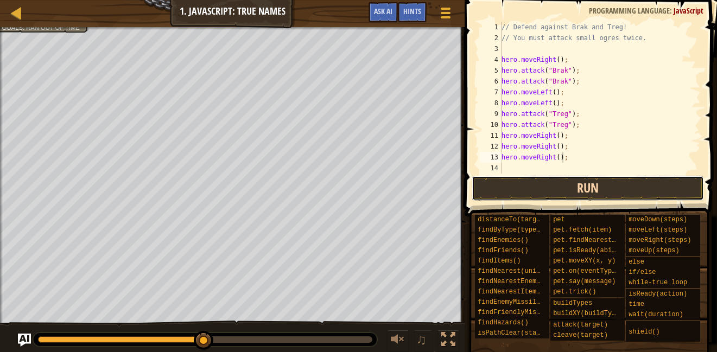
click at [573, 190] on button "Run" at bounding box center [587, 188] width 232 height 25
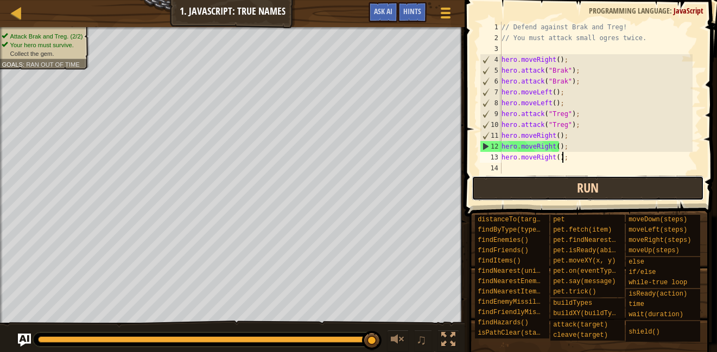
click at [549, 181] on button "Run" at bounding box center [587, 188] width 232 height 25
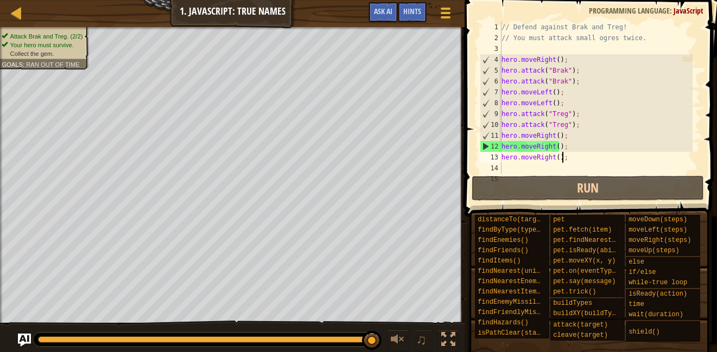
drag, startPoint x: 204, startPoint y: 338, endPoint x: 381, endPoint y: 334, distance: 176.9
click at [381, 334] on div "♫" at bounding box center [232, 337] width 464 height 33
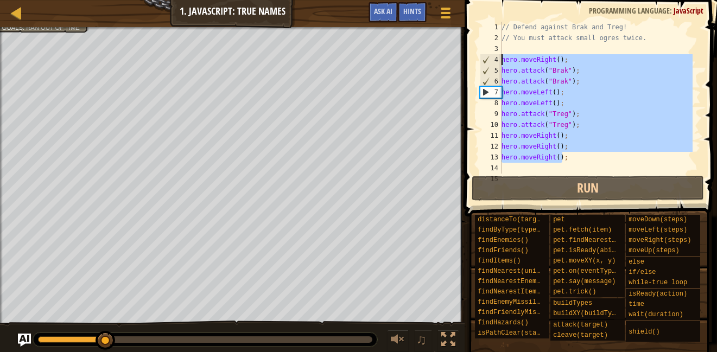
drag, startPoint x: 570, startPoint y: 157, endPoint x: 499, endPoint y: 60, distance: 120.7
click at [499, 60] on div "hero.moveRight(); 1 2 3 4 5 6 7 8 9 10 11 12 13 14 15 // Defend against Brak an…" at bounding box center [588, 98] width 223 height 152
type textarea "hero.moveRight(); hero.attack("Brak");"
click at [21, 12] on div at bounding box center [17, 13] width 14 height 14
select select "en-[GEOGRAPHIC_DATA]"
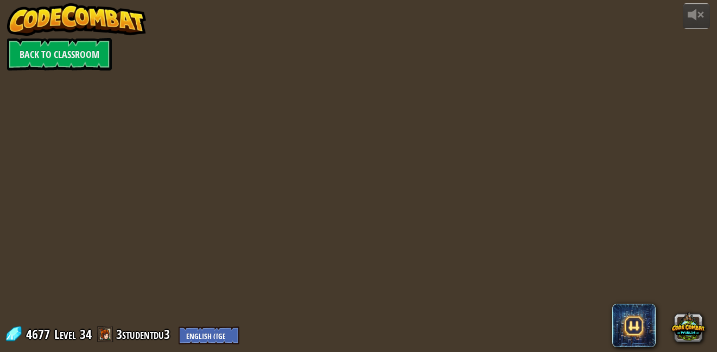
select select "en-[GEOGRAPHIC_DATA]"
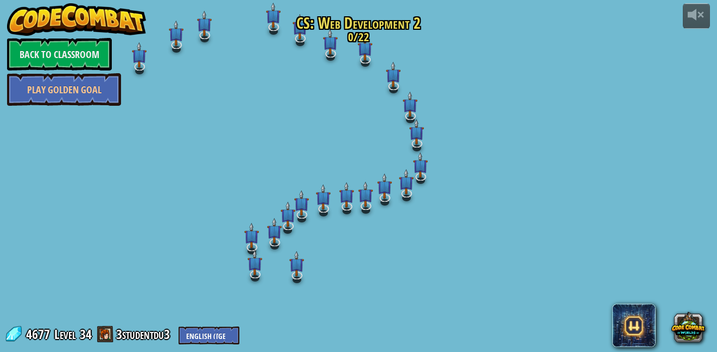
select select "en-[GEOGRAPHIC_DATA]"
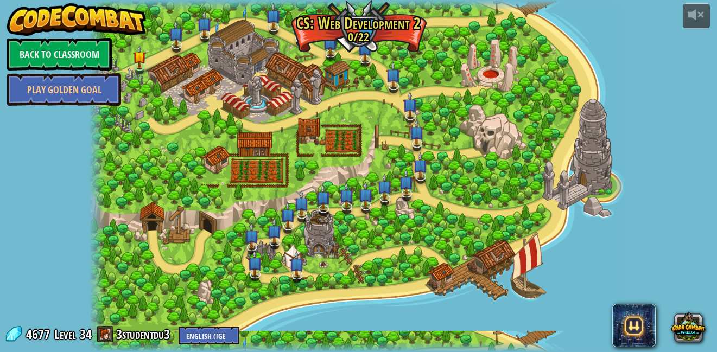
select select "en-[GEOGRAPHIC_DATA]"
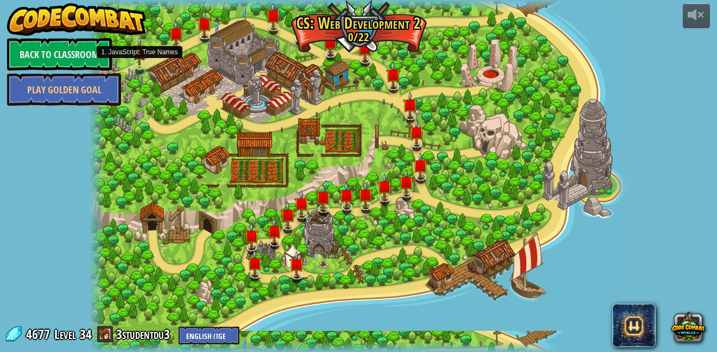
click at [139, 65] on img at bounding box center [139, 50] width 13 height 29
select select "en-[GEOGRAPHIC_DATA]"
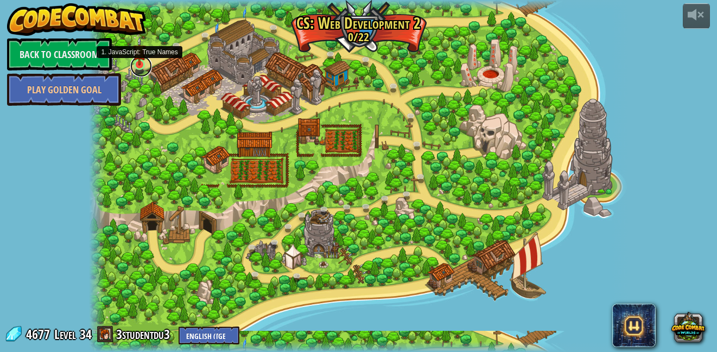
click at [136, 73] on link at bounding box center [141, 66] width 22 height 22
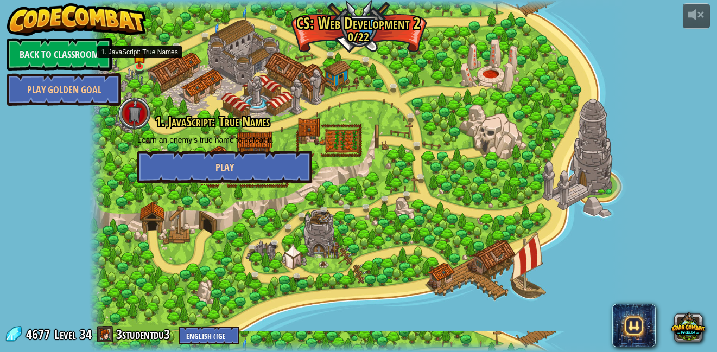
select select "en-[GEOGRAPHIC_DATA]"
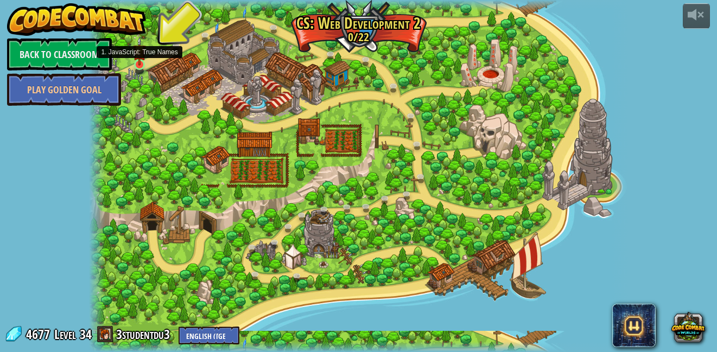
click at [137, 63] on img at bounding box center [139, 50] width 13 height 29
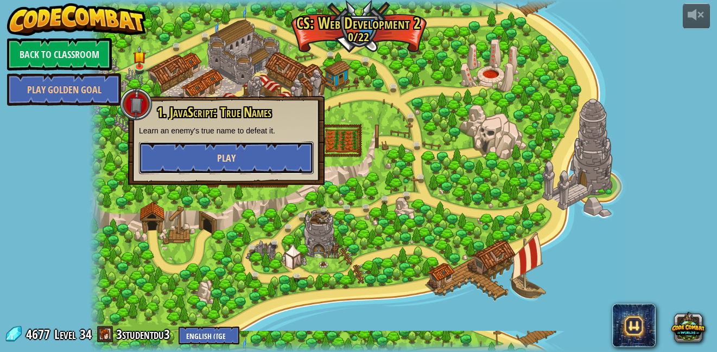
click at [181, 163] on button "Play" at bounding box center [226, 158] width 175 height 33
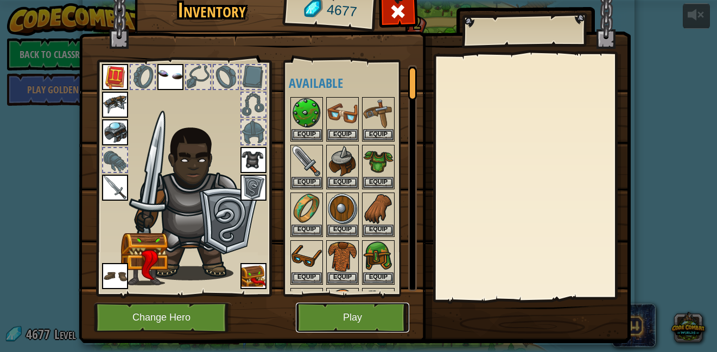
click at [368, 317] on button "Play" at bounding box center [352, 318] width 113 height 30
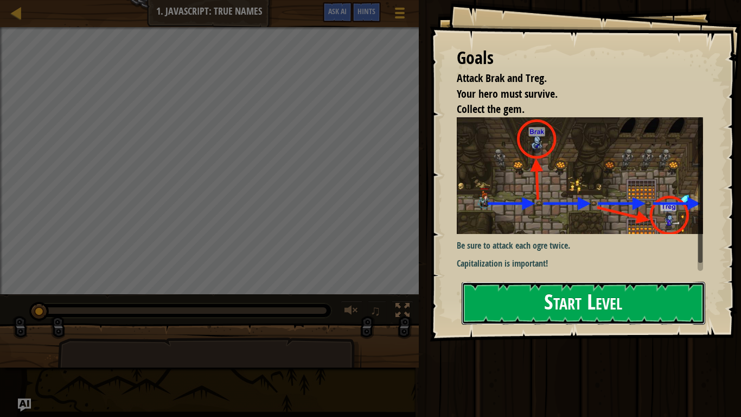
click at [511, 282] on button "Start Level" at bounding box center [584, 303] width 244 height 43
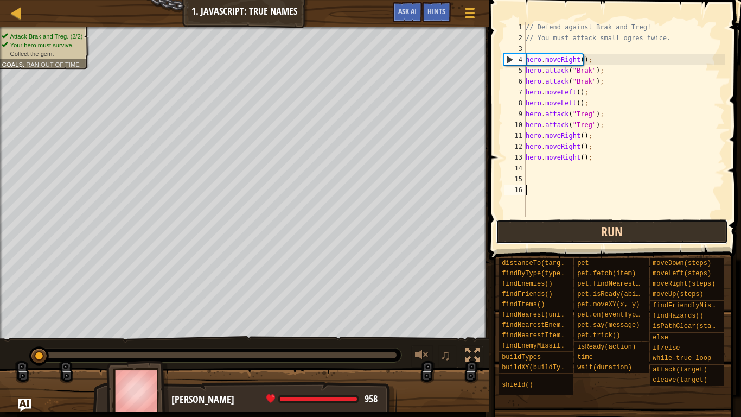
click at [560, 227] on button "Run" at bounding box center [612, 231] width 232 height 25
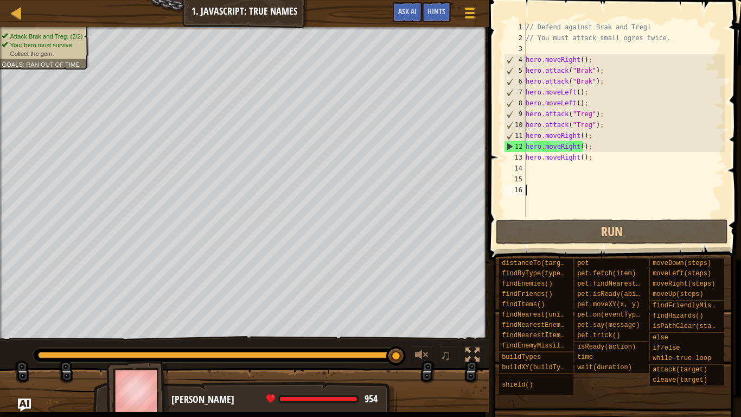
drag, startPoint x: 63, startPoint y: 355, endPoint x: 408, endPoint y: 352, distance: 345.1
click at [408, 352] on div "♫" at bounding box center [244, 352] width 489 height 33
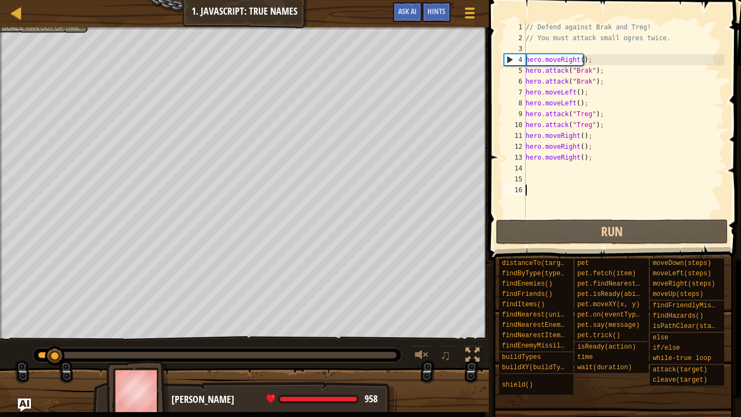
click at [378, 349] on div at bounding box center [217, 355] width 368 height 14
click at [380, 352] on div at bounding box center [217, 355] width 359 height 7
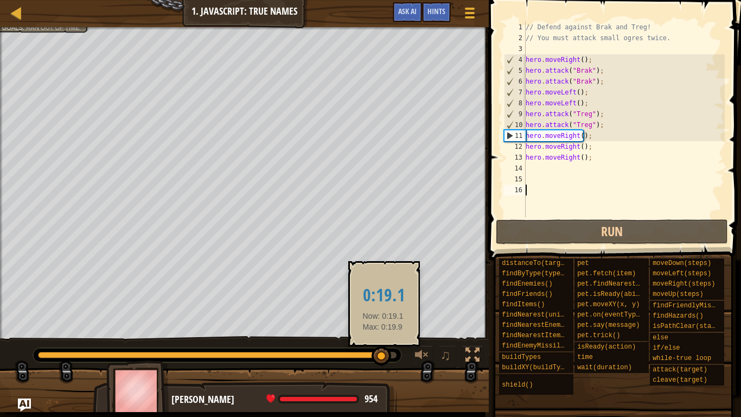
drag, startPoint x: 383, startPoint y: 353, endPoint x: 390, endPoint y: 353, distance: 6.5
click at [390, 352] on div at bounding box center [382, 356] width 20 height 20
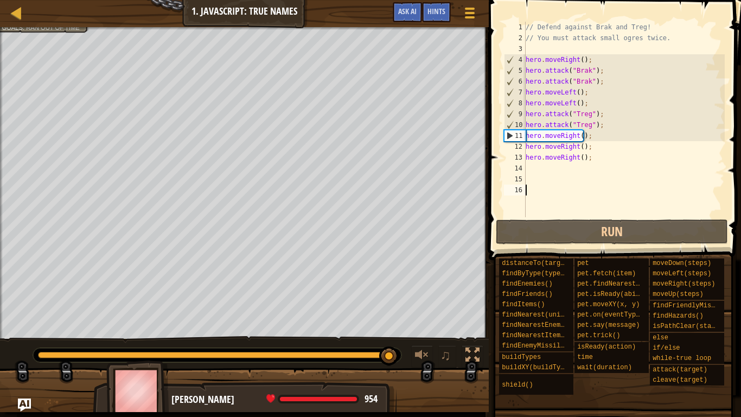
click at [508, 137] on div "11" at bounding box center [515, 135] width 21 height 11
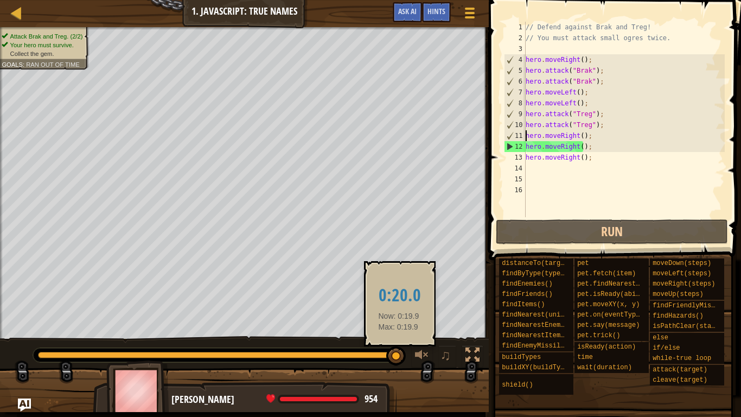
drag, startPoint x: 386, startPoint y: 355, endPoint x: 399, endPoint y: 354, distance: 13.0
click at [399, 352] on div at bounding box center [396, 356] width 20 height 20
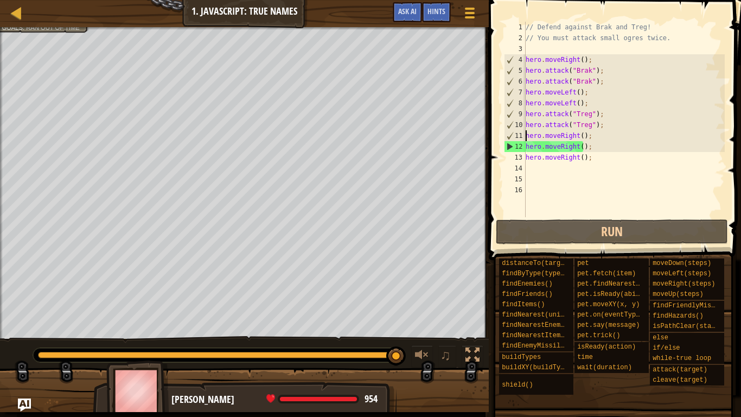
click at [594, 155] on div "// Defend against Brak and Treg! // You must attack small ogres twice. hero . m…" at bounding box center [624, 130] width 201 height 217
drag, startPoint x: 602, startPoint y: 114, endPoint x: 525, endPoint y: 113, distance: 77.6
click at [525, 113] on div "hero.moveRight(); 1 2 3 4 5 6 7 8 9 10 11 12 13 14 15 16 // Defend against Brak…" at bounding box center [613, 119] width 223 height 195
type textarea "hero.attack("Treg");"
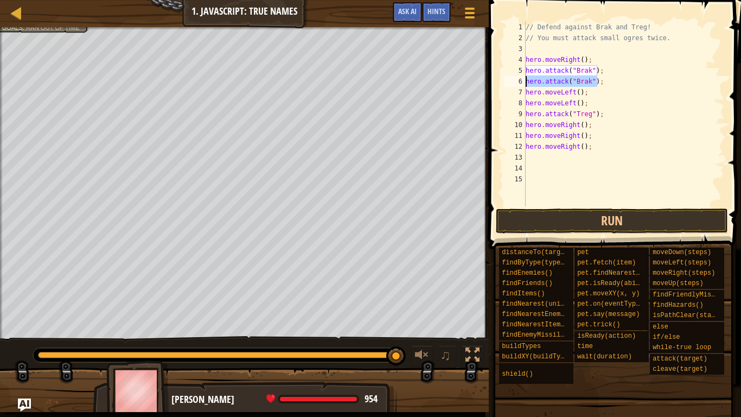
drag, startPoint x: 604, startPoint y: 82, endPoint x: 523, endPoint y: 78, distance: 81.0
click at [523, 78] on div "hero.moveLeft(); 1 2 3 4 5 6 7 8 9 10 11 12 13 14 15 // Defend against Brak and…" at bounding box center [613, 114] width 223 height 184
type textarea "hero.attack("Brak");"
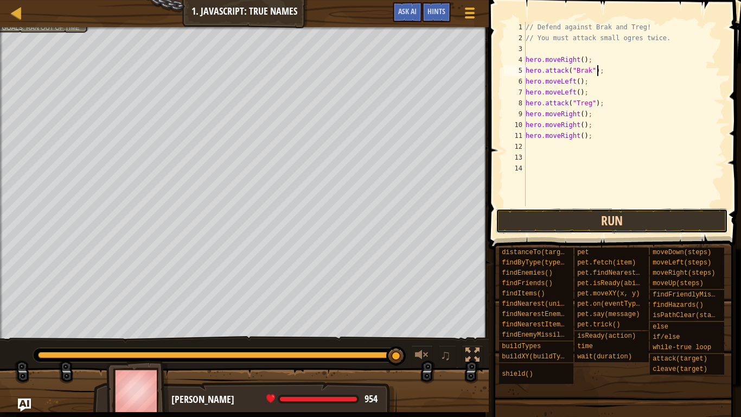
click at [576, 212] on button "Run" at bounding box center [612, 220] width 232 height 25
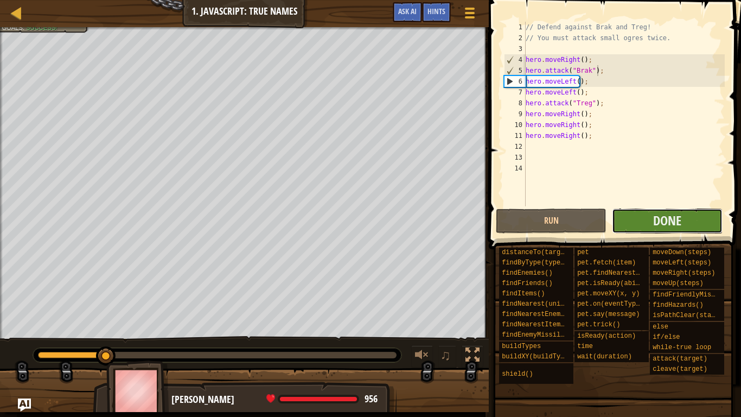
click at [643, 226] on button "Done" at bounding box center [667, 220] width 111 height 25
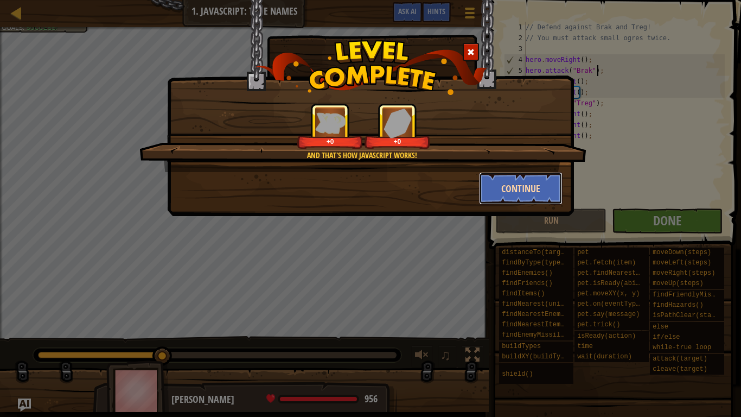
click at [495, 186] on button "Continue" at bounding box center [521, 188] width 84 height 33
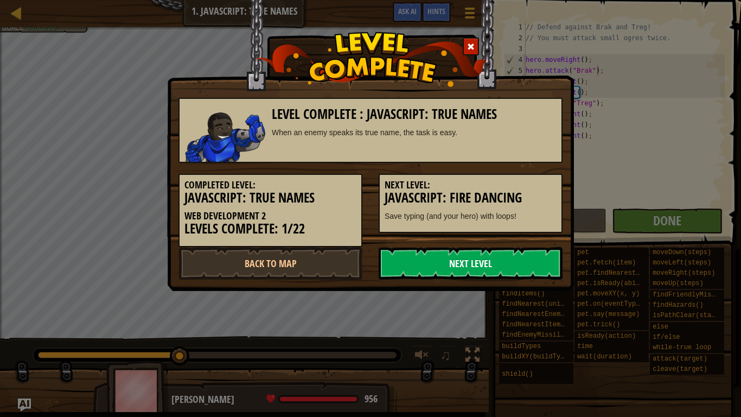
click at [475, 260] on link "Next Level" at bounding box center [471, 263] width 184 height 33
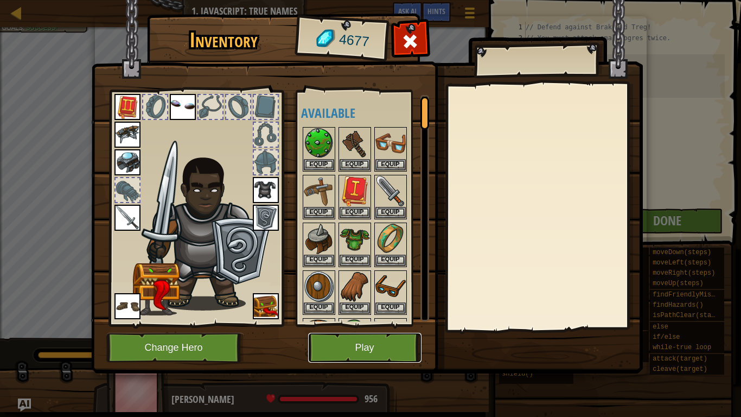
click at [363, 352] on button "Play" at bounding box center [364, 348] width 113 height 30
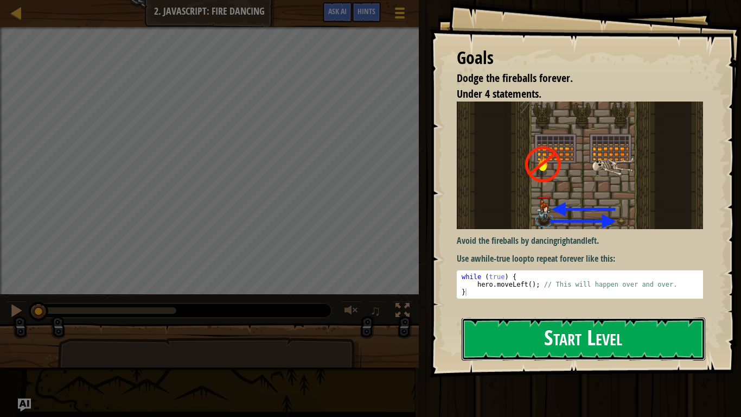
click at [490, 317] on button "Start Level" at bounding box center [584, 338] width 244 height 43
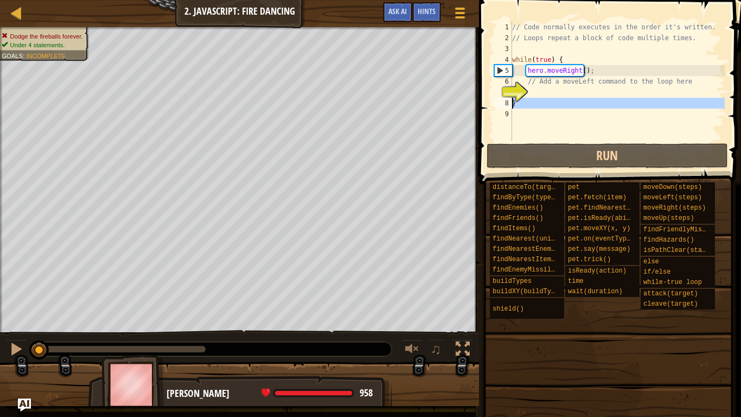
click at [505, 105] on div "8" at bounding box center [503, 103] width 18 height 11
type textarea "}"
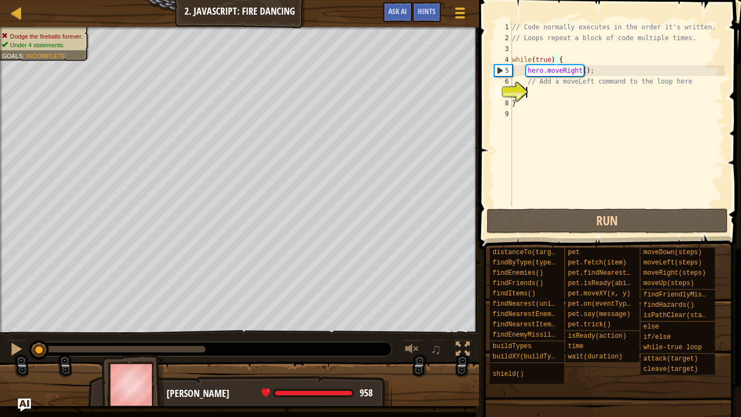
click at [534, 96] on div "// Code normally executes in the order it's written. // Loops repeat a block of…" at bounding box center [617, 125] width 215 height 206
click at [557, 84] on div "// Code normally executes in the order it's written. // Loops repeat a block of…" at bounding box center [617, 125] width 215 height 206
click at [591, 74] on div "// Code normally executes in the order it's written. // Loops repeat a block of…" at bounding box center [617, 125] width 215 height 206
type textarea "hero.moveRight();"
click at [587, 94] on div "// Code normally executes in the order it's written. // Loops repeat a block of…" at bounding box center [617, 125] width 215 height 206
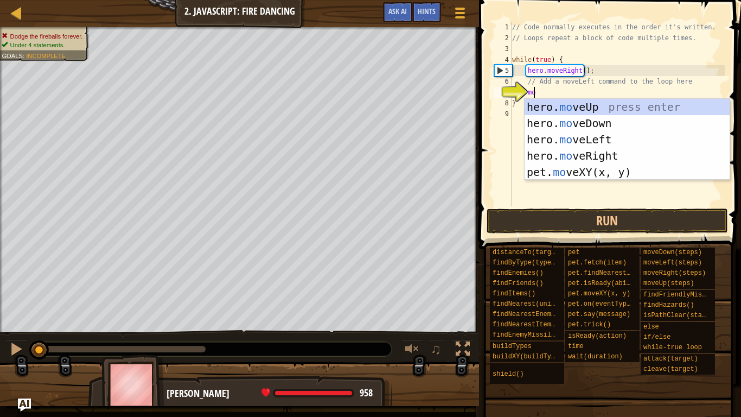
scroll to position [5, 2]
type textarea "move"
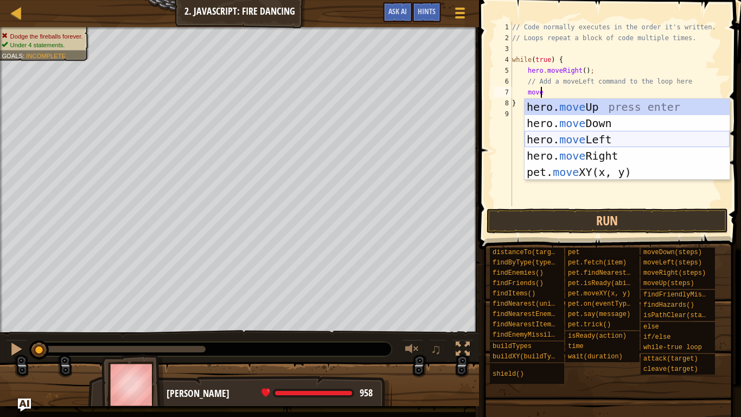
click at [605, 135] on div "hero. move Up press enter hero. move Down press enter hero. move Left press ent…" at bounding box center [627, 156] width 205 height 114
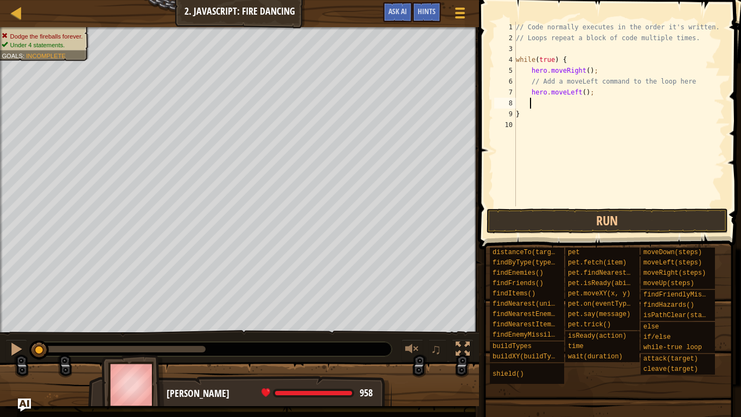
scroll to position [5, 1]
click at [573, 217] on button "Run" at bounding box center [607, 220] width 241 height 25
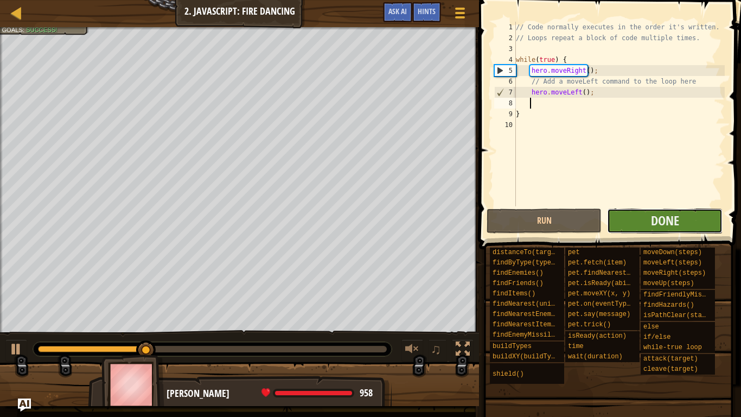
click at [617, 219] on button "Done" at bounding box center [664, 220] width 115 height 25
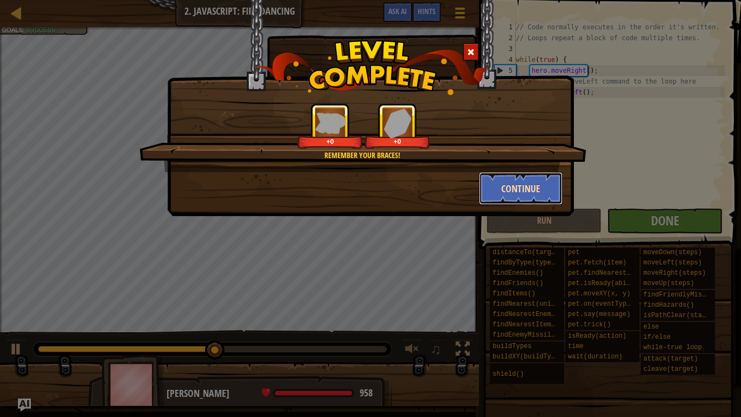
click at [498, 190] on button "Continue" at bounding box center [521, 188] width 84 height 33
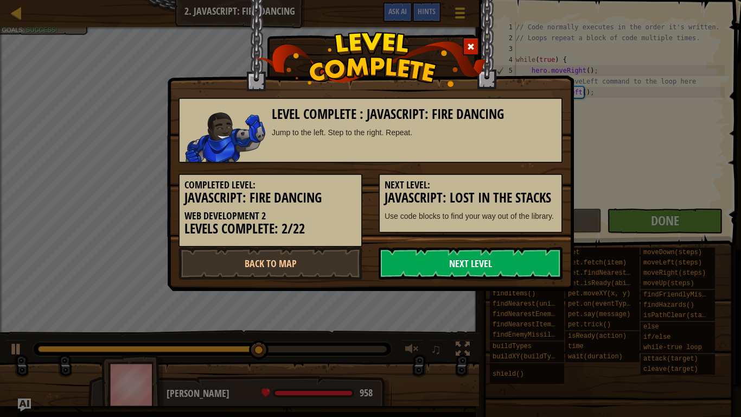
click at [474, 266] on link "Next Level" at bounding box center [471, 263] width 184 height 33
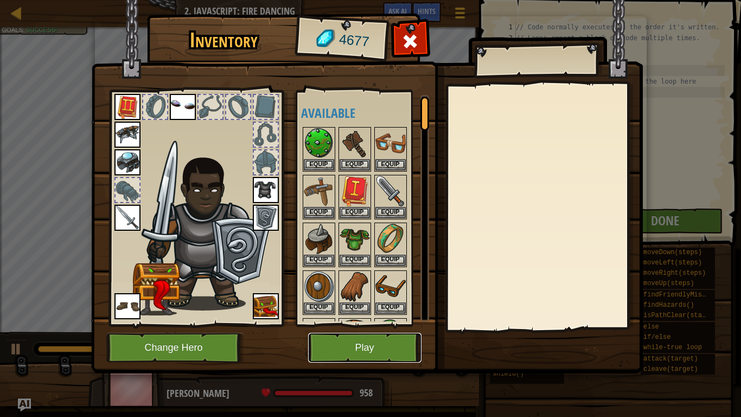
click at [386, 339] on button "Play" at bounding box center [364, 348] width 113 height 30
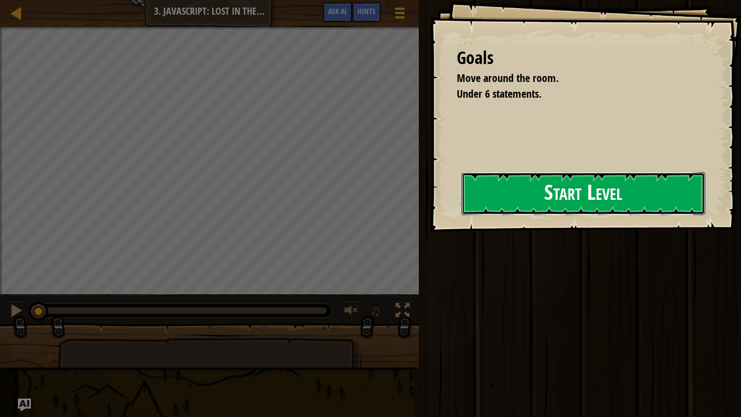
click at [514, 215] on button "Start Level" at bounding box center [584, 193] width 244 height 43
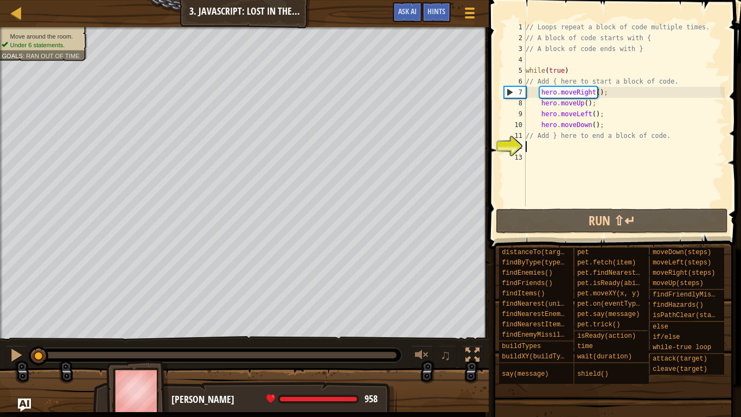
click at [549, 140] on div "// Loops repeat a block of code multiple times. // A block of code starts with …" at bounding box center [624, 125] width 201 height 206
type textarea "// Add } here to end a block of code."
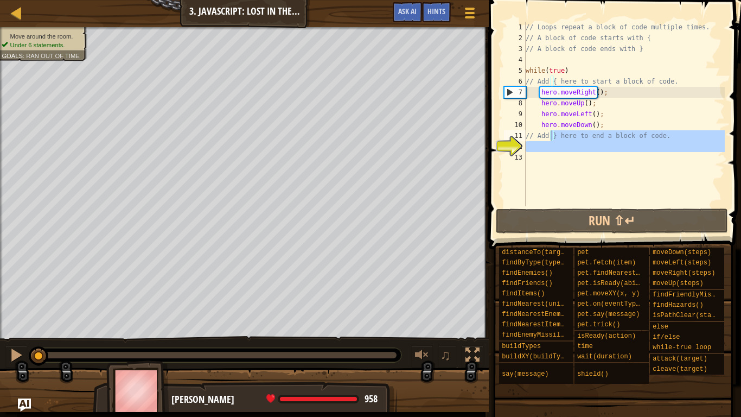
click at [564, 145] on div "// Loops repeat a block of code multiple times. // A block of code starts with …" at bounding box center [624, 114] width 201 height 184
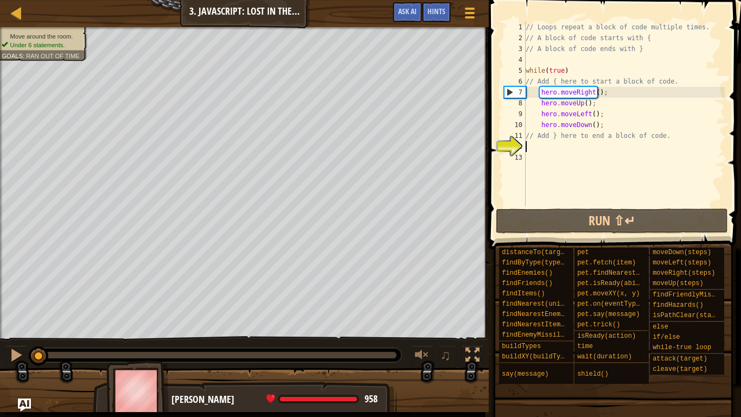
scroll to position [5, 0]
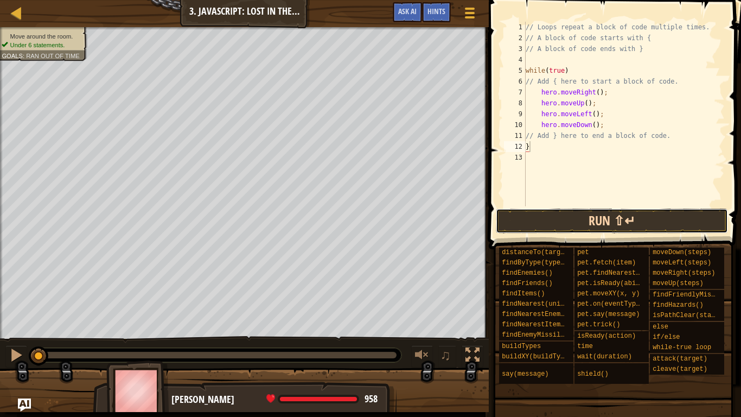
click at [589, 213] on button "Run ⇧↵" at bounding box center [612, 220] width 232 height 25
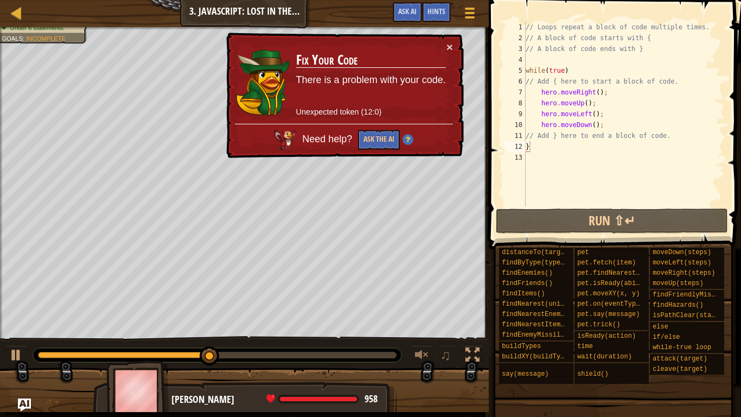
click at [445, 42] on td "Fix Your Code There is a problem with your code. Unexpected token (12:0)" at bounding box center [371, 82] width 151 height 82
click at [445, 43] on div "× Fix Your Code There is a problem with your code. Unexpected token (12:0) Need…" at bounding box center [344, 96] width 240 height 126
click at [448, 44] on button "×" at bounding box center [450, 46] width 7 height 11
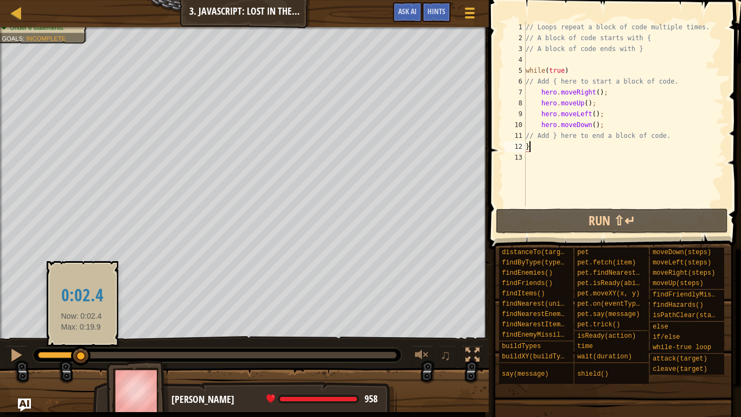
drag, startPoint x: 256, startPoint y: 354, endPoint x: 81, endPoint y: 354, distance: 174.7
click at [81, 352] on div at bounding box center [81, 356] width 20 height 20
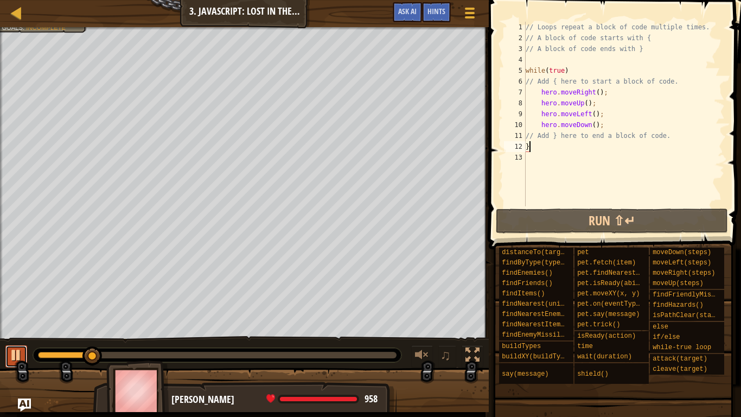
click at [13, 352] on div at bounding box center [16, 355] width 14 height 14
drag, startPoint x: 592, startPoint y: 93, endPoint x: 540, endPoint y: 96, distance: 52.2
click at [540, 96] on div "// Loops repeat a block of code multiple times. // A block of code starts with …" at bounding box center [624, 125] width 201 height 206
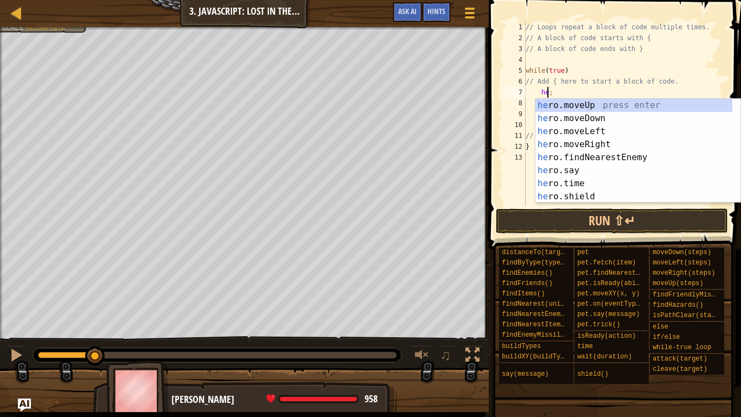
scroll to position [5, 2]
click at [588, 142] on div "hero .moveUp press enter hero .moveDown press enter hero .moveLeft press enter …" at bounding box center [633, 164] width 197 height 130
type textarea "hero.moveRight();"
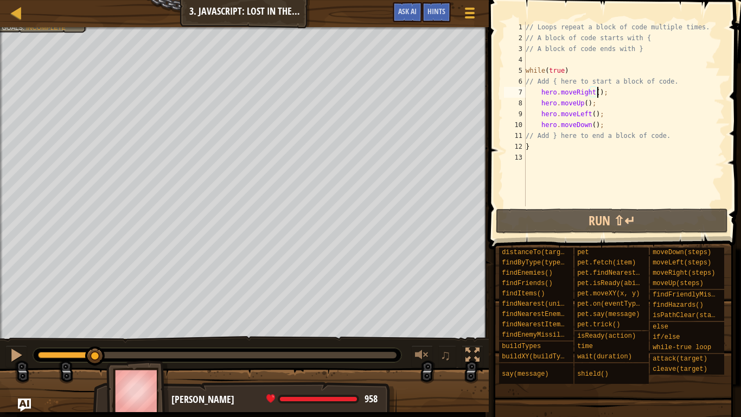
click at [600, 154] on div "// Loops repeat a block of code multiple times. // A block of code starts with …" at bounding box center [624, 125] width 201 height 206
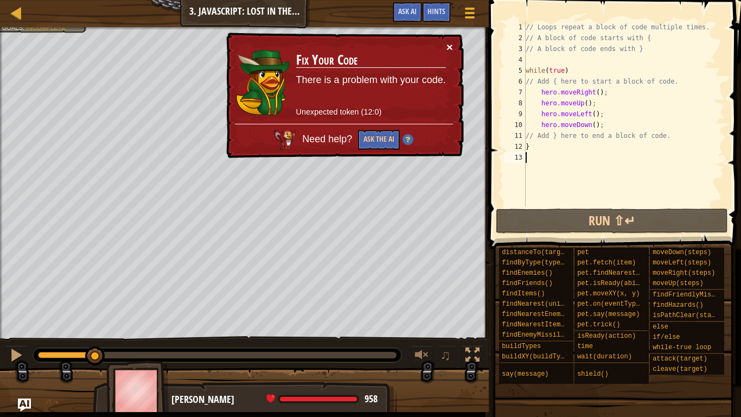
click at [450, 47] on button "×" at bounding box center [450, 46] width 7 height 11
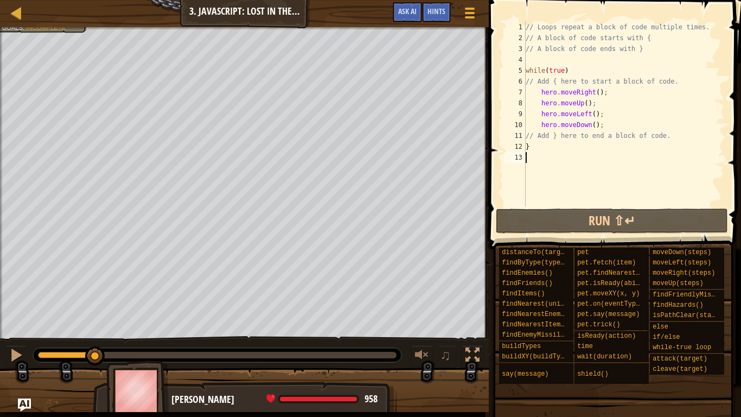
click at [531, 94] on div "// Loops repeat a block of code multiple times. // A block of code starts with …" at bounding box center [624, 125] width 201 height 206
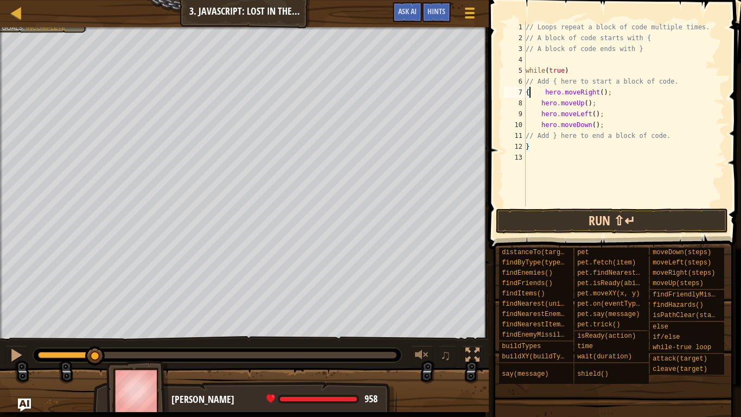
type textarea "{ hero.moveRight();"
click at [609, 227] on button "Run ⇧↵" at bounding box center [612, 220] width 232 height 25
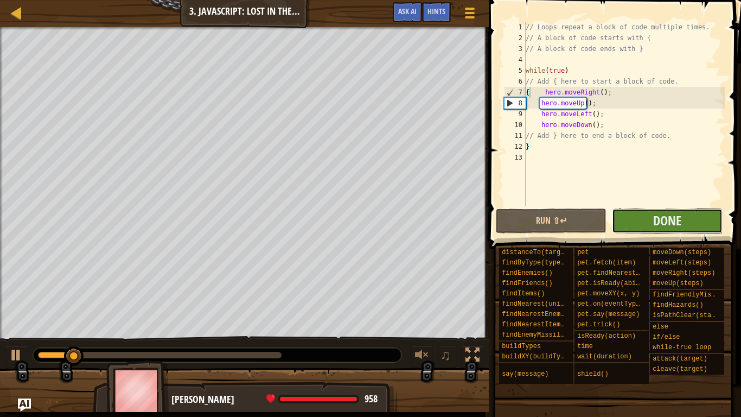
click at [652, 227] on button "Done" at bounding box center [667, 220] width 111 height 25
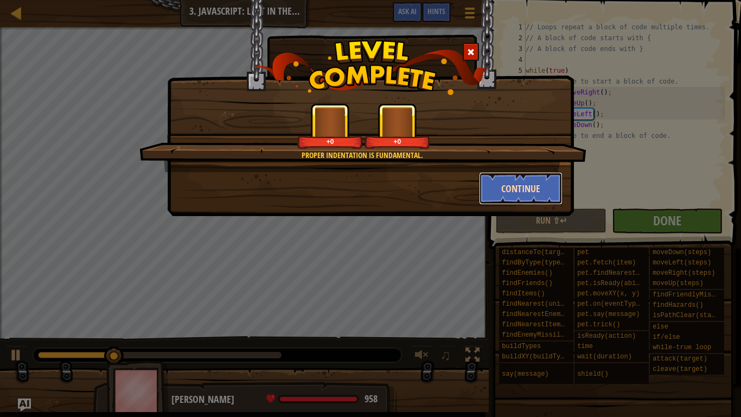
click at [501, 194] on button "Continue" at bounding box center [521, 188] width 84 height 33
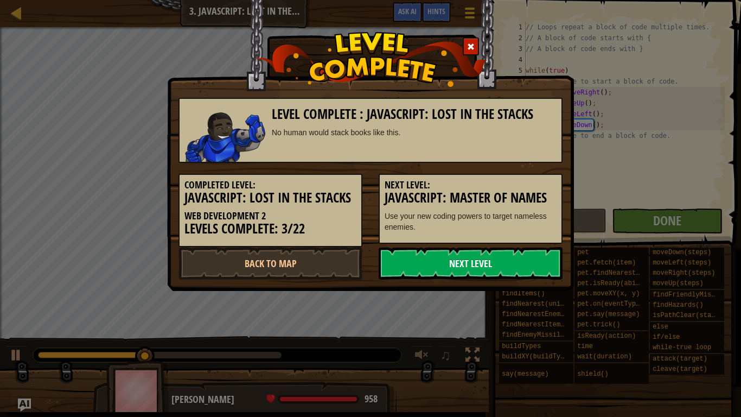
click at [506, 261] on link "Next Level" at bounding box center [471, 263] width 184 height 33
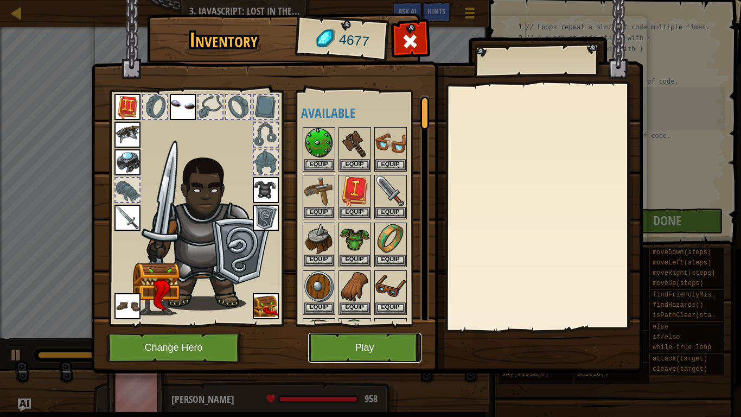
click at [352, 352] on button "Play" at bounding box center [364, 348] width 113 height 30
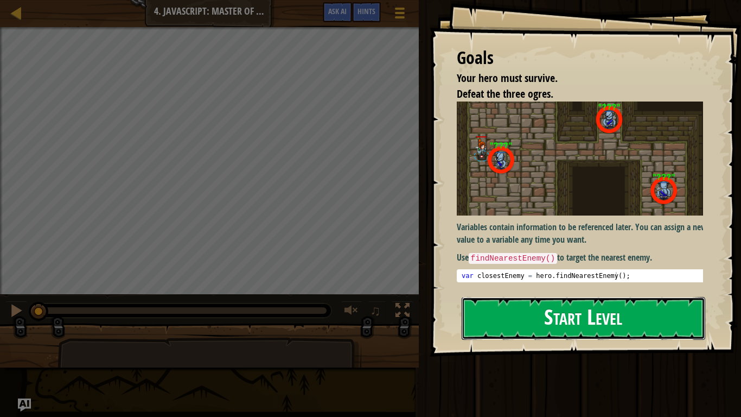
click at [539, 297] on button "Start Level" at bounding box center [584, 318] width 244 height 43
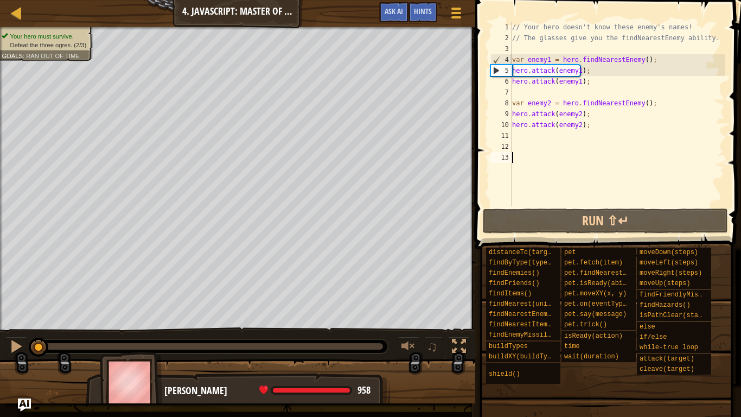
click at [548, 123] on div "// Your hero doesn't know these enemy's names! // The glasses give you the find…" at bounding box center [617, 125] width 215 height 206
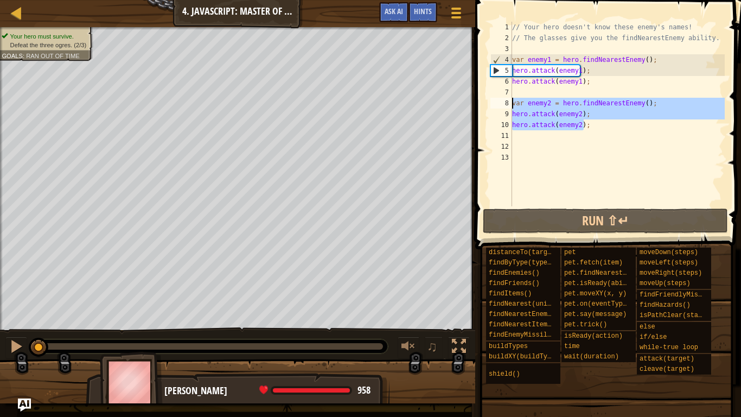
drag, startPoint x: 589, startPoint y: 124, endPoint x: 507, endPoint y: 104, distance: 83.7
click at [507, 104] on div "hero.attack(enemy2); 1 2 3 4 5 6 7 8 9 10 11 12 13 // Your hero doesn't know th…" at bounding box center [606, 114] width 237 height 184
type textarea "var enemy2 = hero.findNearestEnemy(); hero.attack(enemy2);"
click at [549, 159] on div "// Your hero doesn't know these enemy's names! // The glasses give you the find…" at bounding box center [617, 125] width 215 height 206
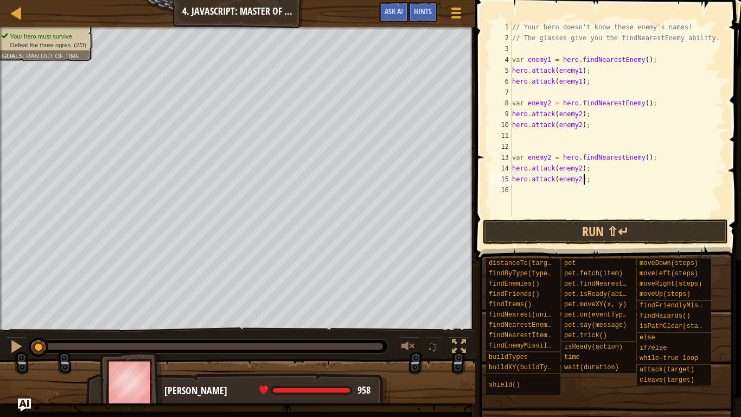
click at [547, 158] on div "// Your hero doesn't know these enemy's names! // The glasses give you the find…" at bounding box center [617, 130] width 215 height 217
click at [578, 167] on div "// Your hero doesn't know these enemy's names! // The glasses give you the find…" at bounding box center [617, 130] width 215 height 217
type textarea "hero.attack(enemy3);"
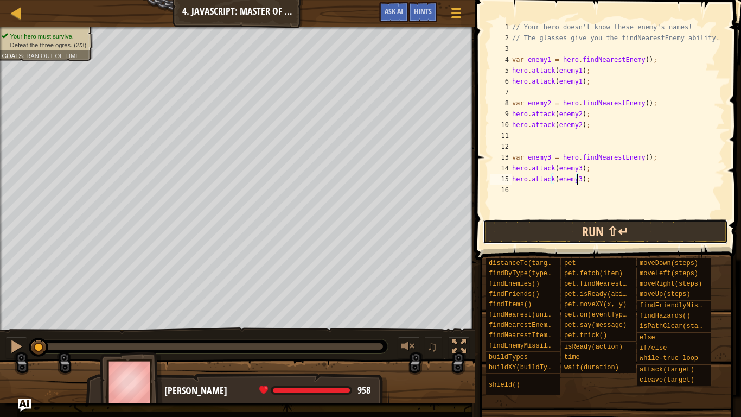
click at [595, 237] on button "Run ⇧↵" at bounding box center [605, 231] width 245 height 25
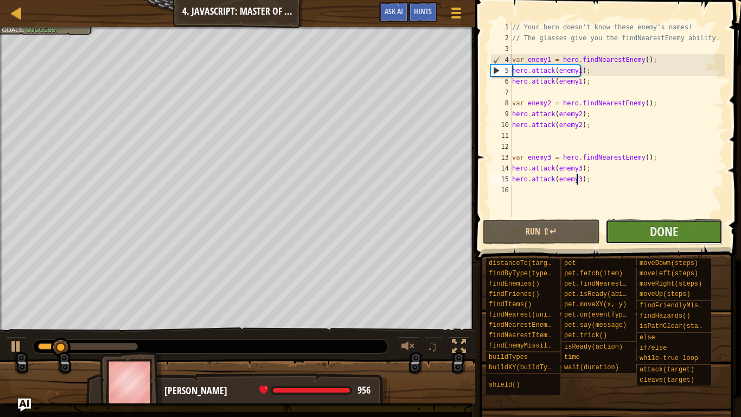
click at [626, 221] on button "Done" at bounding box center [663, 231] width 117 height 25
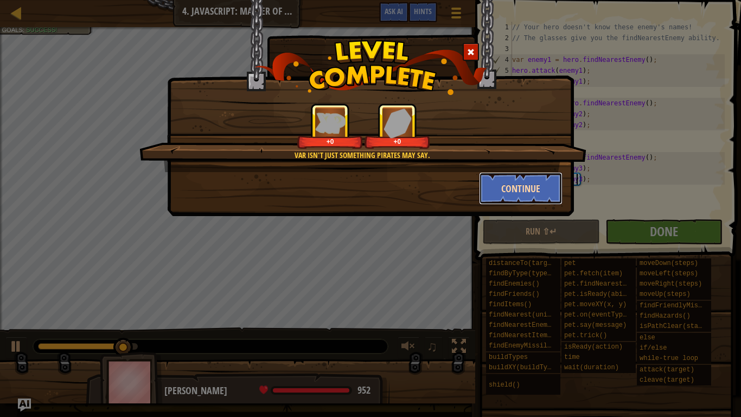
click at [521, 196] on button "Continue" at bounding box center [521, 188] width 84 height 33
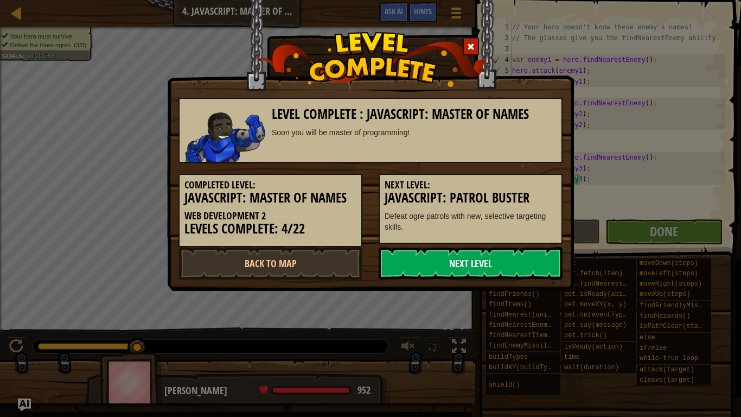
click at [502, 266] on link "Next Level" at bounding box center [471, 263] width 184 height 33
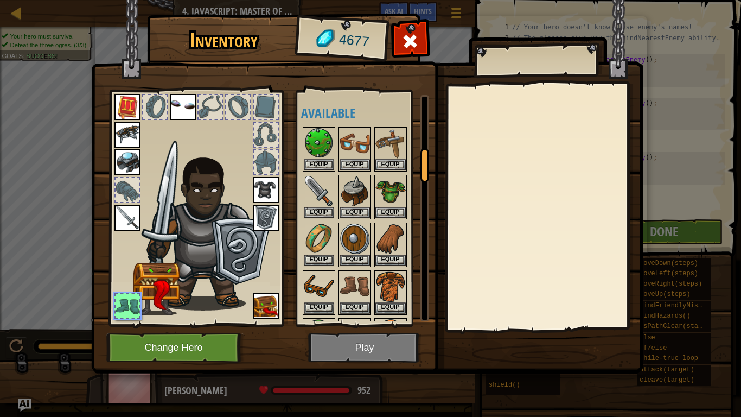
scroll to position [379, 0]
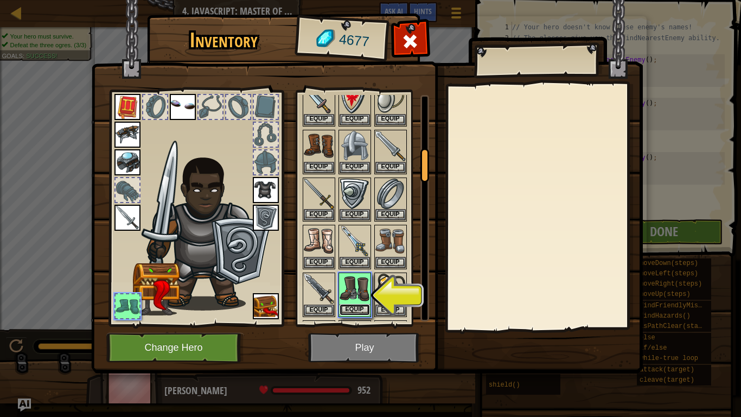
click at [360, 308] on button "Equip" at bounding box center [355, 309] width 30 height 11
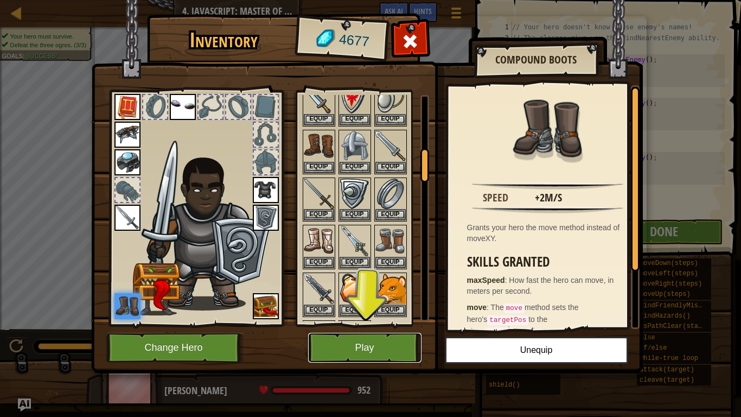
click at [360, 348] on button "Play" at bounding box center [364, 348] width 113 height 30
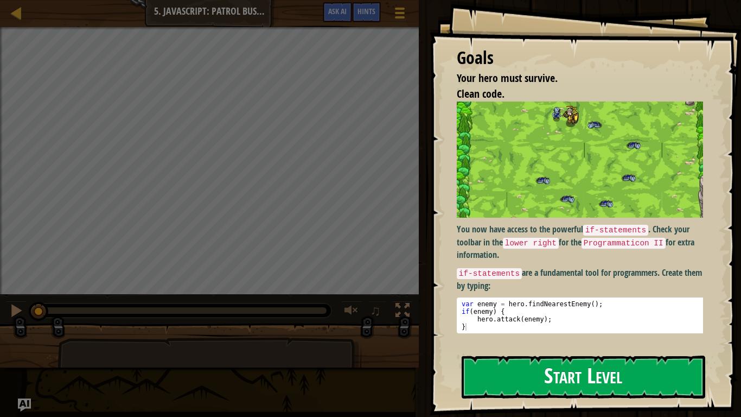
click at [505, 197] on img at bounding box center [584, 159] width 254 height 116
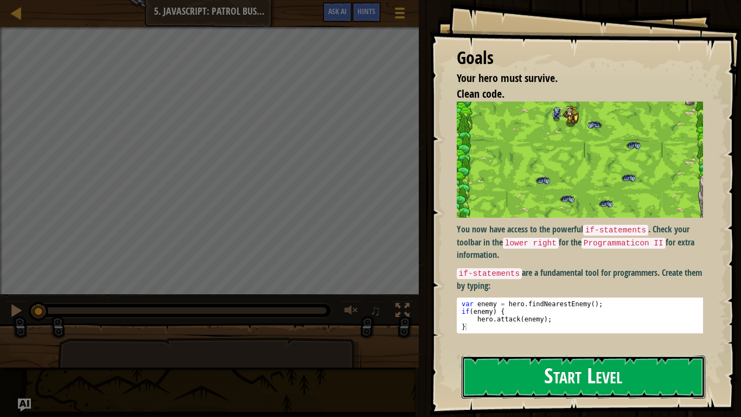
click at [500, 352] on button "Start Level" at bounding box center [584, 376] width 244 height 43
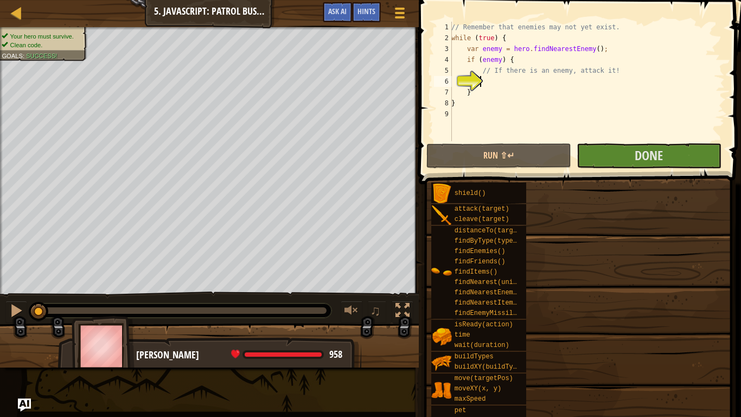
click at [452, 87] on div "6" at bounding box center [443, 81] width 18 height 11
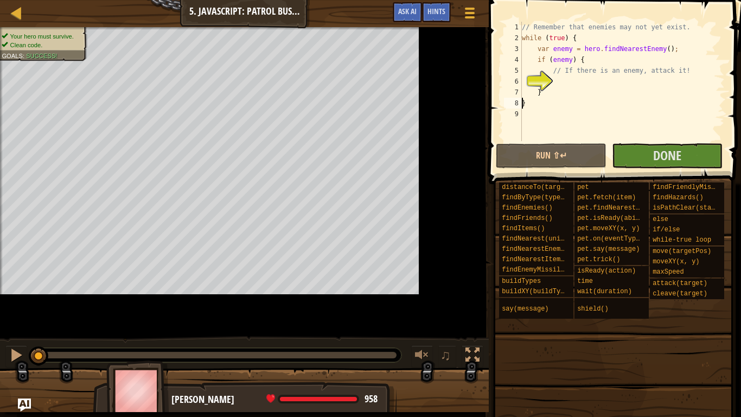
type textarea "}"
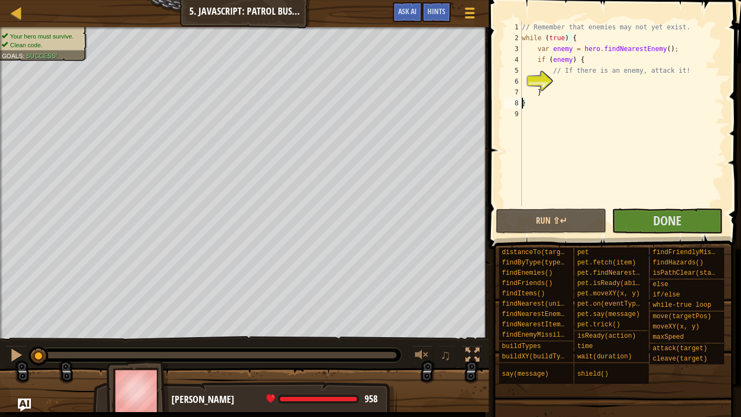
click at [566, 79] on div "// Remember that enemies may not yet exist. while ( true ) { var enemy = hero .…" at bounding box center [622, 125] width 205 height 206
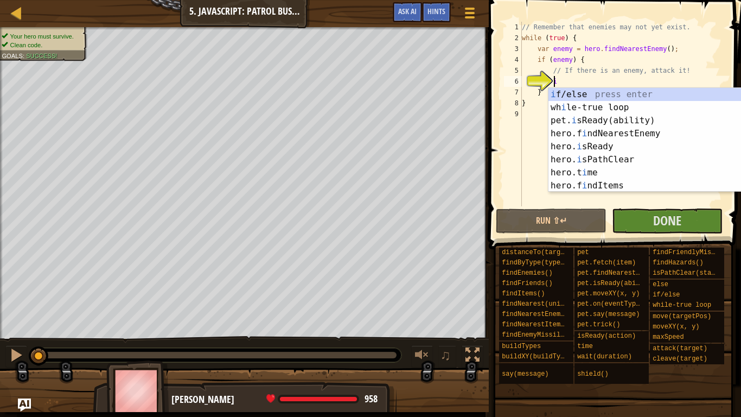
scroll to position [5, 3]
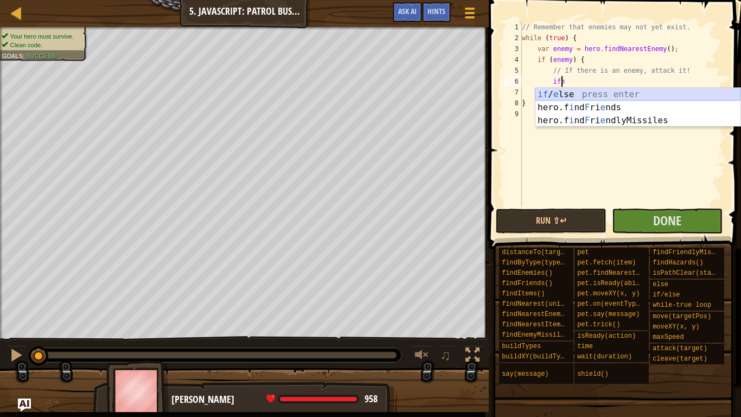
click at [593, 94] on div "if / e lse press enter hero.f i nd F ri e nds press enter hero.f i nd F ri e nd…" at bounding box center [637, 120] width 205 height 65
type textarea "if (enemy) {"
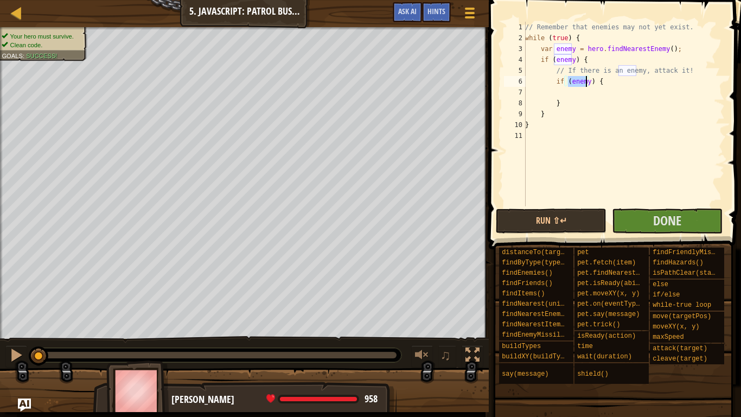
click at [613, 96] on div "// Remember that enemies may not yet exist. while ( true ) { var enemy = hero .…" at bounding box center [624, 125] width 202 height 206
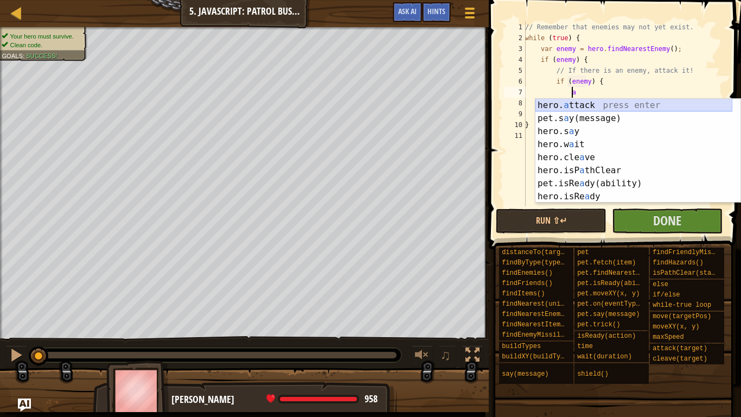
click at [618, 105] on div "hero. a ttack press enter pet.s a y(message) press enter hero.s a y press enter…" at bounding box center [633, 164] width 197 height 130
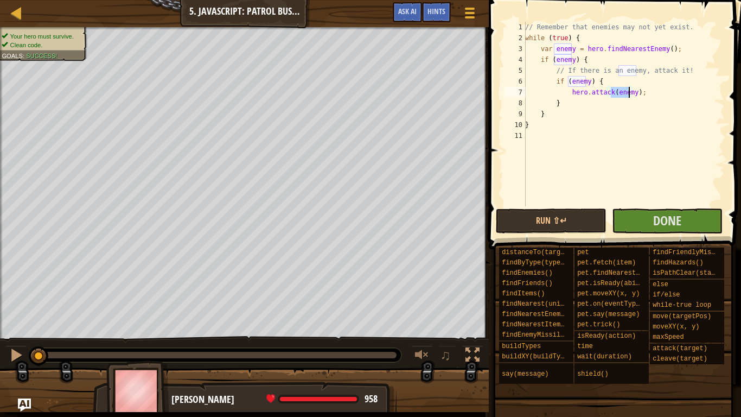
type textarea "hero.attack(enemy);"
click at [651, 233] on span at bounding box center [616, 109] width 261 height 281
click at [649, 224] on button "Done" at bounding box center [667, 220] width 111 height 25
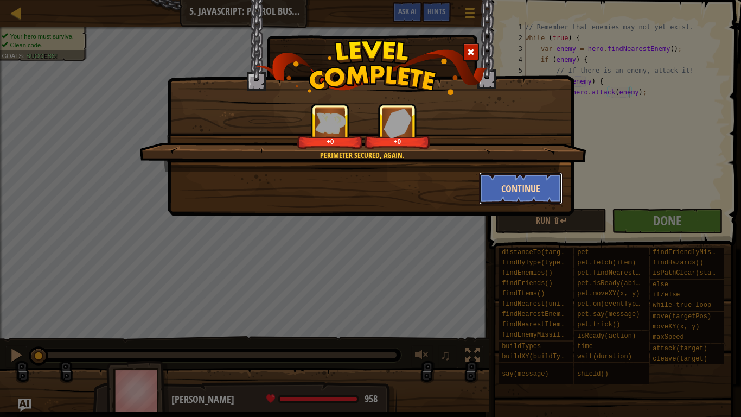
click at [541, 186] on button "Continue" at bounding box center [521, 188] width 84 height 33
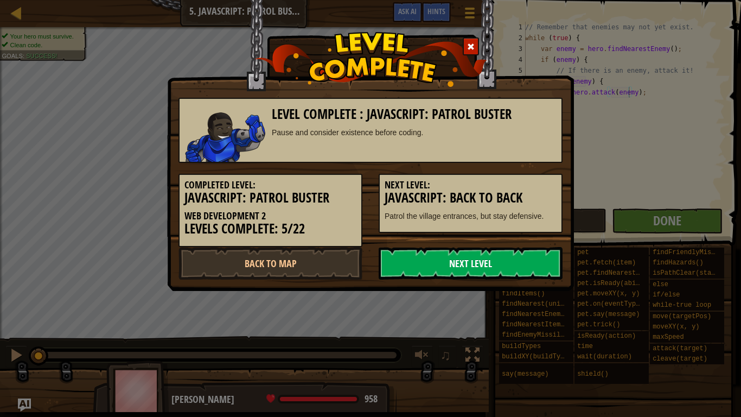
click at [450, 264] on link "Next Level" at bounding box center [471, 263] width 184 height 33
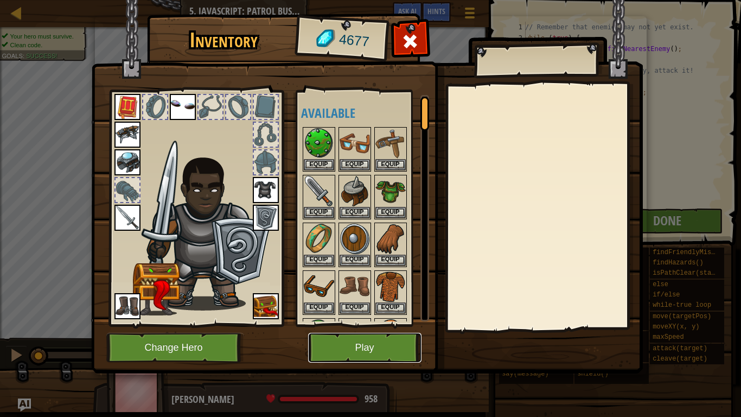
click at [376, 335] on button "Play" at bounding box center [364, 348] width 113 height 30
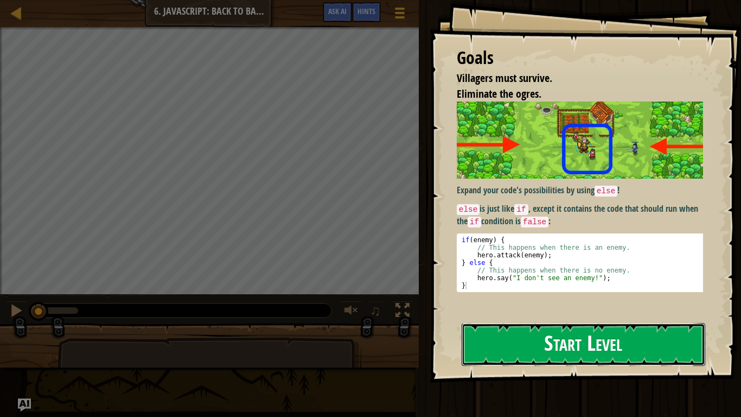
click at [484, 323] on button "Start Level" at bounding box center [584, 344] width 244 height 43
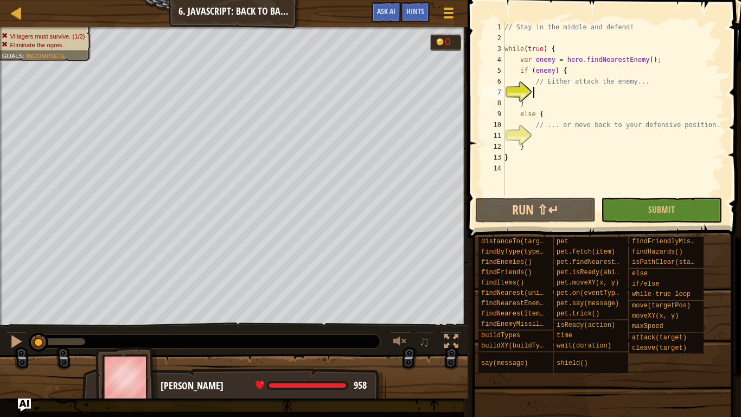
scroll to position [5, 2]
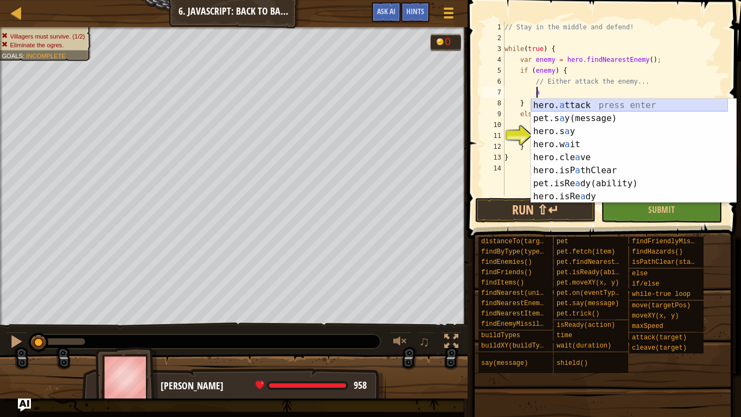
click at [563, 106] on div "hero. a ttack press enter pet.s a y(message) press enter hero.s a y press enter…" at bounding box center [629, 164] width 197 height 130
type textarea "hero.attack(enemy);"
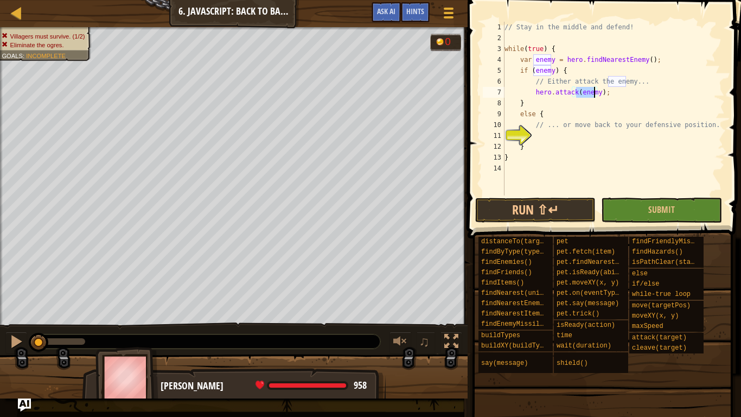
click at [548, 140] on div "// Stay in the middle and defend! while ( true ) { var enemy = hero . findNeare…" at bounding box center [613, 119] width 222 height 195
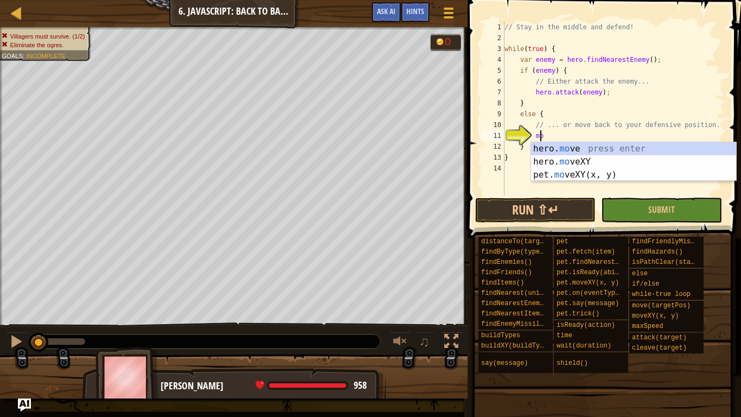
scroll to position [5, 2]
click at [592, 158] on div "hero. mo ve press enter hero. mo veXY press enter pet. mo veXY(x, y) press enter" at bounding box center [633, 174] width 205 height 65
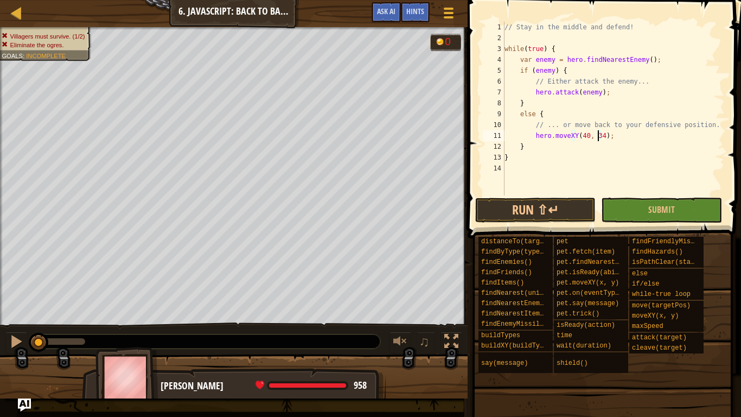
scroll to position [5, 8]
type textarea "hero.moveXY(40, 34);"
click at [516, 212] on button "Run ⇧↵" at bounding box center [535, 209] width 121 height 25
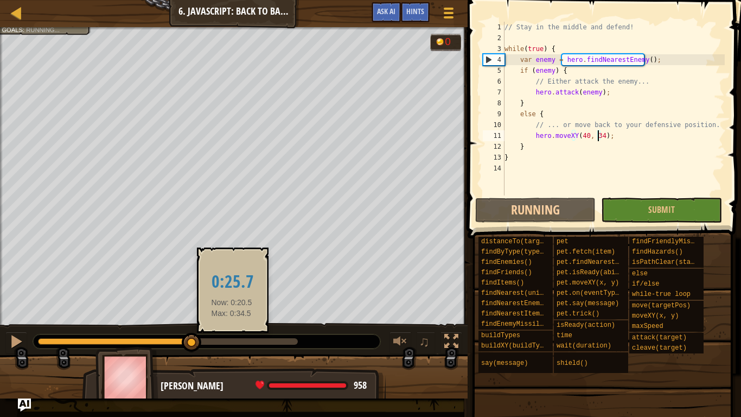
drag, startPoint x: 100, startPoint y: 341, endPoint x: 249, endPoint y: 342, distance: 148.7
click at [246, 342] on div at bounding box center [168, 341] width 260 height 7
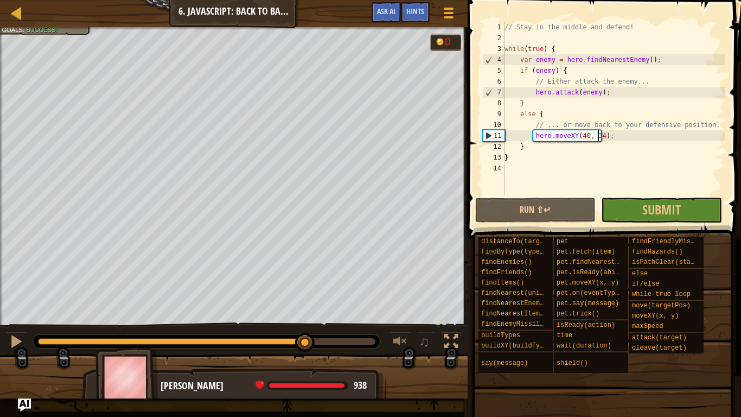
drag, startPoint x: 244, startPoint y: 342, endPoint x: 339, endPoint y: 343, distance: 94.4
click at [339, 343] on div at bounding box center [206, 341] width 337 height 7
click at [652, 209] on span "Submit" at bounding box center [661, 209] width 39 height 17
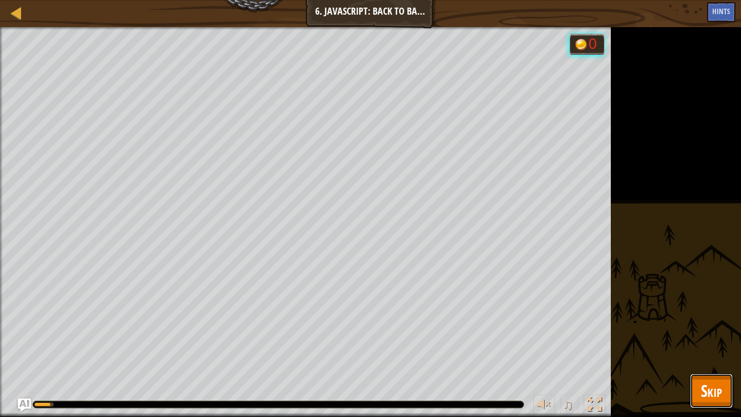
click at [708, 352] on span "Skip" at bounding box center [711, 390] width 21 height 22
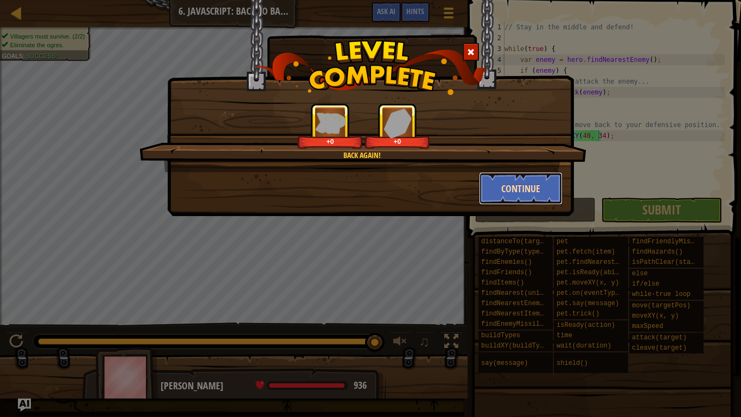
click at [505, 193] on button "Continue" at bounding box center [521, 188] width 84 height 33
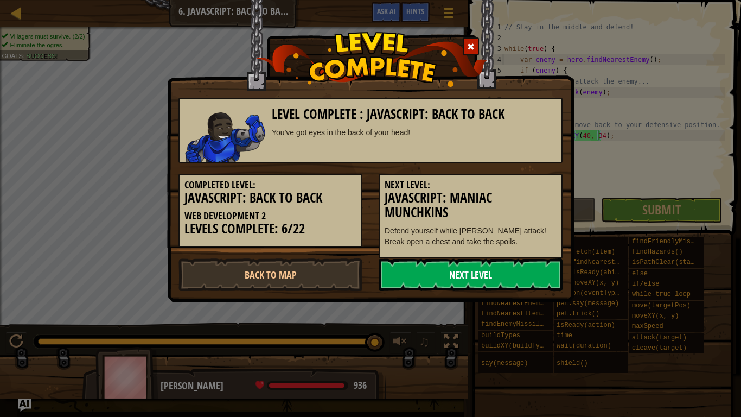
click at [510, 272] on link "Next Level" at bounding box center [471, 274] width 184 height 33
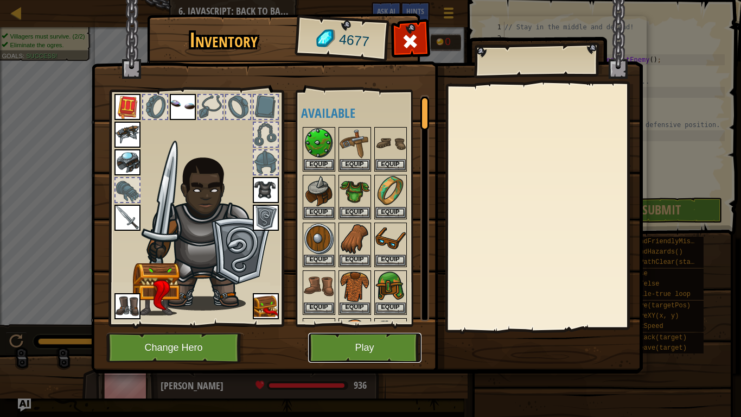
click at [401, 347] on button "Play" at bounding box center [364, 348] width 113 height 30
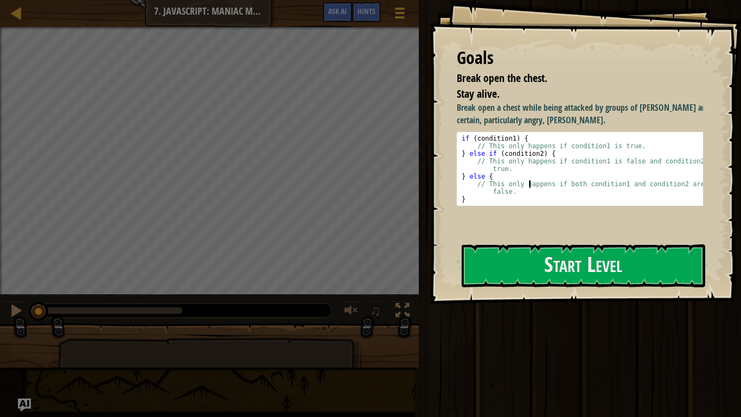
drag, startPoint x: 526, startPoint y: 186, endPoint x: 501, endPoint y: 164, distance: 32.7
click at [500, 163] on div "if ( condition1 ) { // This only happens if condition1 is true. } else if ( con…" at bounding box center [584, 177] width 249 height 84
type textarea "// This only happens if condition1 is false and condition2 is true. } else {"
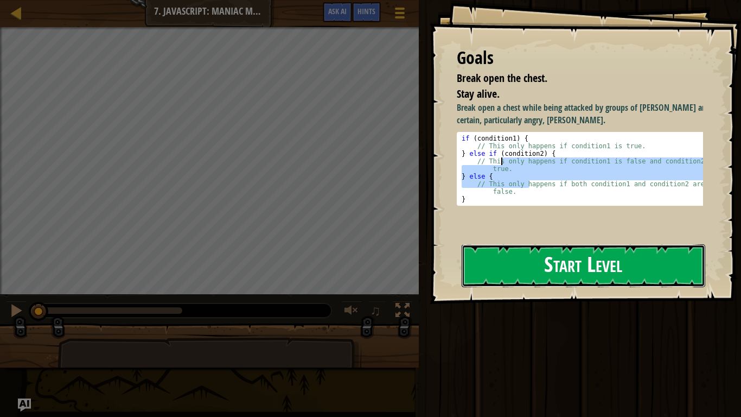
click at [528, 247] on button "Start Level" at bounding box center [584, 265] width 244 height 43
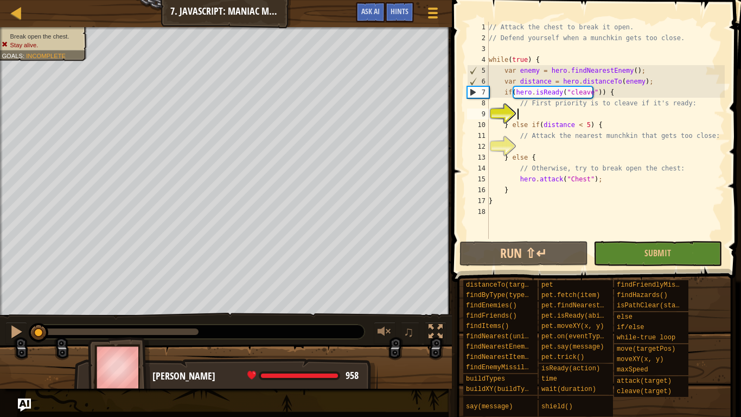
click at [569, 116] on div "// Attack the chest to break it open. // Defend yourself when a munchkin gets t…" at bounding box center [606, 141] width 238 height 239
type textarea "c"
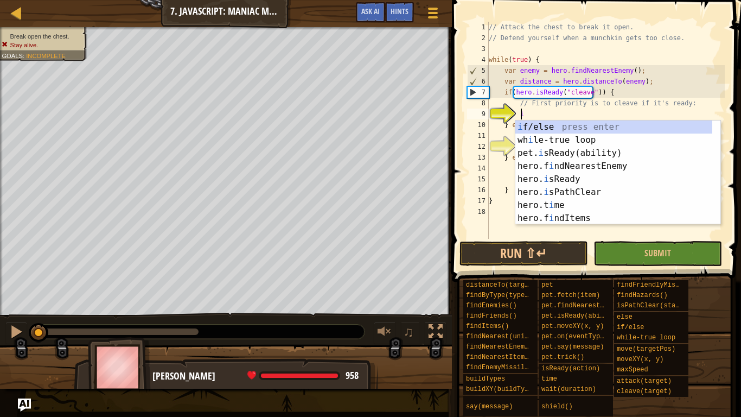
scroll to position [5, 2]
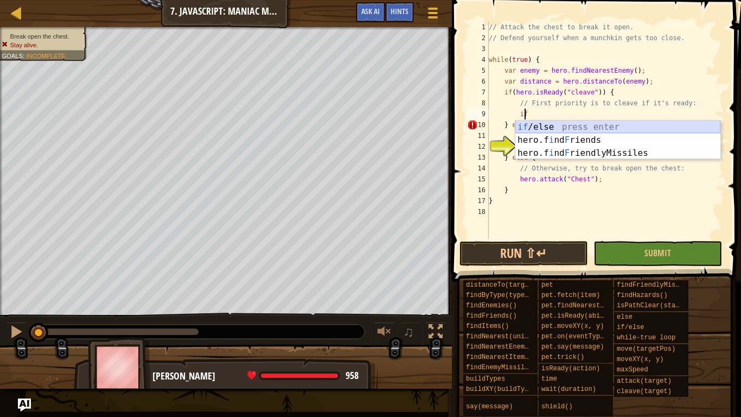
click at [580, 130] on div "if /else press enter hero.f i nd F riends press enter hero.f i nd F riendlyMiss…" at bounding box center [617, 152] width 205 height 65
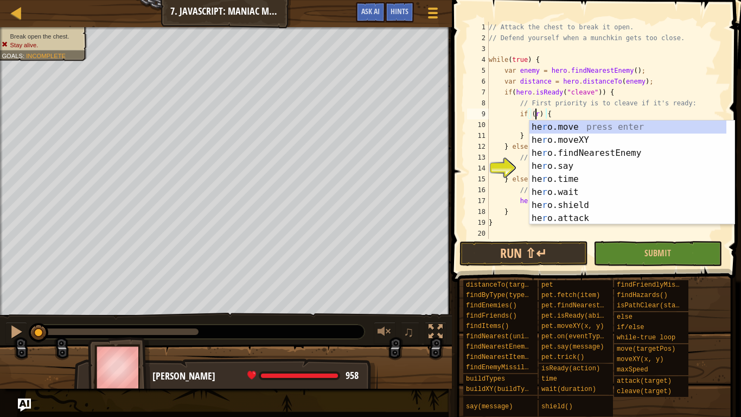
scroll to position [5, 4]
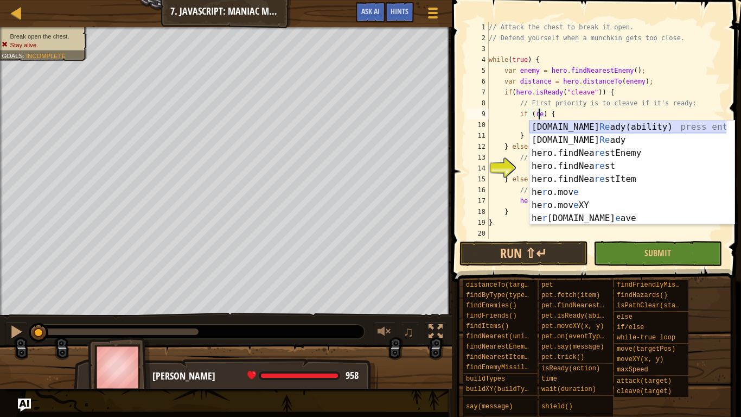
click at [603, 127] on div "[DOMAIN_NAME] Re ady(ability) press enter [DOMAIN_NAME] Re ady press enter hero…" at bounding box center [628, 185] width 197 height 130
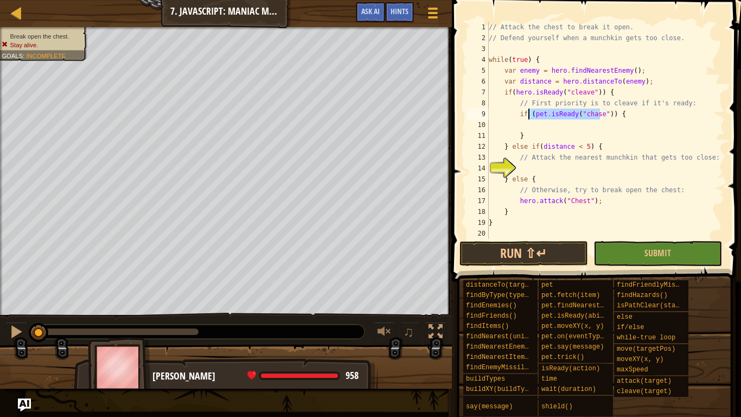
drag, startPoint x: 601, startPoint y: 118, endPoint x: 528, endPoint y: 117, distance: 72.7
click at [528, 117] on div "// Attack the chest to break it open. // Defend yourself when a munchkin gets t…" at bounding box center [606, 141] width 238 height 239
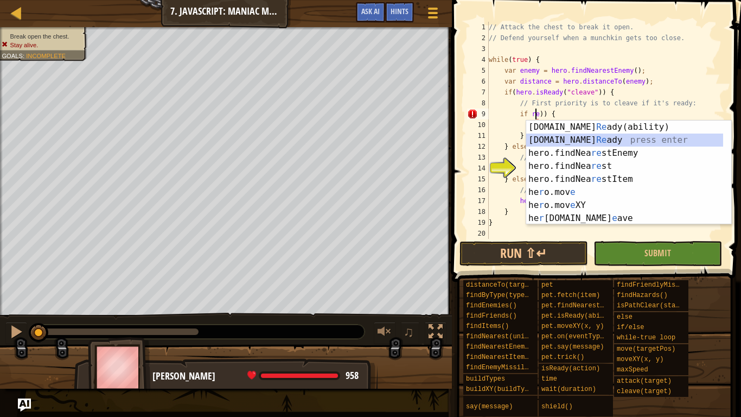
click at [565, 138] on div "[DOMAIN_NAME] Re ady(ability) press enter [DOMAIN_NAME] Re ady press enter hero…" at bounding box center [624, 185] width 197 height 130
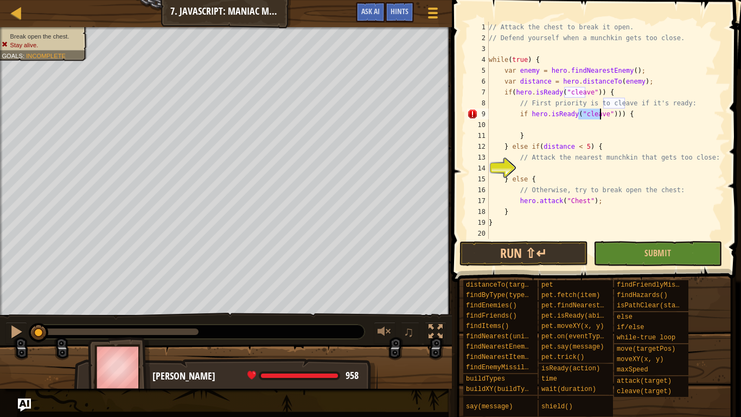
click at [609, 114] on div "// Attack the chest to break it open. // Defend yourself when a munchkin gets t…" at bounding box center [606, 141] width 238 height 239
click at [622, 130] on div "// Attack the chest to break it open. // Defend yourself when a munchkin gets t…" at bounding box center [606, 141] width 238 height 239
type textarea "}"
click at [623, 126] on div "// Attack the chest to break it open. // Defend yourself when a munchkin gets t…" at bounding box center [606, 141] width 238 height 239
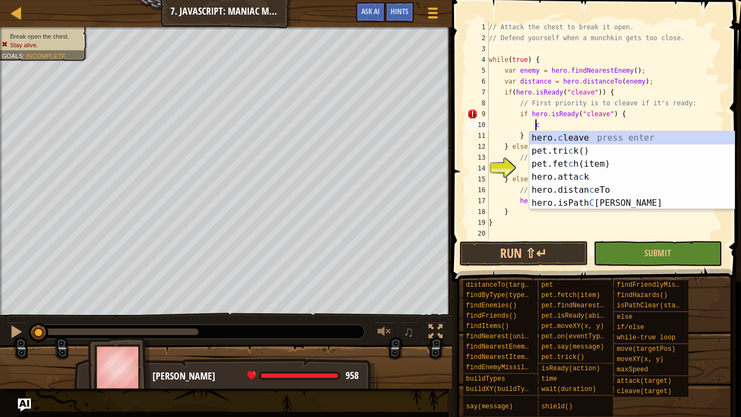
scroll to position [5, 3]
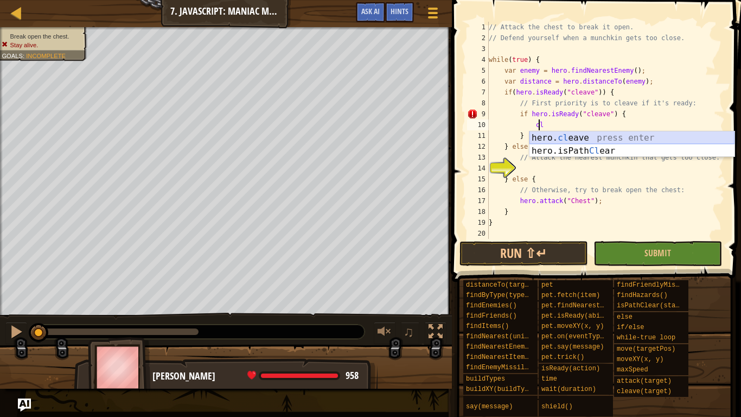
click at [630, 133] on div "hero. cl eave press enter hero.isPath Cl ear press enter" at bounding box center [632, 157] width 205 height 52
type textarea "hero.cleave(enemy);"
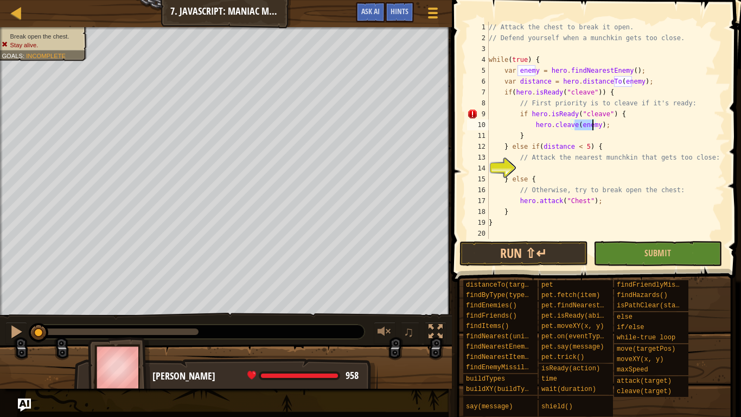
click at [577, 169] on div "// Attack the chest to break it open. // Defend yourself when a munchkin gets t…" at bounding box center [606, 141] width 238 height 239
type textarea "a"
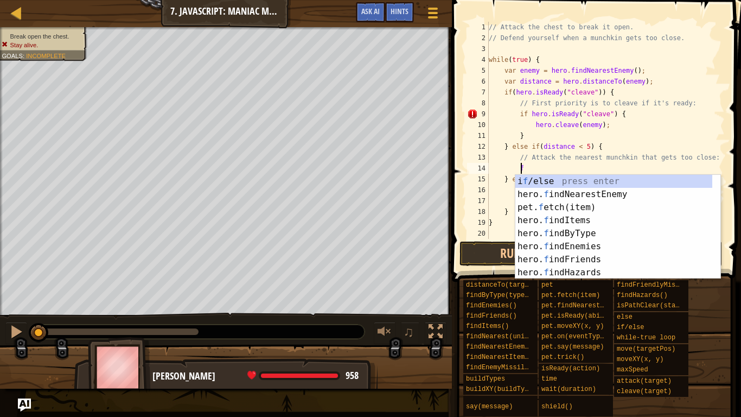
type textarea "fin"
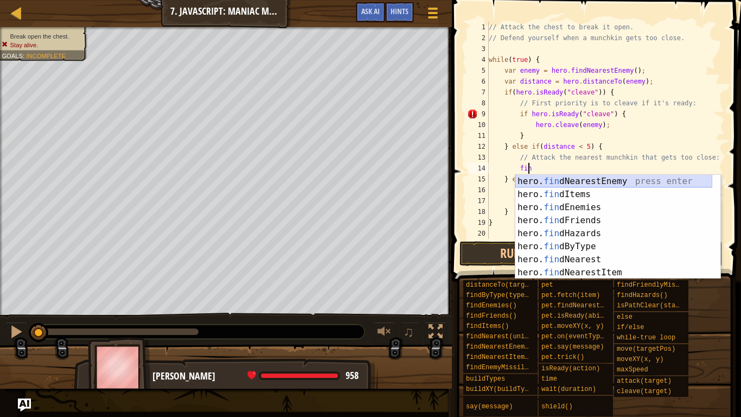
click at [596, 178] on div "hero. fin dNearestEnemy press enter hero. fin dItems press enter hero. fin dEne…" at bounding box center [613, 240] width 197 height 130
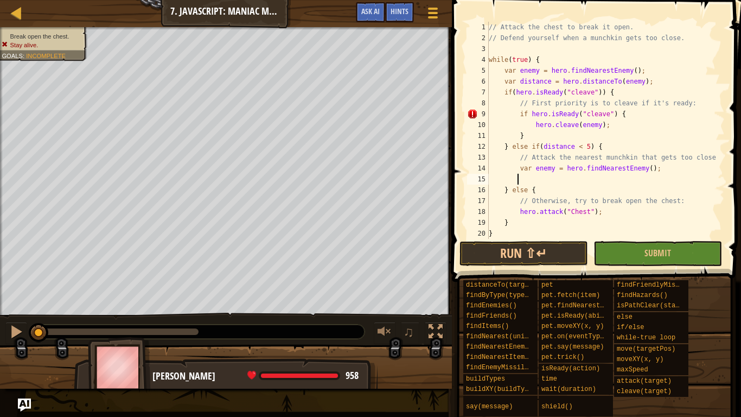
click at [596, 179] on div "// Attack the chest to break it open. // Defend yourself when a munchkin gets t…" at bounding box center [602, 141] width 230 height 239
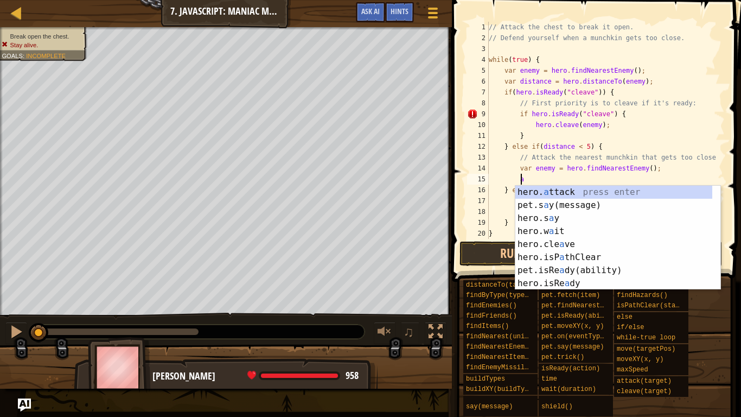
scroll to position [5, 2]
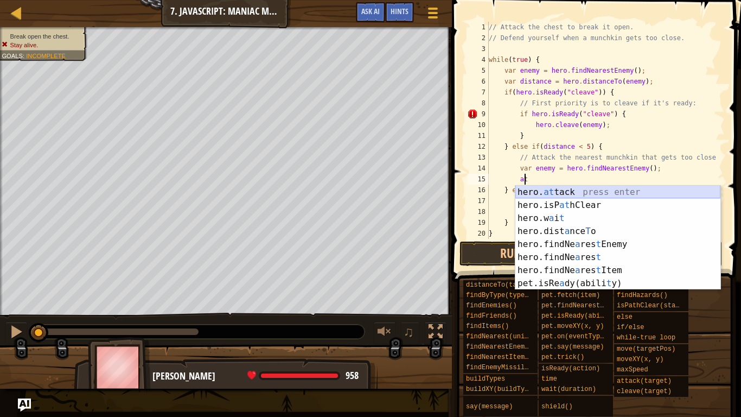
click at [600, 186] on div "hero. at tack press enter hero.isP at hClear press enter hero.w a i t press ent…" at bounding box center [617, 251] width 205 height 130
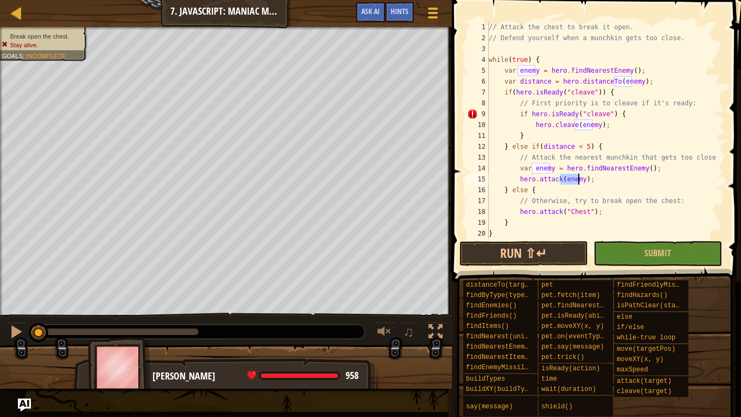
click at [610, 189] on div "// Attack the chest to break it open. // Defend yourself when a munchkin gets t…" at bounding box center [602, 141] width 230 height 239
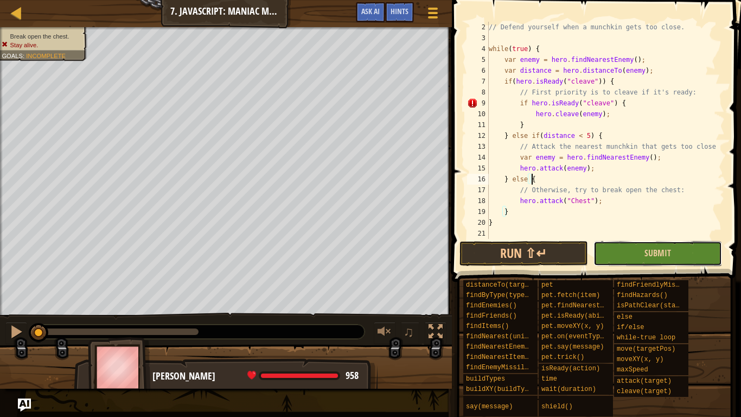
click at [623, 251] on button "Submit" at bounding box center [658, 253] width 129 height 25
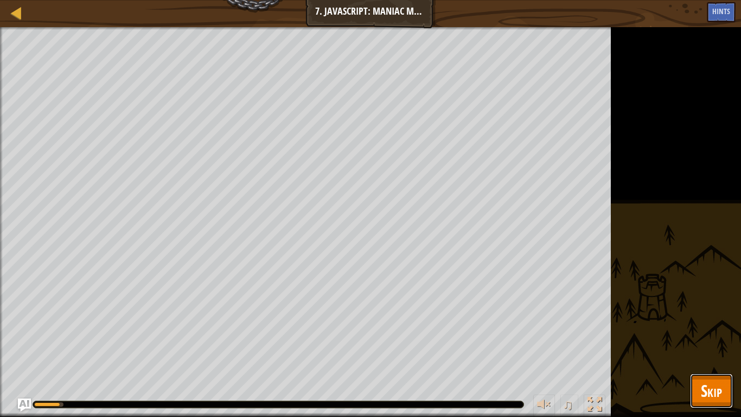
click at [716, 352] on button "Skip" at bounding box center [711, 390] width 43 height 35
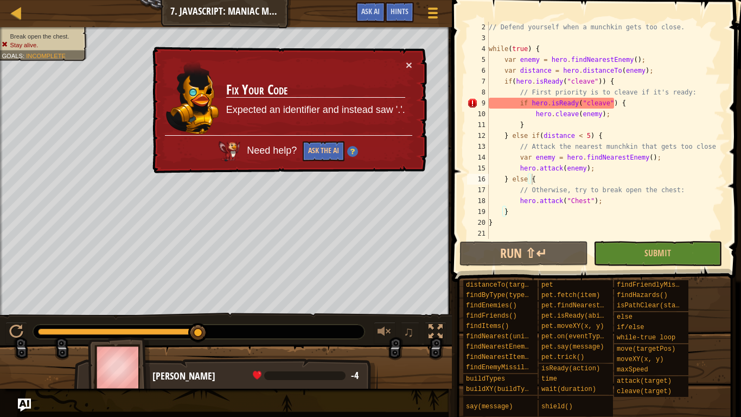
click at [615, 103] on div "// Defend yourself when a munchkin gets too close. while ( true ) { var enemy =…" at bounding box center [602, 141] width 230 height 239
click at [528, 104] on div "// Defend yourself when a munchkin gets too close. while ( true ) { var enemy =…" at bounding box center [602, 141] width 230 height 239
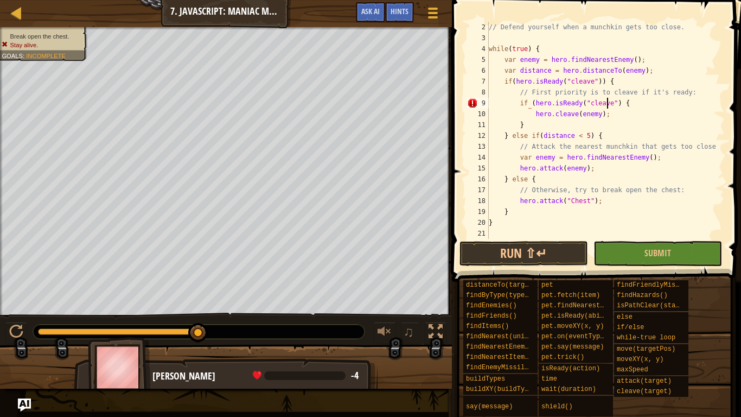
click at [608, 106] on div "// Defend yourself when a munchkin gets too close. while ( true ) { var enemy =…" at bounding box center [602, 141] width 230 height 239
type textarea "if (hero.isReady("cleave")) {"
click at [554, 252] on button "Run ⇧↵" at bounding box center [524, 253] width 129 height 25
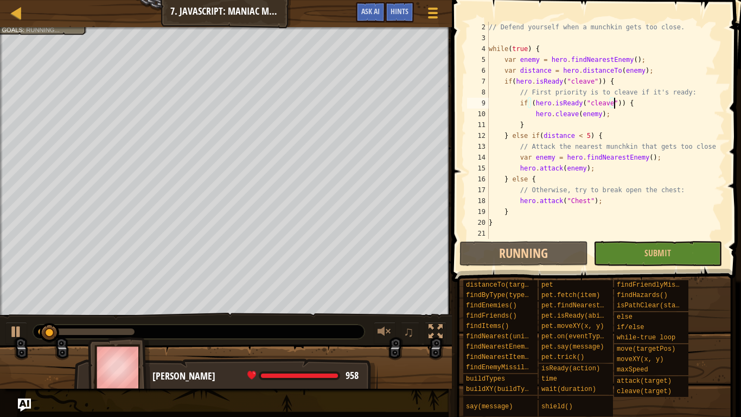
click at [85, 331] on div "0:06.4 Now: 0:01.7 Max: 0:13.5" at bounding box center [86, 331] width 97 height 7
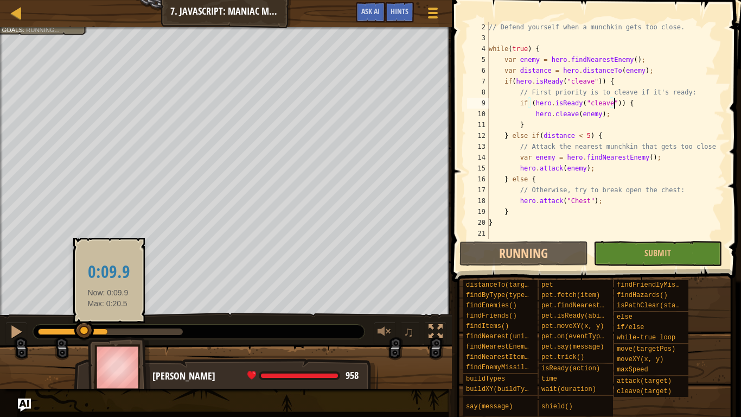
drag, startPoint x: 108, startPoint y: 330, endPoint x: 165, endPoint y: 329, distance: 57.0
click at [143, 330] on div at bounding box center [110, 331] width 145 height 7
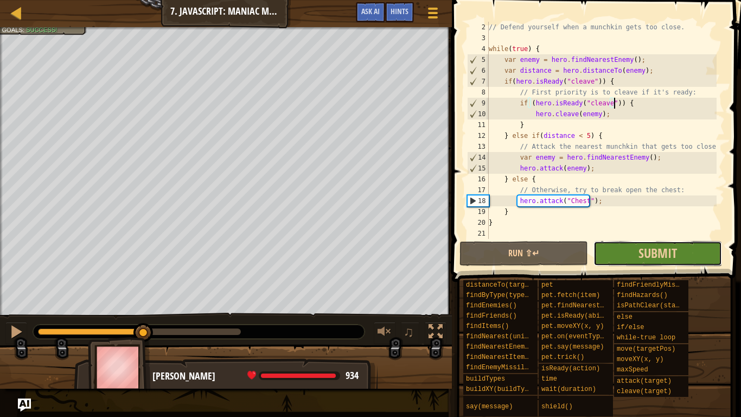
click at [610, 256] on button "Submit" at bounding box center [658, 253] width 129 height 25
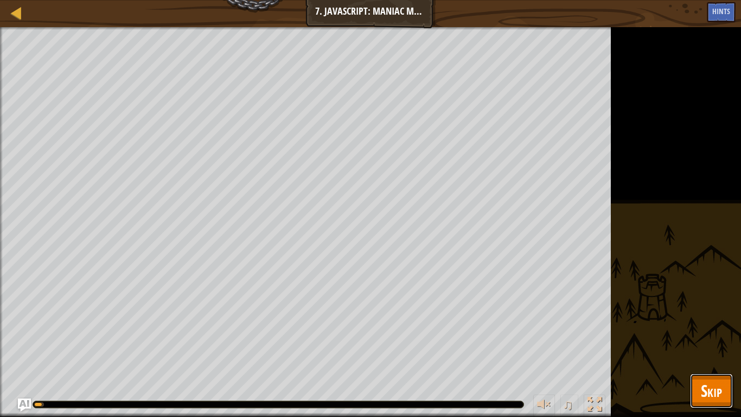
click at [701, 352] on span "Skip" at bounding box center [711, 390] width 21 height 22
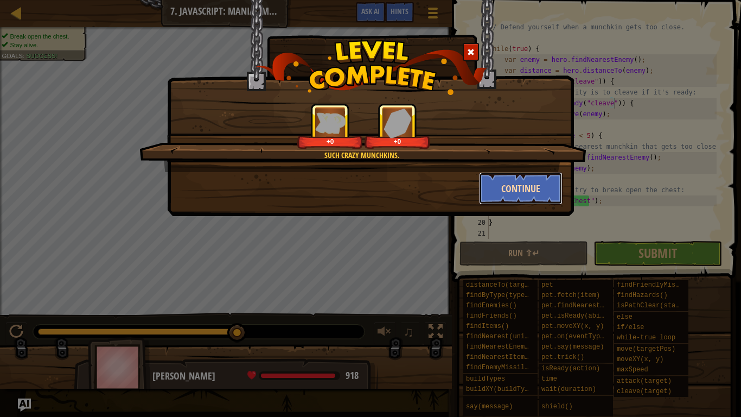
click at [512, 182] on button "Continue" at bounding box center [521, 188] width 84 height 33
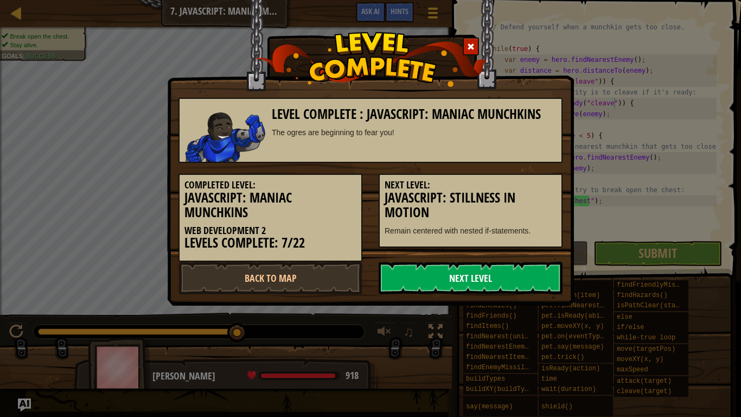
click at [482, 274] on link "Next Level" at bounding box center [471, 278] width 184 height 33
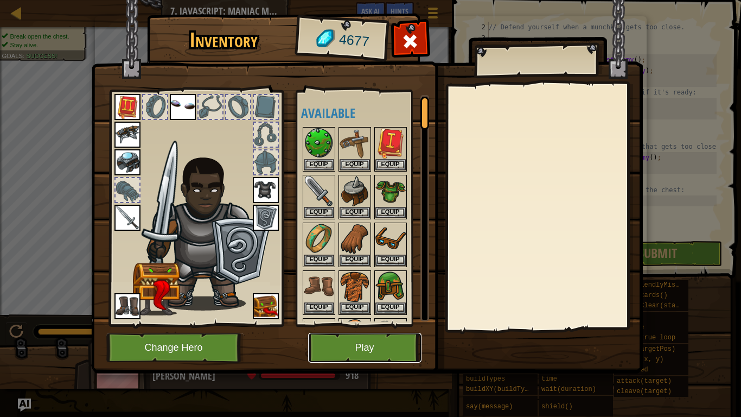
click at [329, 352] on button "Play" at bounding box center [364, 348] width 113 height 30
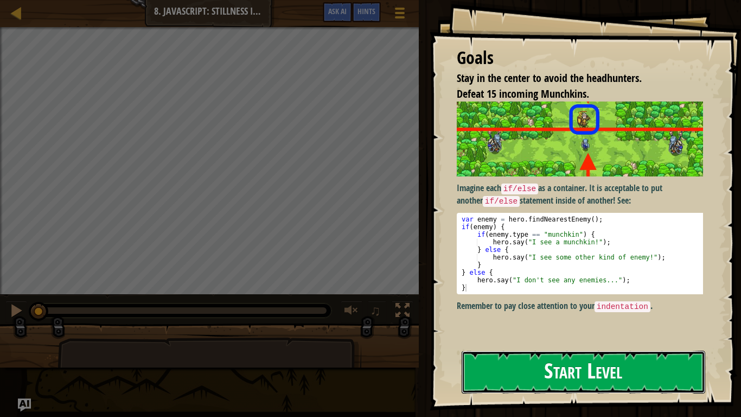
click at [543, 352] on button "Start Level" at bounding box center [584, 371] width 244 height 43
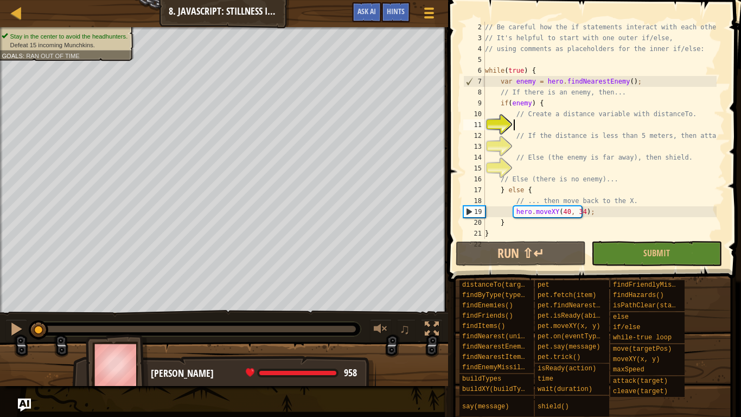
scroll to position [5, 2]
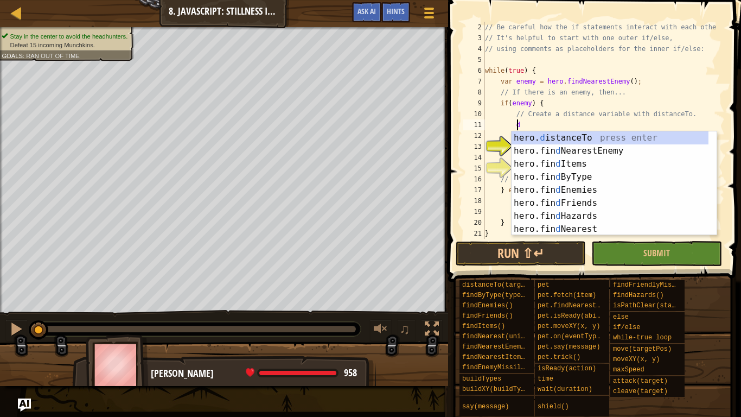
click at [594, 136] on div "hero. d istanceTo press enter hero.fin d NearestEnemy press enter hero.fin d It…" at bounding box center [610, 196] width 197 height 130
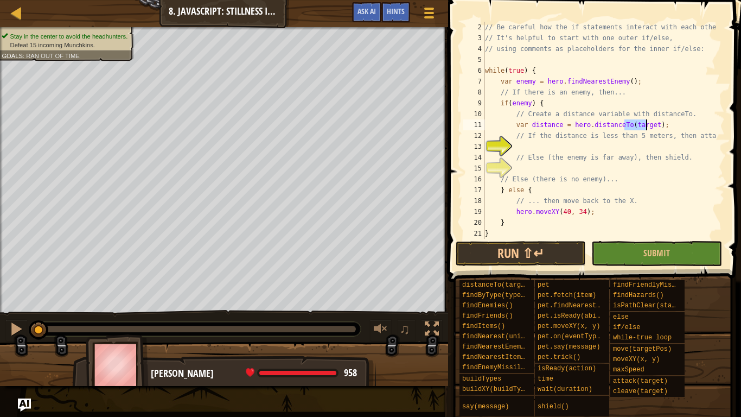
type textarea "var distance = hero.distanceTo(target);"
click at [647, 142] on div "// Be careful how the if statements interact with each other. // It's helpful t…" at bounding box center [600, 141] width 234 height 239
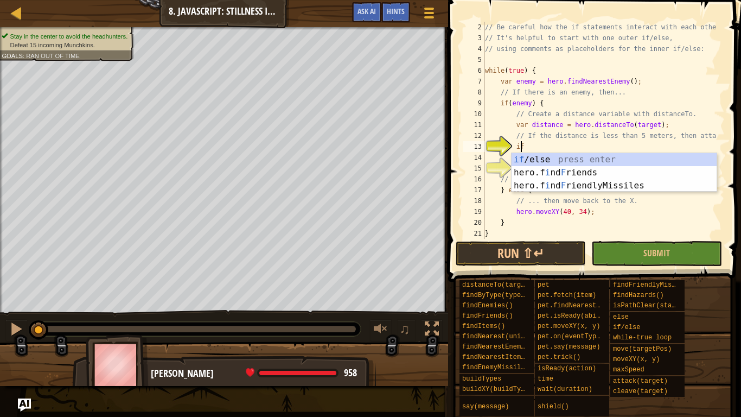
scroll to position [5, 2]
click at [635, 157] on div "if /else press enter hero.f i nd F riends press enter hero.f i nd F riendlyMiss…" at bounding box center [614, 185] width 205 height 65
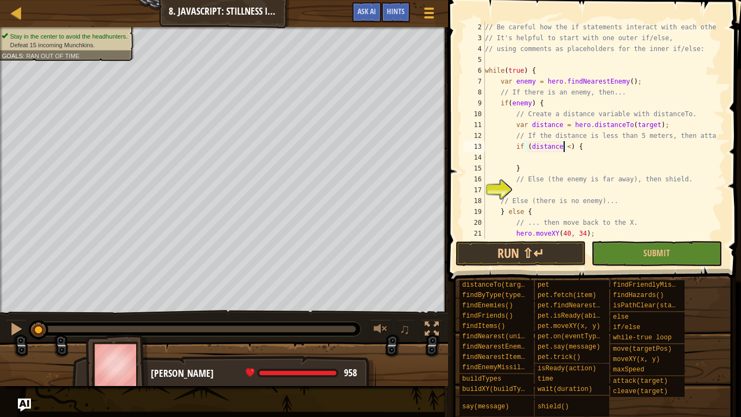
scroll to position [5, 7]
type textarea "if (distance < 5) {"
click at [643, 162] on div "// Be careful how the if statements interact with each other. // It's helpful t…" at bounding box center [600, 141] width 234 height 239
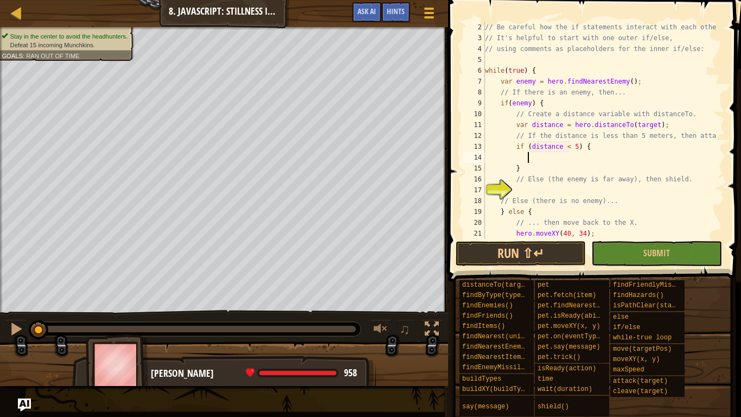
type textarea "t"
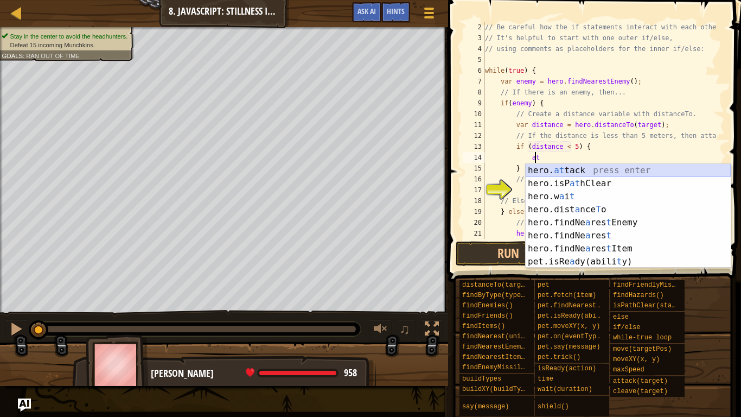
click at [614, 169] on div "hero. at tack press enter hero.isP at hClear press enter hero.w a i t press ent…" at bounding box center [628, 229] width 205 height 130
type textarea "hero.attack(enemy);"
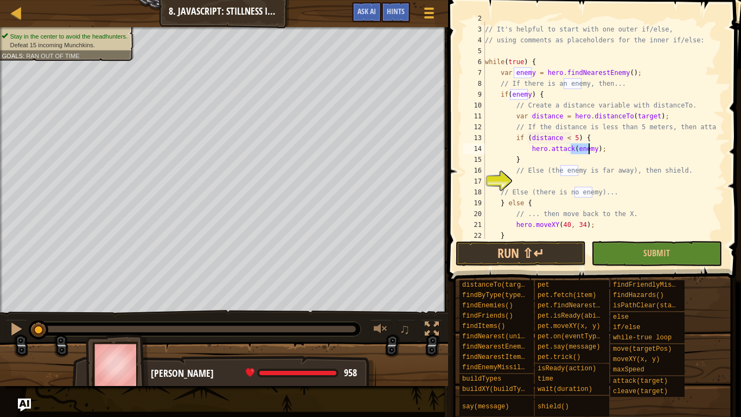
scroll to position [20, 0]
click at [619, 181] on div "// Be careful how the if statements interact with each other. // It's helpful t…" at bounding box center [600, 132] width 234 height 239
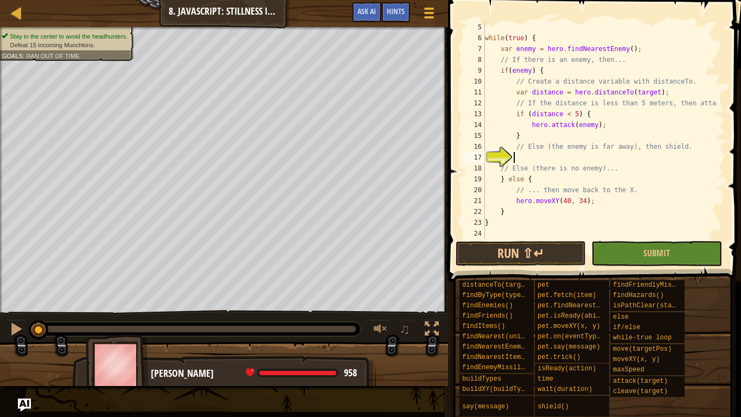
type textarea "el"
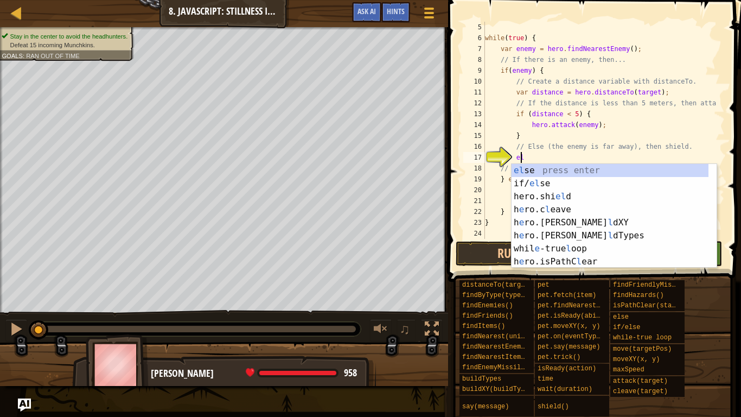
scroll to position [5, 2]
click at [654, 171] on div "el se press enter if/ el se press enter hero.shi el d press enter h e ro.c l ea…" at bounding box center [610, 229] width 197 height 130
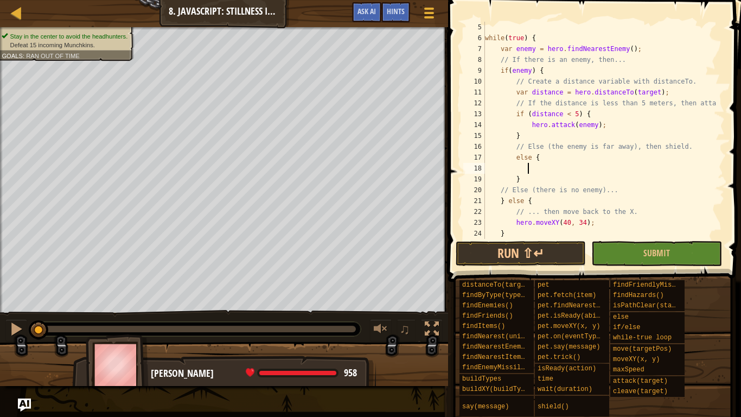
click at [530, 158] on div "while ( true ) { var enemy = hero . findNearestEnemy ( ) ; // If there is an en…" at bounding box center [600, 141] width 234 height 239
type textarea "else {"
click at [598, 159] on div "while ( true ) { var enemy = hero . findNearestEnemy ( ) ; // If there is an en…" at bounding box center [600, 141] width 234 height 239
click at [600, 165] on div "while ( true ) { var enemy = hero . findNearestEnemy ( ) ; // If there is an en…" at bounding box center [600, 141] width 234 height 239
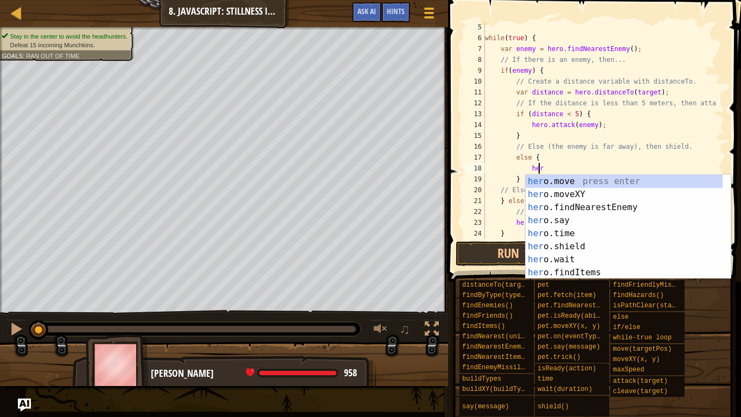
type textarea "hero"
click at [591, 240] on div "hero .move press enter hero .moveXY press enter hero .findNearestEnemy press en…" at bounding box center [624, 240] width 197 height 130
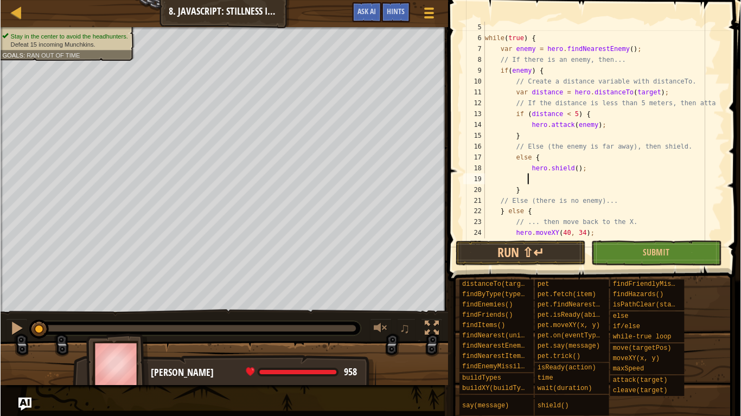
scroll to position [76, 0]
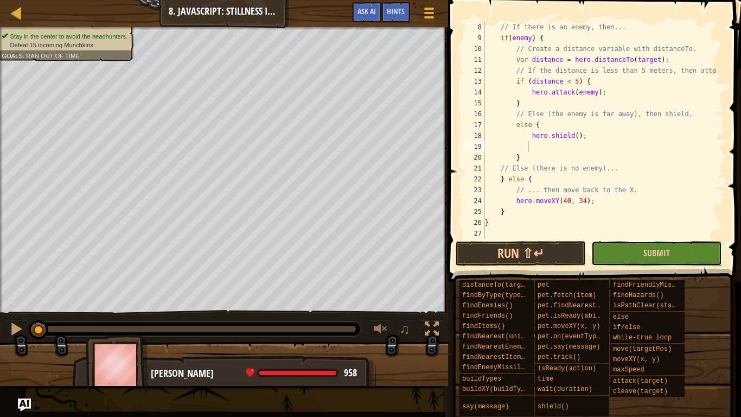
click at [626, 251] on button "Submit" at bounding box center [656, 253] width 130 height 25
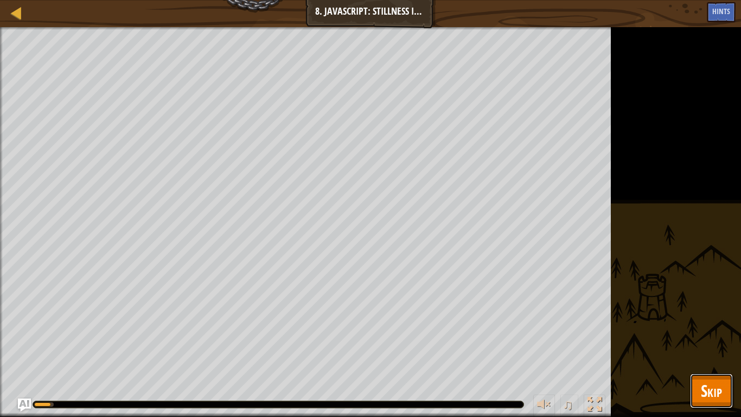
click at [716, 352] on button "Skip" at bounding box center [711, 390] width 43 height 35
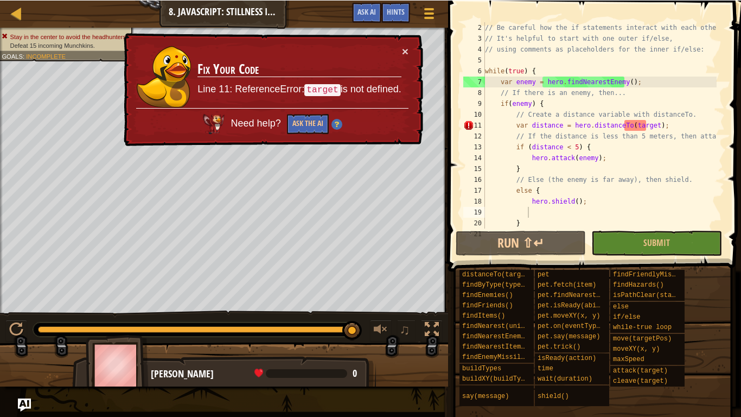
scroll to position [0, 0]
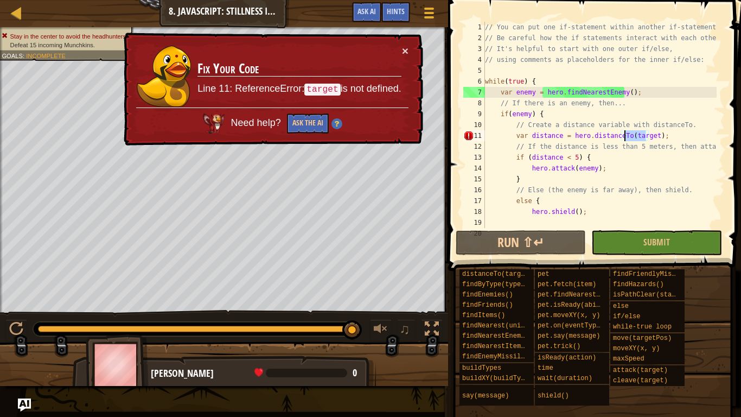
drag, startPoint x: 636, startPoint y: 134, endPoint x: 623, endPoint y: 134, distance: 13.0
click at [623, 134] on div "// You can put one if-statement within another if-statement. // Be careful how …" at bounding box center [600, 136] width 234 height 228
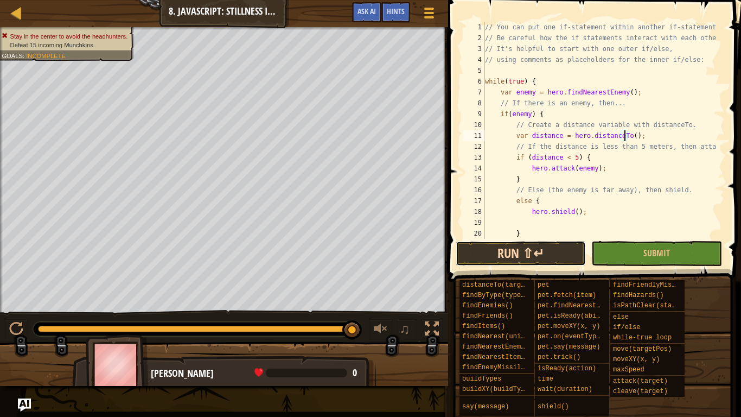
click at [560, 251] on button "Run ⇧↵" at bounding box center [521, 253] width 130 height 25
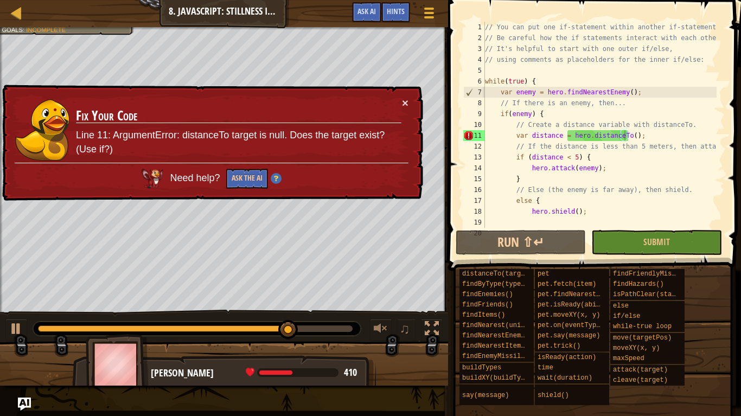
click at [625, 138] on div "// You can put one if-statement within another if-statement. // Be careful how …" at bounding box center [600, 136] width 234 height 228
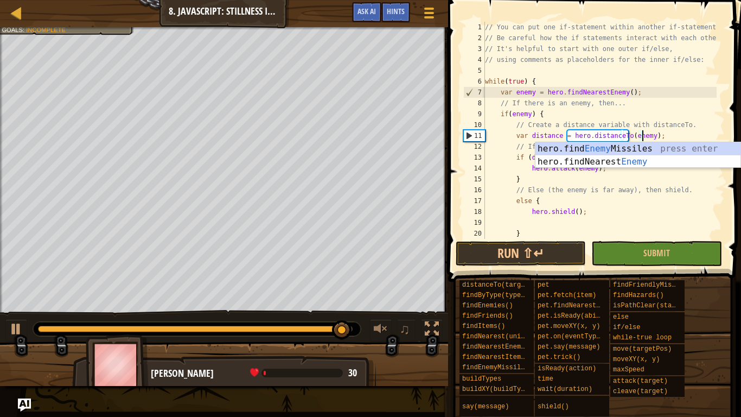
scroll to position [5, 13]
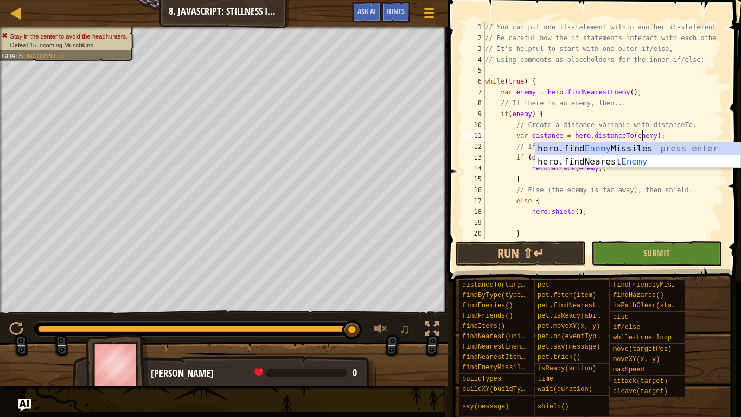
click at [659, 182] on div "// You can put one if-statement within another if-statement. // Be careful how …" at bounding box center [600, 141] width 234 height 239
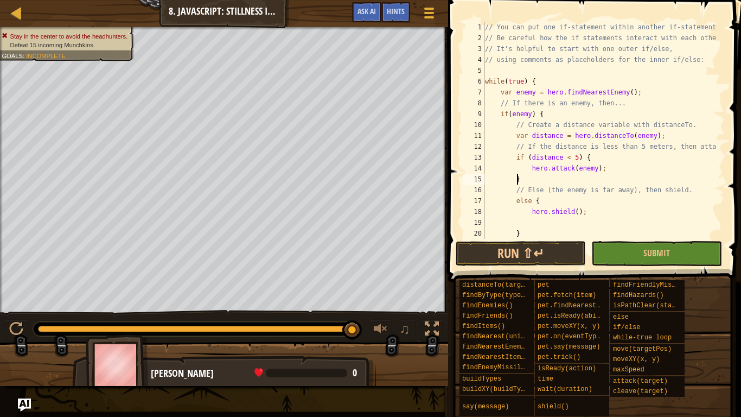
scroll to position [5, 2]
type textarea "}"
click at [577, 254] on button "Run ⇧↵" at bounding box center [521, 253] width 130 height 25
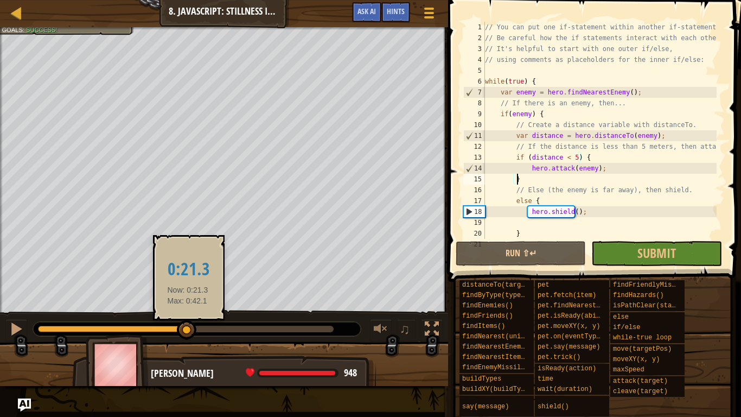
click at [188, 332] on div at bounding box center [186, 329] width 296 height 7
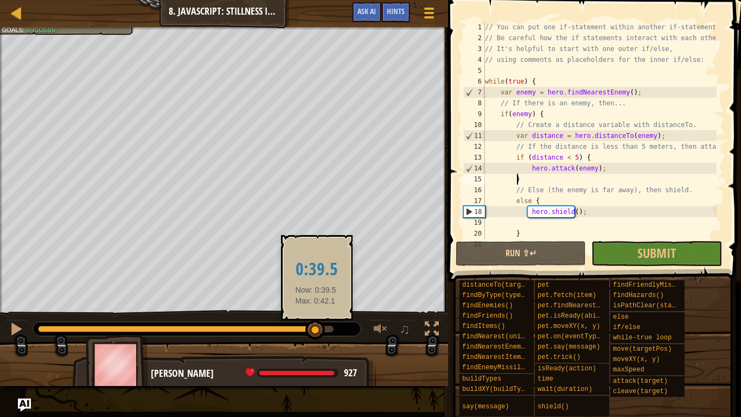
drag, startPoint x: 188, startPoint y: 332, endPoint x: 316, endPoint y: 322, distance: 128.4
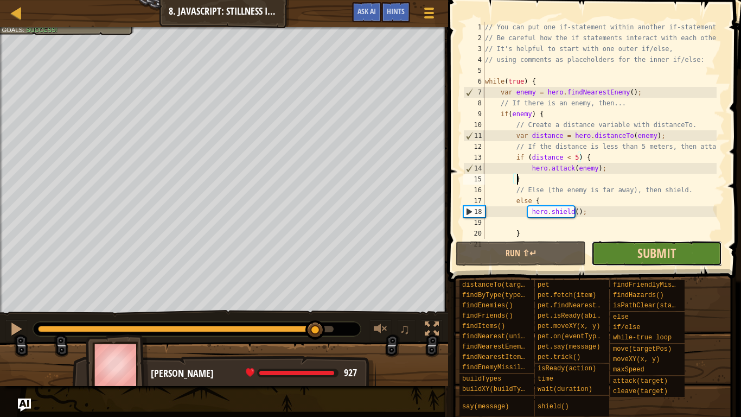
click at [657, 245] on span "Submit" at bounding box center [656, 252] width 39 height 17
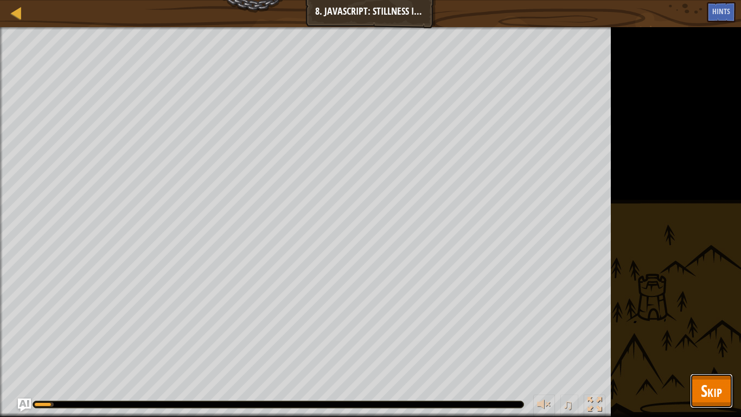
click at [715, 352] on span "Skip" at bounding box center [711, 390] width 21 height 22
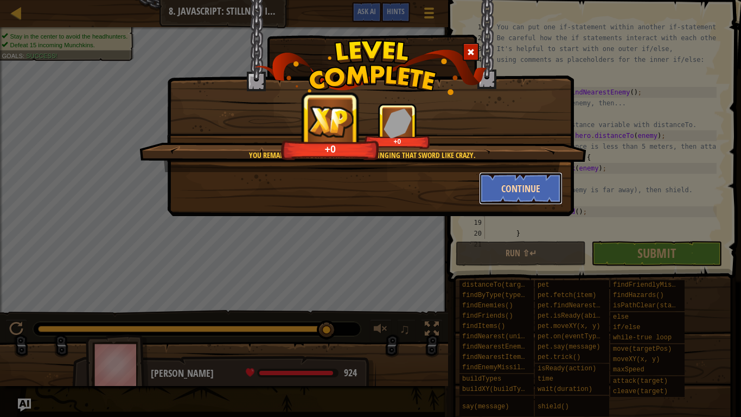
click at [496, 181] on button "Continue" at bounding box center [521, 188] width 84 height 33
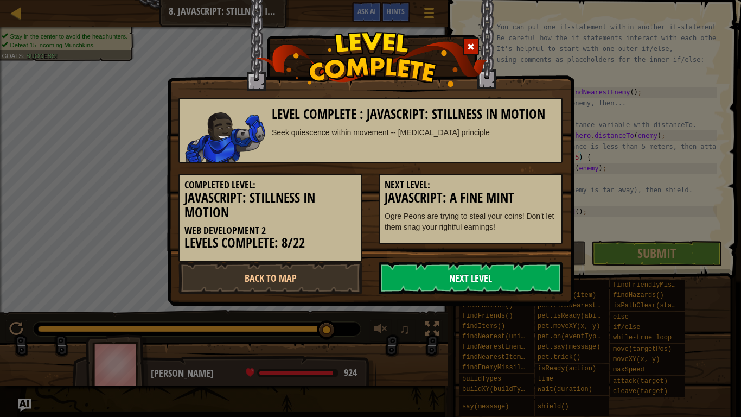
click at [457, 266] on link "Next Level" at bounding box center [471, 278] width 184 height 33
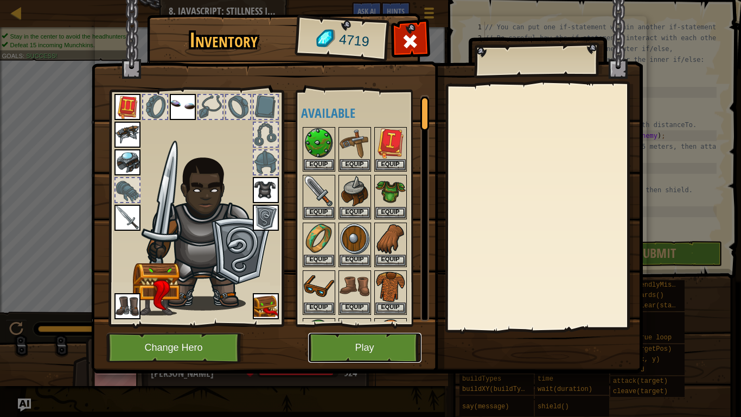
click at [388, 340] on button "Play" at bounding box center [364, 348] width 113 height 30
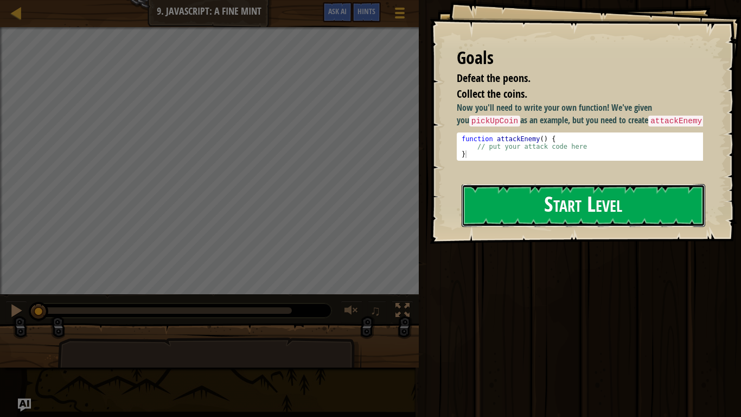
click at [492, 218] on button "Start Level" at bounding box center [584, 205] width 244 height 43
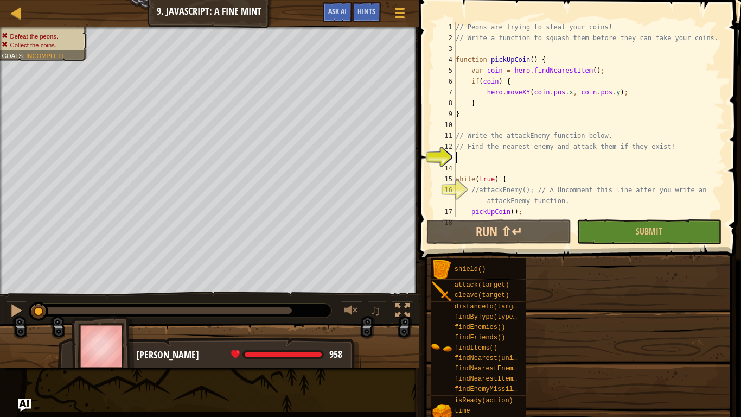
click at [499, 160] on div "// Peons are trying to steal your coins! // Write a function to squash them bef…" at bounding box center [586, 130] width 264 height 217
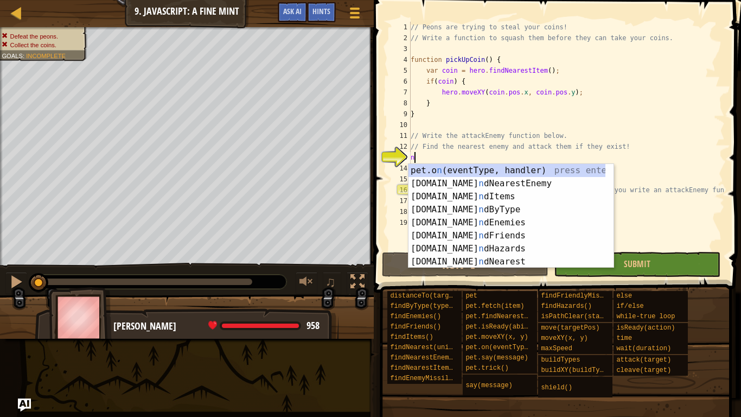
scroll to position [5, 0]
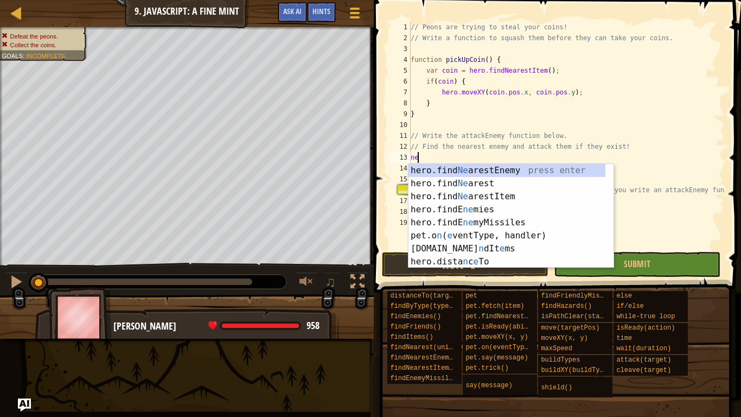
type textarea "nea"
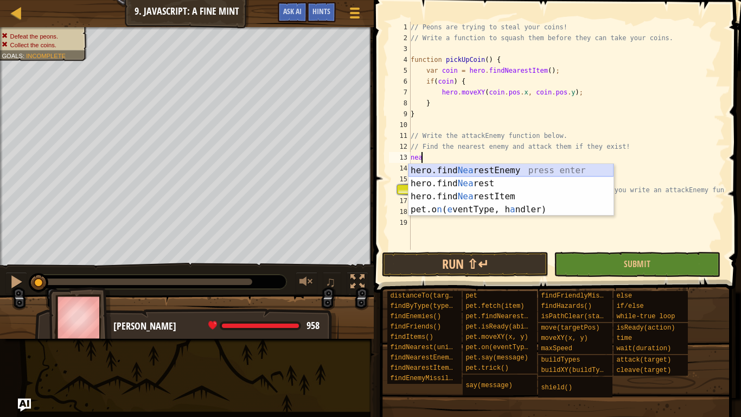
click at [506, 170] on div "hero.find [PERSON_NAME] restEnemy press enter hero.find Nea rest press enter he…" at bounding box center [511, 203] width 205 height 78
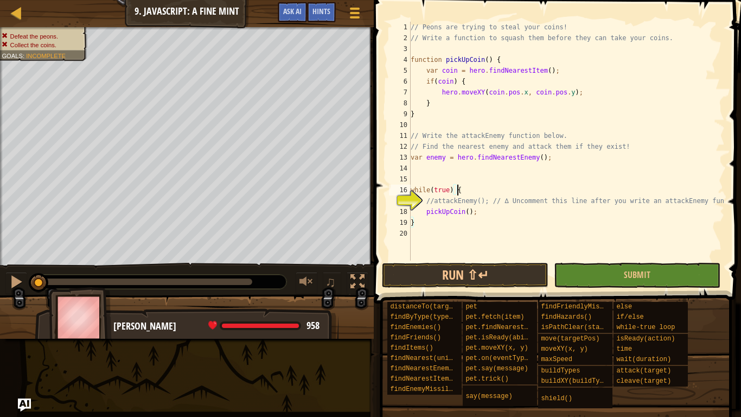
click at [495, 194] on div "// Peons are trying to steal your coins! // Write a function to squash them bef…" at bounding box center [567, 152] width 316 height 260
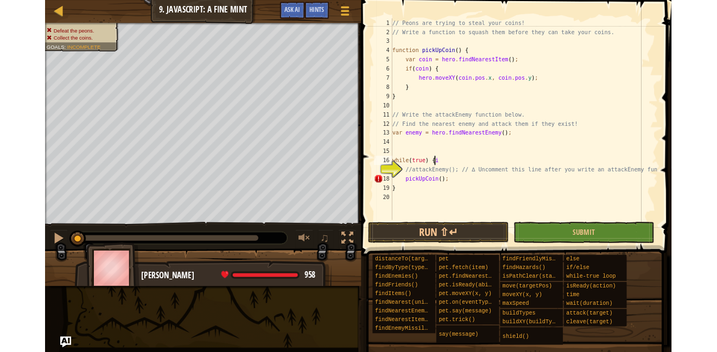
scroll to position [5, 3]
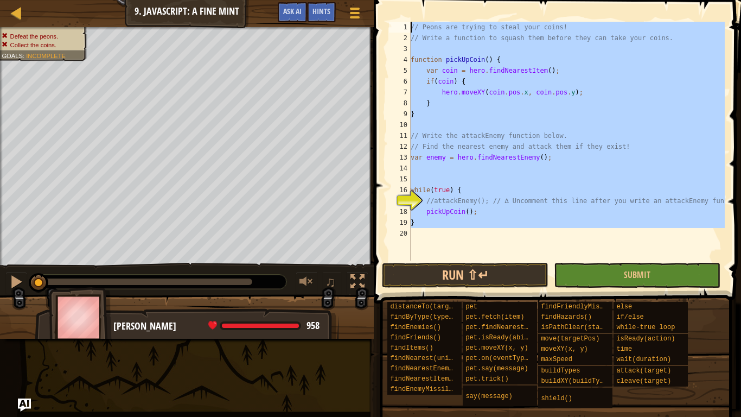
drag, startPoint x: 501, startPoint y: 235, endPoint x: 385, endPoint y: 15, distance: 248.7
click at [385, 15] on div "while(true) { 1 2 3 4 5 6 7 8 9 10 11 12 13 14 15 16 17 18 19 20 // Peons are t…" at bounding box center [556, 172] width 371 height 335
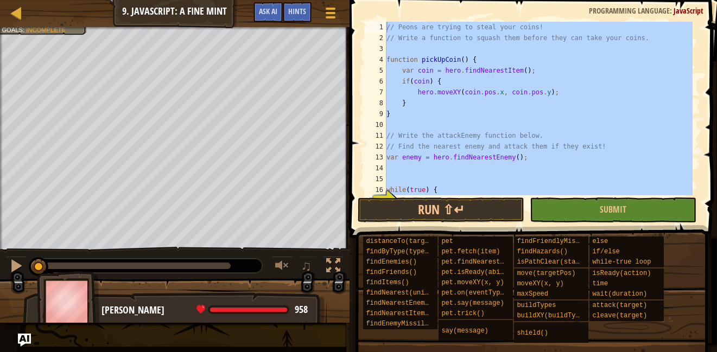
click at [432, 112] on div "// Peons are trying to steal your coins! // Write a function to squash them bef…" at bounding box center [538, 109] width 308 height 174
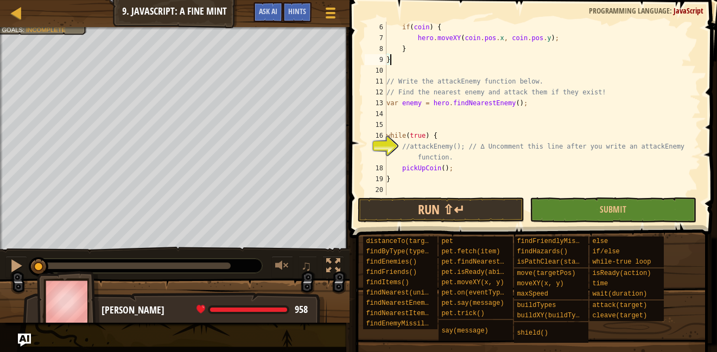
scroll to position [54, 0]
click at [447, 131] on div "if ( coin ) { hero . moveXY ( coin . pos . x , coin . pos . y ) ; } } // Write …" at bounding box center [538, 119] width 308 height 195
type textarea "while(true) {"
drag, startPoint x: 458, startPoint y: 132, endPoint x: 369, endPoint y: 137, distance: 89.1
click at [369, 137] on div "while(true) { 6 7 8 9 10 11 12 13 14 15 16 17 18 19 20 if ( coin ) { hero . mov…" at bounding box center [531, 109] width 338 height 174
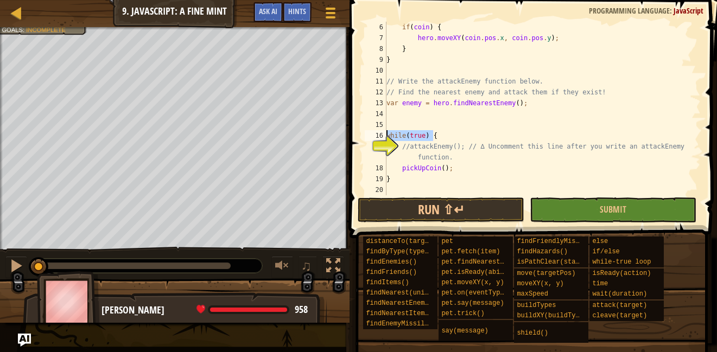
paste textarea
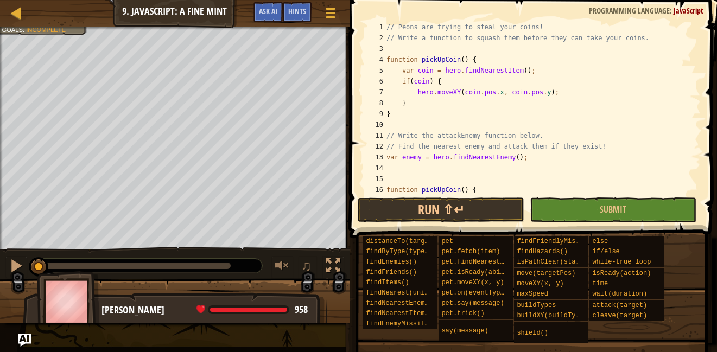
scroll to position [1, 0]
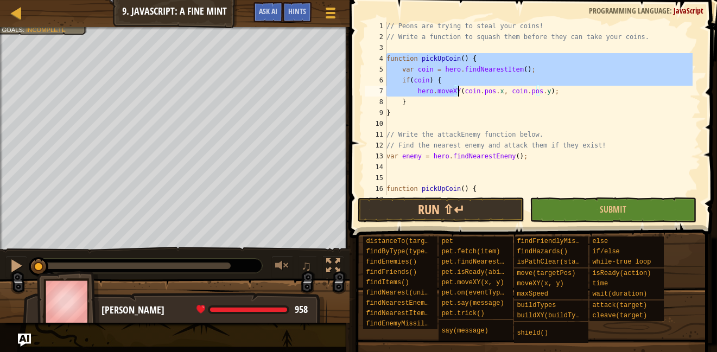
drag, startPoint x: 386, startPoint y: 54, endPoint x: 460, endPoint y: 93, distance: 83.5
click at [460, 93] on div "// Peons are trying to steal your coins! // Write a function to squash them bef…" at bounding box center [538, 118] width 308 height 195
type textarea "if(coin) { hero.moveXY(coin.pos.x, coin.pos.y);"
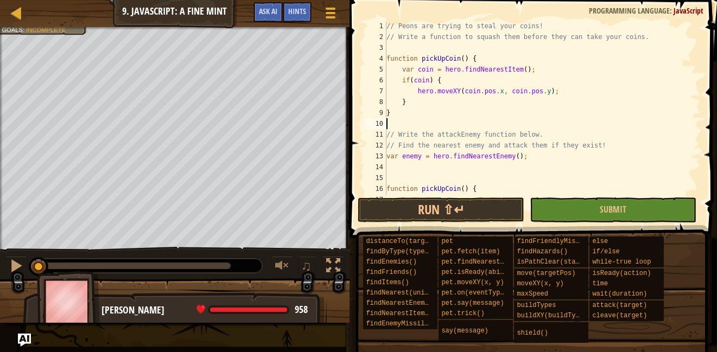
click at [508, 125] on div "// Peons are trying to steal your coins! // Write a function to squash them bef…" at bounding box center [538, 118] width 308 height 195
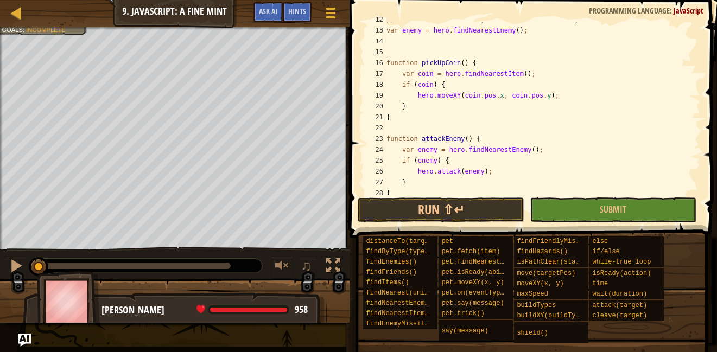
scroll to position [140, 0]
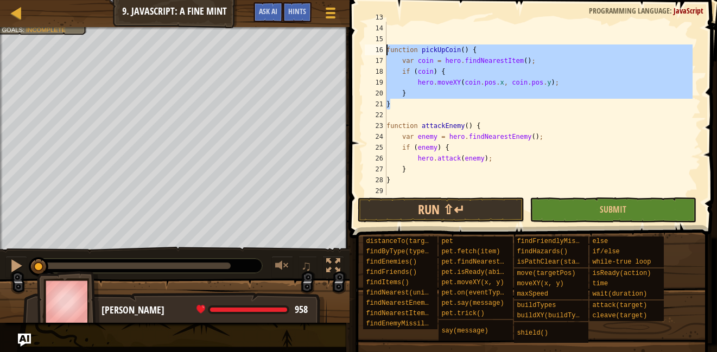
drag, startPoint x: 534, startPoint y: 98, endPoint x: 377, endPoint y: 47, distance: 165.4
click at [377, 47] on div "13 14 15 16 17 18 19 20 21 22 23 24 25 26 27 28 29 30 var enemy = hero . findNe…" at bounding box center [531, 109] width 338 height 174
type textarea "function pickUpCoin() { var coin = hero.findNearestItem();"
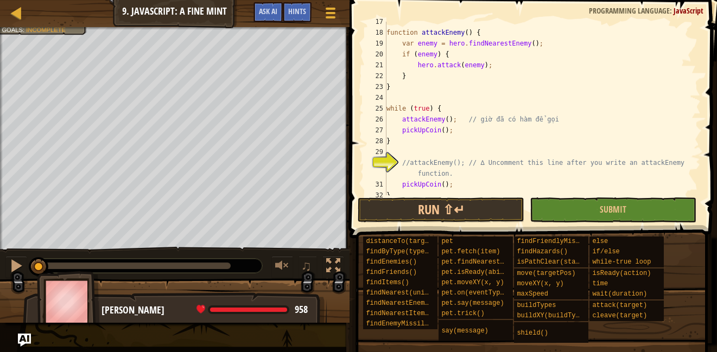
scroll to position [195, 0]
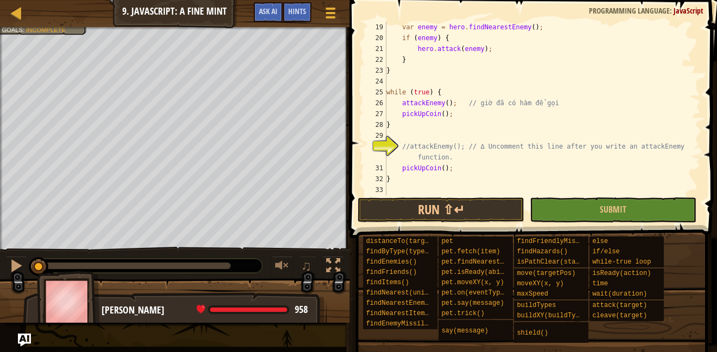
click at [431, 133] on div "var enemy = hero . findNearestEnemy ( ) ; if ( enemy ) { hero . attack ( enemy …" at bounding box center [538, 119] width 308 height 195
click at [454, 203] on button "Run ⇧↵" at bounding box center [441, 209] width 167 height 25
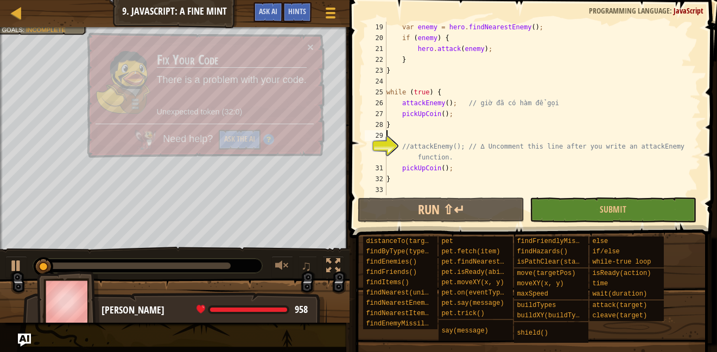
click at [60, 267] on div at bounding box center [134, 266] width 193 height 7
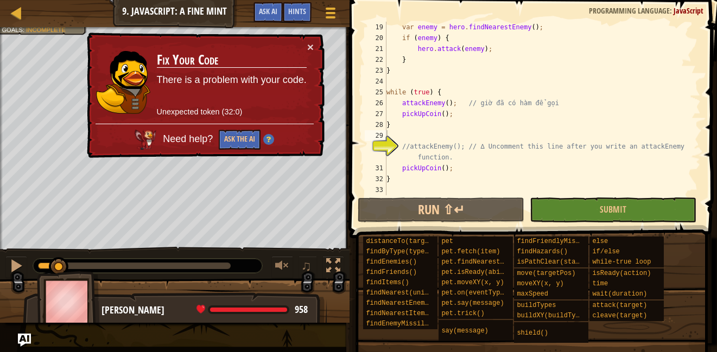
click at [386, 129] on div "28" at bounding box center [376, 124] width 22 height 11
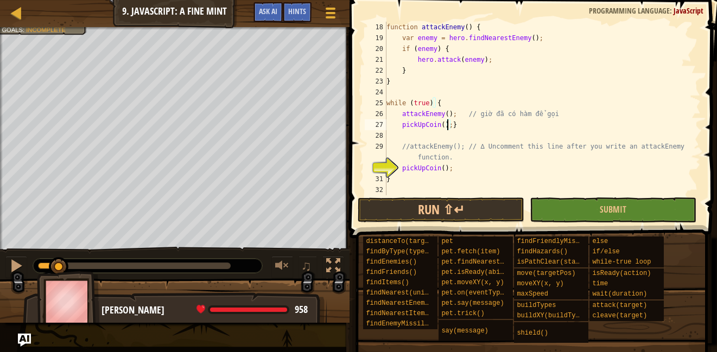
scroll to position [184, 0]
type textarea "pickUpCoin(); }"
click at [479, 202] on button "Run ⇧↵" at bounding box center [441, 209] width 167 height 25
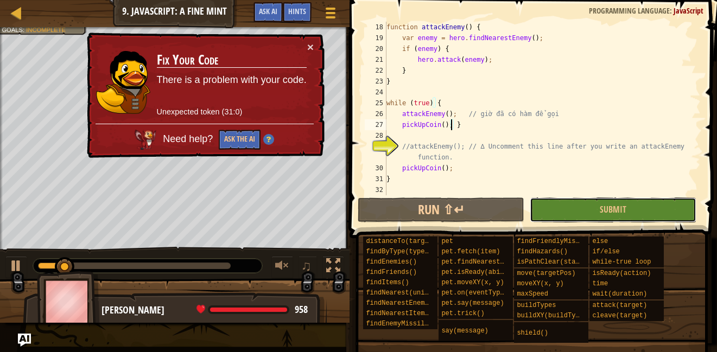
click at [553, 205] on button "Submit" at bounding box center [613, 209] width 167 height 25
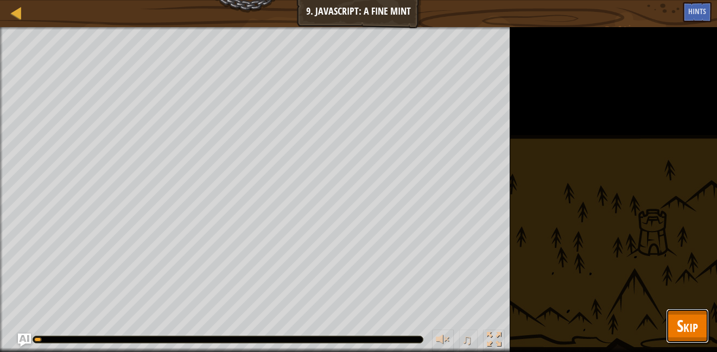
click at [689, 332] on span "Skip" at bounding box center [687, 326] width 21 height 22
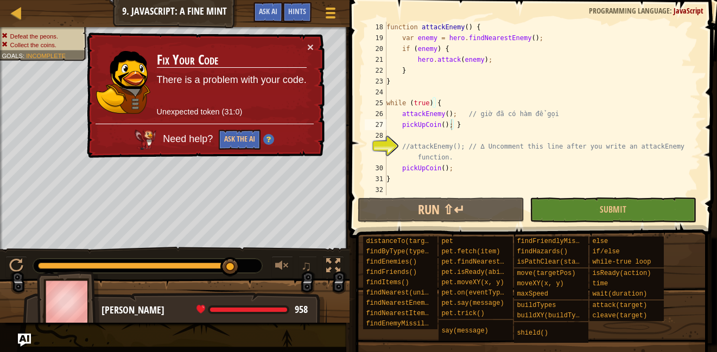
drag, startPoint x: 150, startPoint y: 262, endPoint x: 253, endPoint y: 262, distance: 103.1
drag, startPoint x: 323, startPoint y: 50, endPoint x: 317, endPoint y: 49, distance: 6.1
click at [320, 50] on div "× Fix Your Code There is a problem with your code. Unexpected token (31:0) Need…" at bounding box center [204, 95] width 241 height 127
click at [313, 47] on div "× Fix Your Code There is a problem with your code. Unexpected token (31:0) Need…" at bounding box center [204, 95] width 241 height 129
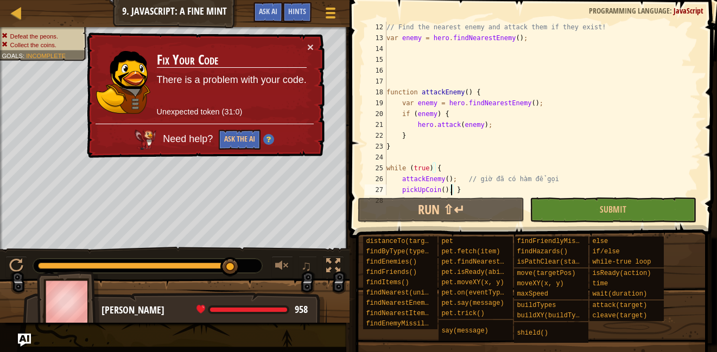
scroll to position [119, 0]
click at [434, 80] on div "// Find the nearest enemy and attack them if they exist! var enemy = hero . fin…" at bounding box center [538, 119] width 308 height 195
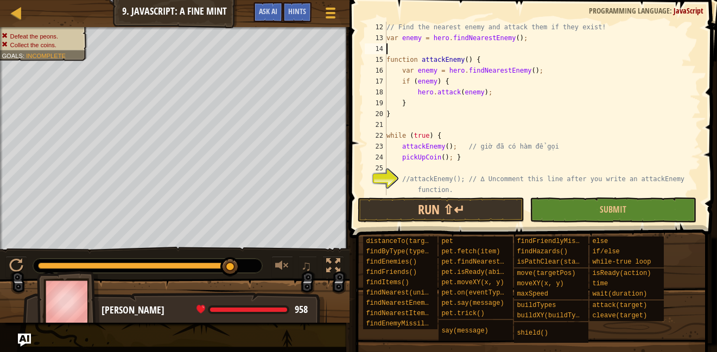
scroll to position [152, 0]
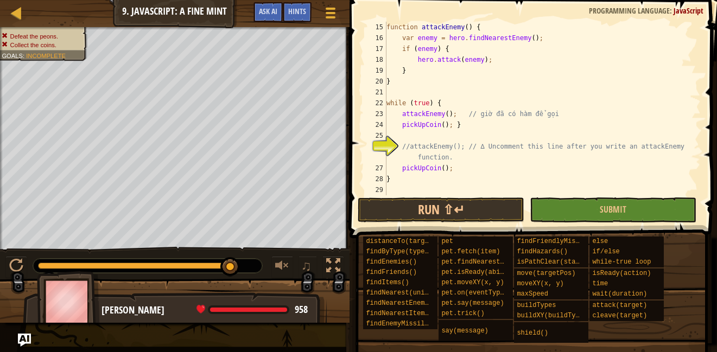
click at [409, 145] on div "function attackEnemy ( ) { var enemy = hero . findNearestEnemy ( ) ; if ( enemy…" at bounding box center [538, 119] width 308 height 195
type textarea "//attackEnemy(); // ∆ Uncomment this line after you write an attackEnemy functi…"
click at [401, 147] on div "function attackEnemy ( ) { var enemy = hero . findNearestEnemy ( ) ; if ( enemy…" at bounding box center [538, 119] width 308 height 195
click at [487, 201] on button "Run ⇧↵" at bounding box center [441, 209] width 167 height 25
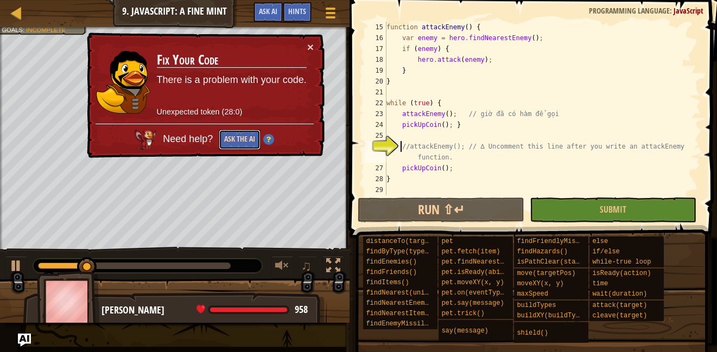
click at [251, 135] on button "Ask the AI" at bounding box center [240, 140] width 42 height 20
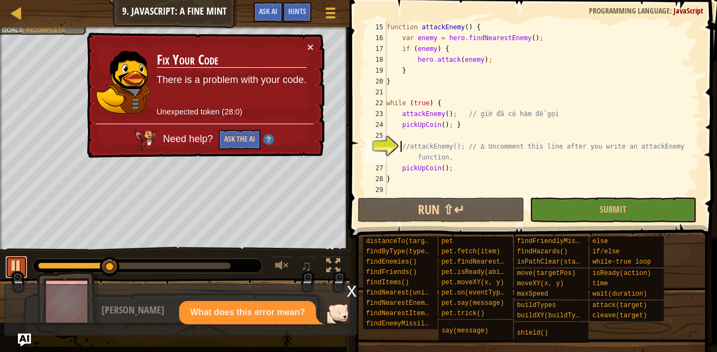
click at [18, 267] on div at bounding box center [16, 266] width 14 height 14
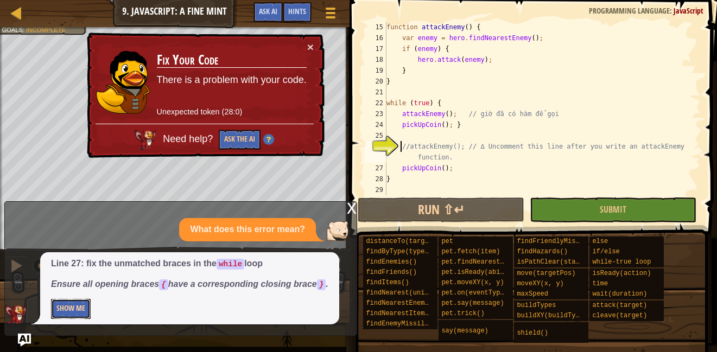
click at [82, 309] on button "Show Me" at bounding box center [71, 309] width 40 height 20
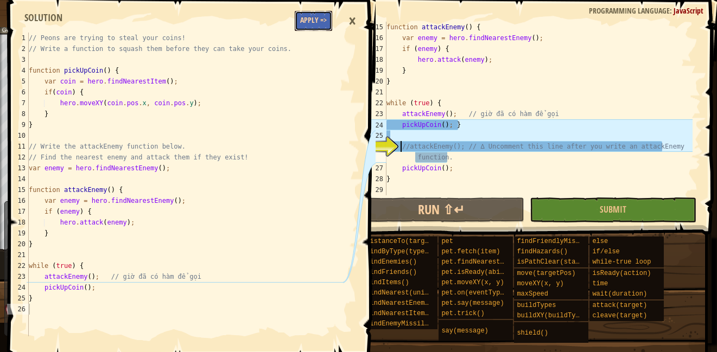
click at [309, 21] on button "Apply =>" at bounding box center [313, 21] width 37 height 20
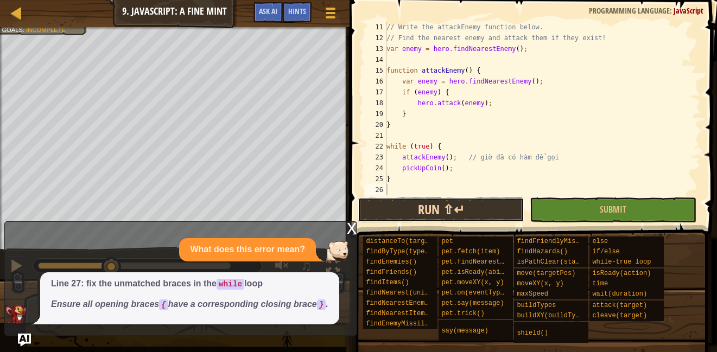
click at [433, 209] on button "Run ⇧↵" at bounding box center [441, 209] width 167 height 25
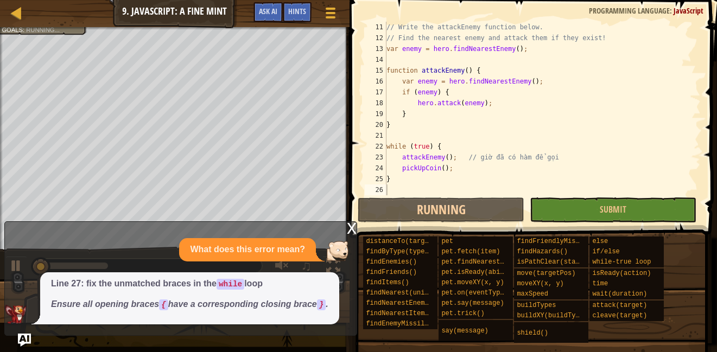
click at [353, 229] on div "x" at bounding box center [352, 227] width 10 height 11
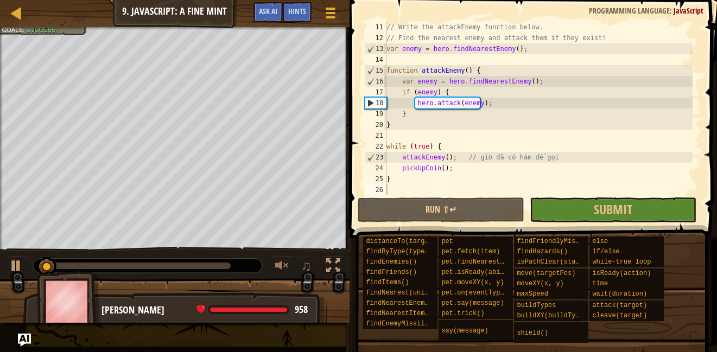
click at [141, 264] on div at bounding box center [134, 266] width 193 height 7
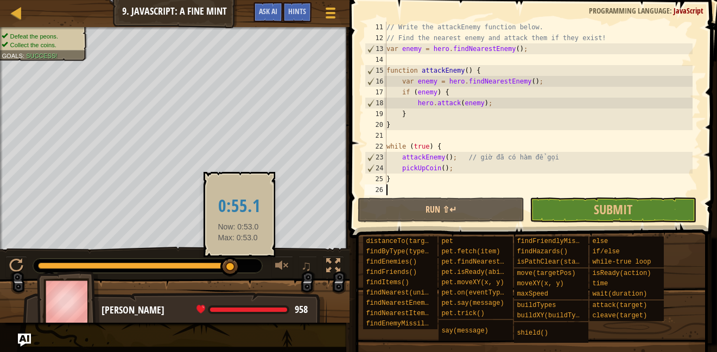
drag, startPoint x: 143, startPoint y: 264, endPoint x: 238, endPoint y: 264, distance: 95.5
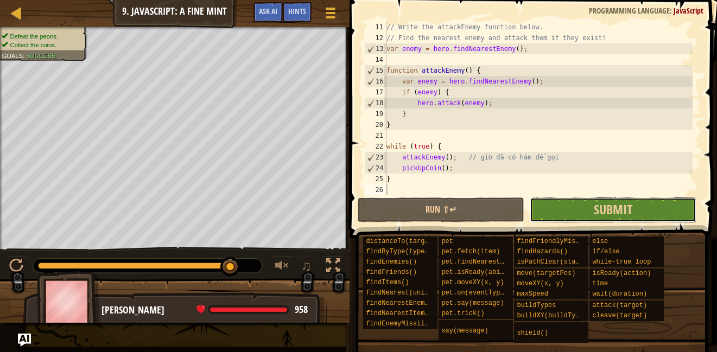
click at [560, 202] on button "Submit" at bounding box center [613, 209] width 167 height 25
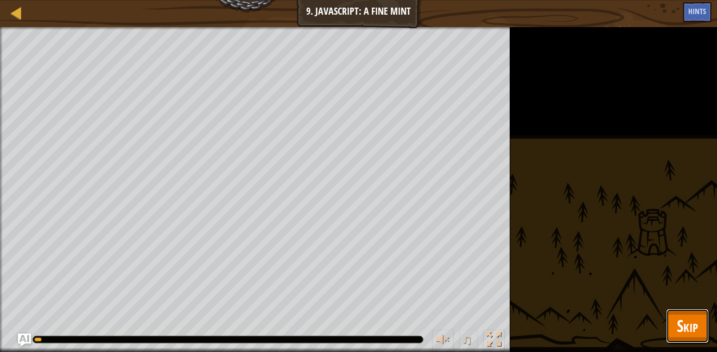
click at [697, 339] on button "Skip" at bounding box center [687, 326] width 43 height 35
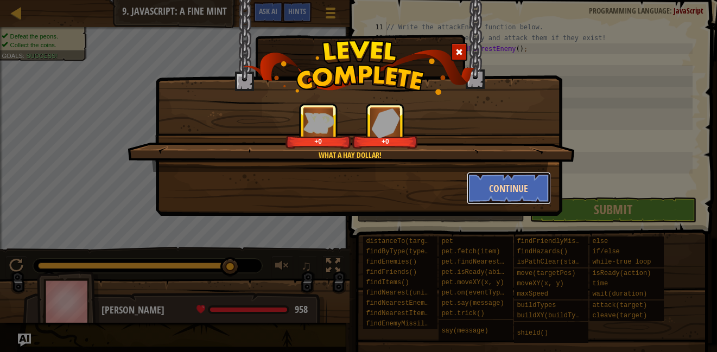
click at [491, 178] on button "Continue" at bounding box center [509, 188] width 84 height 33
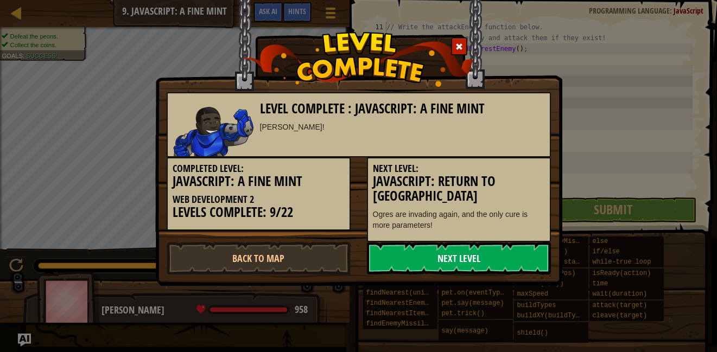
click at [420, 257] on link "Next Level" at bounding box center [459, 258] width 184 height 33
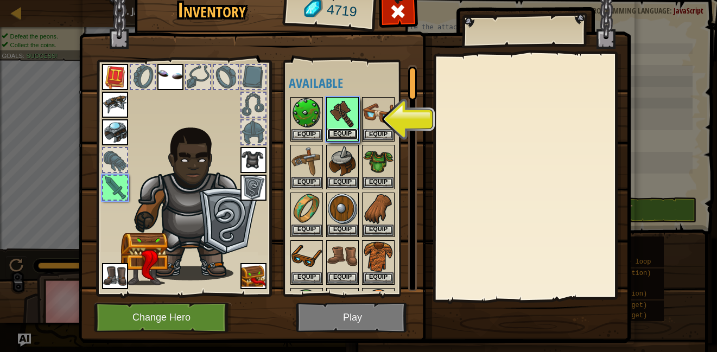
click at [331, 132] on button "Equip" at bounding box center [342, 134] width 30 height 11
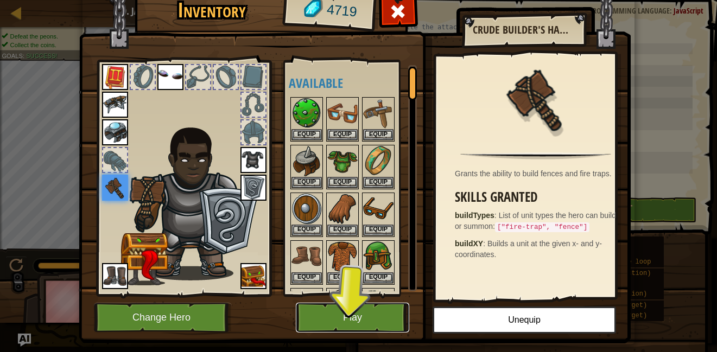
click at [346, 320] on button "Play" at bounding box center [352, 318] width 113 height 30
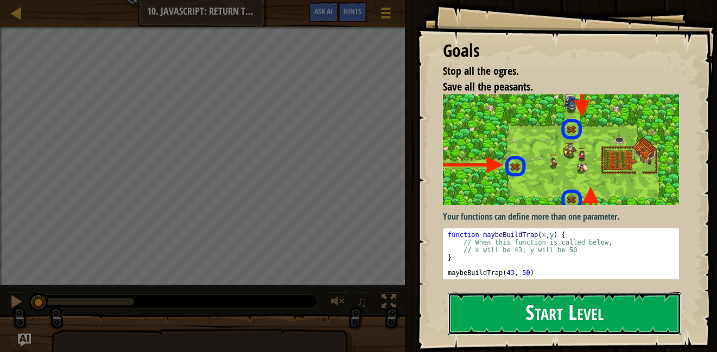
click at [489, 292] on button "Start Level" at bounding box center [564, 313] width 233 height 43
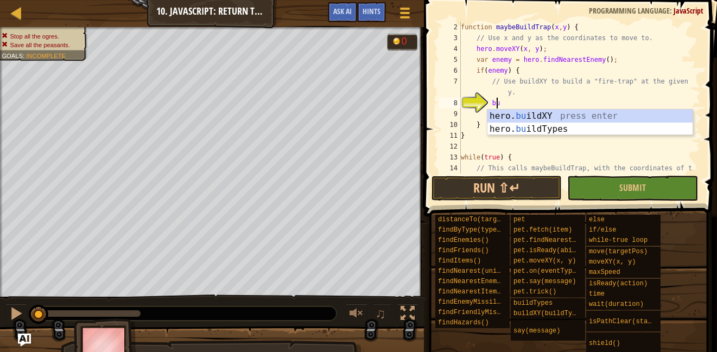
scroll to position [5, 3]
click at [534, 118] on div "hero. buil dXY press enter hero. buil dTypes press enter" at bounding box center [589, 136] width 205 height 52
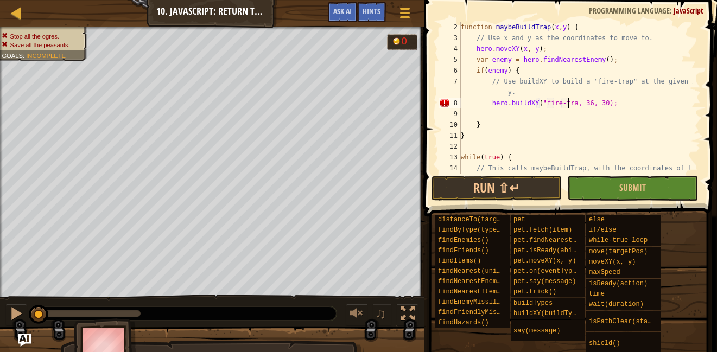
scroll to position [5, 9]
click at [602, 100] on div "function maybeBuildTrap ( x , y ) { // Use x and y as the coordinates to move t…" at bounding box center [575, 114] width 234 height 184
click at [589, 104] on div "function maybeBuildTrap ( x , y ) { // Use x and y as the coordinates to move t…" at bounding box center [575, 114] width 234 height 184
type textarea "hero.buildXY("fire-trap", x, y);"
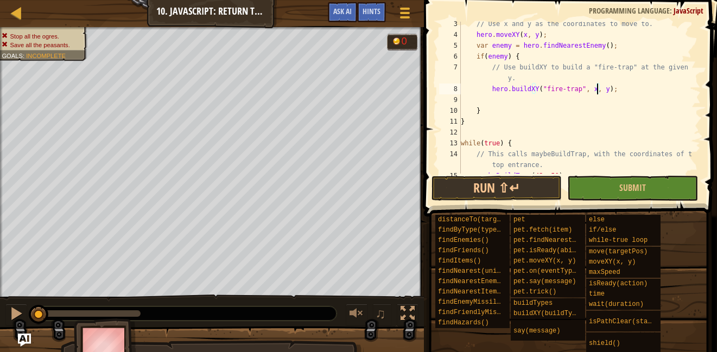
scroll to position [109, 0]
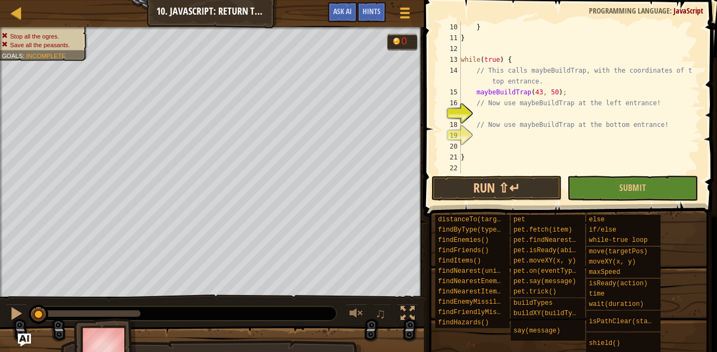
click at [638, 116] on div "} } while ( true ) { // This calls maybeBuildTrap, with the coordinates of the …" at bounding box center [575, 109] width 234 height 174
type textarea "maybeBuildTrap(ẹ, 34)"
drag, startPoint x: 540, startPoint y: 114, endPoint x: 474, endPoint y: 113, distance: 65.6
click at [474, 113] on div "} } while ( true ) { // This calls maybeBuildTrap, with the coordinates of the …" at bounding box center [575, 109] width 234 height 174
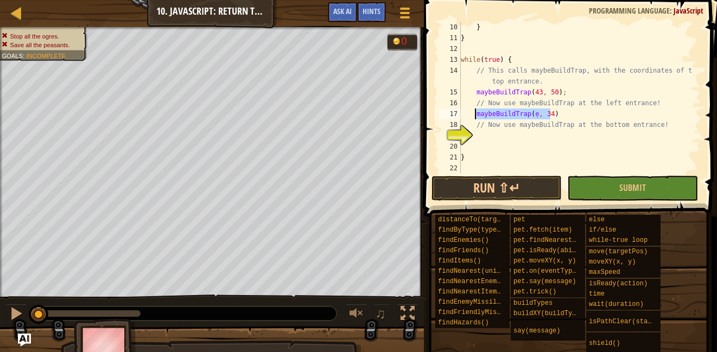
click at [490, 142] on div "} } while ( true ) { // This calls maybeBuildTrap, with the coordinates of the …" at bounding box center [575, 109] width 234 height 174
click at [532, 135] on div "} } while ( true ) { // This calls maybeBuildTrap, with the coordinates of the …" at bounding box center [575, 109] width 234 height 174
click at [532, 114] on div "} } while ( true ) { // This calls maybeBuildTrap, with the coordinates of the …" at bounding box center [575, 109] width 234 height 174
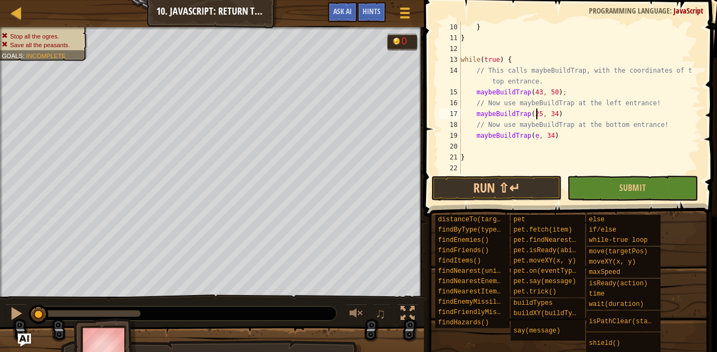
click at [531, 135] on div "} } while ( true ) { // This calls maybeBuildTrap, with the coordinates of the …" at bounding box center [575, 109] width 234 height 174
type textarea "maybeBuildTrap(43, 20)"
click at [646, 177] on button "Submit" at bounding box center [632, 188] width 130 height 25
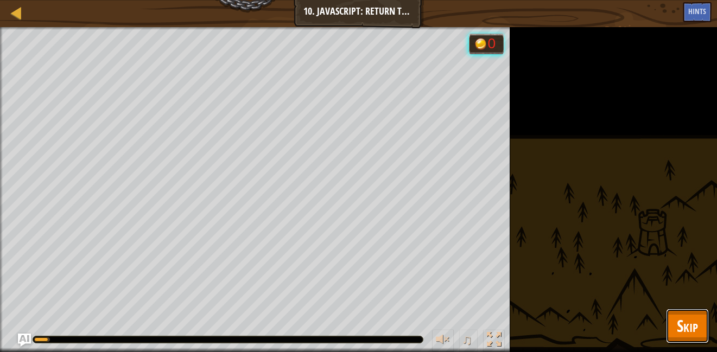
click at [675, 336] on button "Skip" at bounding box center [687, 326] width 43 height 35
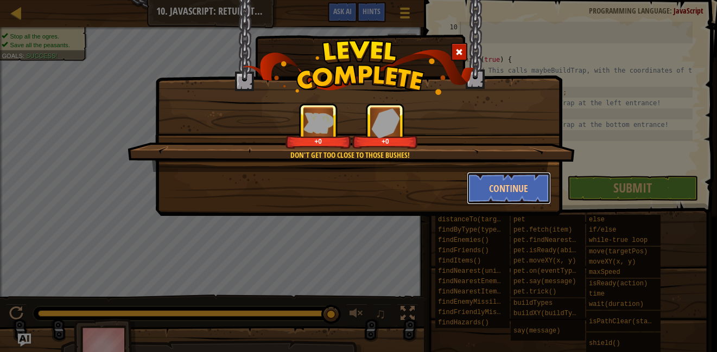
click at [475, 181] on button "Continue" at bounding box center [509, 188] width 84 height 33
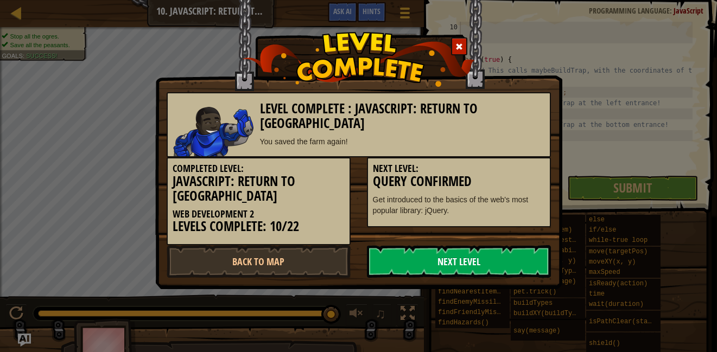
click at [444, 269] on link "Next Level" at bounding box center [459, 261] width 184 height 33
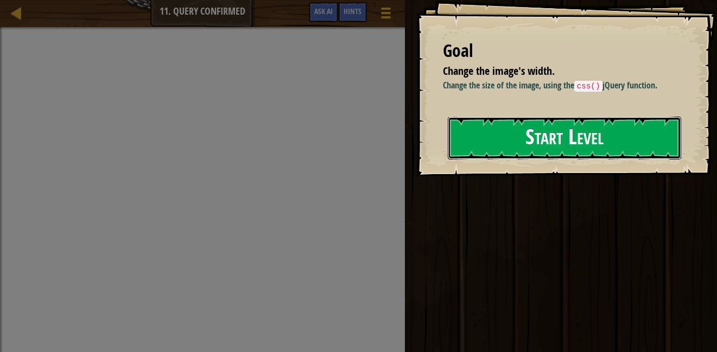
click at [480, 150] on button "Start Level" at bounding box center [564, 138] width 233 height 43
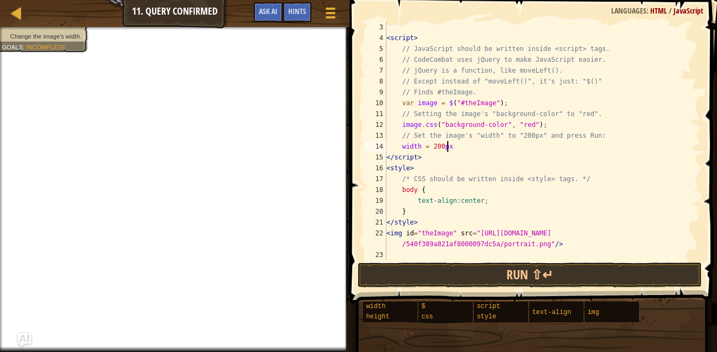
scroll to position [5, 4]
click at [502, 270] on button "Run ⇧↵" at bounding box center [530, 275] width 344 height 25
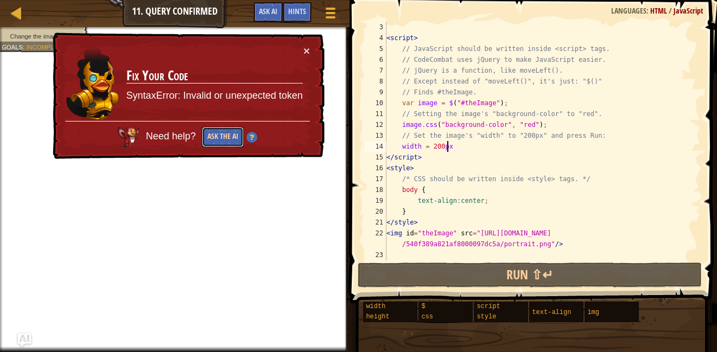
click at [238, 139] on button "Ask the AI" at bounding box center [223, 137] width 42 height 20
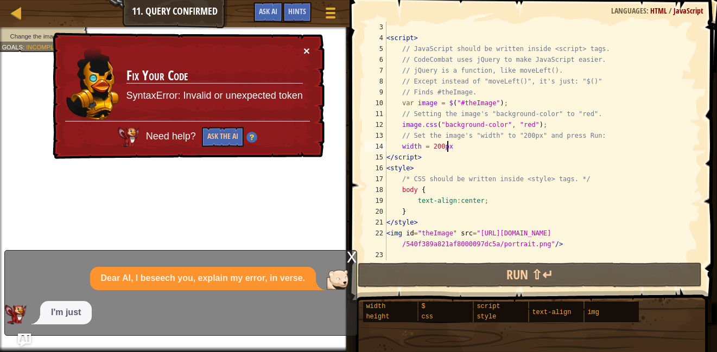
click at [304, 55] on button "×" at bounding box center [306, 50] width 7 height 11
click at [308, 49] on button "×" at bounding box center [306, 50] width 7 height 11
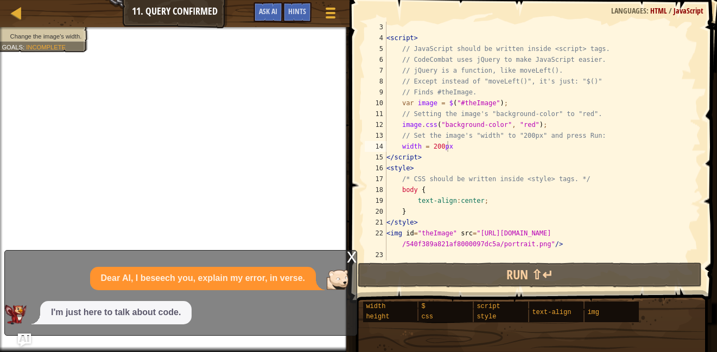
click at [231, 311] on div "I'm just here to talk about code." at bounding box center [178, 312] width 346 height 23
click at [458, 142] on div "< script > // JavaScript should be written inside <script> tags. // CodeCombat …" at bounding box center [538, 152] width 308 height 260
click at [258, 324] on div "I'm just here to talk about code." at bounding box center [178, 312] width 346 height 23
click at [353, 256] on div "x" at bounding box center [352, 256] width 10 height 11
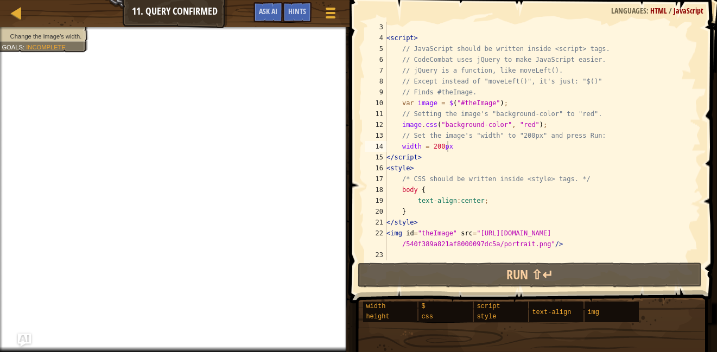
click at [457, 149] on div "< script > // JavaScript should be written inside <script> tags. // CodeCombat …" at bounding box center [538, 152] width 308 height 260
drag, startPoint x: 453, startPoint y: 148, endPoint x: 429, endPoint y: 146, distance: 24.5
click at [429, 146] on div "< script > // JavaScript should be written inside <script> tags. // CodeCombat …" at bounding box center [538, 152] width 308 height 260
click at [480, 157] on div "< script > // JavaScript should be written inside <script> tags. // CodeCombat …" at bounding box center [538, 152] width 308 height 260
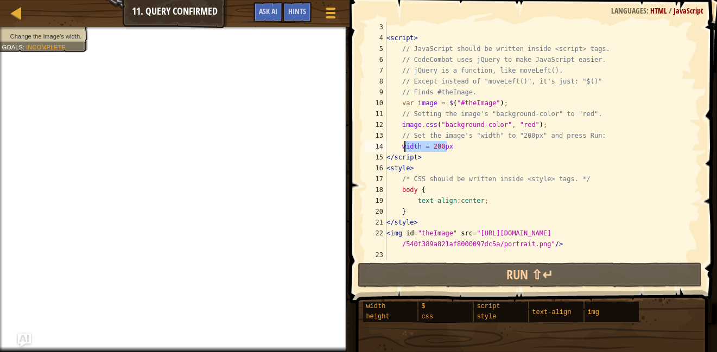
drag, startPoint x: 468, startPoint y: 145, endPoint x: 403, endPoint y: 144, distance: 65.7
click at [403, 144] on div "< script > // JavaScript should be written inside <script> tags. // CodeCombat …" at bounding box center [538, 152] width 308 height 260
type textarea "w"
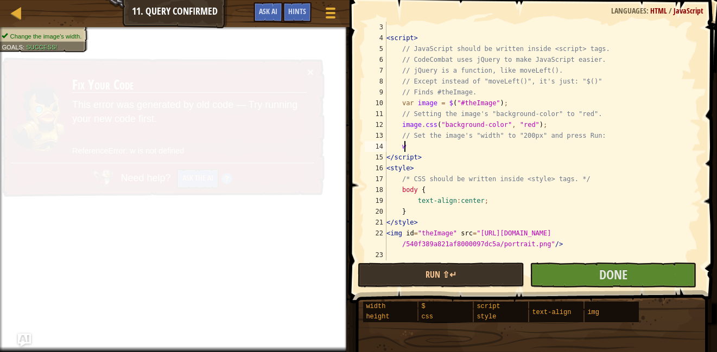
scroll to position [5, 1]
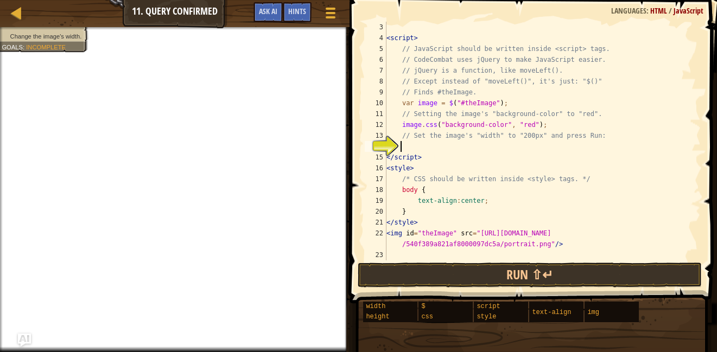
click at [406, 148] on div "< script > // JavaScript should be written inside <script> tags. // CodeCombat …" at bounding box center [538, 152] width 308 height 260
click at [444, 264] on button "Run ⇧↵" at bounding box center [530, 275] width 344 height 25
type textarea "width = "200px""
click at [291, 21] on div "Hints" at bounding box center [297, 12] width 29 height 20
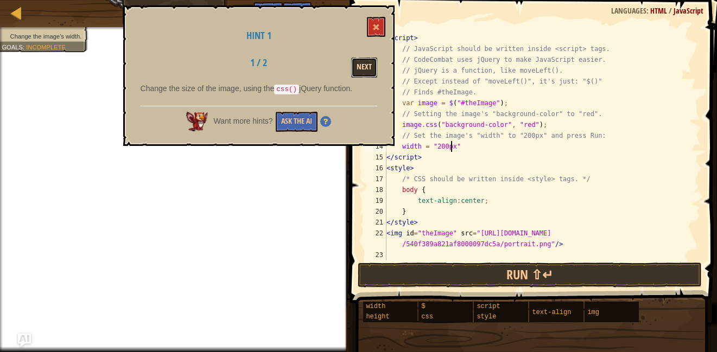
click at [369, 62] on button "Next" at bounding box center [364, 68] width 26 height 20
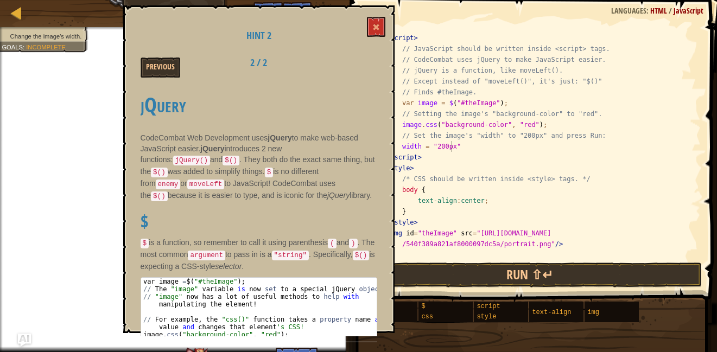
scroll to position [2, 0]
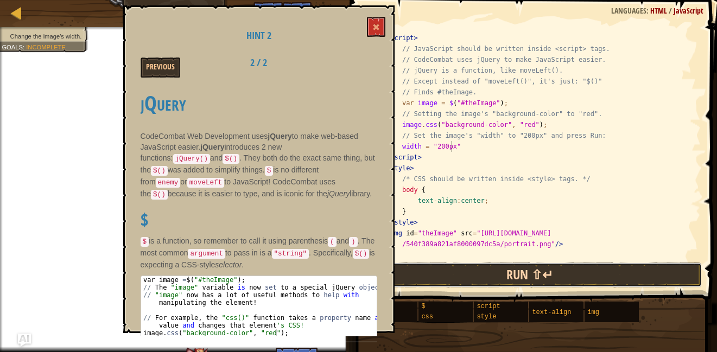
click at [459, 276] on button "Run ⇧↵" at bounding box center [530, 275] width 344 height 25
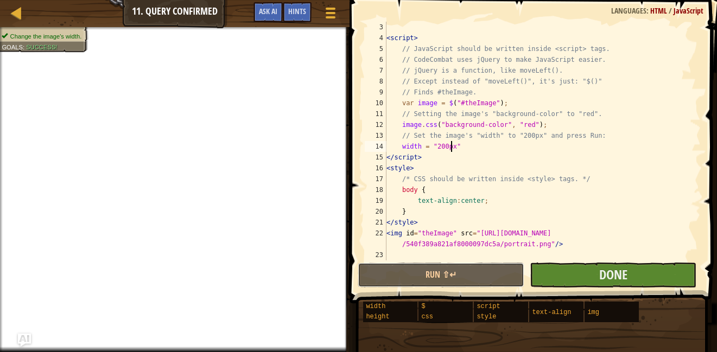
click at [524, 278] on button "Run ⇧↵" at bounding box center [441, 275] width 167 height 25
click at [582, 278] on button "Done" at bounding box center [613, 275] width 167 height 25
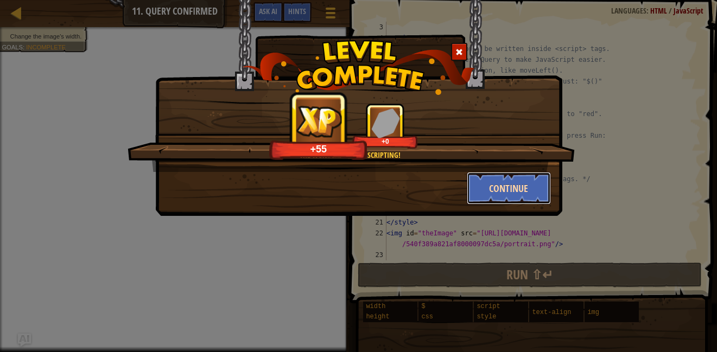
click at [491, 188] on button "Continue" at bounding box center [509, 188] width 84 height 33
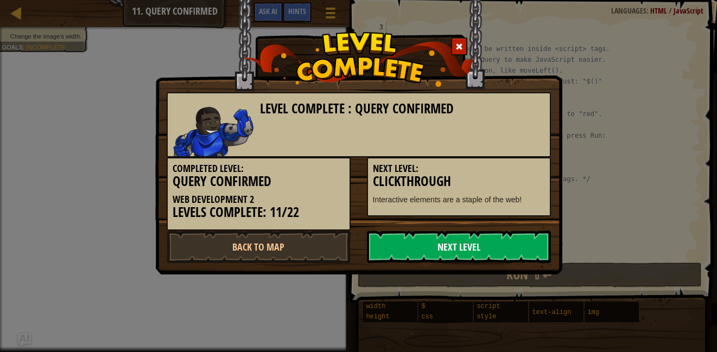
click at [471, 252] on link "Next Level" at bounding box center [459, 247] width 184 height 33
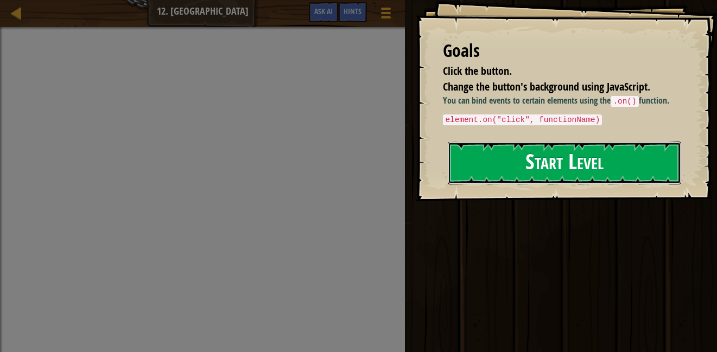
click at [553, 157] on button "Start Level" at bounding box center [564, 163] width 233 height 43
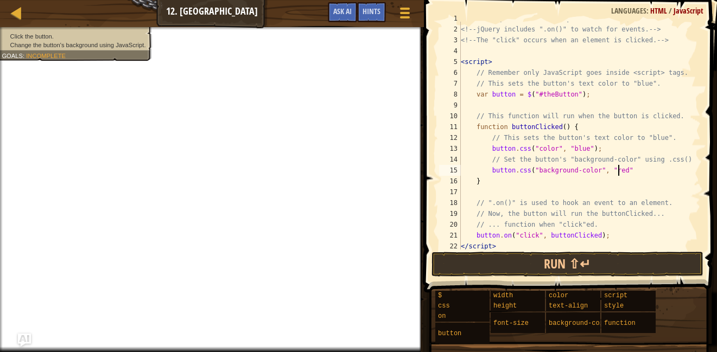
scroll to position [5, 12]
type textarea "button.css("background-color", "red")"
click at [581, 263] on button "Run ⇧↵" at bounding box center [567, 264] width 272 height 25
click at [471, 262] on button "Run ⇧↵" at bounding box center [567, 264] width 272 height 25
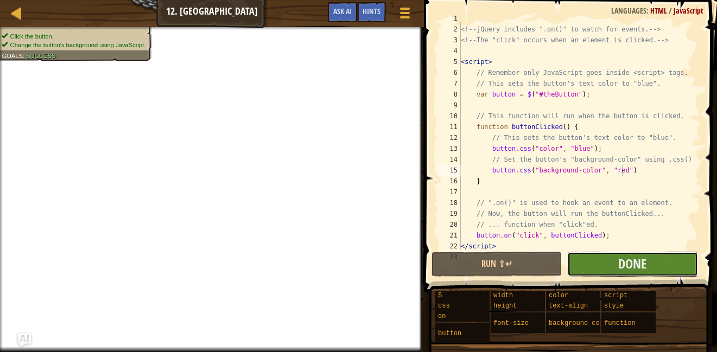
click at [598, 267] on button "Done" at bounding box center [632, 264] width 130 height 25
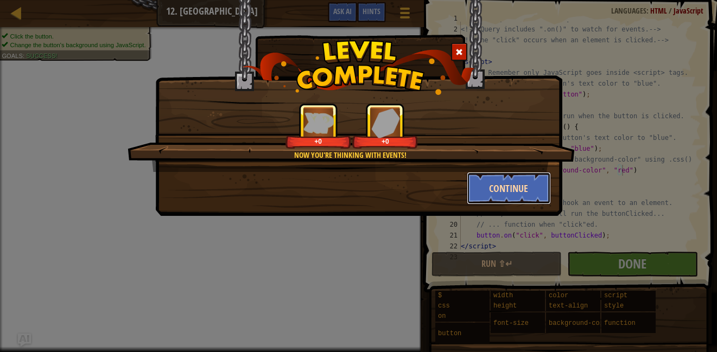
click at [510, 178] on button "Continue" at bounding box center [509, 188] width 84 height 33
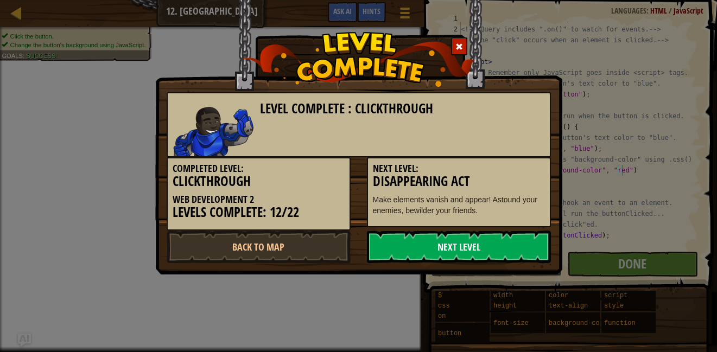
click at [506, 238] on link "Next Level" at bounding box center [459, 247] width 184 height 33
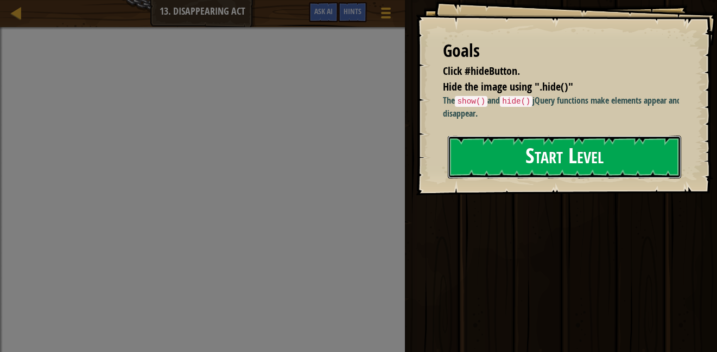
click at [473, 170] on button "Start Level" at bounding box center [564, 157] width 233 height 43
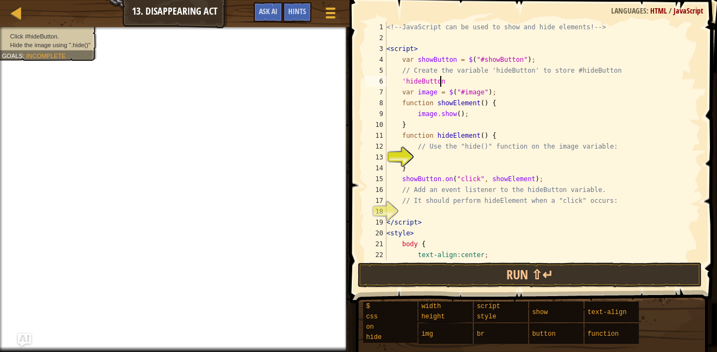
scroll to position [5, 4]
type textarea "'hideButton'"
click at [496, 156] on div "<!-- JavaScript can be used to show and hide elements! --> < script > var showB…" at bounding box center [538, 152] width 308 height 260
type textarea "hide()"
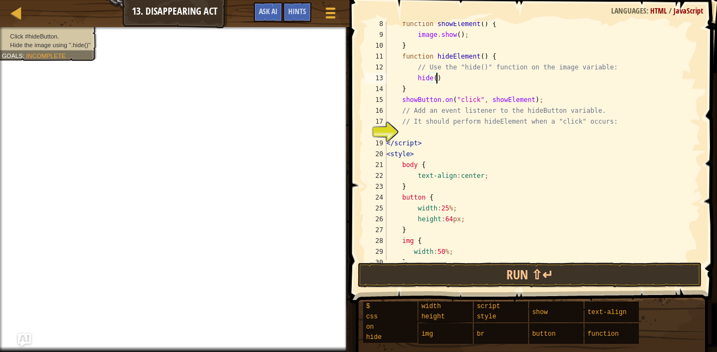
scroll to position [80, 0]
click at [443, 135] on div "function showElement ( ) { image . show ( ) ; } function hideElement ( ) { // U…" at bounding box center [538, 147] width 308 height 260
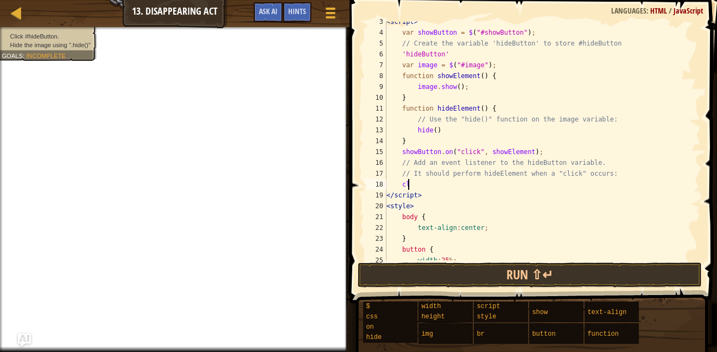
scroll to position [29, 0]
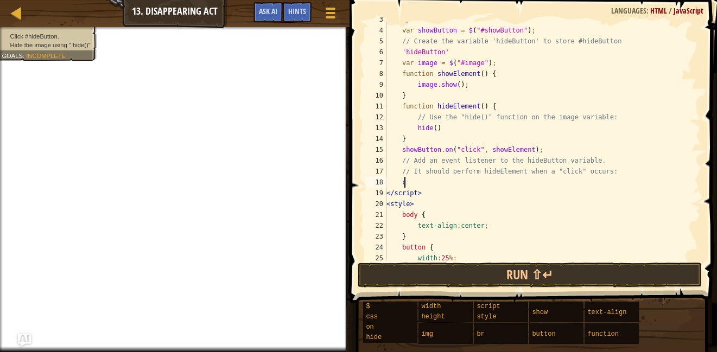
type textarea "c"
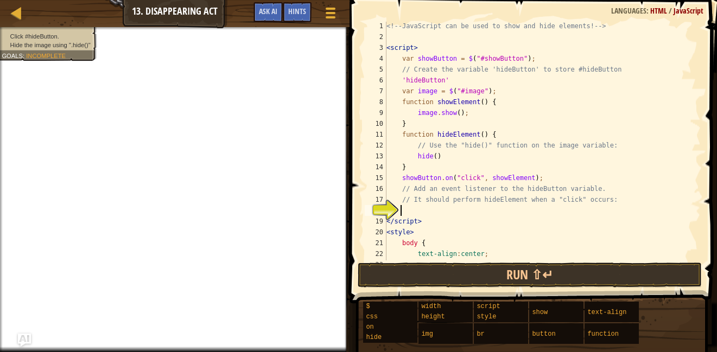
scroll to position [0, 0]
click at [557, 100] on div "<!-- JavaScript can be used to show and hide elements! --> < script > var showB…" at bounding box center [538, 152] width 308 height 260
drag, startPoint x: 465, startPoint y: 78, endPoint x: 403, endPoint y: 77, distance: 62.9
click at [403, 77] on div "<!-- JavaScript can be used to show and hide elements! --> < script > var showB…" at bounding box center [538, 152] width 308 height 260
type textarea "'"
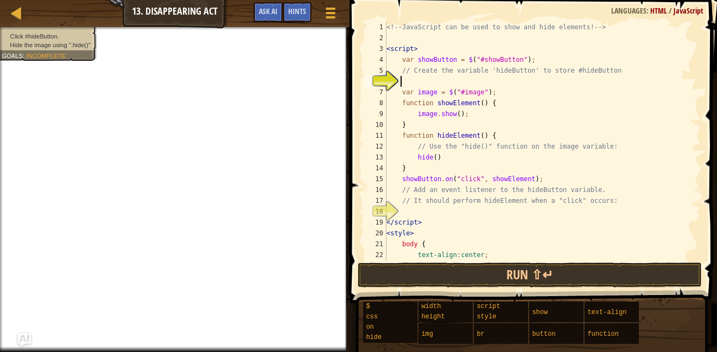
click at [451, 111] on div "<!-- JavaScript can be used to show and hide elements! --> < script > var showB…" at bounding box center [538, 152] width 308 height 260
click at [454, 126] on div "<!-- JavaScript can be used to show and hide elements! --> < script > var showB…" at bounding box center [538, 152] width 308 height 260
click at [479, 116] on div "<!-- JavaScript can be used to show and hide elements! --> < script > var showB…" at bounding box center [538, 152] width 308 height 260
drag, startPoint x: 477, startPoint y: 159, endPoint x: 416, endPoint y: 158, distance: 61.3
click at [416, 158] on div "<!-- JavaScript can be used to show and hide elements! --> < script > var showB…" at bounding box center [538, 152] width 308 height 260
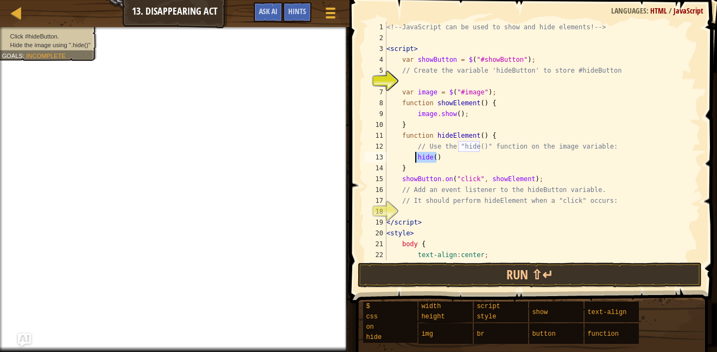
type textarea "hide()"
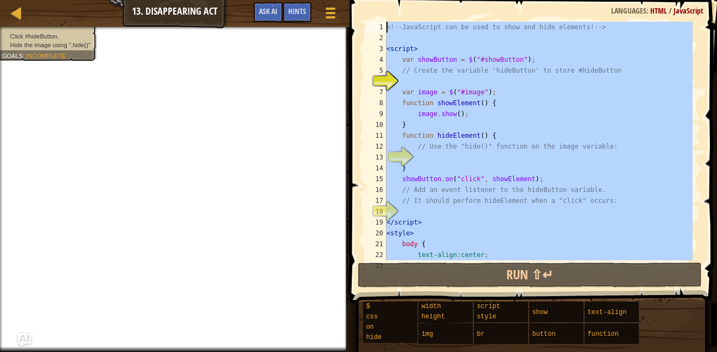
drag, startPoint x: 553, startPoint y: 244, endPoint x: 405, endPoint y: -18, distance: 300.8
click at [405, 0] on html "Map Web Development 2 13. Disappearing Act Game Menu Done Hints Ask AI 1 הההההה…" at bounding box center [358, 0] width 717 height 0
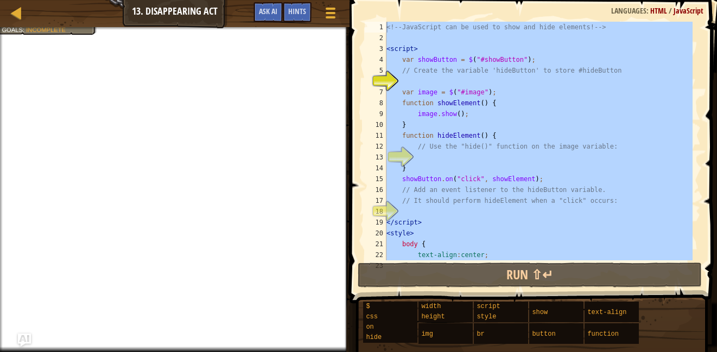
click at [495, 198] on div "<!-- JavaScript can be used to show and hide elements! --> < script > var showB…" at bounding box center [538, 141] width 308 height 239
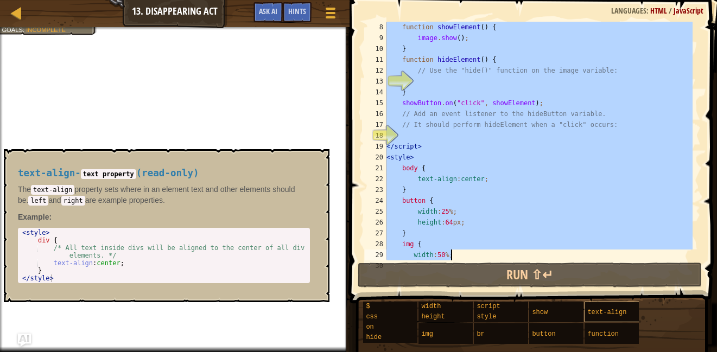
scroll to position [163, 0]
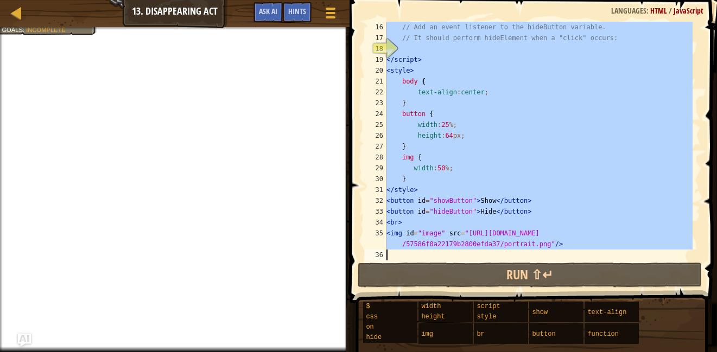
drag, startPoint x: 387, startPoint y: 30, endPoint x: 598, endPoint y: 250, distance: 305.4
click at [598, 250] on div "// Add an event listener to the hideButton variable. // It should perform hideE…" at bounding box center [538, 152] width 308 height 260
type textarea "<img id="image" src="[URL][DOMAIN_NAME]"/>"
paste textarea
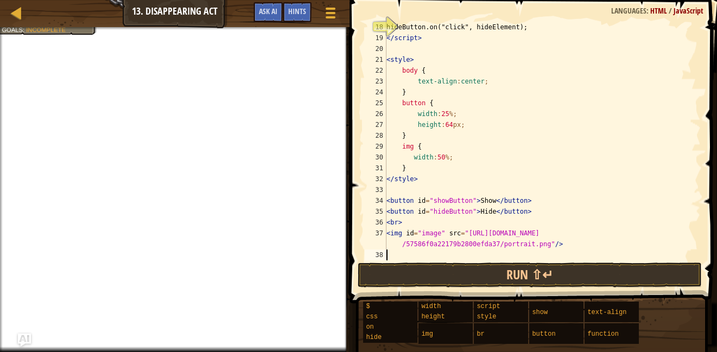
scroll to position [184, 0]
click at [564, 266] on button "Run ⇧↵" at bounding box center [530, 275] width 344 height 25
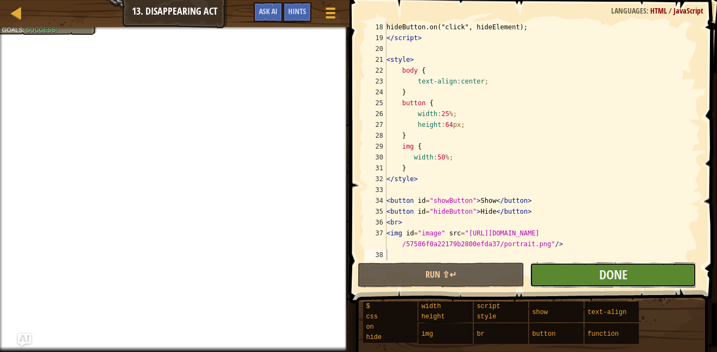
click at [591, 282] on button "Done" at bounding box center [613, 275] width 167 height 25
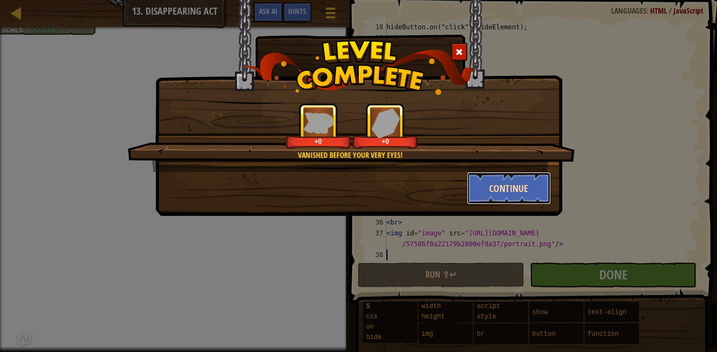
click at [492, 184] on button "Continue" at bounding box center [509, 188] width 84 height 33
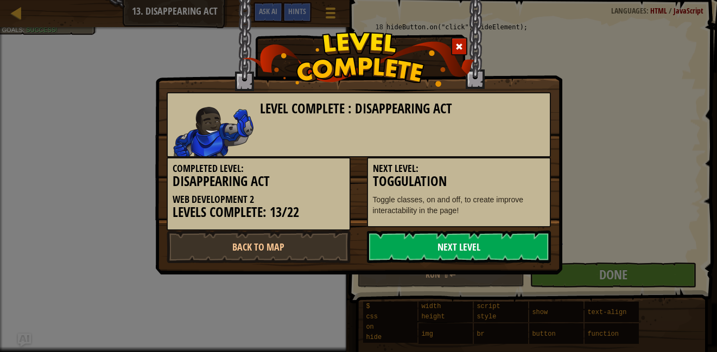
click at [506, 237] on link "Next Level" at bounding box center [459, 247] width 184 height 33
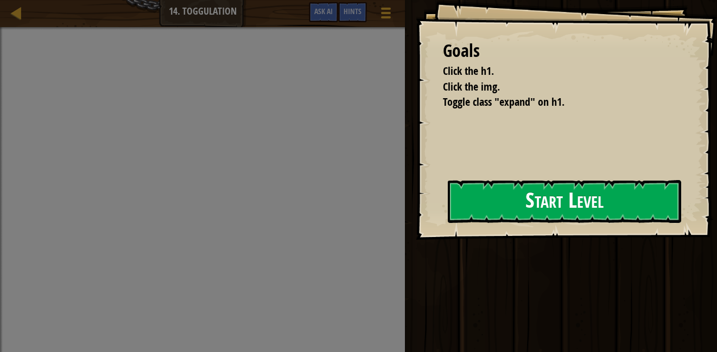
click at [425, 214] on div "Goals Click the h1. Click the img. Toggle class "expand" on h1. Start Level Err…" at bounding box center [566, 120] width 301 height 240
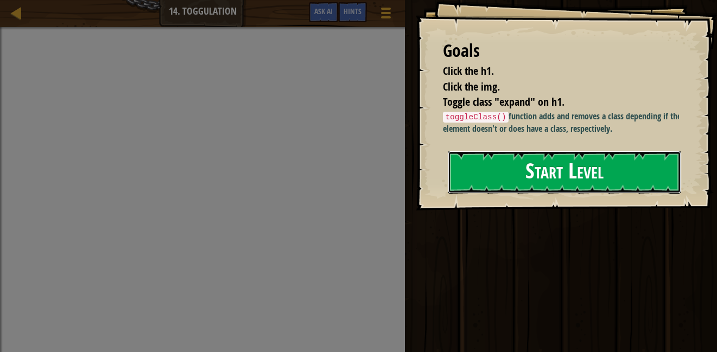
click at [537, 194] on button "Start Level" at bounding box center [564, 172] width 233 height 43
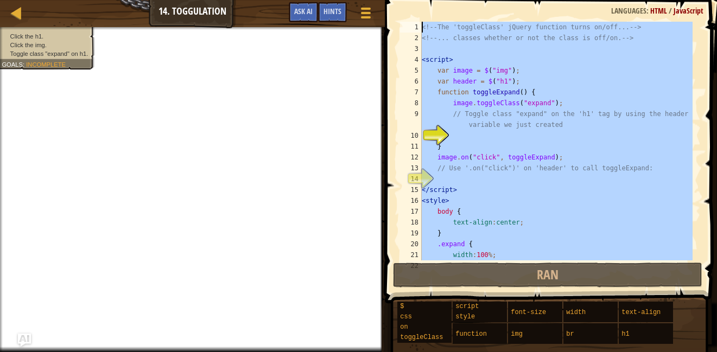
drag, startPoint x: 514, startPoint y: 248, endPoint x: 417, endPoint y: -33, distance: 297.0
click at [417, 0] on html "Map Web Development 2 14. Toggulation Game Menu Done Hints Ask AI 1 ההההההההההה…" at bounding box center [358, 0] width 717 height 0
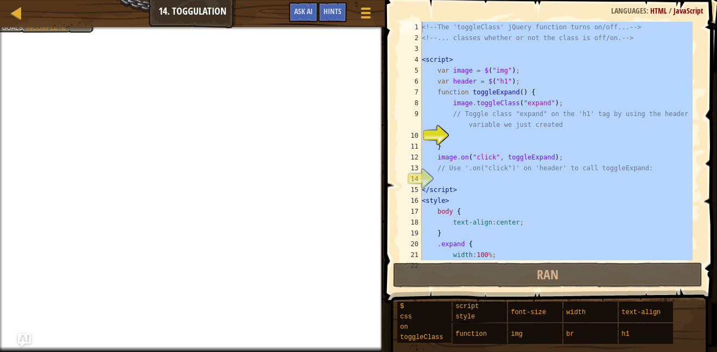
click at [436, 162] on div "<!-- The 'toggleClass' jQuery function turns on/off... --> <!-- ... classes whe…" at bounding box center [555, 141] width 273 height 239
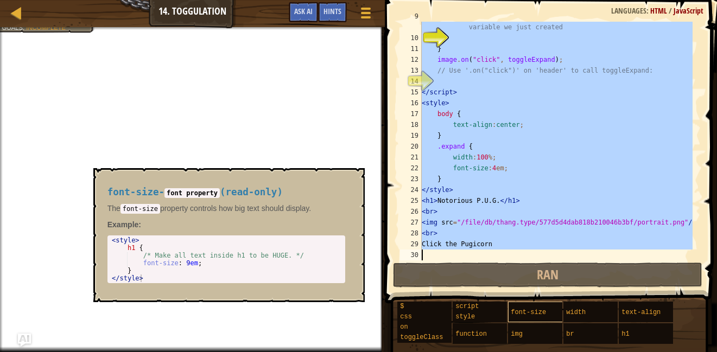
drag, startPoint x: 423, startPoint y: 29, endPoint x: 554, endPoint y: 311, distance: 311.9
click at [554, 311] on div "Hints Image Gallery image.on("click", toggleExpand); 9 10 11 12 13 14 15 16 17 …" at bounding box center [548, 173] width 335 height 347
type textarea "Click the Pugicorn"
paste textarea
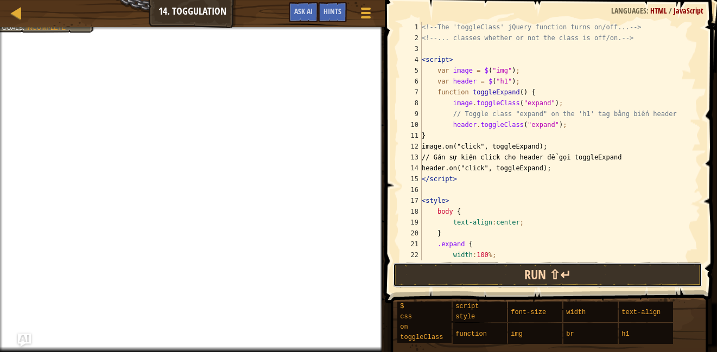
click at [543, 276] on button "Run ⇧↵" at bounding box center [548, 275] width 310 height 25
click at [516, 275] on button "Run ⇧↵" at bounding box center [548, 275] width 310 height 25
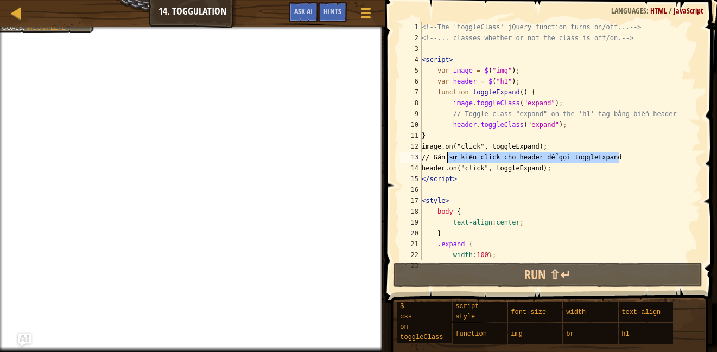
drag, startPoint x: 618, startPoint y: 157, endPoint x: 446, endPoint y: 159, distance: 172.0
click at [446, 159] on div "<!-- The 'toggleClass' jQuery function turns on/off... --> <!-- ... classes whe…" at bounding box center [555, 152] width 273 height 260
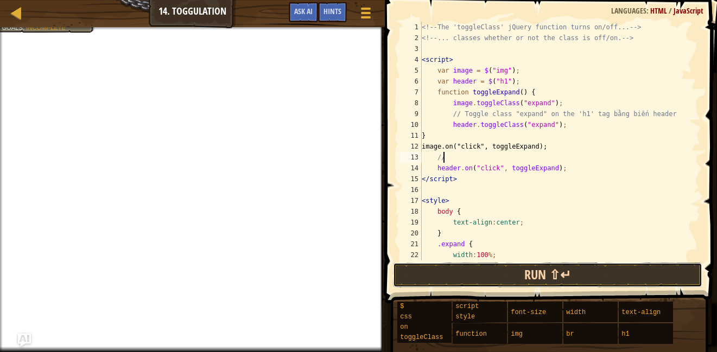
click at [510, 280] on button "Run ⇧↵" at bounding box center [548, 275] width 310 height 25
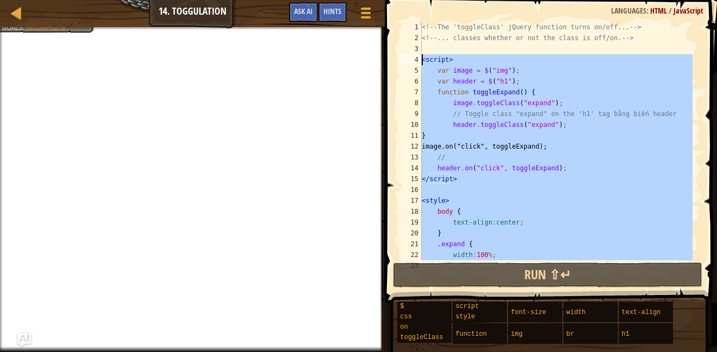
drag, startPoint x: 499, startPoint y: 241, endPoint x: 421, endPoint y: 59, distance: 198.3
click at [421, 59] on div "// 1 2 3 4 5 6 7 8 9 10 11 12 13 14 15 16 17 18 19 20 21 22 23 <!-- The 'toggle…" at bounding box center [549, 141] width 303 height 239
type textarea "<script> var image = $("img");"
click at [27, 9] on link "Map" at bounding box center [24, 13] width 5 height 15
select select "en-[GEOGRAPHIC_DATA]"
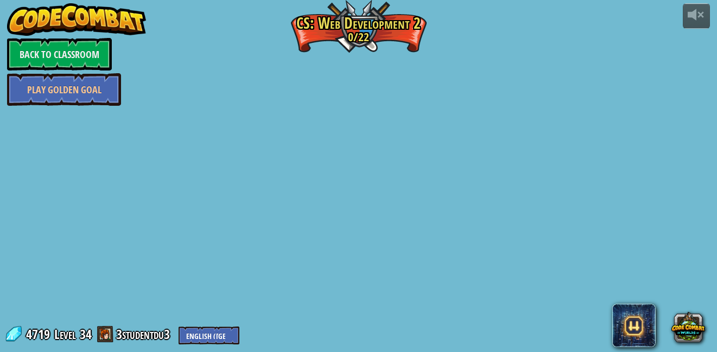
select select "en-[GEOGRAPHIC_DATA]"
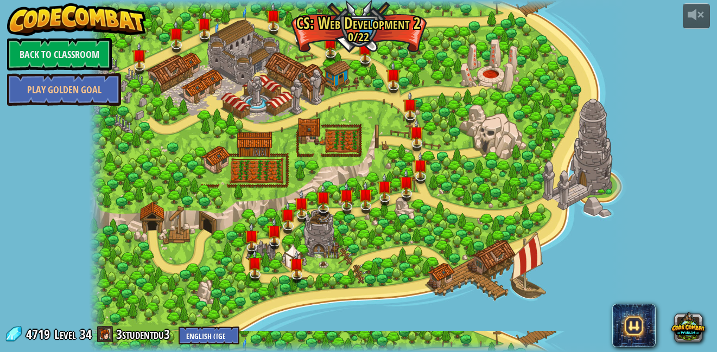
select select "en-[GEOGRAPHIC_DATA]"
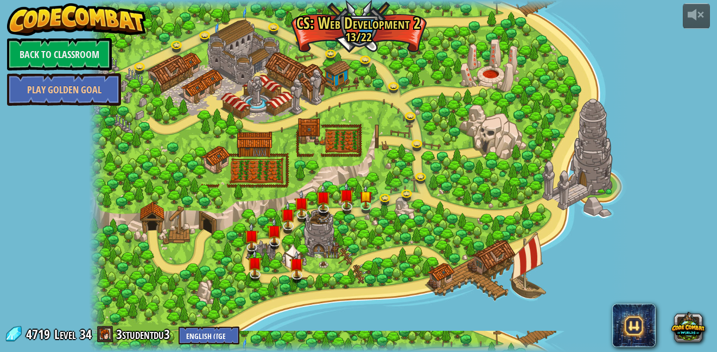
select select "en-[GEOGRAPHIC_DATA]"
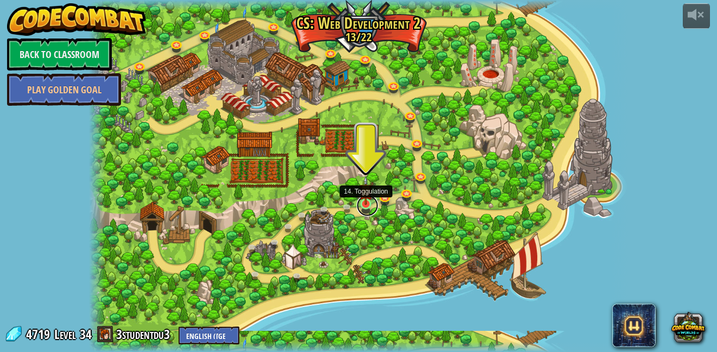
click at [369, 206] on link at bounding box center [367, 206] width 22 height 22
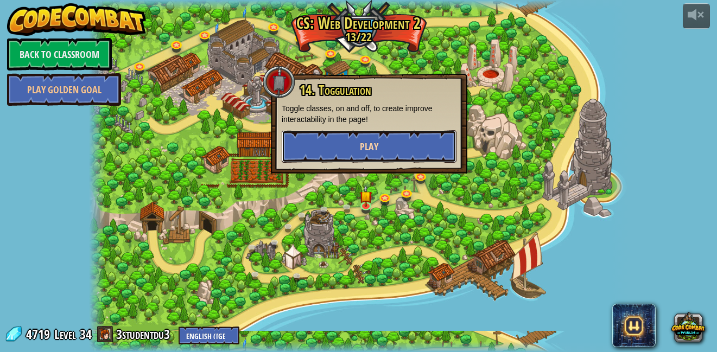
click at [381, 151] on button "Play" at bounding box center [369, 146] width 175 height 33
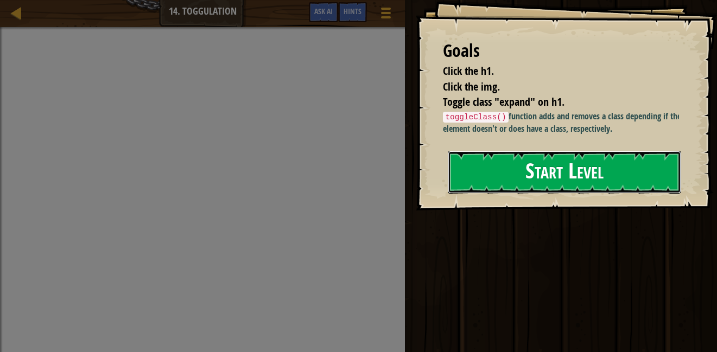
click at [486, 194] on button "Start Level" at bounding box center [564, 172] width 233 height 43
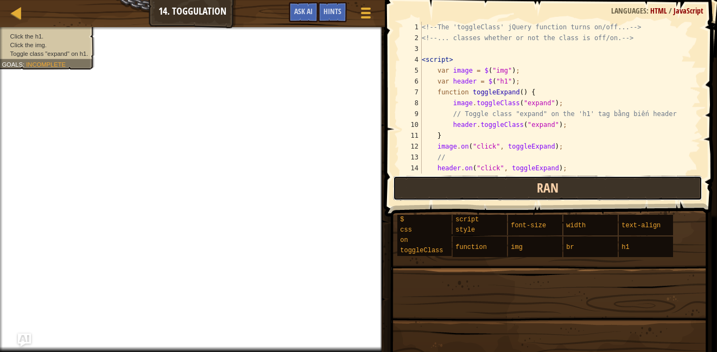
click at [562, 196] on button "Ran" at bounding box center [548, 188] width 310 height 25
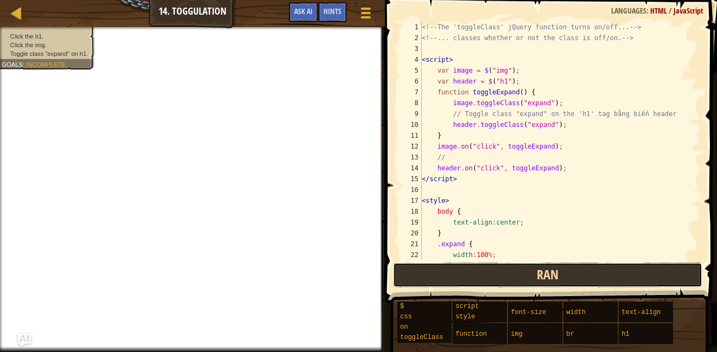
click at [548, 282] on span "Ran" at bounding box center [548, 274] width 22 height 17
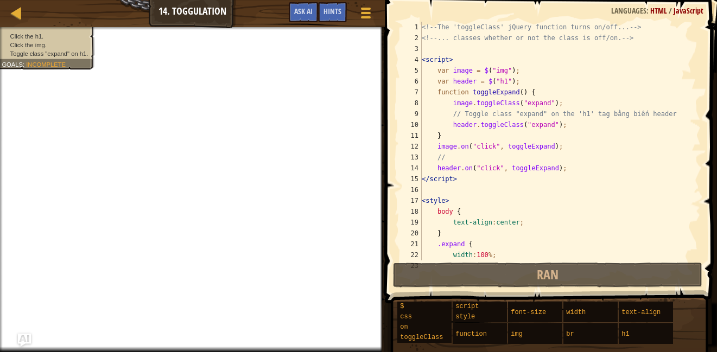
click at [484, 202] on div "<!-- The 'toggleClass' jQuery function turns on/off... --> <!-- ... classes whe…" at bounding box center [555, 152] width 273 height 260
type textarea "<style>"
click at [530, 191] on div "<!-- The 'toggleClass' jQuery function turns on/off... --> <!-- ... classes whe…" at bounding box center [555, 152] width 273 height 260
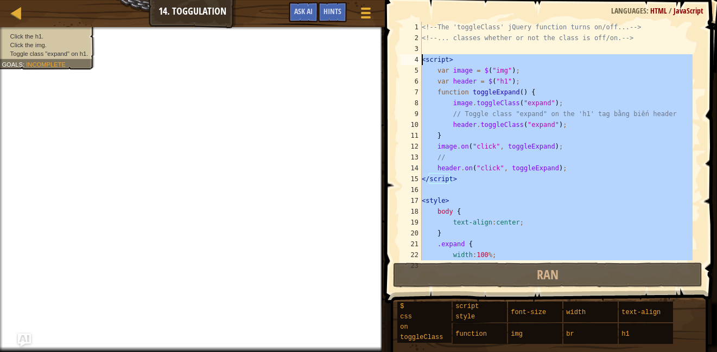
drag, startPoint x: 522, startPoint y: 244, endPoint x: 419, endPoint y: 54, distance: 216.1
click at [419, 54] on div "1 2 3 4 5 6 7 8 9 10 11 12 13 14 15 16 17 18 19 20 21 22 23 <!-- The 'toggleCla…" at bounding box center [549, 141] width 303 height 239
paste textarea "Click the Pugicorn"
type textarea "Click the Pugicorn"
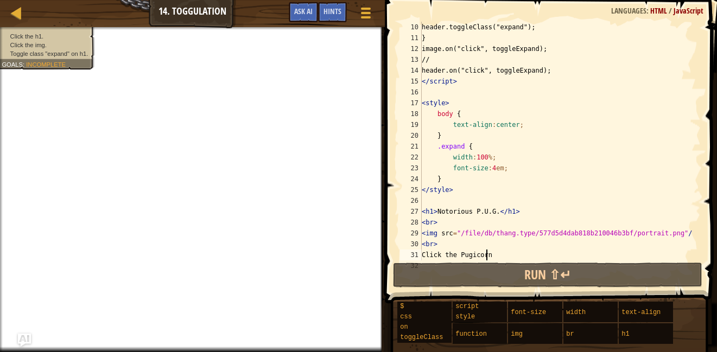
scroll to position [98, 0]
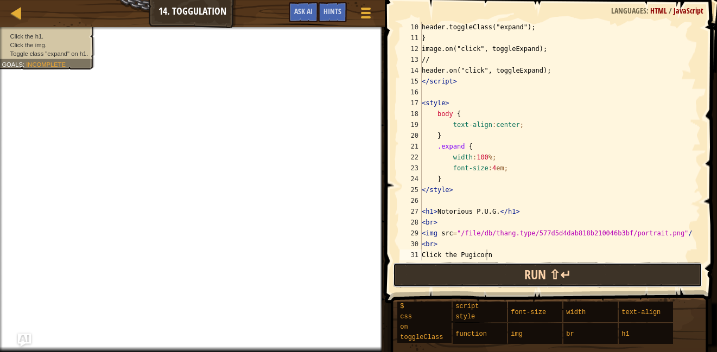
click at [572, 273] on button "Run ⇧↵" at bounding box center [548, 275] width 310 height 25
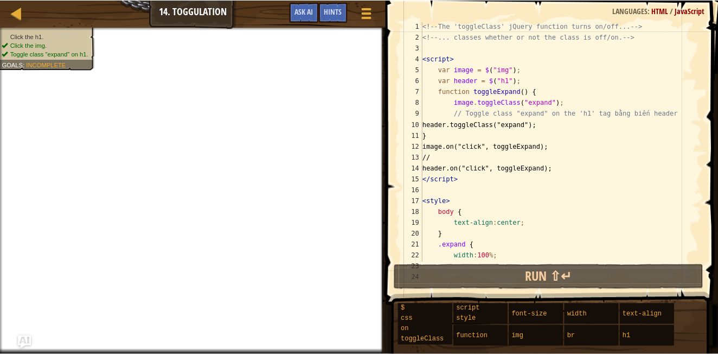
scroll to position [1, 0]
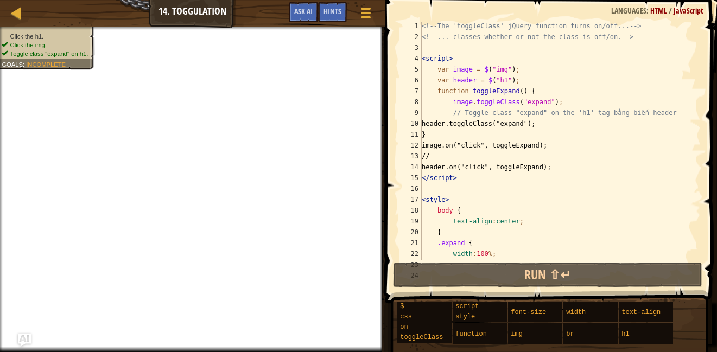
drag, startPoint x: 8, startPoint y: 33, endPoint x: 77, endPoint y: 50, distance: 70.9
click at [77, 50] on ul "Click the h1. Click the img. Toggle class "expand" on h1." at bounding box center [46, 45] width 88 height 26
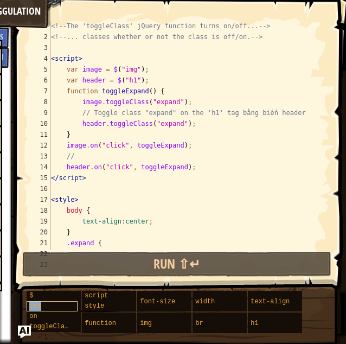
click at [58, 306] on div "css" at bounding box center [52, 306] width 51 height 10
click at [47, 305] on div "css" at bounding box center [52, 306] width 51 height 10
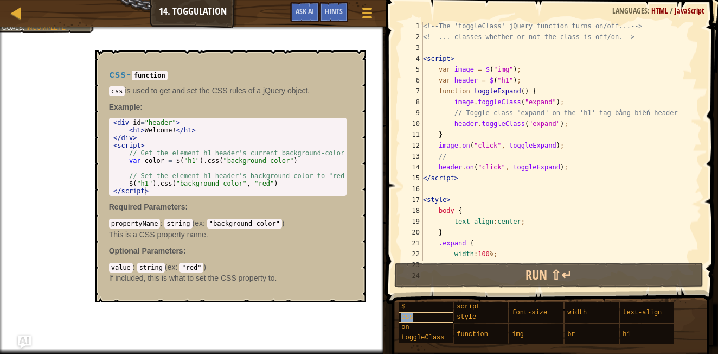
click at [448, 315] on div "css" at bounding box center [435, 317] width 72 height 10
type textarea "// Get the element h1 header's current background-color."
click at [180, 156] on div "< div id = "header" > < h1 > Welcome! </ h1 > </ div > < script > // Get the el…" at bounding box center [227, 164] width 233 height 91
click at [227, 167] on div "< div id = "header" > < h1 > Welcome! </ h1 > </ div > < script > // Get the el…" at bounding box center [227, 164] width 233 height 91
click at [153, 136] on div "< div id = "header" > < h1 > Welcome! </ h1 > </ div > < script > // Get the el…" at bounding box center [227, 164] width 233 height 91
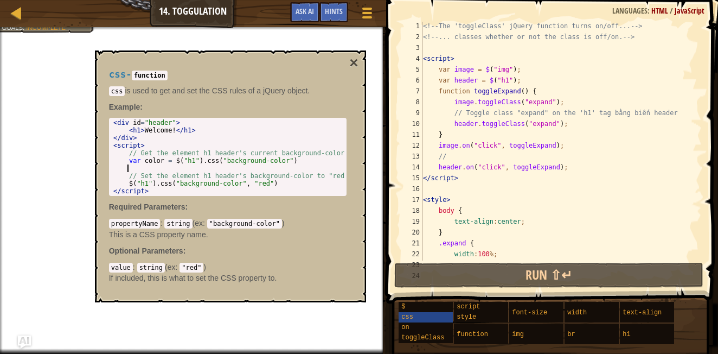
type textarea "</div>"
click at [689, 303] on div "$ css on toggleClass script style function font-size img width br text-align h1" at bounding box center [554, 322] width 313 height 43
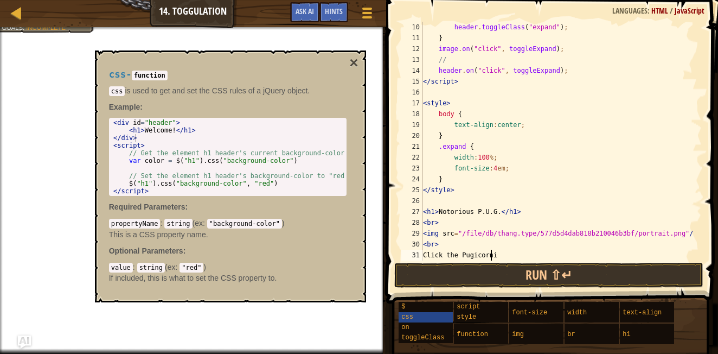
scroll to position [5, 5]
type textarea "Click the Pugicorn"
